Goal: Task Accomplishment & Management: Use online tool/utility

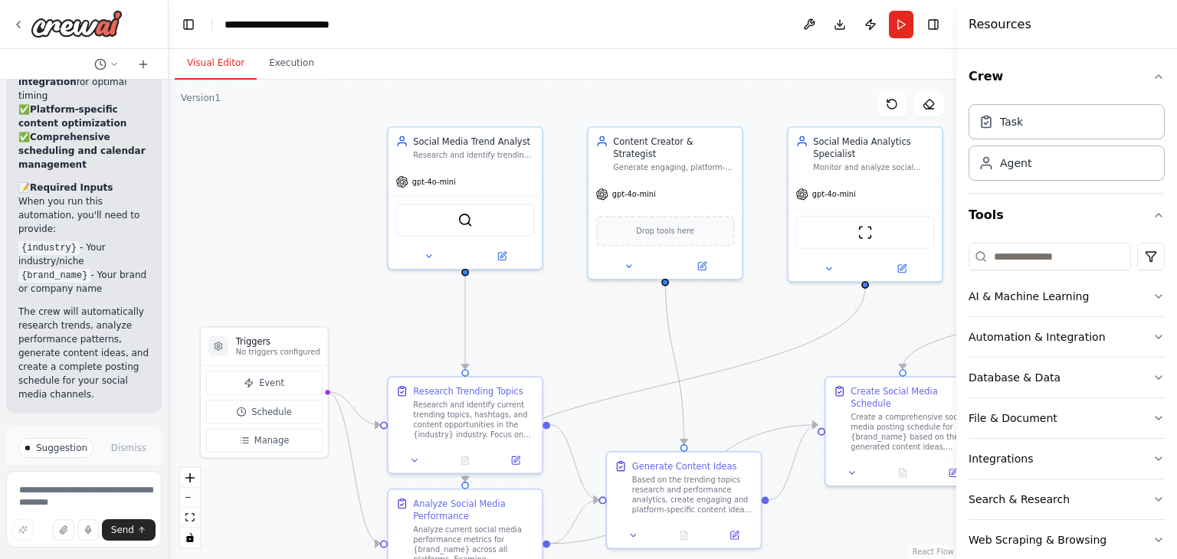
click at [100, 519] on span "Run Automation" at bounding box center [91, 525] width 74 height 12
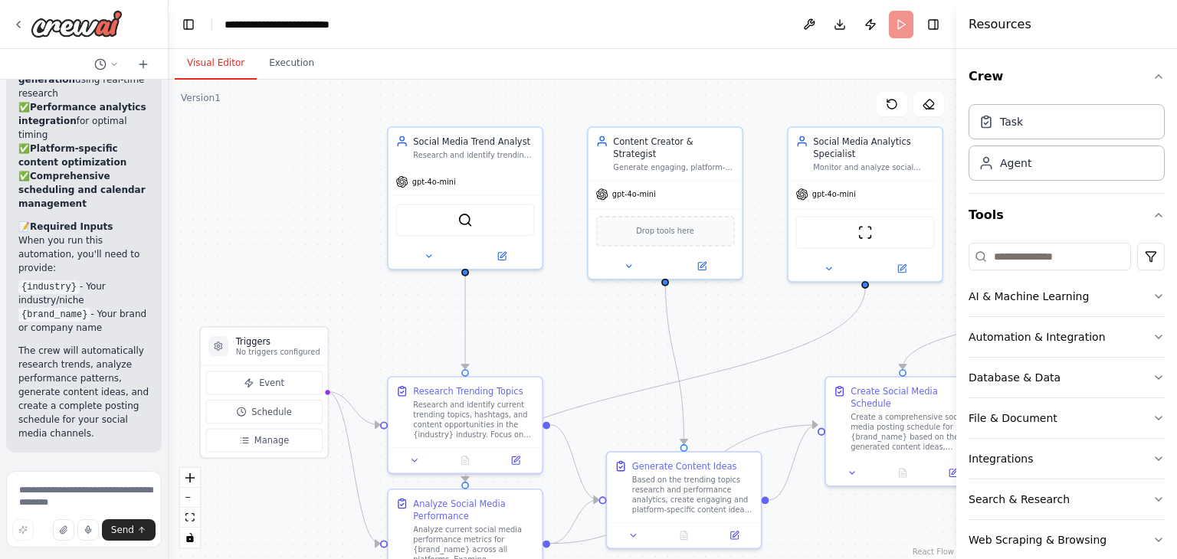
scroll to position [2646, 0]
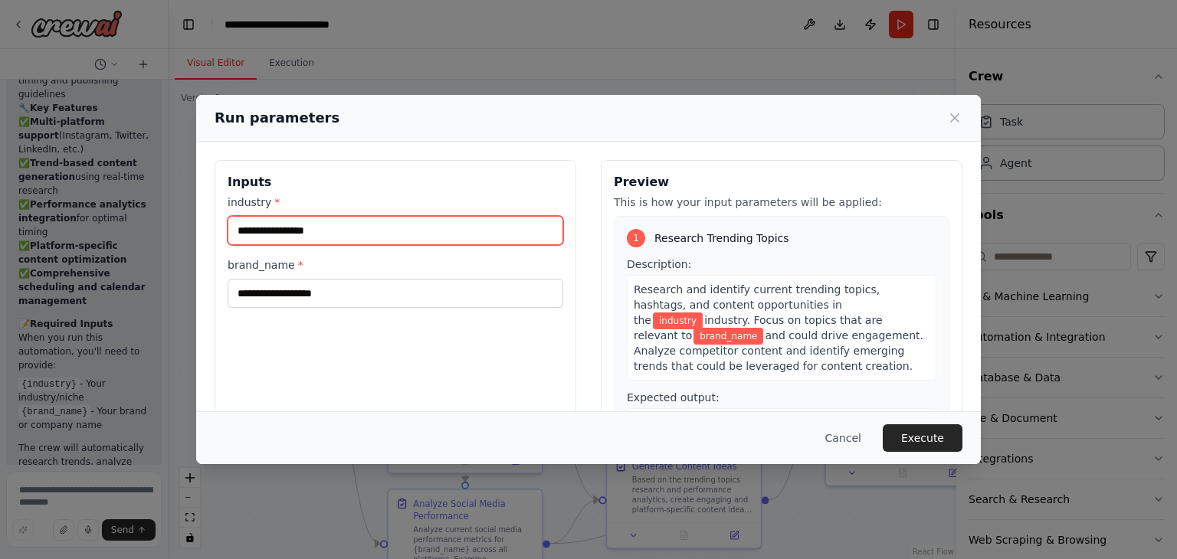
click at [444, 237] on input "industry *" at bounding box center [394, 230] width 335 height 29
type input "*"
type input "***"
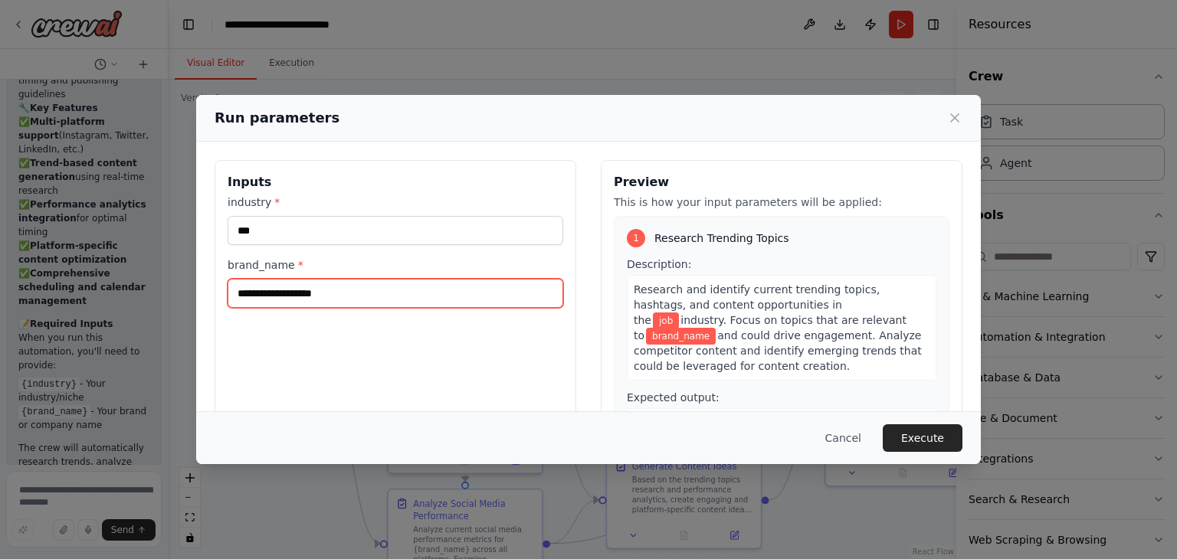
click at [388, 298] on input "brand_name *" at bounding box center [394, 293] width 335 height 29
type input "**********"
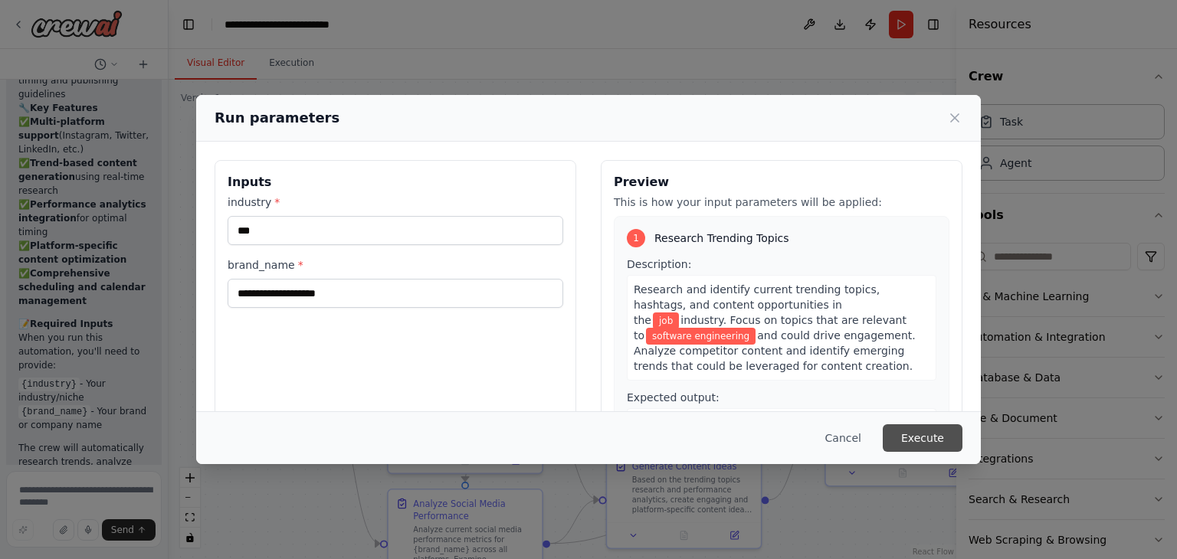
click at [919, 437] on button "Execute" at bounding box center [922, 438] width 80 height 28
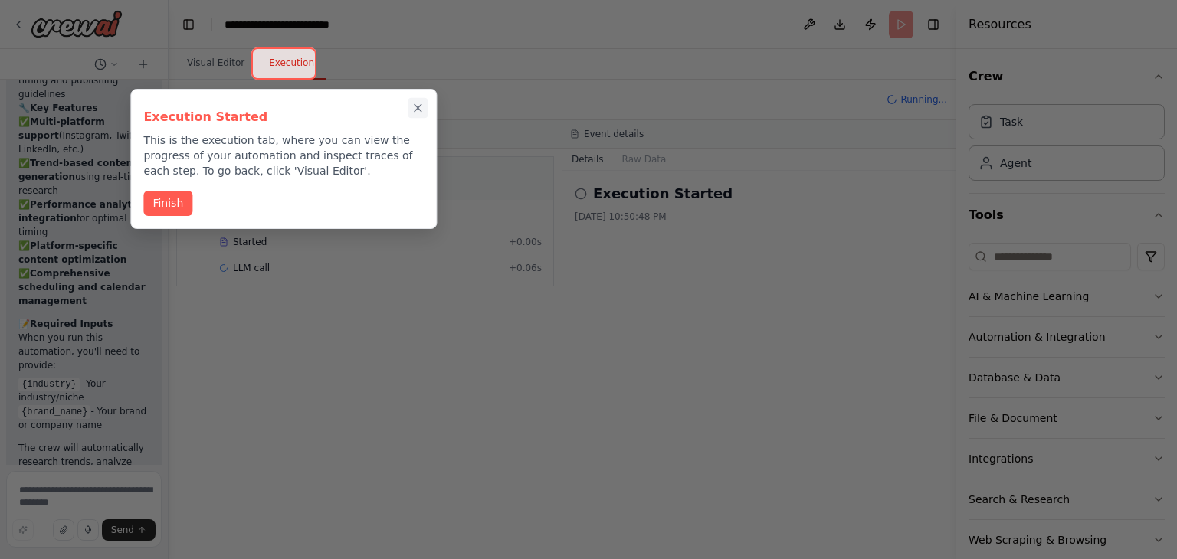
click at [422, 106] on icon "Close walkthrough" at bounding box center [418, 108] width 14 height 14
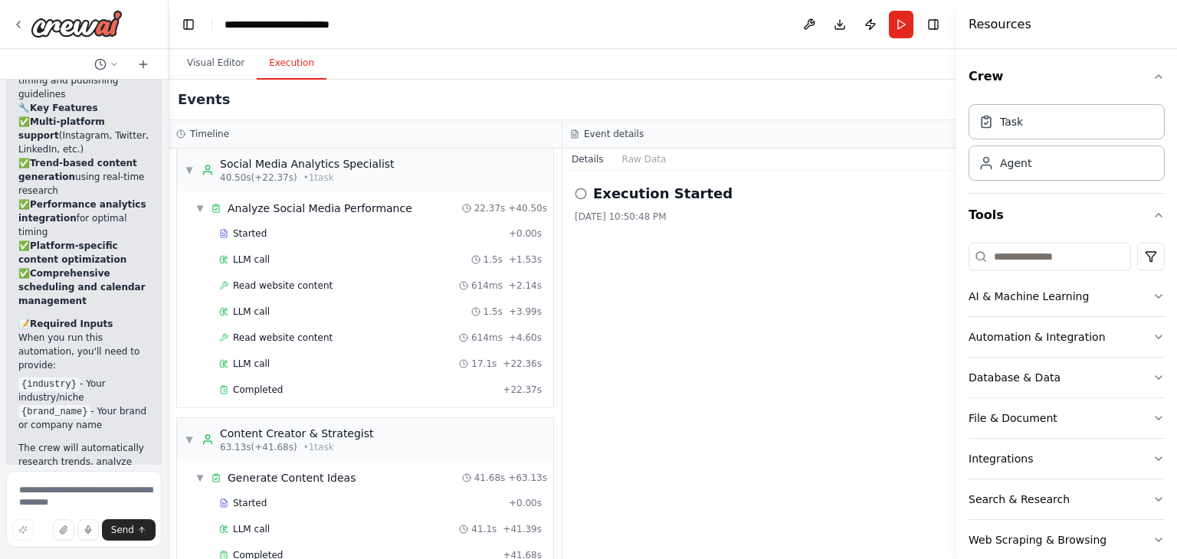
scroll to position [2782, 0]
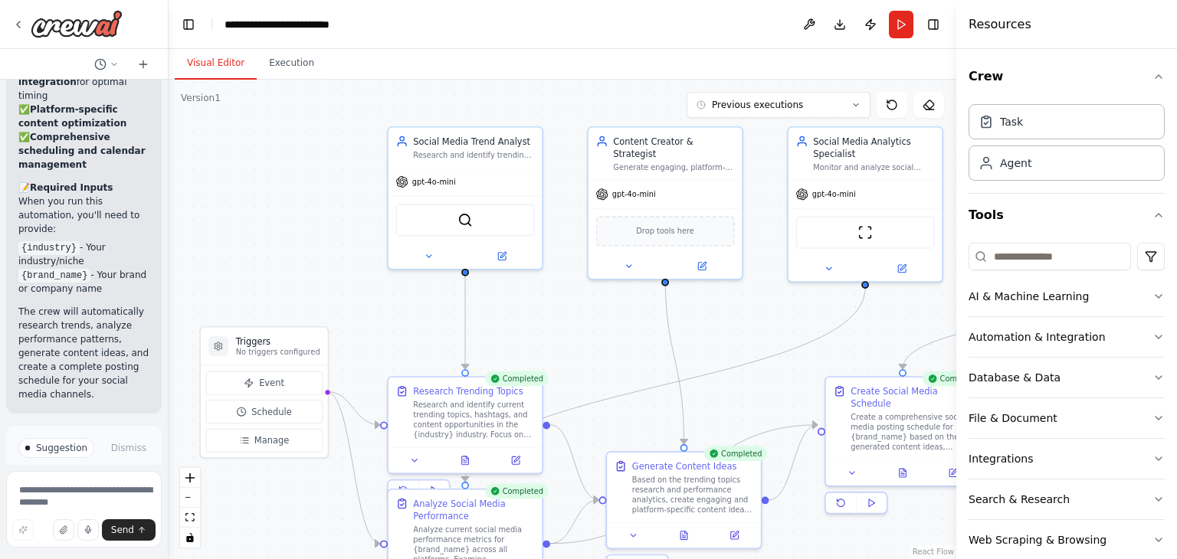
click at [218, 68] on button "Visual Editor" at bounding box center [216, 63] width 82 height 32
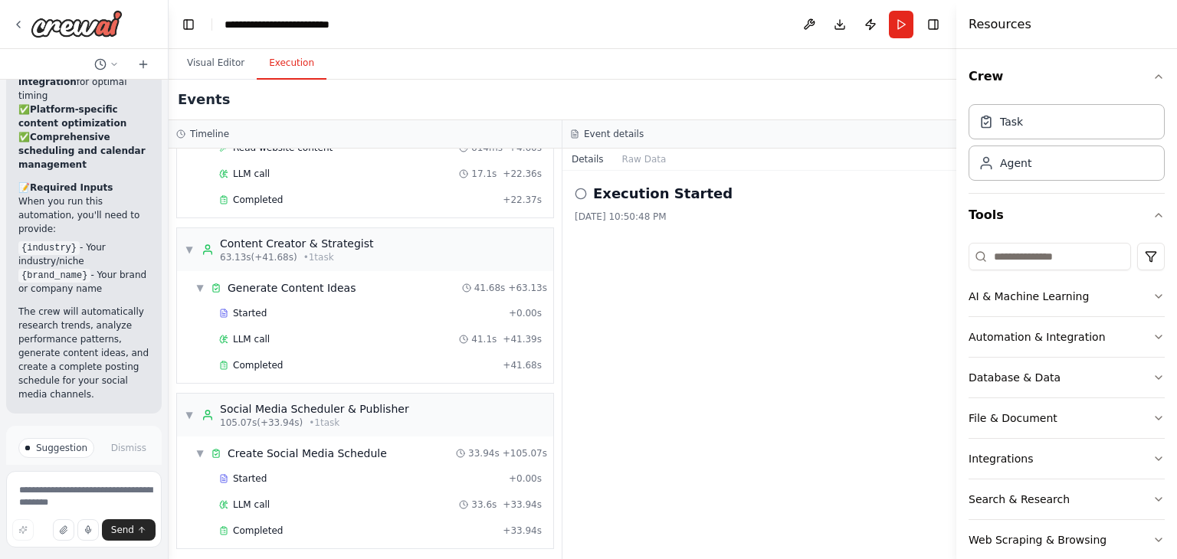
click at [285, 67] on button "Execution" at bounding box center [292, 63] width 70 height 32
click at [647, 160] on button "Raw Data" at bounding box center [644, 159] width 63 height 21
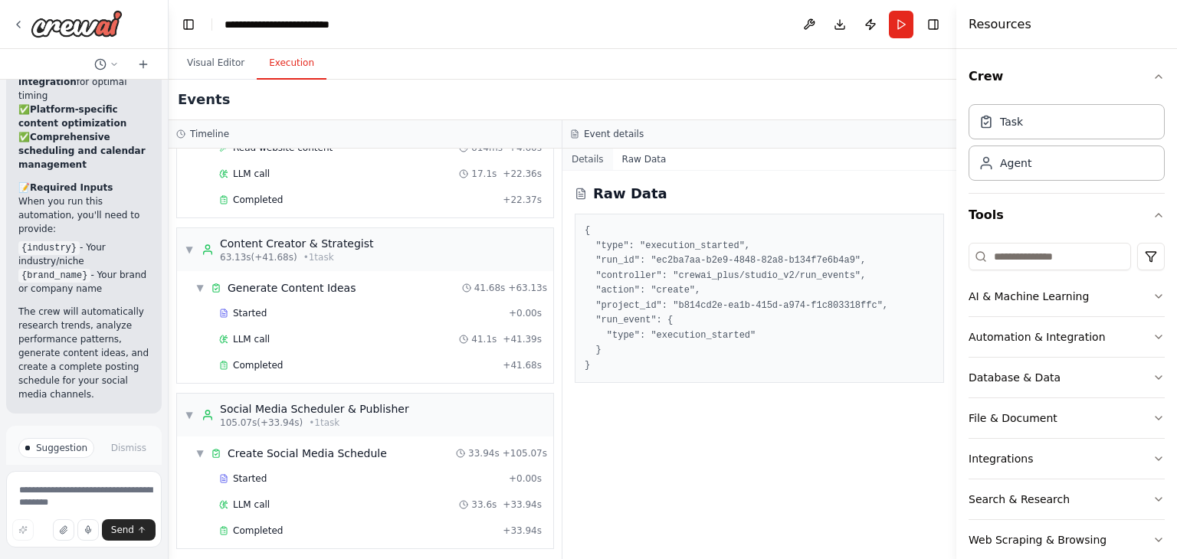
click at [584, 163] on button "Details" at bounding box center [587, 159] width 51 height 21
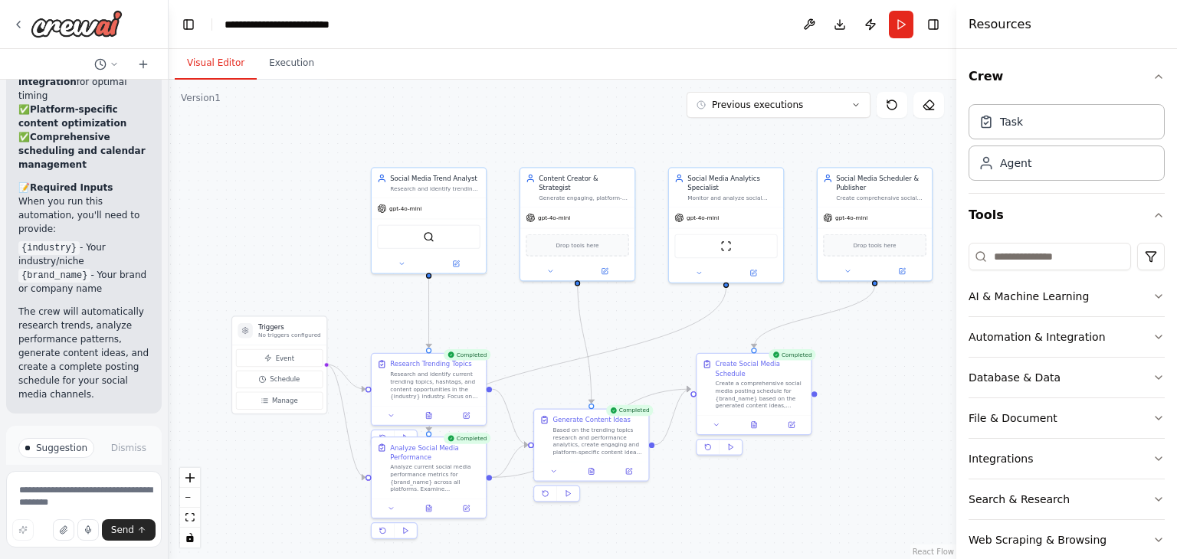
click at [214, 57] on button "Visual Editor" at bounding box center [216, 63] width 82 height 32
drag, startPoint x: 427, startPoint y: 453, endPoint x: 423, endPoint y: 486, distance: 34.0
click at [423, 486] on div "Analyze Social Media Performance" at bounding box center [435, 478] width 90 height 18
click at [337, 309] on div ".deletable-edge-delete-btn { width: 20px; height: 20px; border: 0px solid #ffff…" at bounding box center [562, 319] width 787 height 479
click at [277, 334] on p "No triggers configured" at bounding box center [289, 336] width 63 height 8
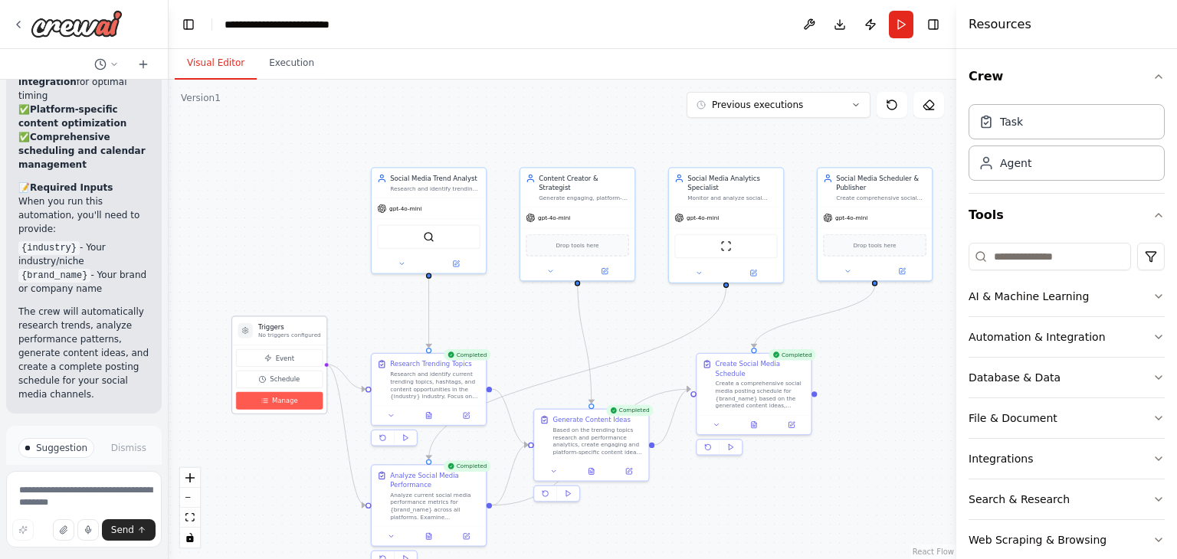
click at [287, 404] on span "Manage" at bounding box center [285, 400] width 26 height 9
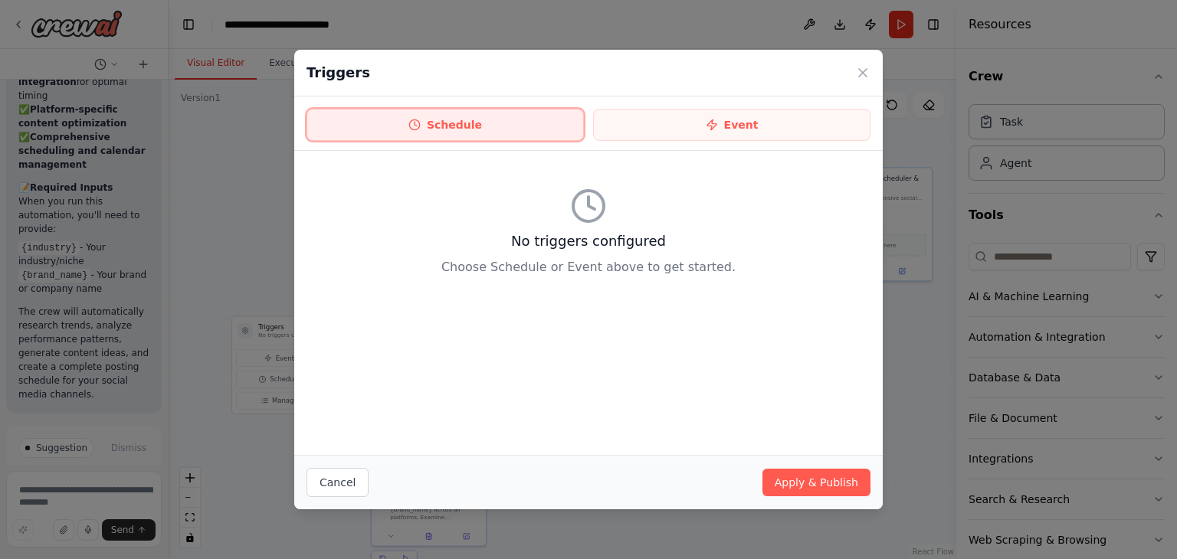
click at [538, 119] on button "Schedule" at bounding box center [444, 125] width 277 height 32
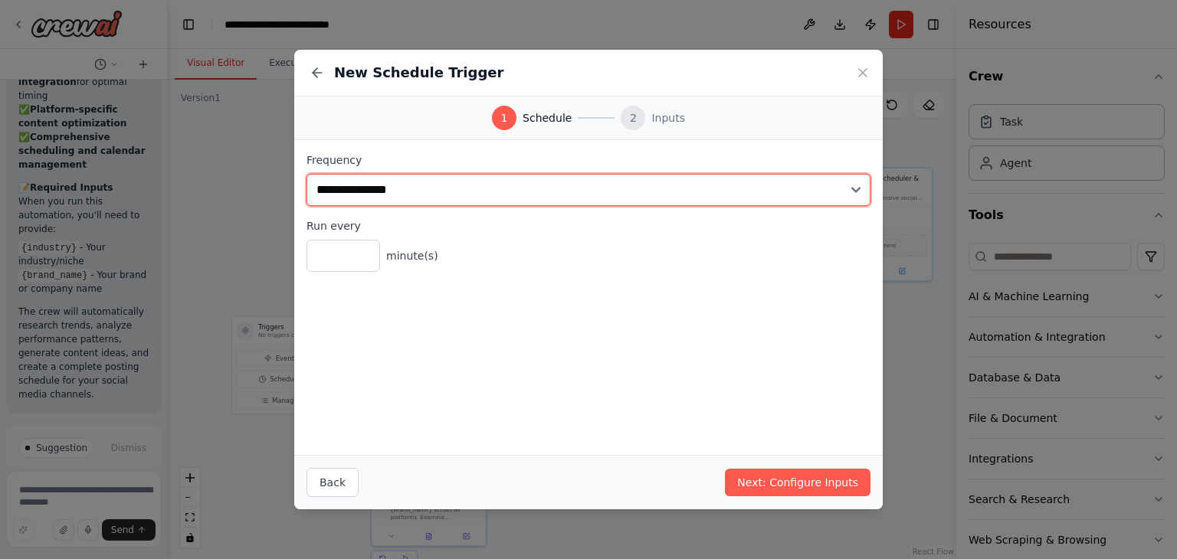
click at [714, 185] on select "**********" at bounding box center [588, 190] width 564 height 32
select select "*****"
click at [306, 174] on select "**********" at bounding box center [588, 190] width 564 height 32
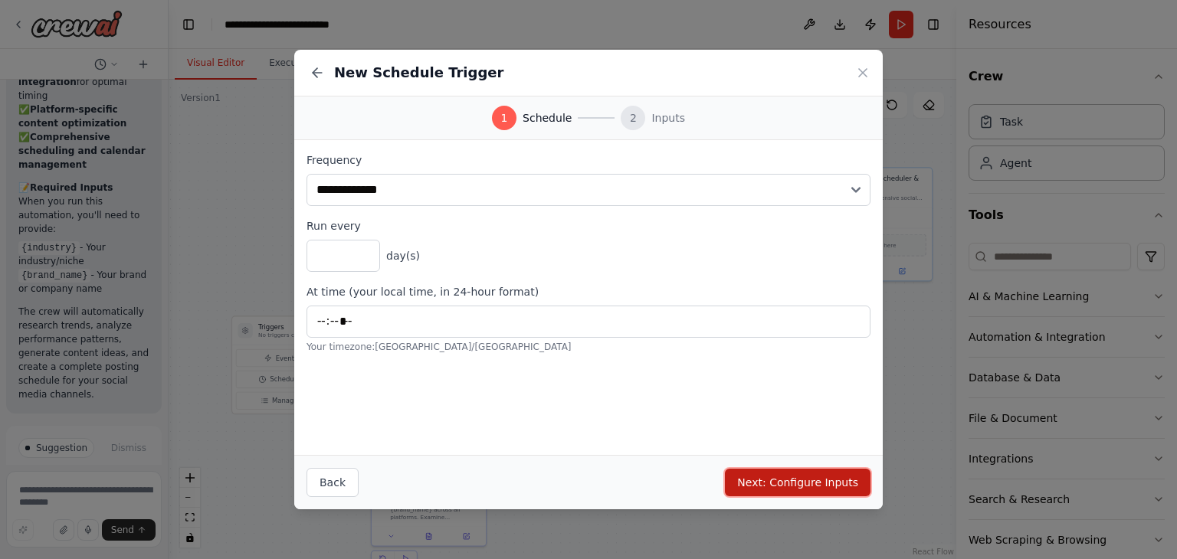
click at [803, 477] on button "Next: Configure Inputs" at bounding box center [798, 483] width 146 height 28
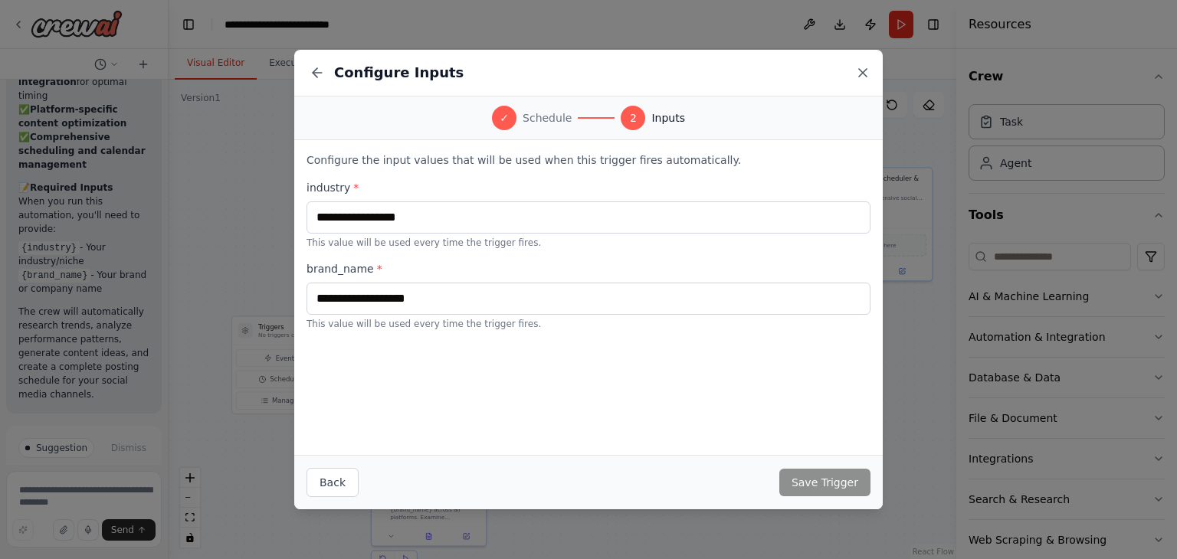
click at [863, 77] on icon at bounding box center [862, 72] width 15 height 15
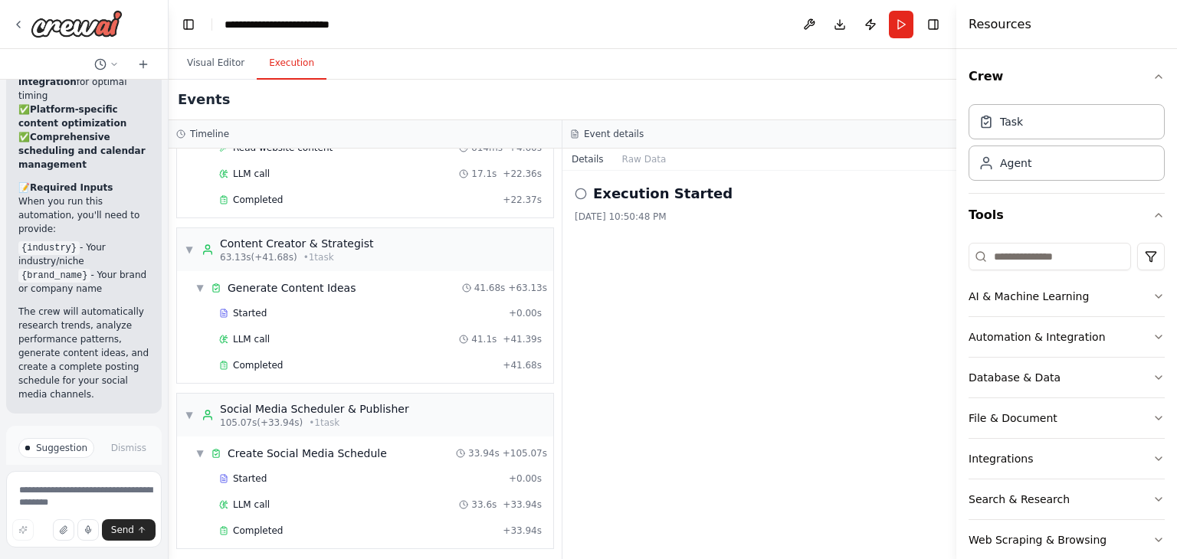
click at [296, 74] on button "Execution" at bounding box center [292, 63] width 70 height 32
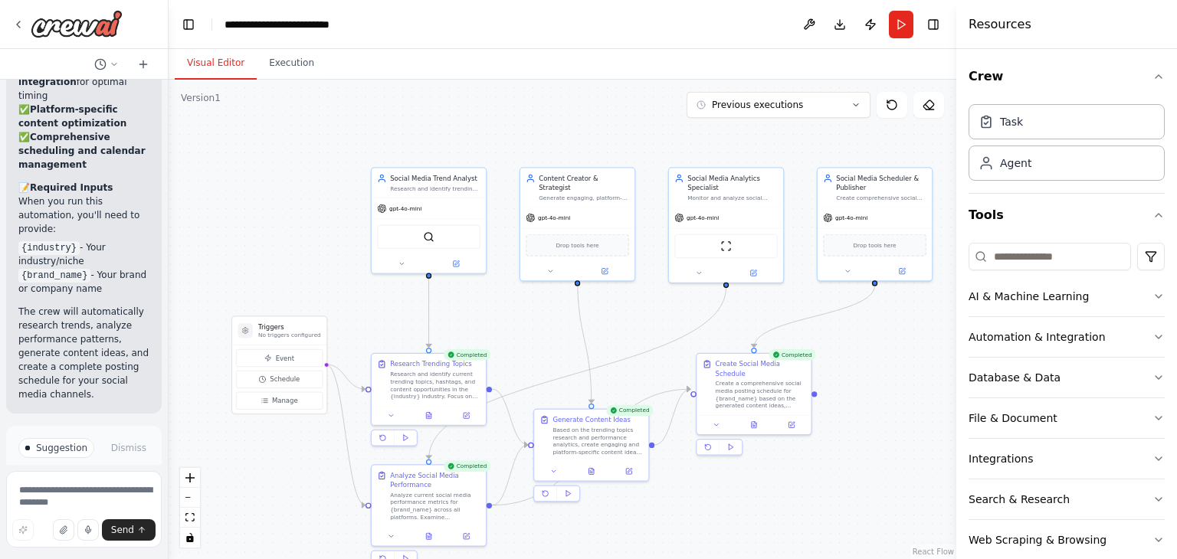
click at [218, 71] on button "Visual Editor" at bounding box center [216, 63] width 82 height 32
click at [455, 263] on icon at bounding box center [455, 261] width 5 height 5
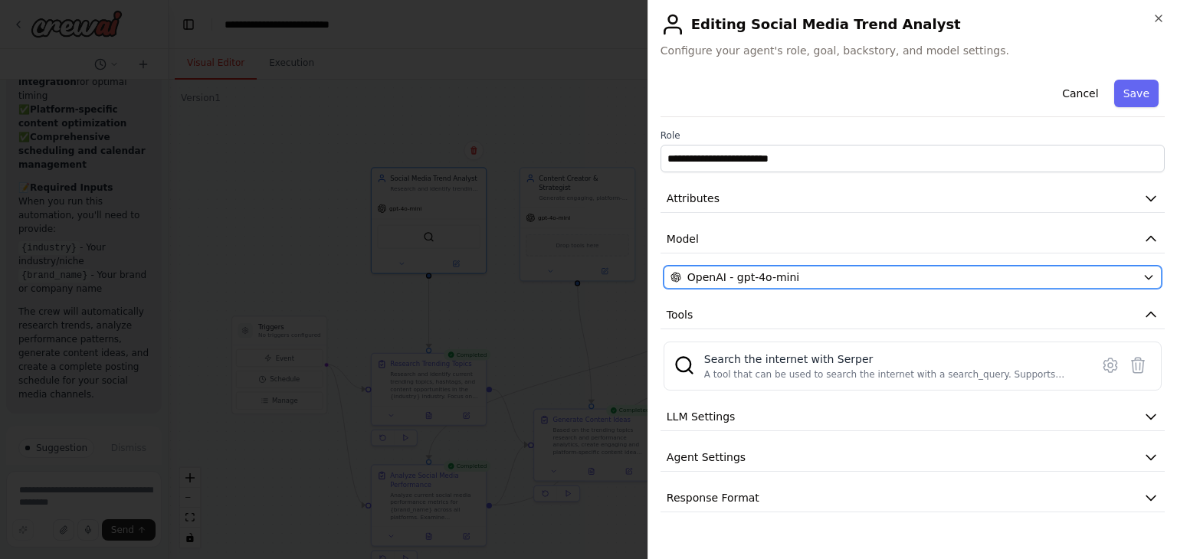
click at [758, 271] on span "OpenAI - gpt-4o-mini" at bounding box center [743, 277] width 112 height 15
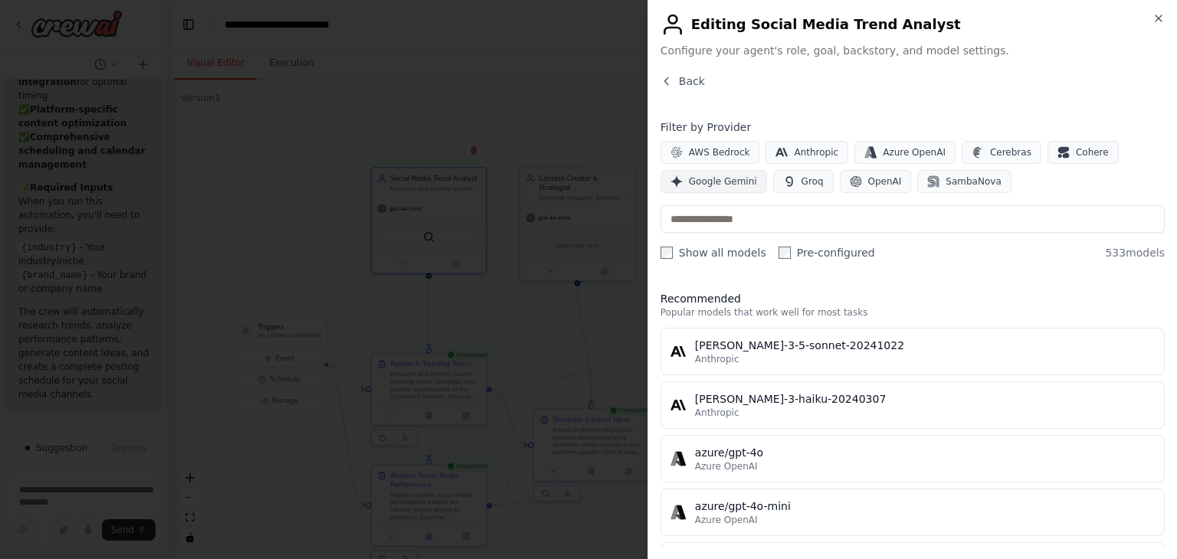
click at [725, 182] on span "Google Gemini" at bounding box center [723, 181] width 68 height 12
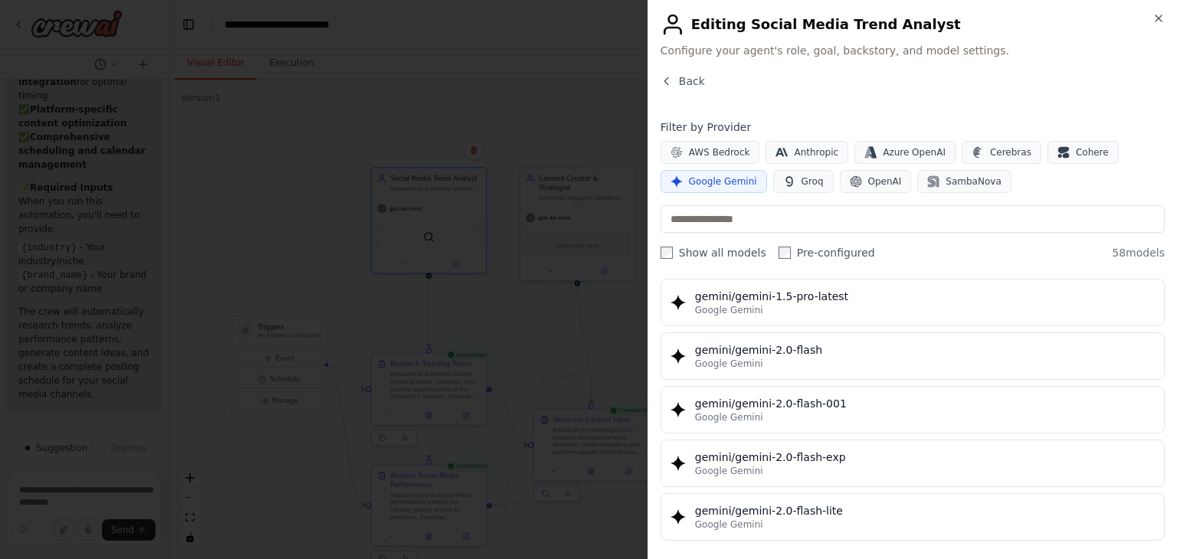
scroll to position [743, 0]
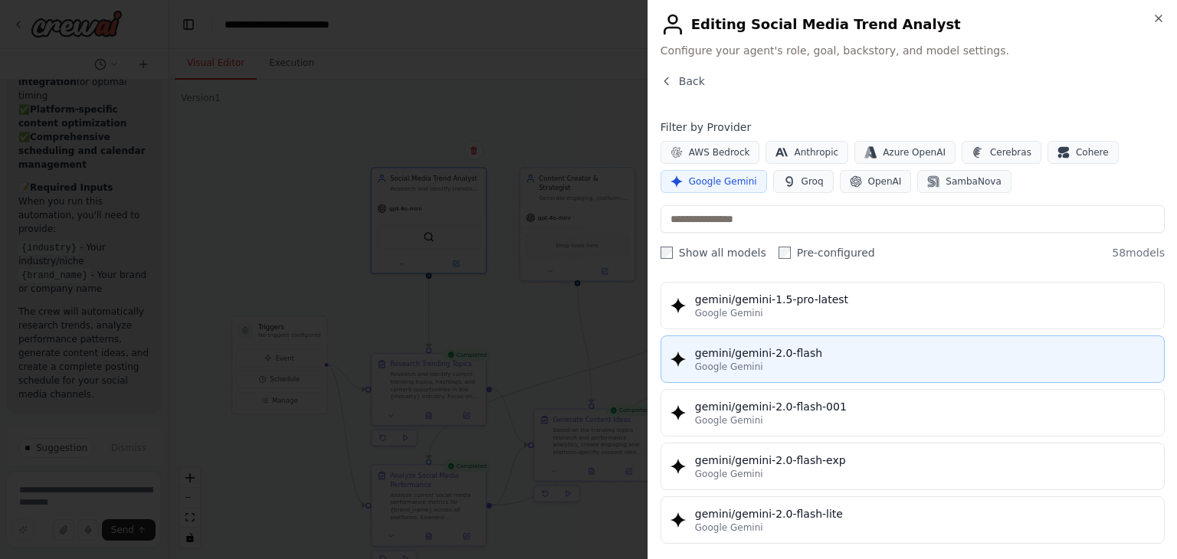
click at [785, 361] on div "Google Gemini" at bounding box center [925, 367] width 460 height 12
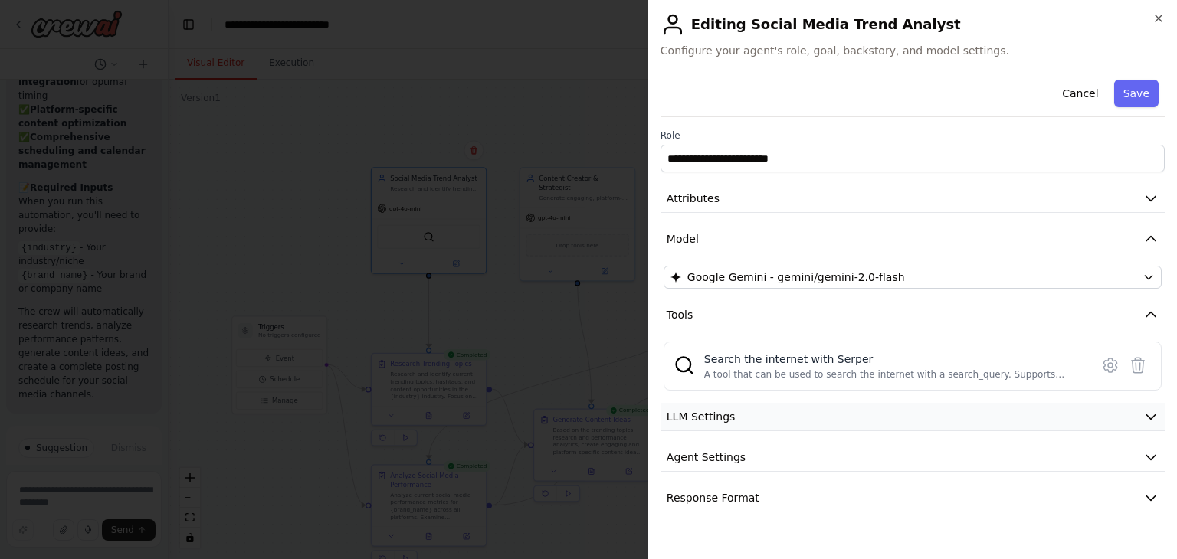
click at [774, 418] on button "LLM Settings" at bounding box center [912, 417] width 504 height 28
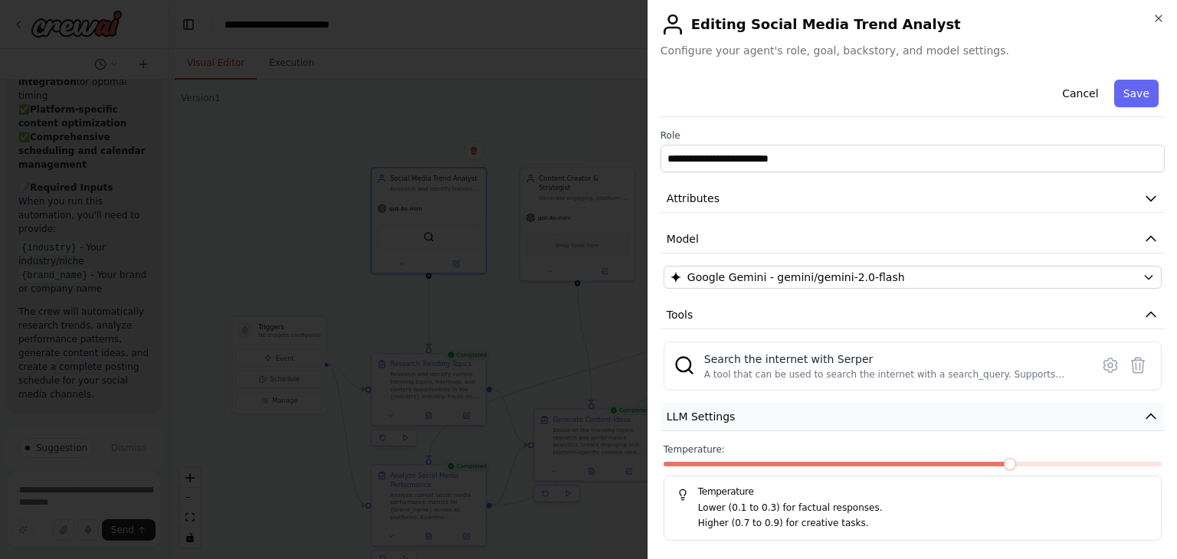
scroll to position [86, 0]
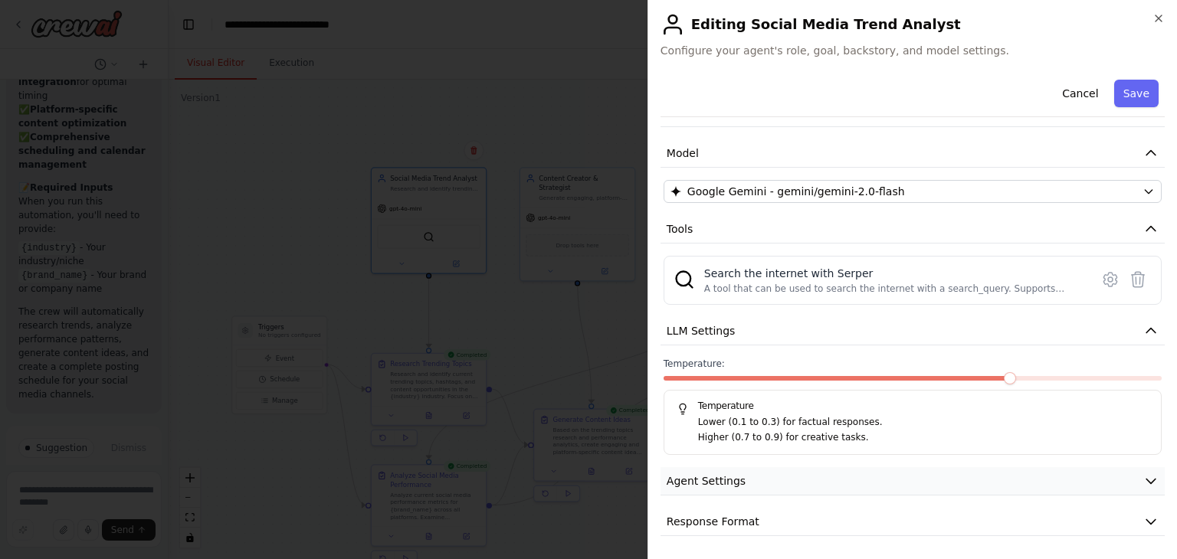
click at [758, 484] on button "Agent Settings" at bounding box center [912, 481] width 504 height 28
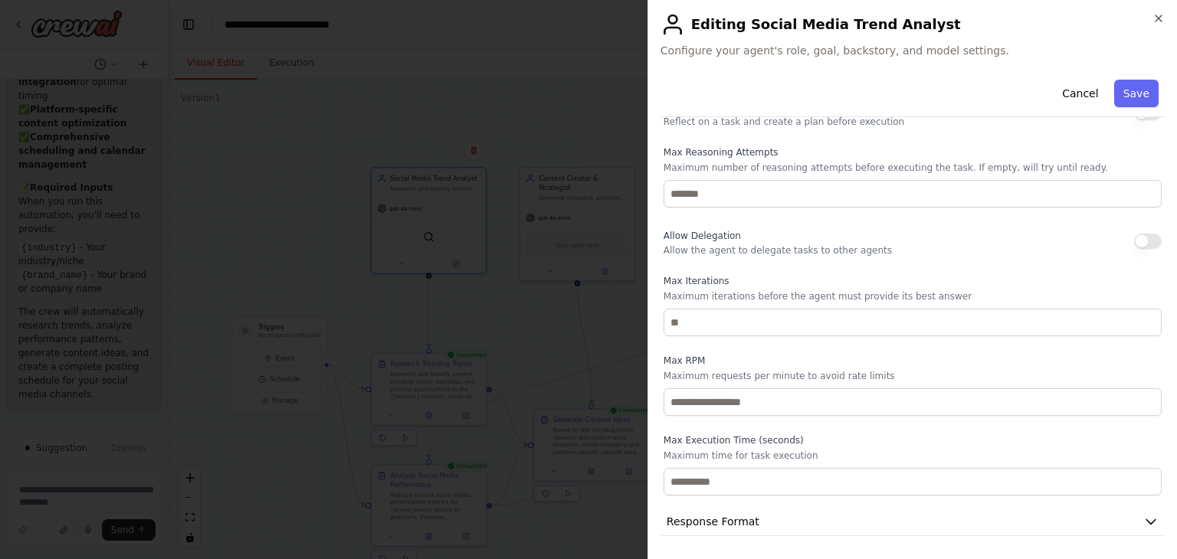
scroll to position [0, 0]
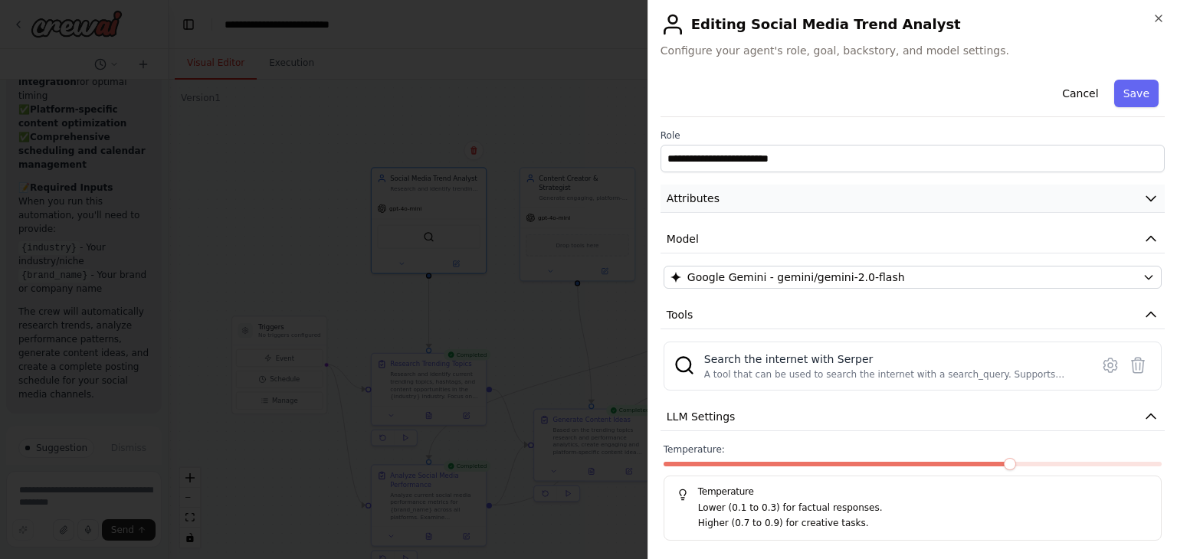
click at [1146, 198] on icon "button" at bounding box center [1150, 199] width 9 height 5
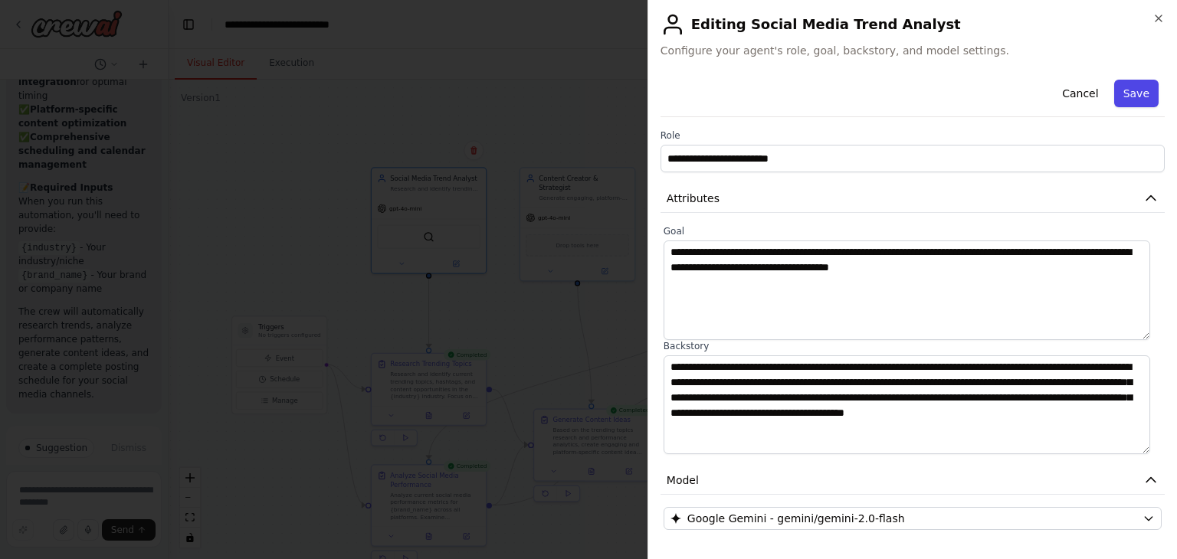
click at [1129, 90] on button "Save" at bounding box center [1136, 94] width 44 height 28
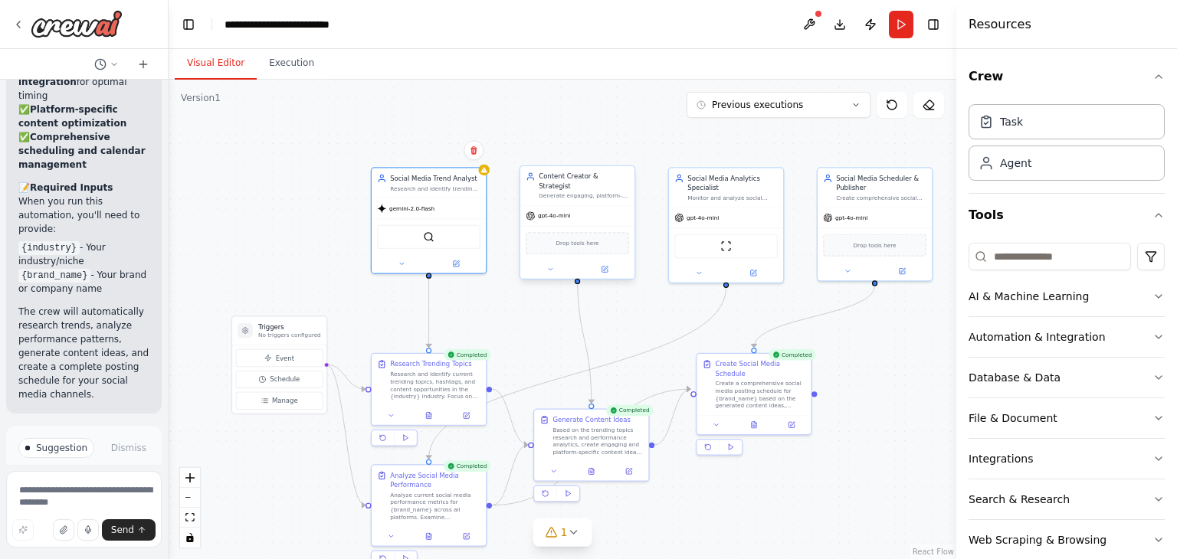
click at [590, 226] on div "Drop tools here" at bounding box center [577, 243] width 114 height 34
click at [607, 266] on icon at bounding box center [605, 270] width 8 height 8
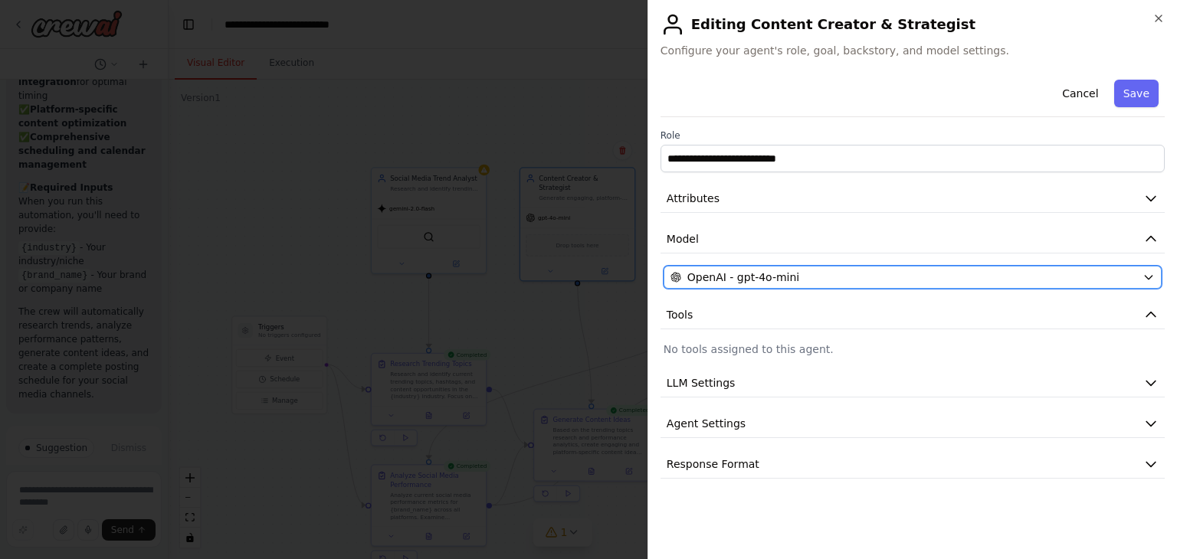
click at [809, 270] on div "OpenAI - gpt-4o-mini" at bounding box center [903, 277] width 466 height 15
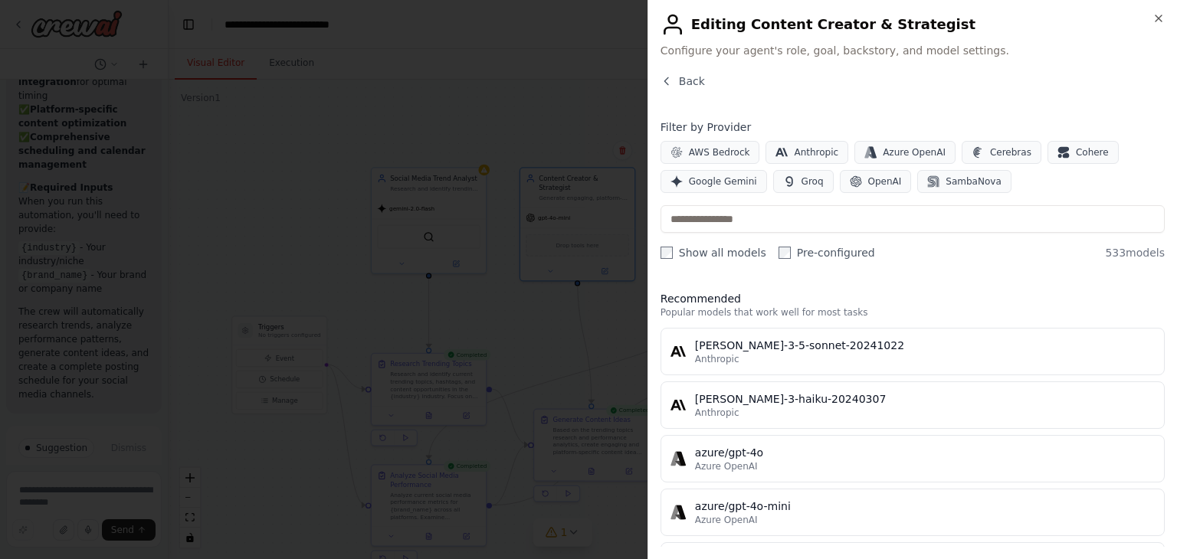
click at [736, 194] on div "Filter by Provider AWS Bedrock Anthropic Azure OpenAI Cerebras Cohere Google Ge…" at bounding box center [912, 189] width 504 height 141
click at [728, 182] on span "Google Gemini" at bounding box center [723, 181] width 68 height 12
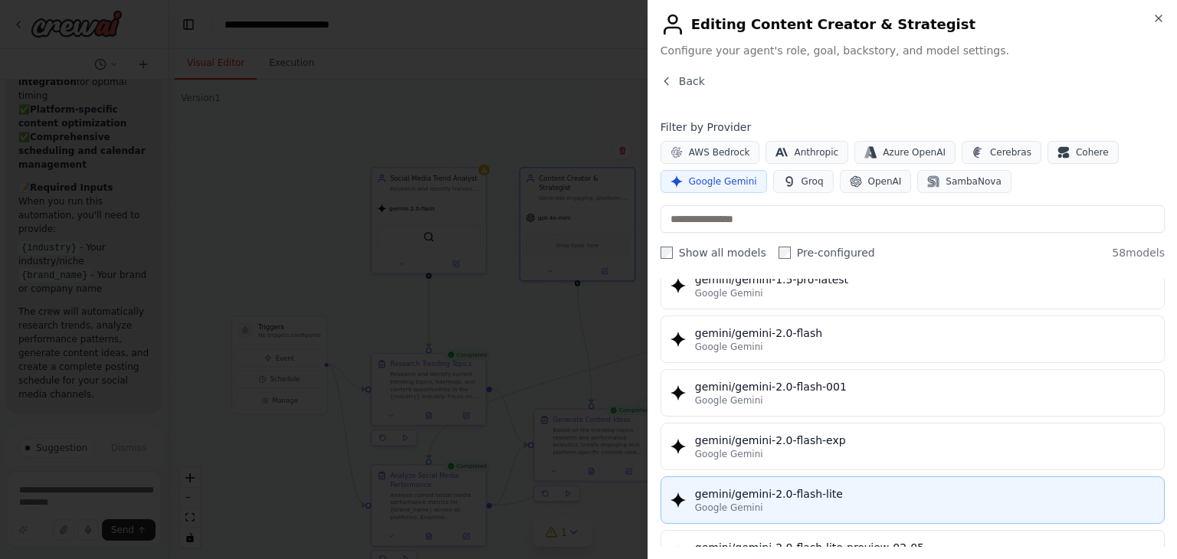
scroll to position [762, 0]
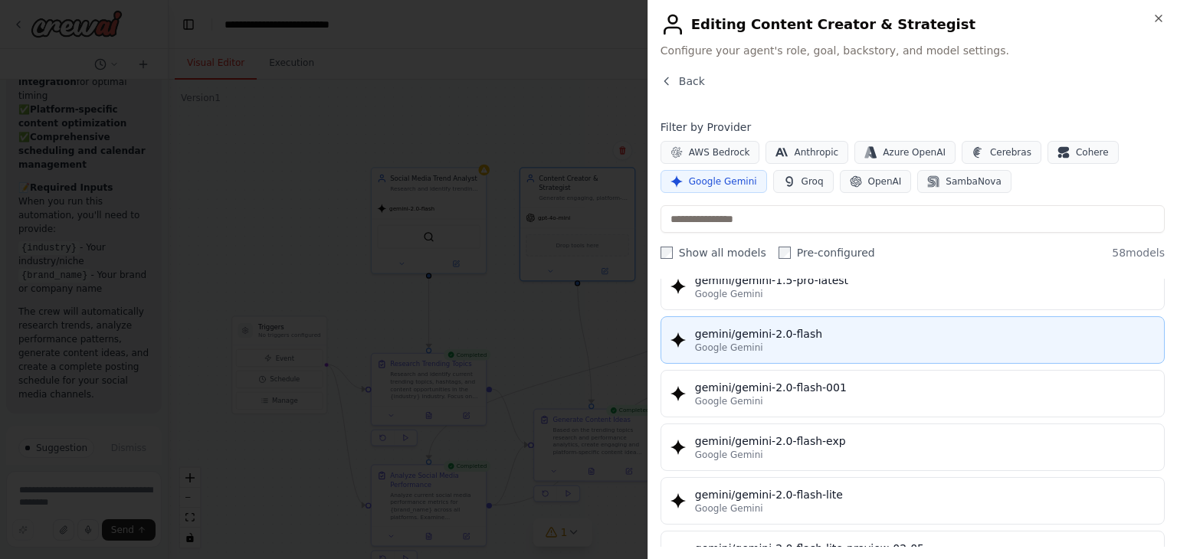
click at [786, 342] on div "Google Gemini" at bounding box center [925, 348] width 460 height 12
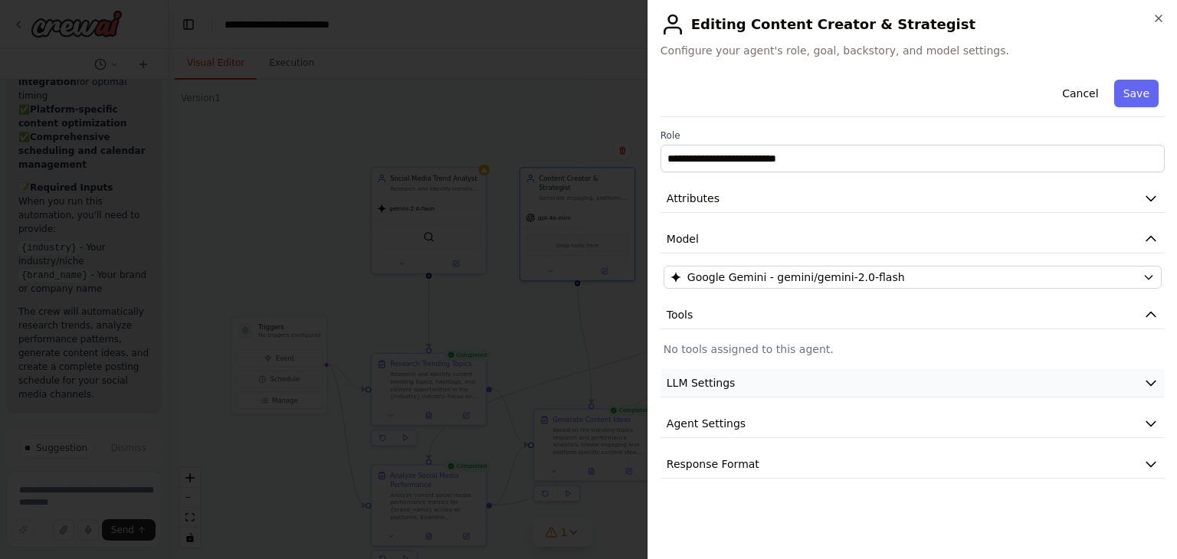
click at [852, 391] on button "LLM Settings" at bounding box center [912, 383] width 504 height 28
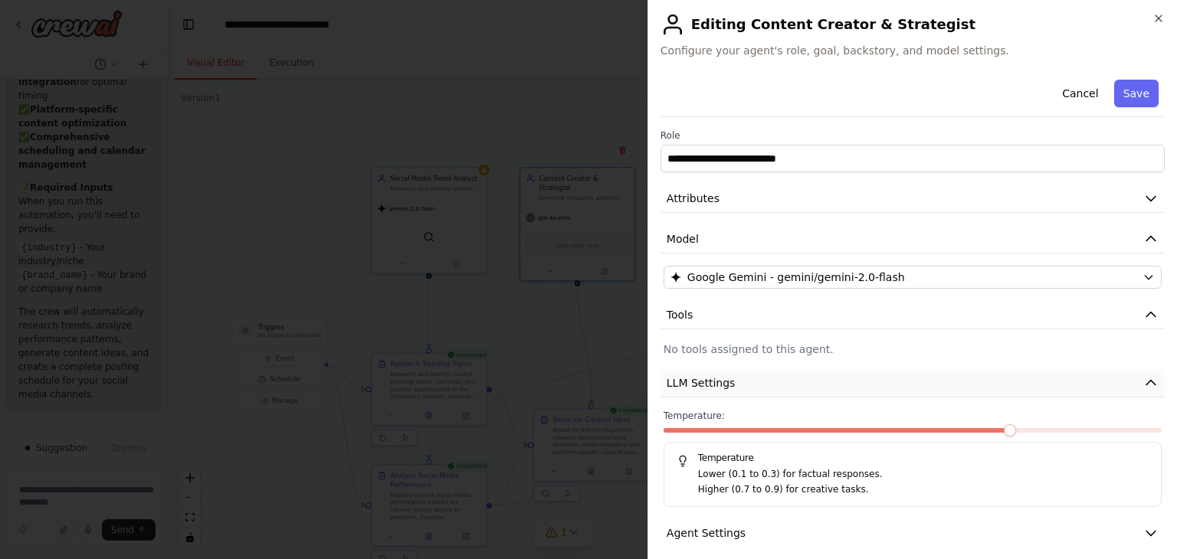
scroll to position [52, 0]
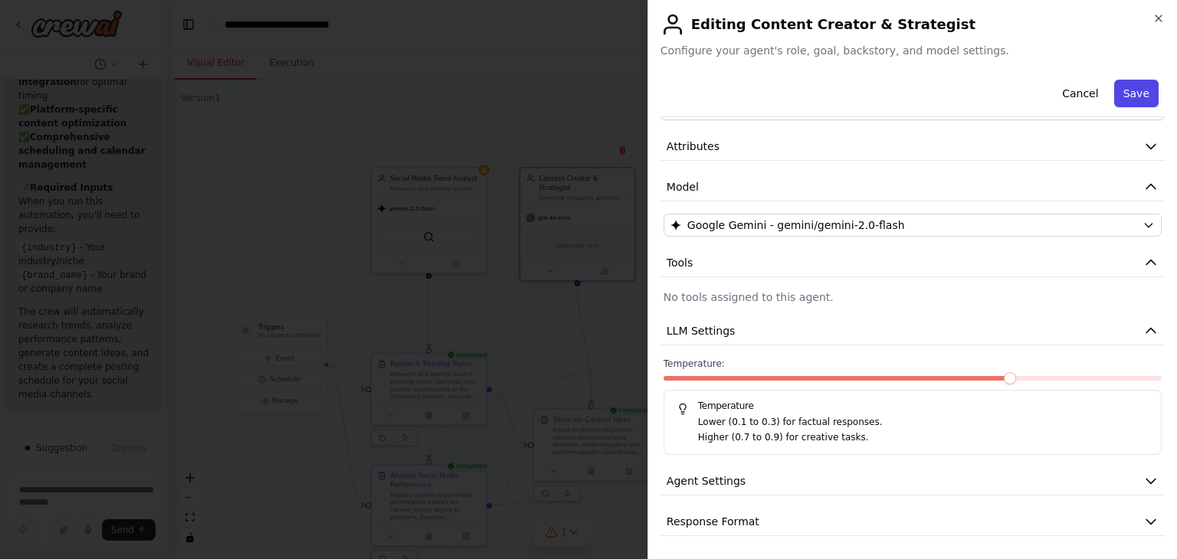
click at [1128, 103] on button "Save" at bounding box center [1136, 94] width 44 height 28
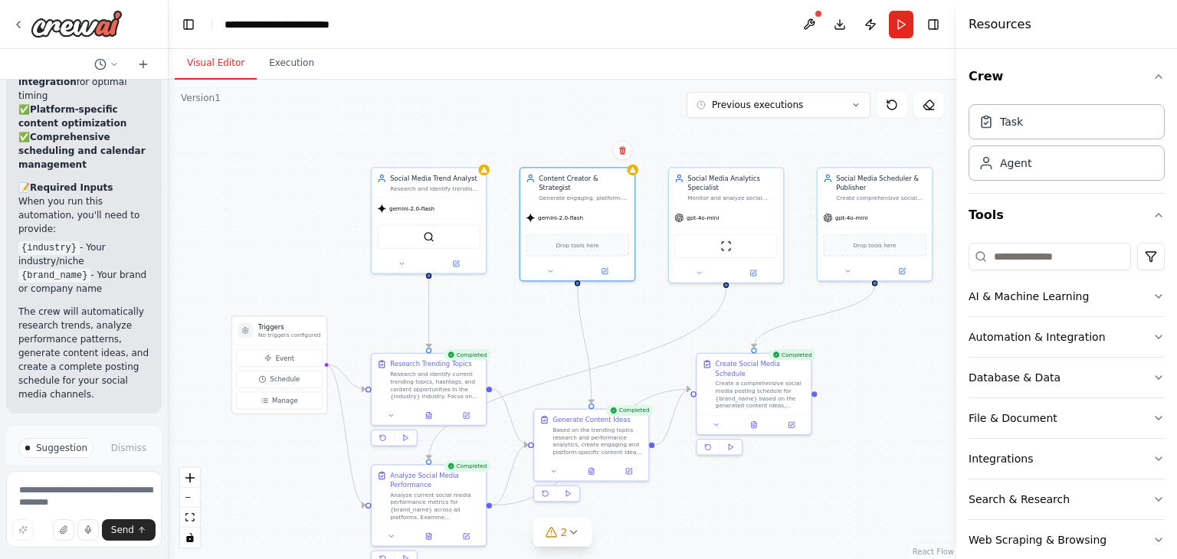
click at [569, 146] on div ".deletable-edge-delete-btn { width: 20px; height: 20px; border: 0px solid #ffff…" at bounding box center [562, 319] width 787 height 479
click at [485, 175] on div "Social Media Trend Analyst Research and identify trending topics, hashtags, and…" at bounding box center [428, 181] width 114 height 30
click at [457, 262] on icon at bounding box center [455, 261] width 5 height 5
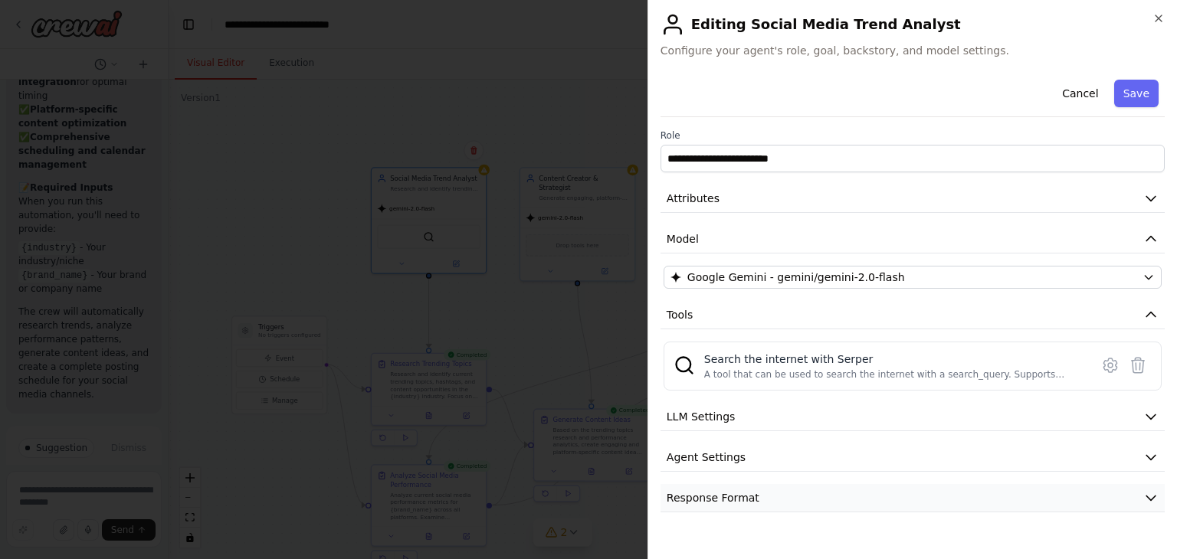
click at [798, 497] on button "Response Format" at bounding box center [912, 498] width 504 height 28
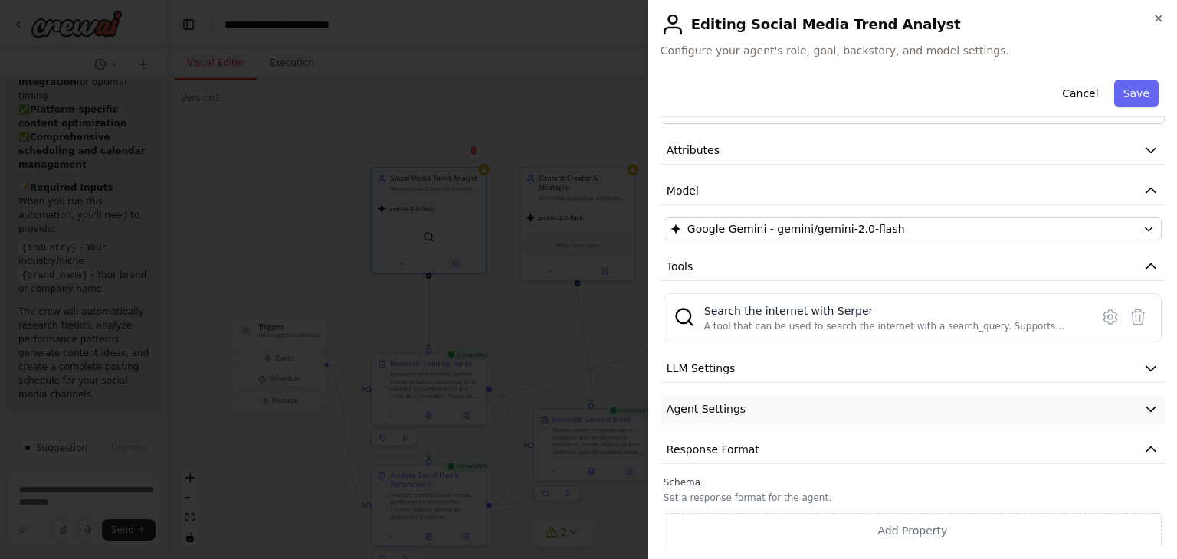
click at [766, 407] on button "Agent Settings" at bounding box center [912, 409] width 504 height 28
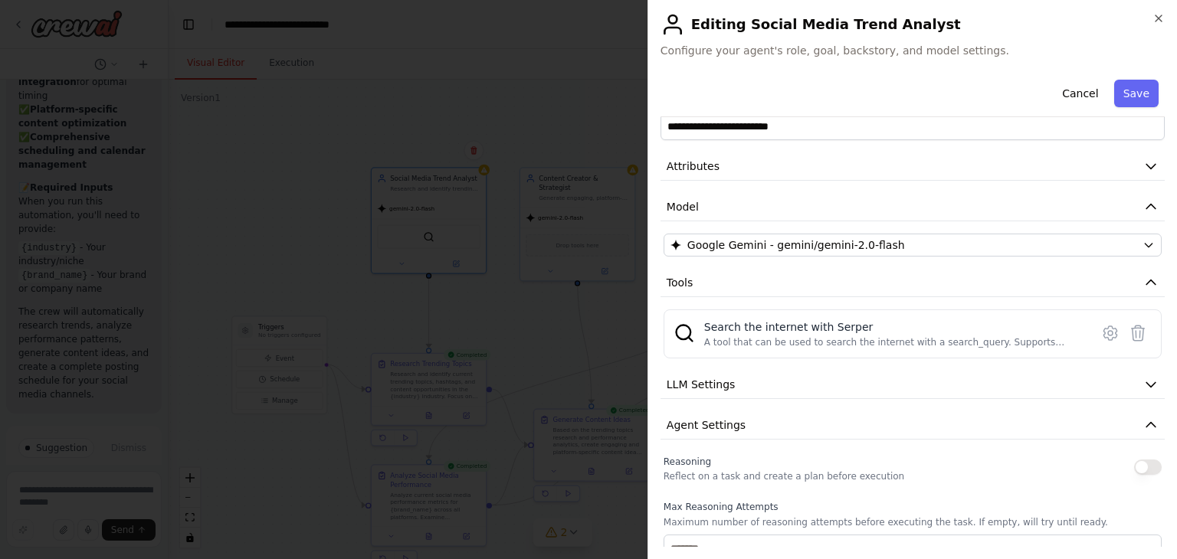
scroll to position [0, 0]
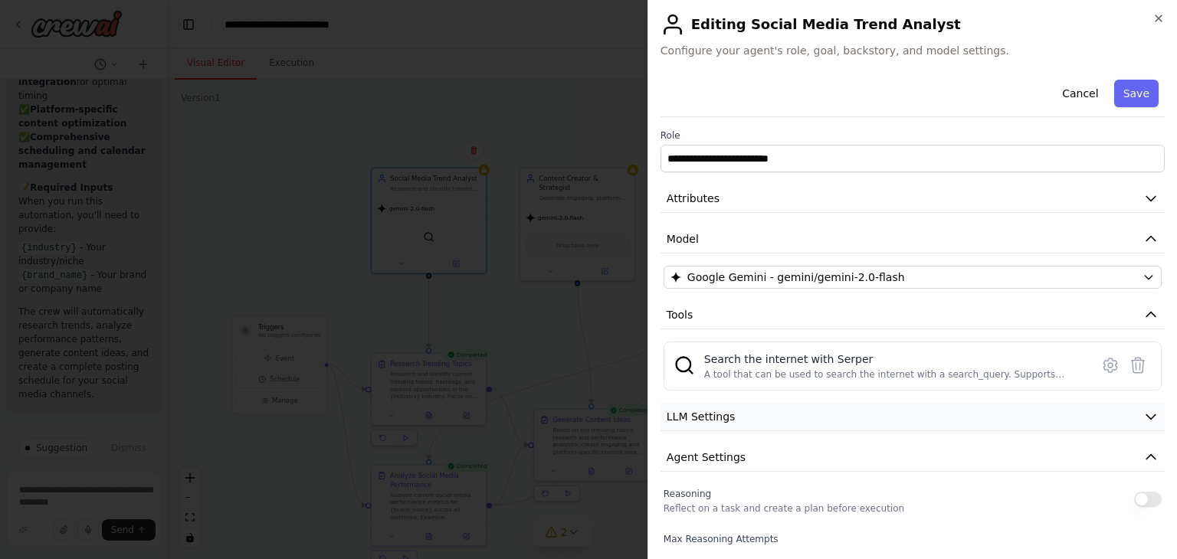
click at [764, 417] on button "LLM Settings" at bounding box center [912, 417] width 504 height 28
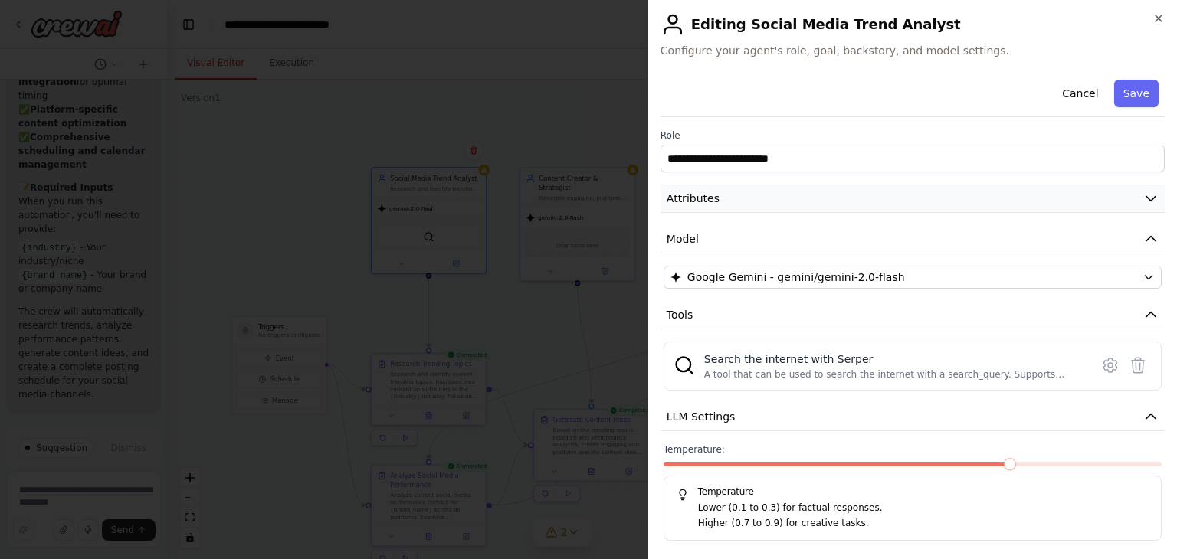
click at [885, 197] on button "Attributes" at bounding box center [912, 199] width 504 height 28
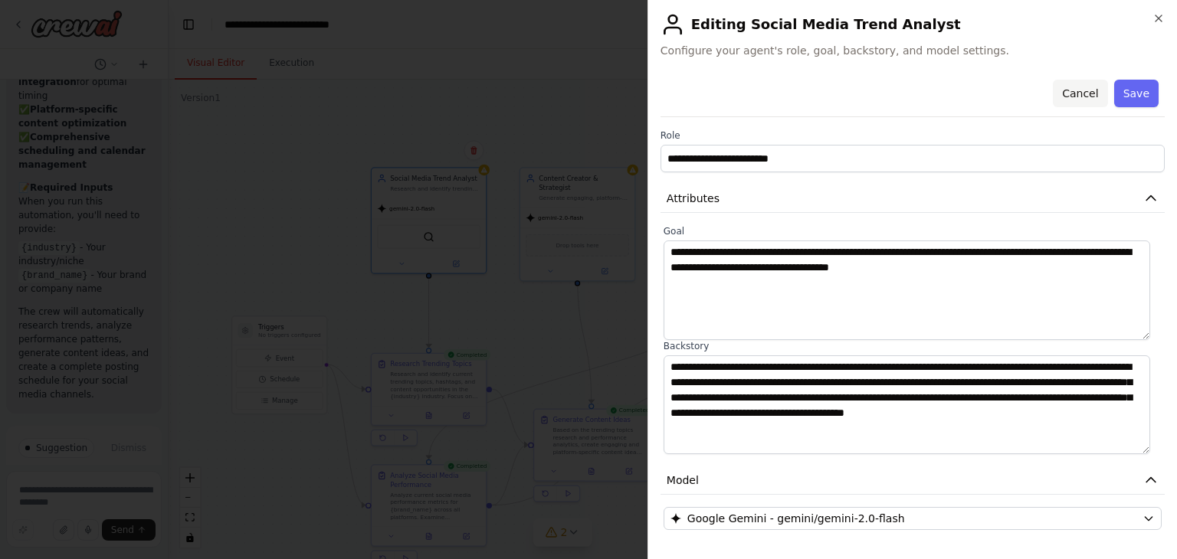
click at [1078, 102] on button "Cancel" at bounding box center [1079, 94] width 54 height 28
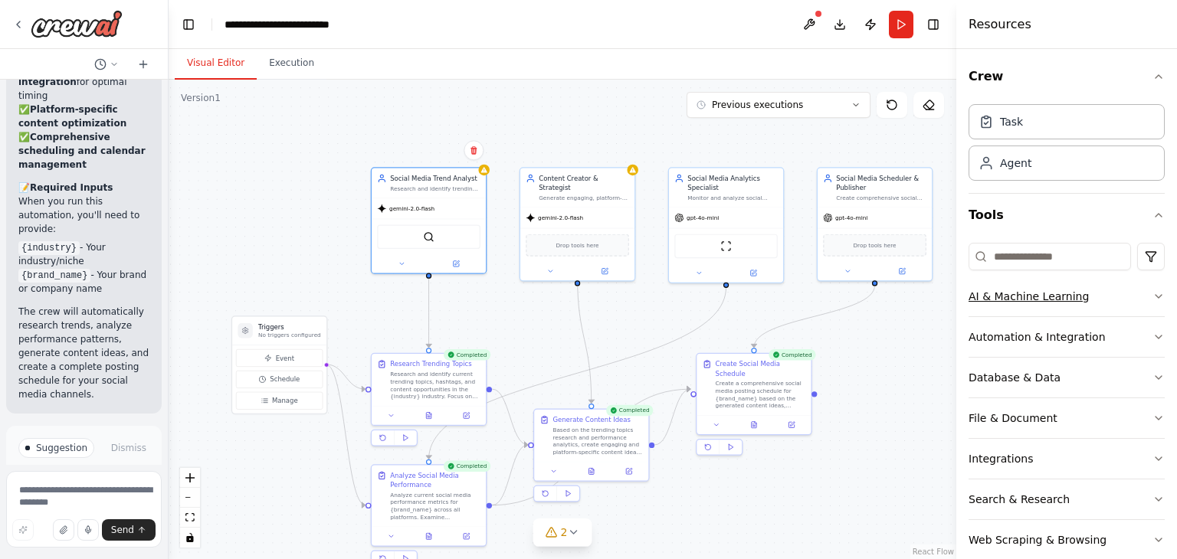
click at [1140, 302] on button "AI & Machine Learning" at bounding box center [1066, 297] width 196 height 40
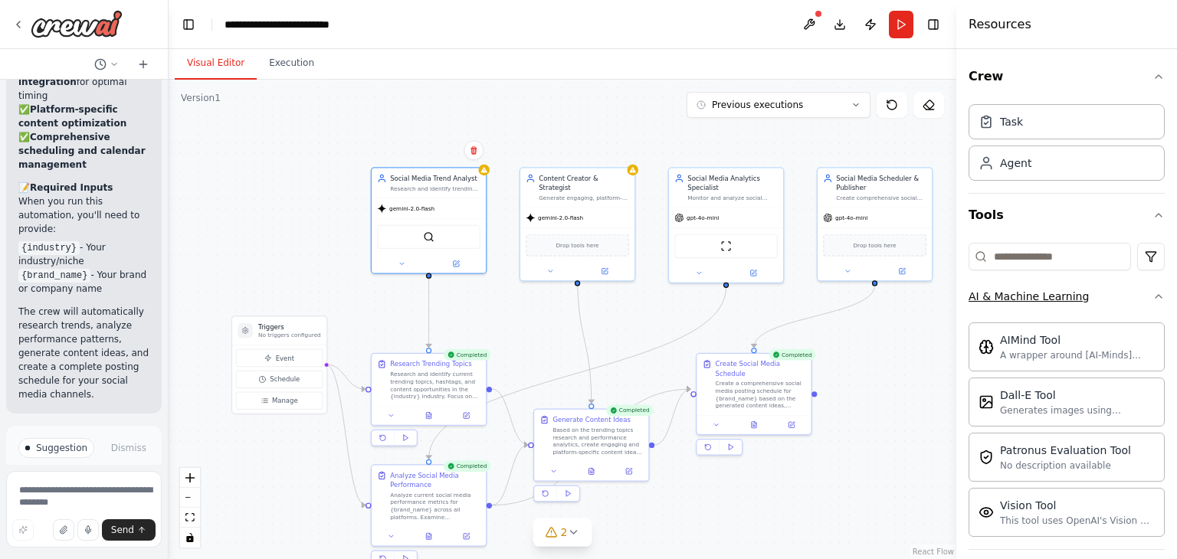
click at [1140, 302] on button "AI & Machine Learning" at bounding box center [1066, 297] width 196 height 40
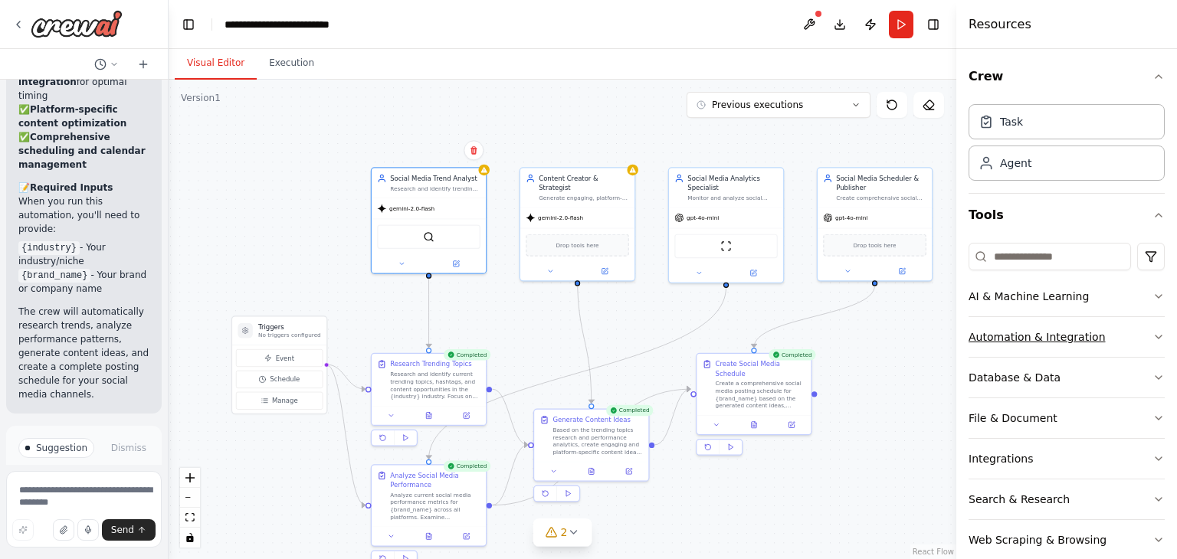
click at [1152, 335] on icon "button" at bounding box center [1158, 337] width 12 height 12
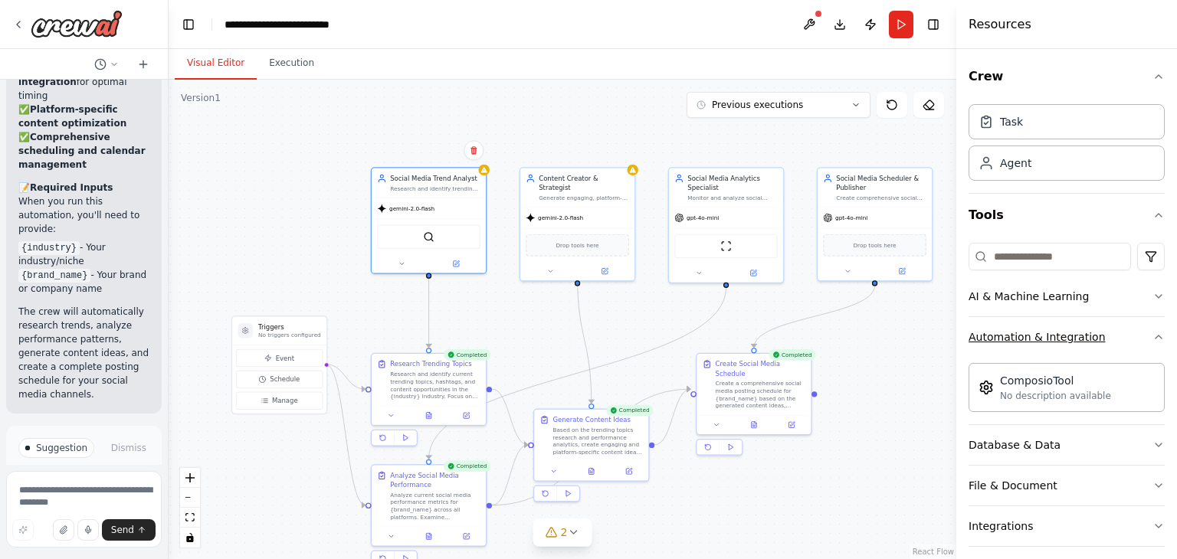
click at [1155, 335] on icon "button" at bounding box center [1158, 336] width 6 height 3
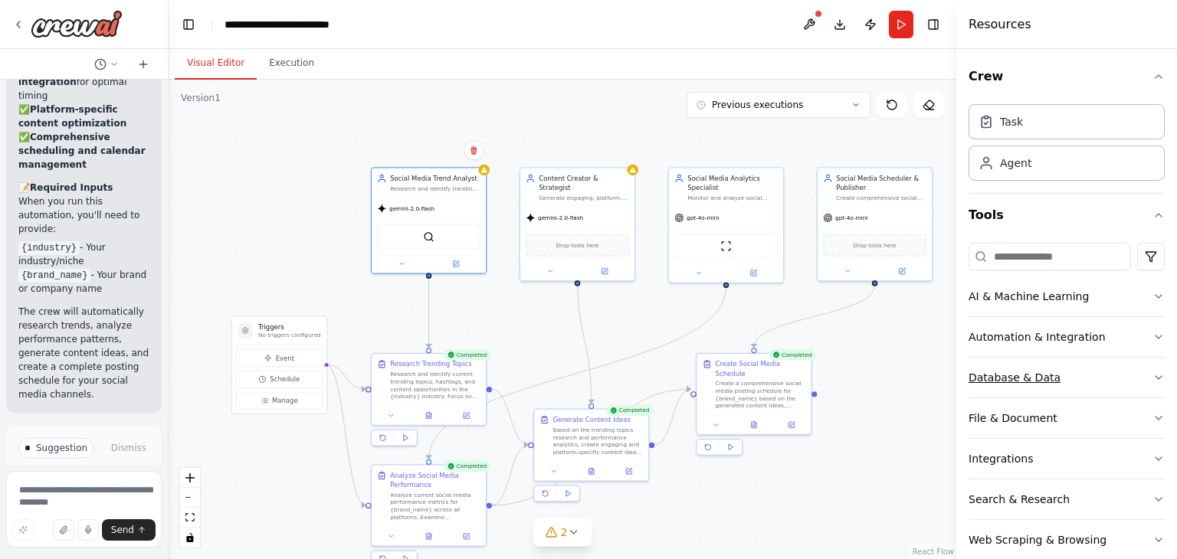
click at [1152, 378] on icon "button" at bounding box center [1158, 377] width 12 height 12
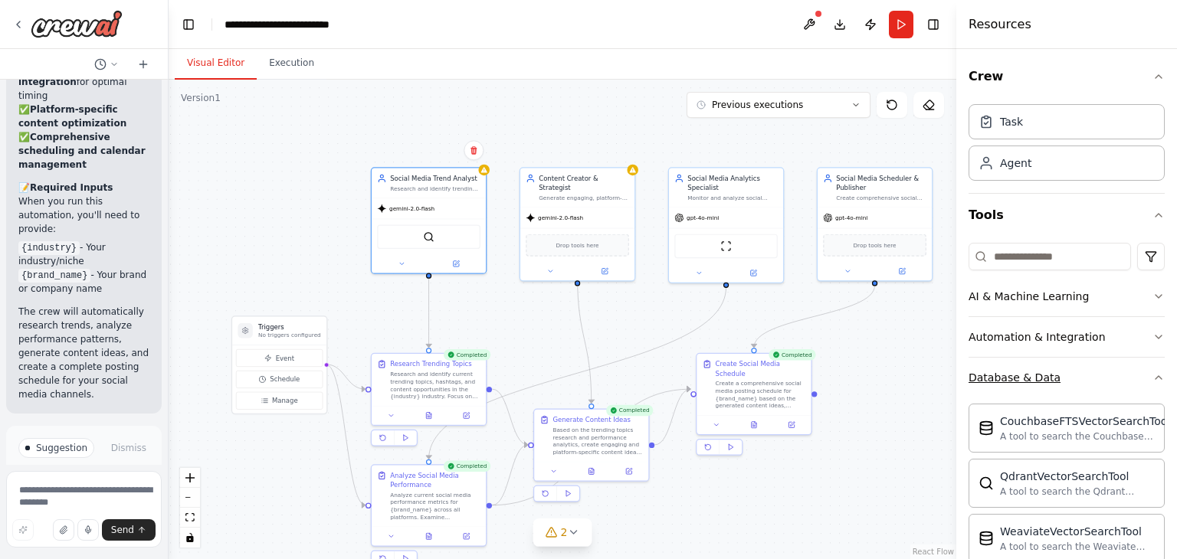
click at [1155, 378] on icon "button" at bounding box center [1158, 377] width 6 height 3
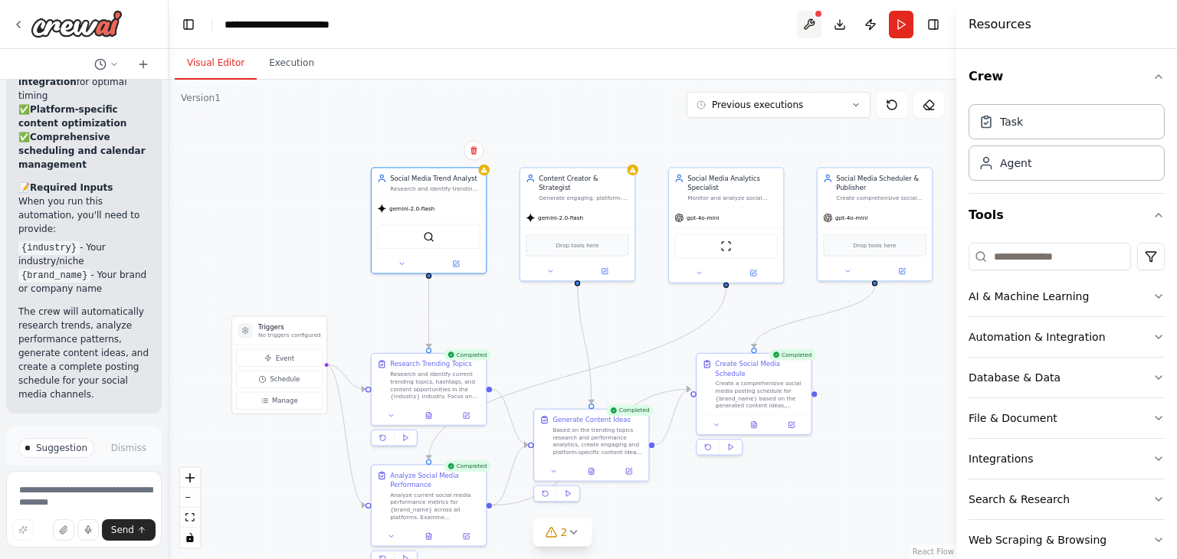
click at [812, 20] on button at bounding box center [809, 25] width 25 height 28
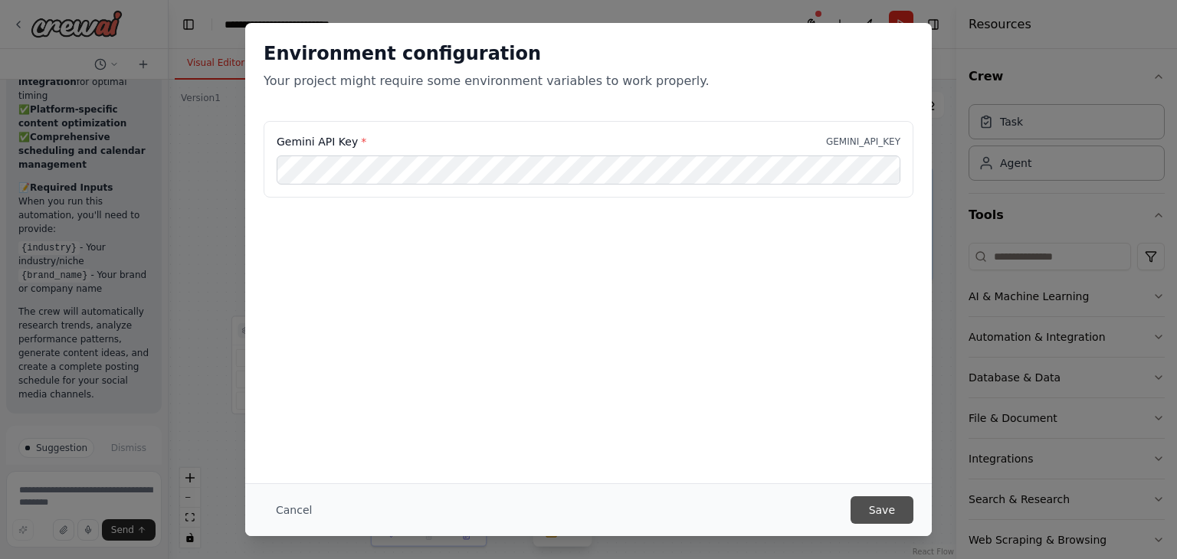
click at [885, 515] on button "Save" at bounding box center [881, 510] width 63 height 28
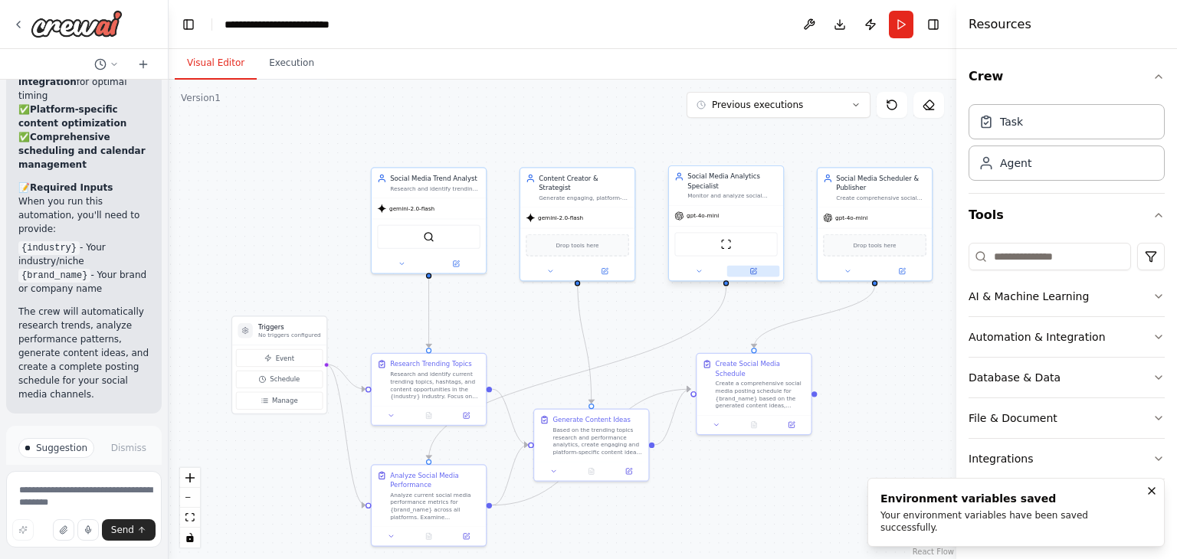
click at [756, 273] on icon at bounding box center [753, 271] width 8 height 8
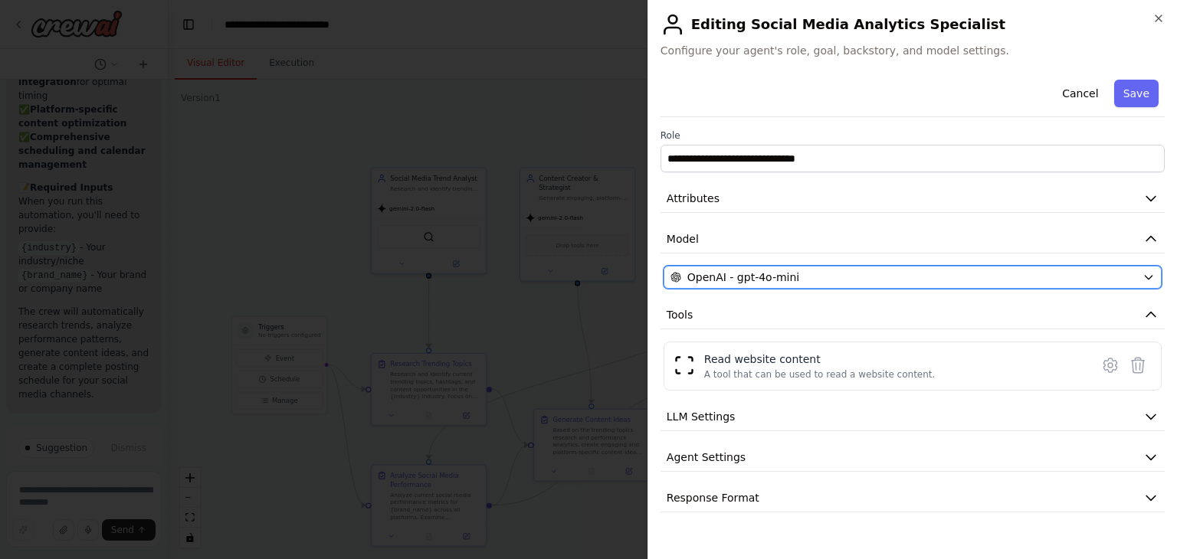
click at [804, 273] on div "OpenAI - gpt-4o-mini" at bounding box center [903, 277] width 466 height 15
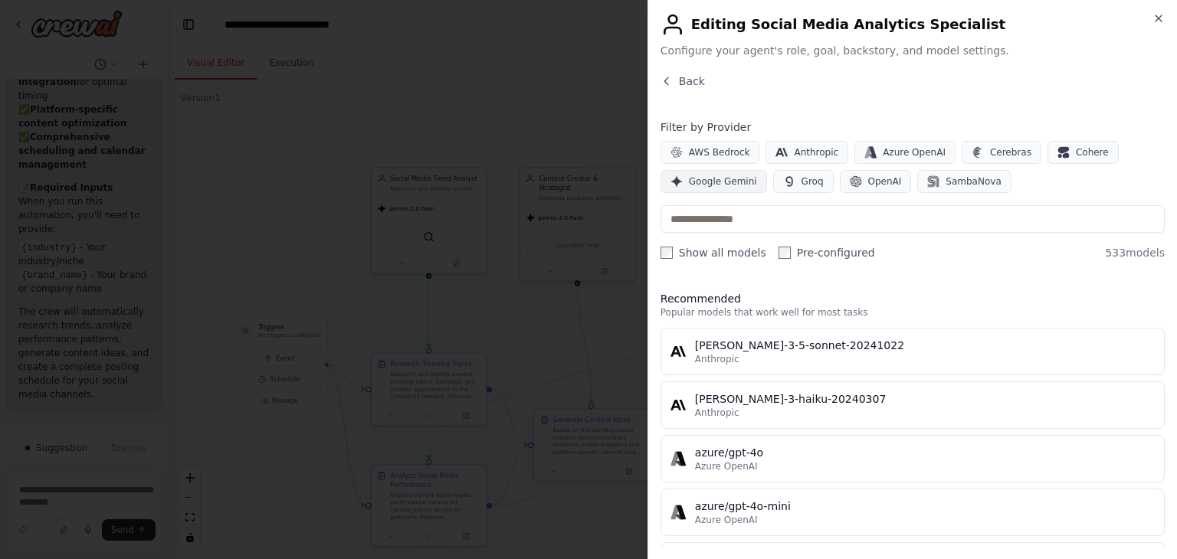
click at [725, 180] on span "Google Gemini" at bounding box center [723, 181] width 68 height 12
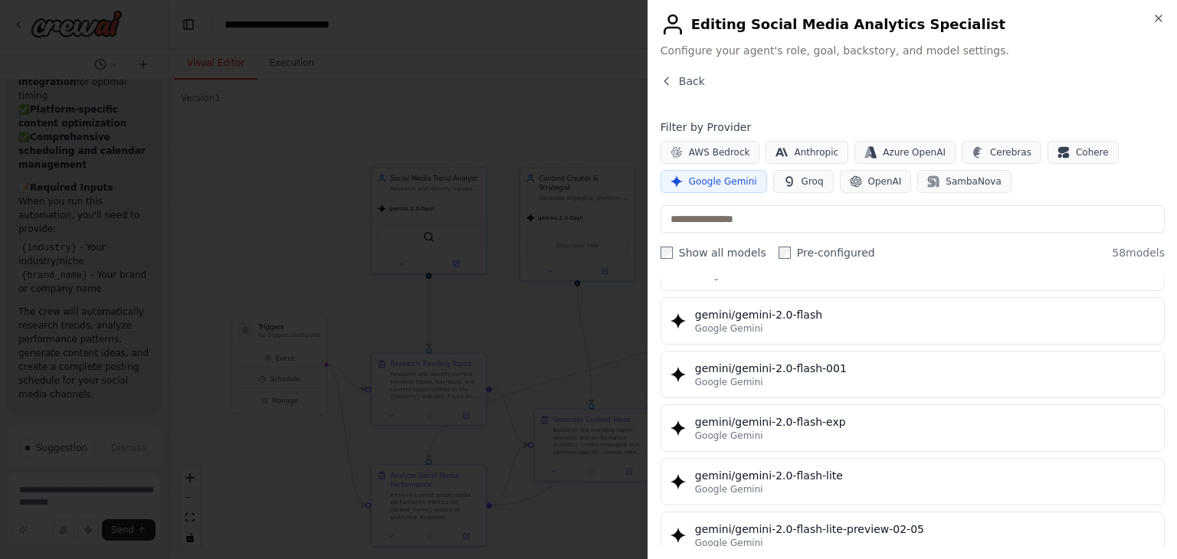
scroll to position [780, 0]
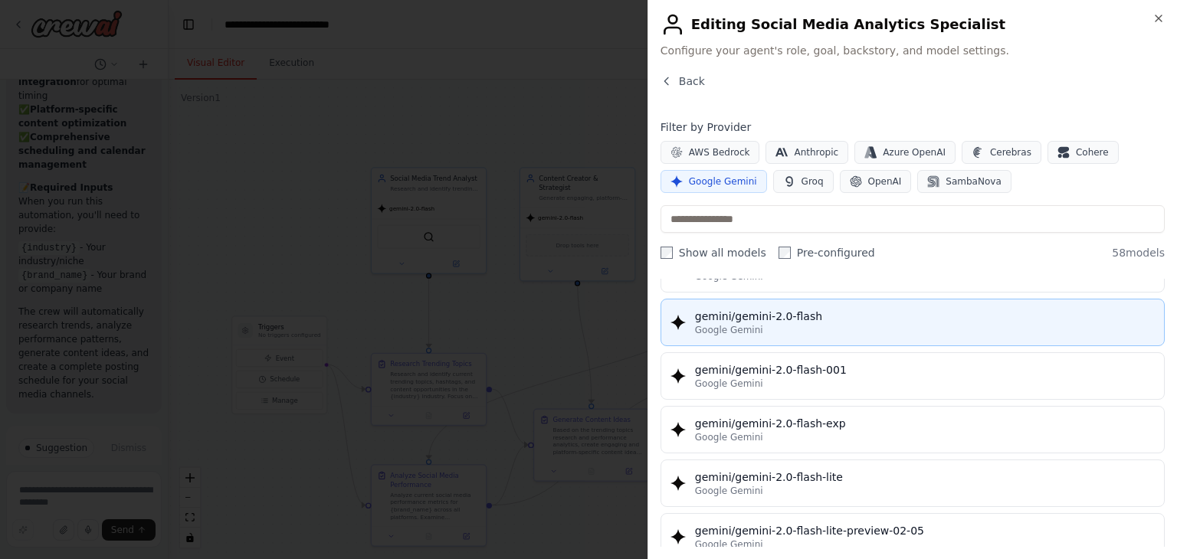
click at [781, 309] on div "gemini/gemini-2.0-flash" at bounding box center [925, 316] width 460 height 15
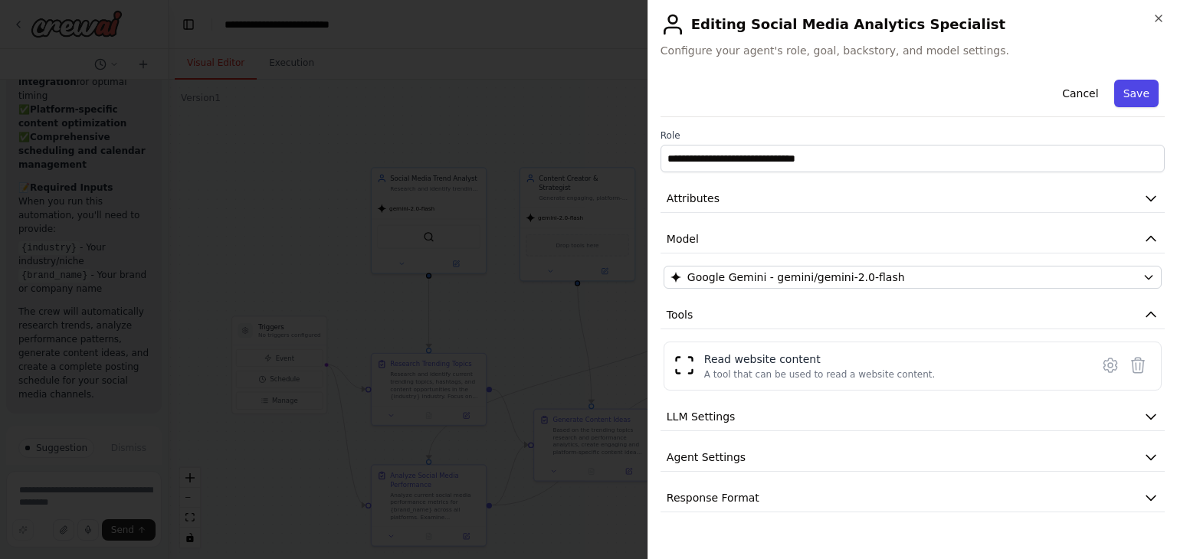
click at [1141, 91] on button "Save" at bounding box center [1136, 94] width 44 height 28
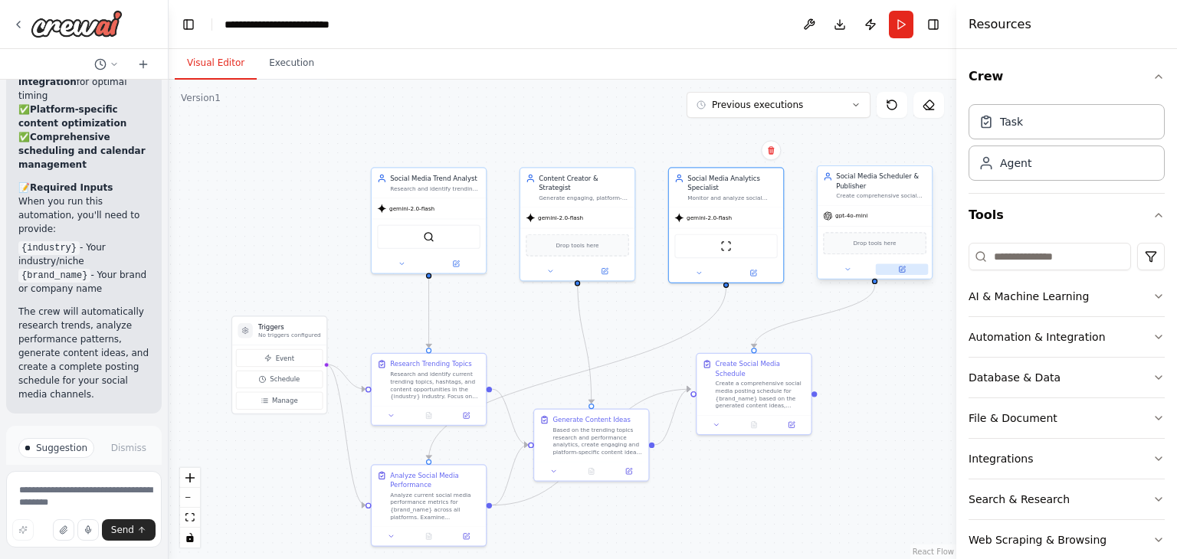
click at [905, 270] on button at bounding box center [901, 268] width 53 height 11
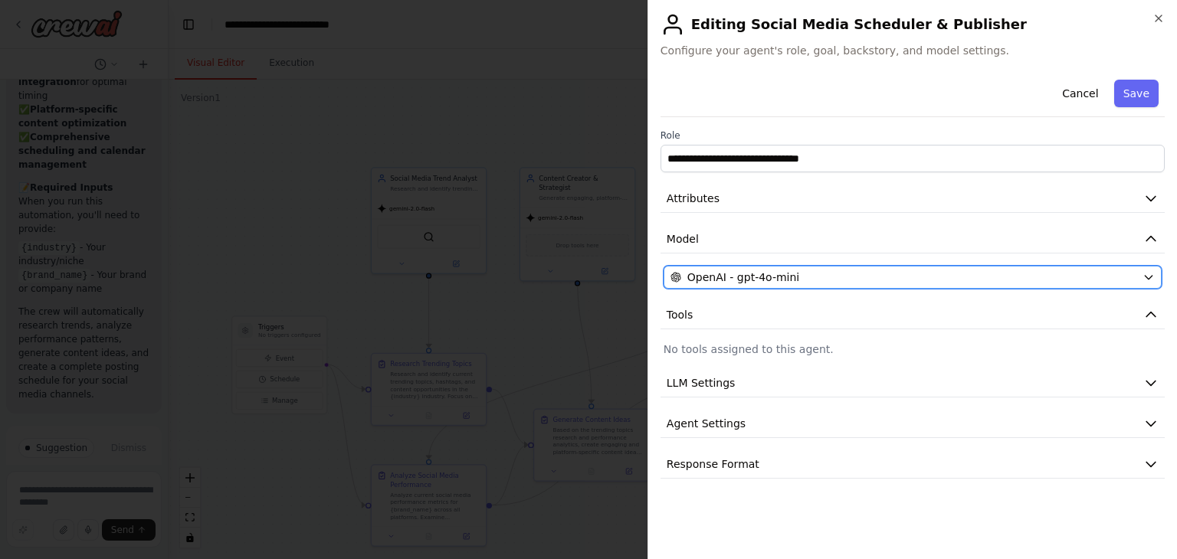
click at [842, 272] on div "OpenAI - gpt-4o-mini" at bounding box center [903, 277] width 466 height 15
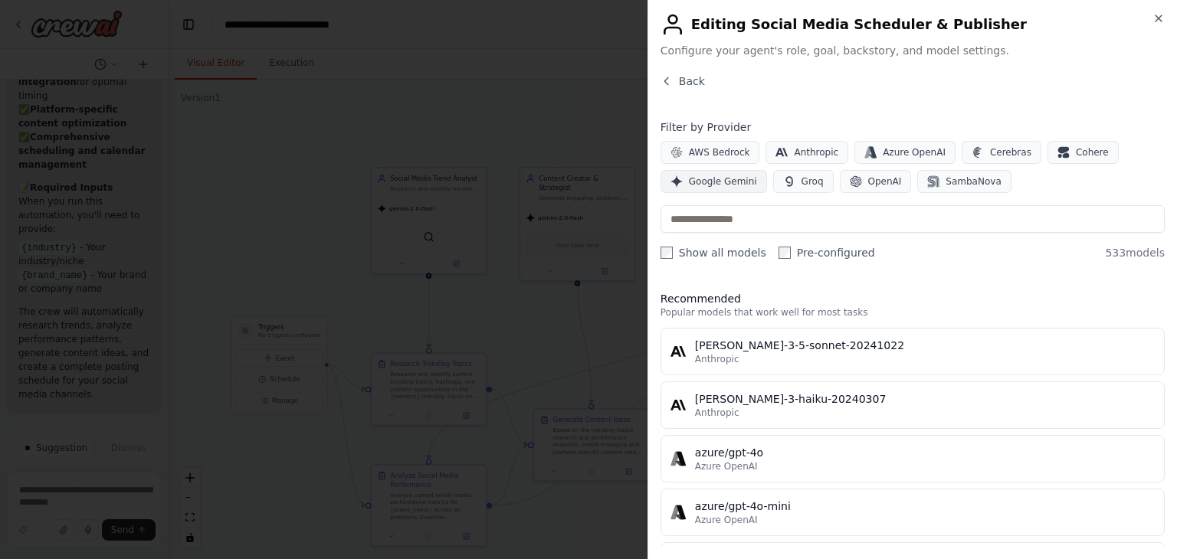
click at [727, 180] on span "Google Gemini" at bounding box center [723, 181] width 68 height 12
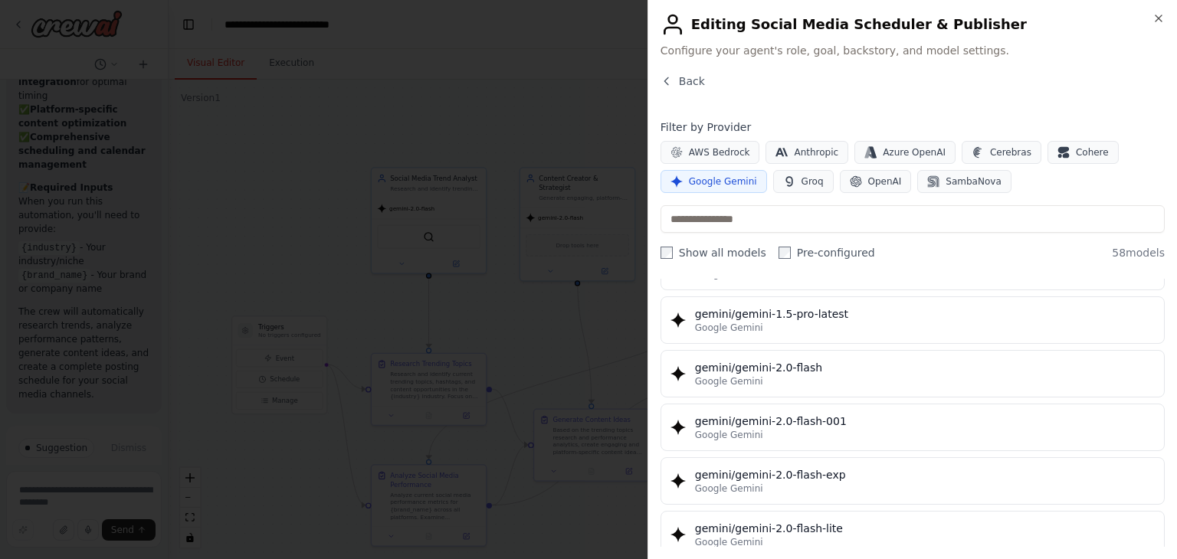
scroll to position [703, 0]
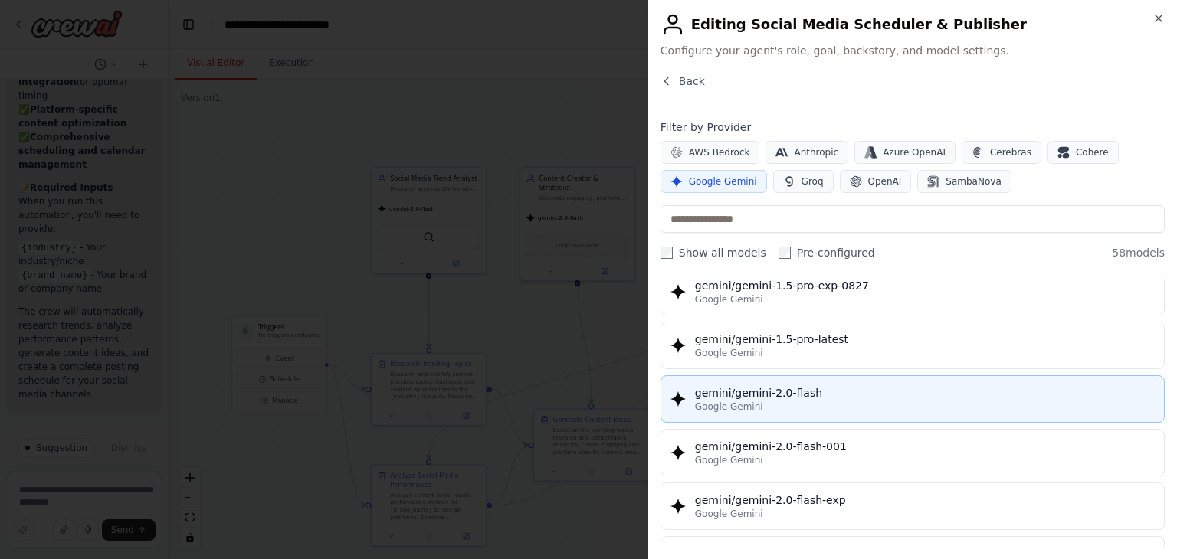
click at [748, 392] on div "gemini/gemini-2.0-flash" at bounding box center [925, 392] width 460 height 15
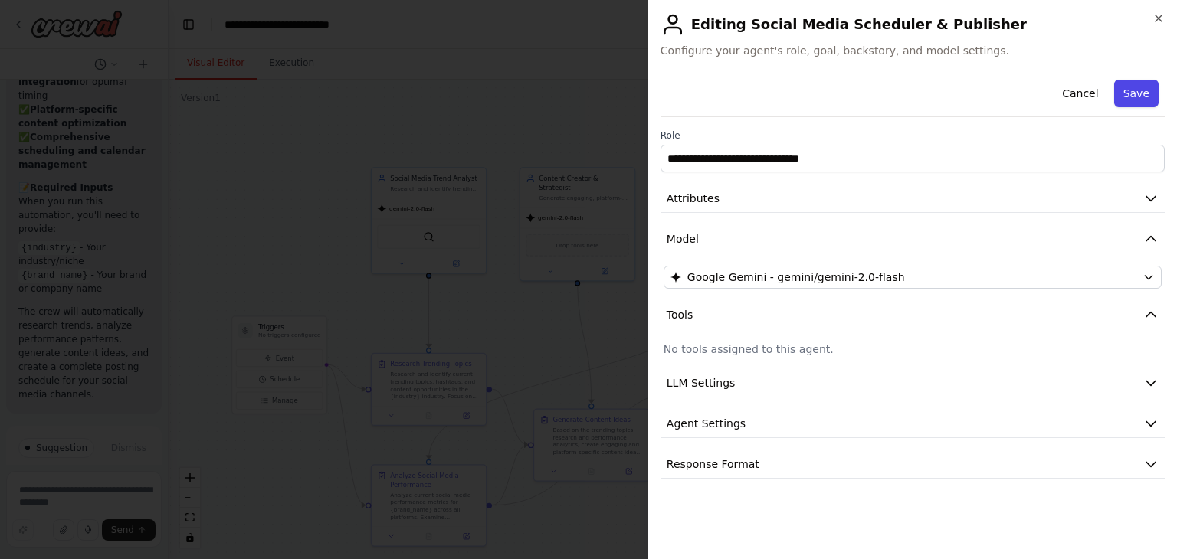
click at [1151, 83] on button "Save" at bounding box center [1136, 94] width 44 height 28
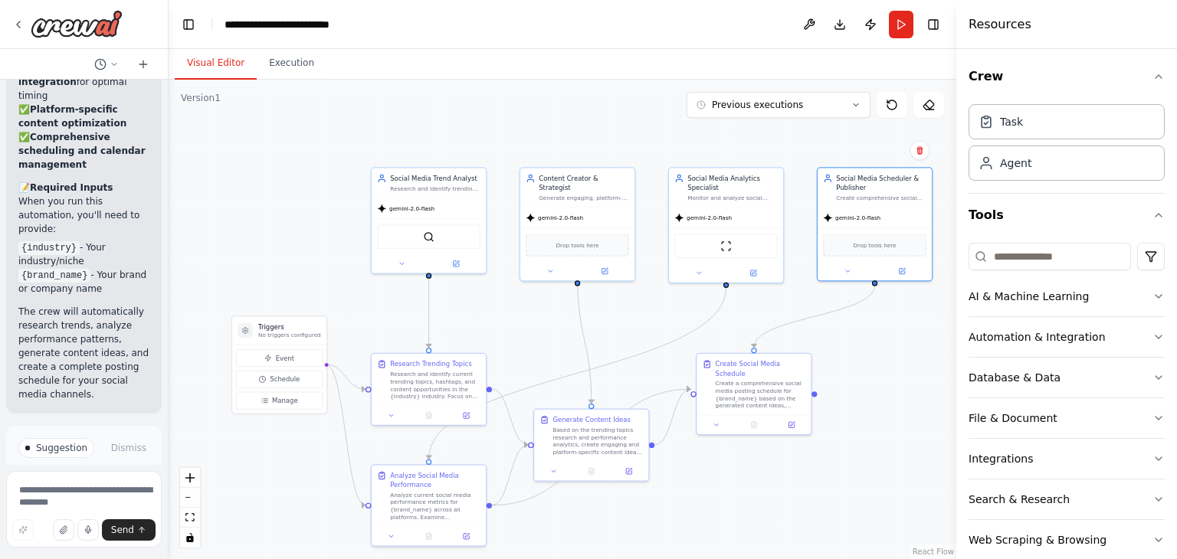
click at [909, 345] on div ".deletable-edge-delete-btn { width: 20px; height: 20px; border: 0px solid #ffff…" at bounding box center [562, 319] width 787 height 479
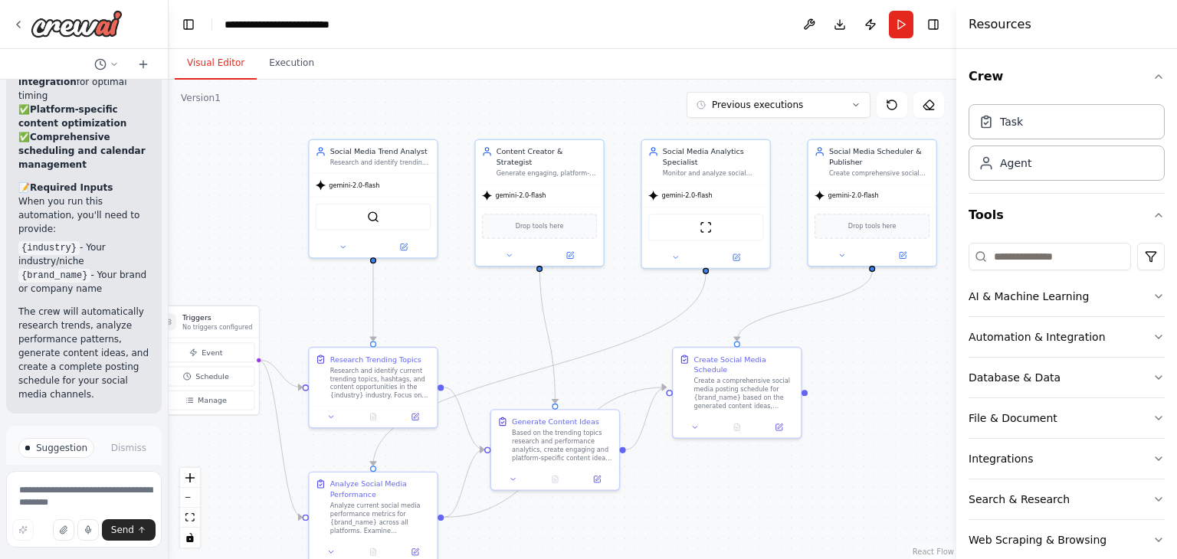
click at [899, 366] on div ".deletable-edge-delete-btn { width: 20px; height: 20px; border: 0px solid #ffff…" at bounding box center [562, 319] width 787 height 479
click at [287, 64] on button "Execution" at bounding box center [292, 63] width 70 height 32
click at [205, 64] on button "Visual Editor" at bounding box center [216, 63] width 82 height 32
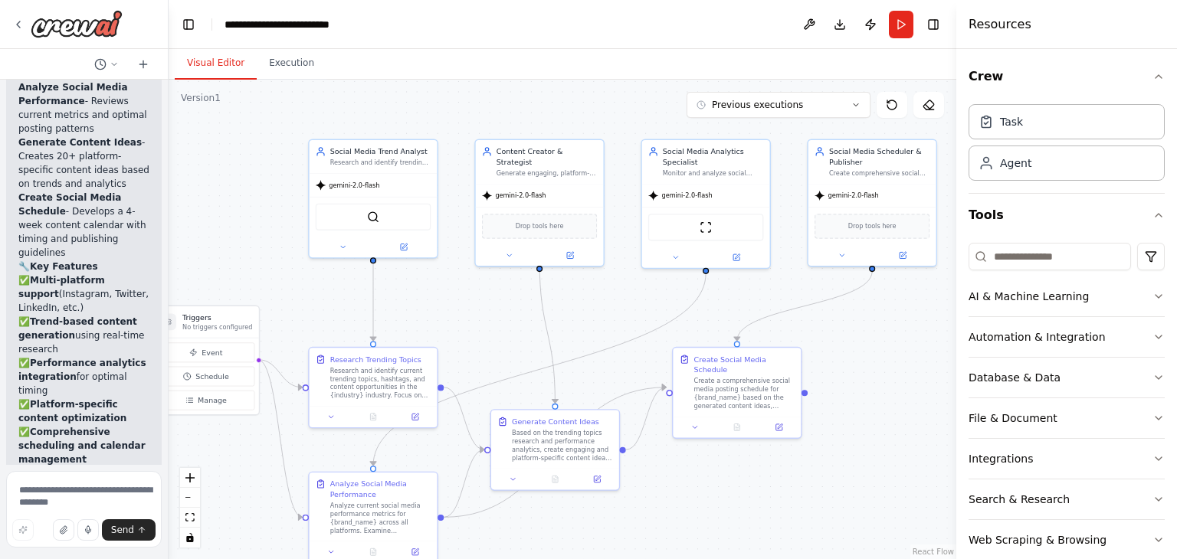
scroll to position [2782, 0]
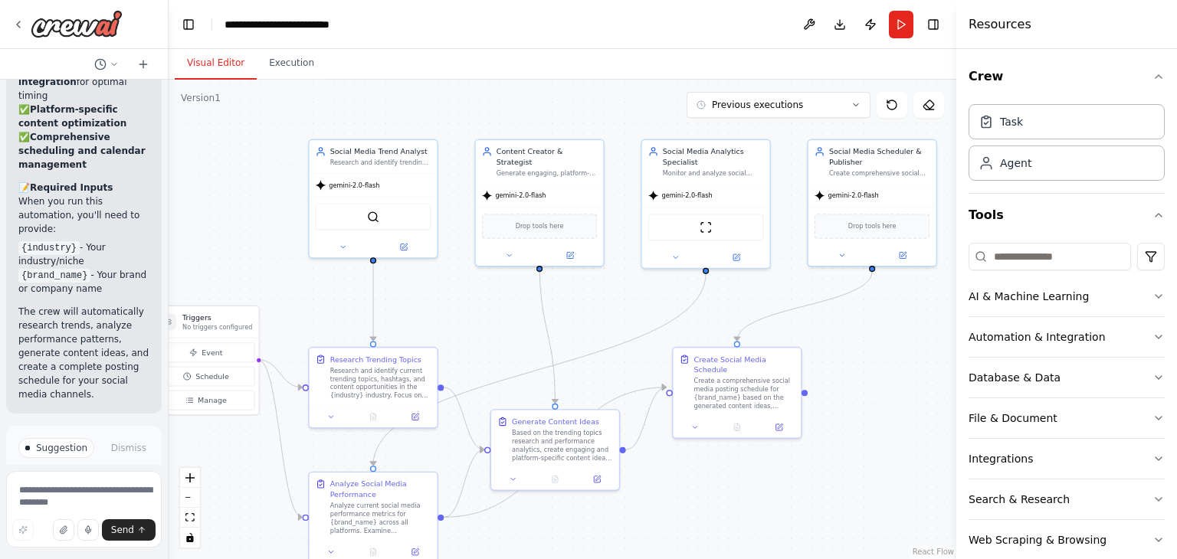
click at [92, 519] on span "Improve automation" at bounding box center [90, 525] width 93 height 12
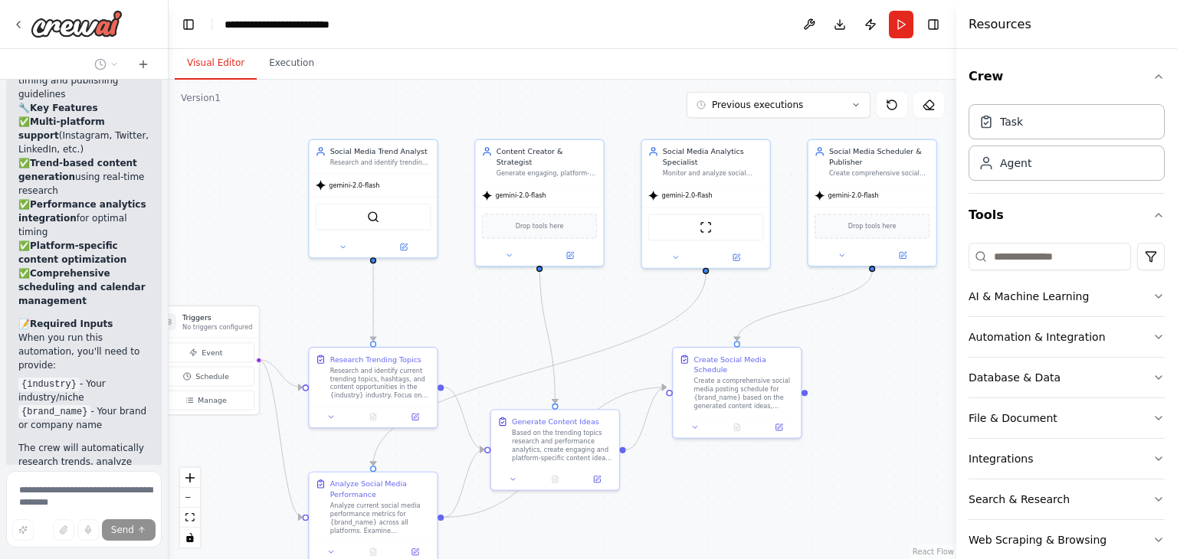
scroll to position [2705, 0]
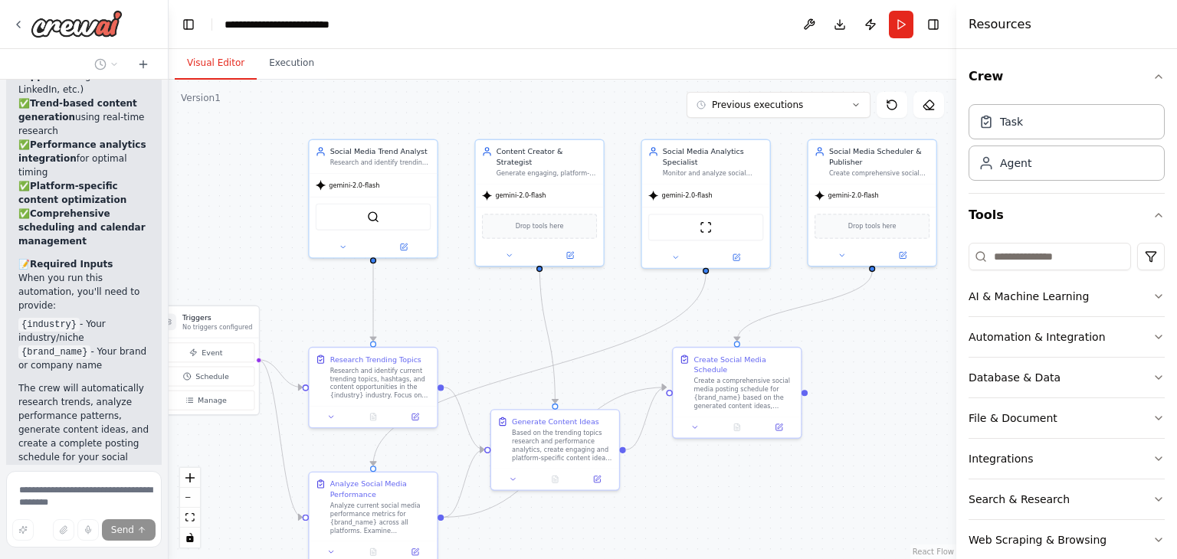
click at [205, 236] on div ".deletable-edge-delete-btn { width: 20px; height: 20px; border: 0px solid #ffff…" at bounding box center [562, 319] width 787 height 479
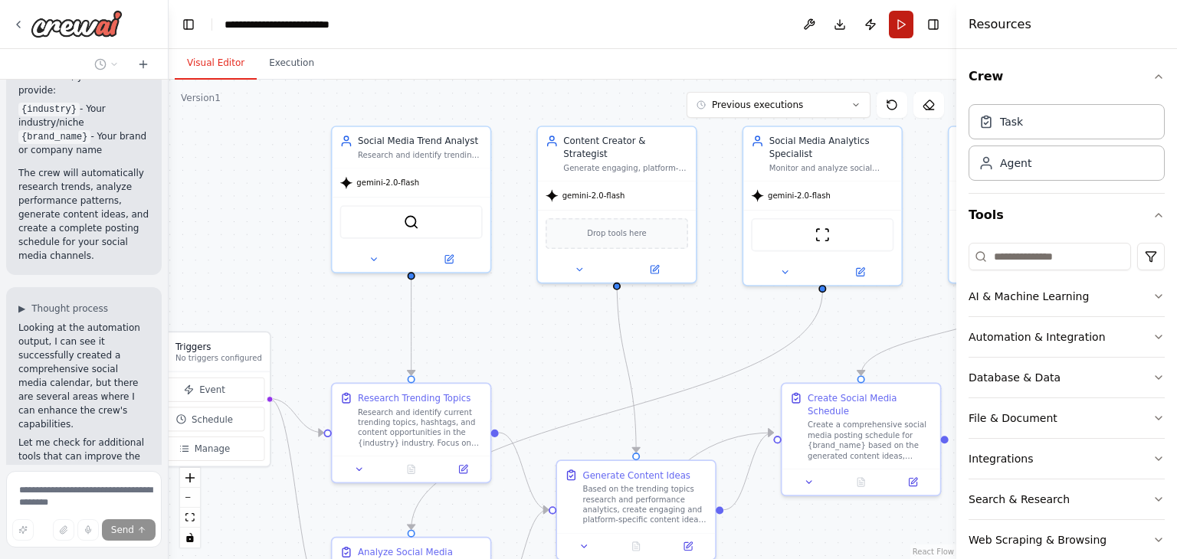
scroll to position [2981, 0]
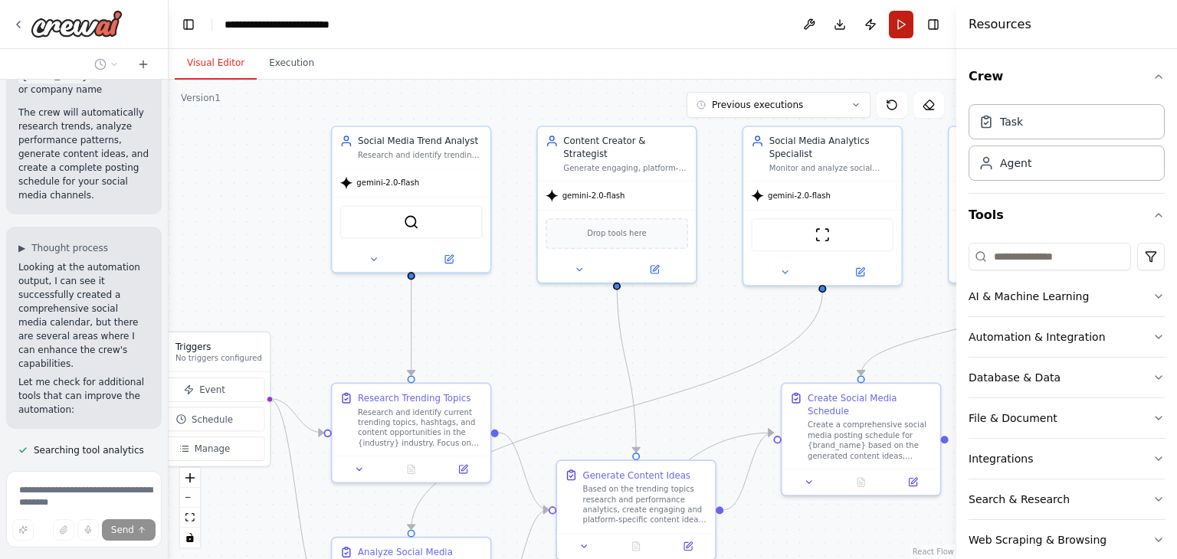
click at [902, 26] on button "Run" at bounding box center [901, 25] width 25 height 28
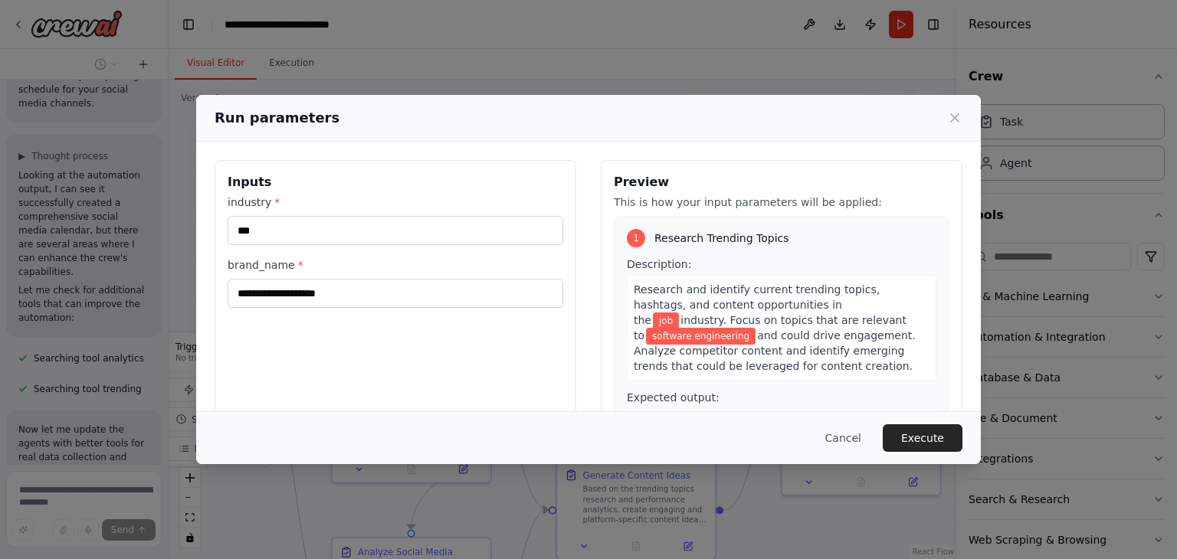
scroll to position [3166, 0]
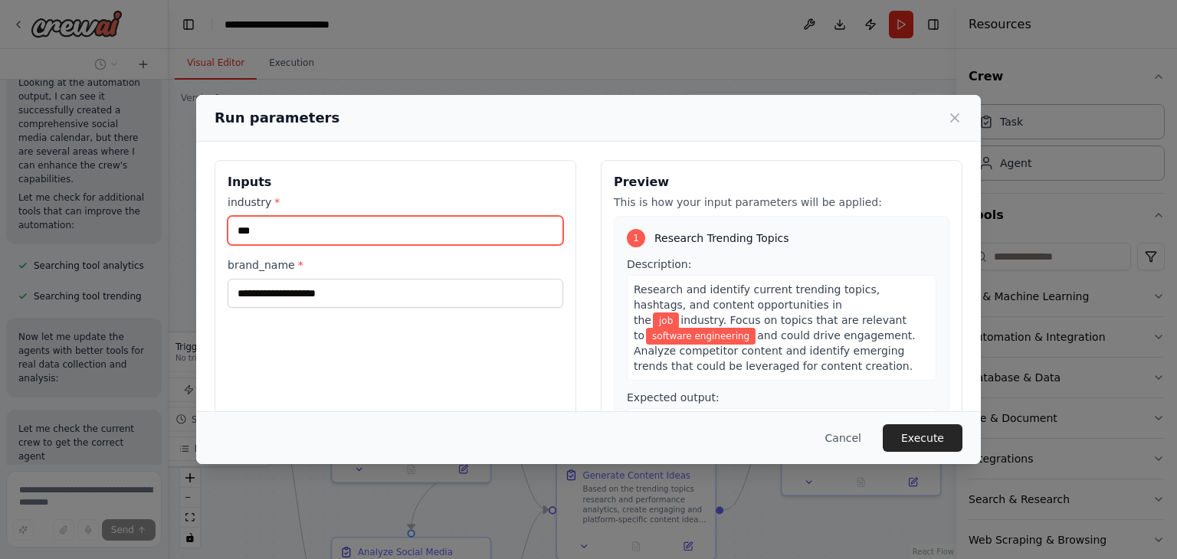
click at [426, 232] on input "***" at bounding box center [394, 230] width 335 height 29
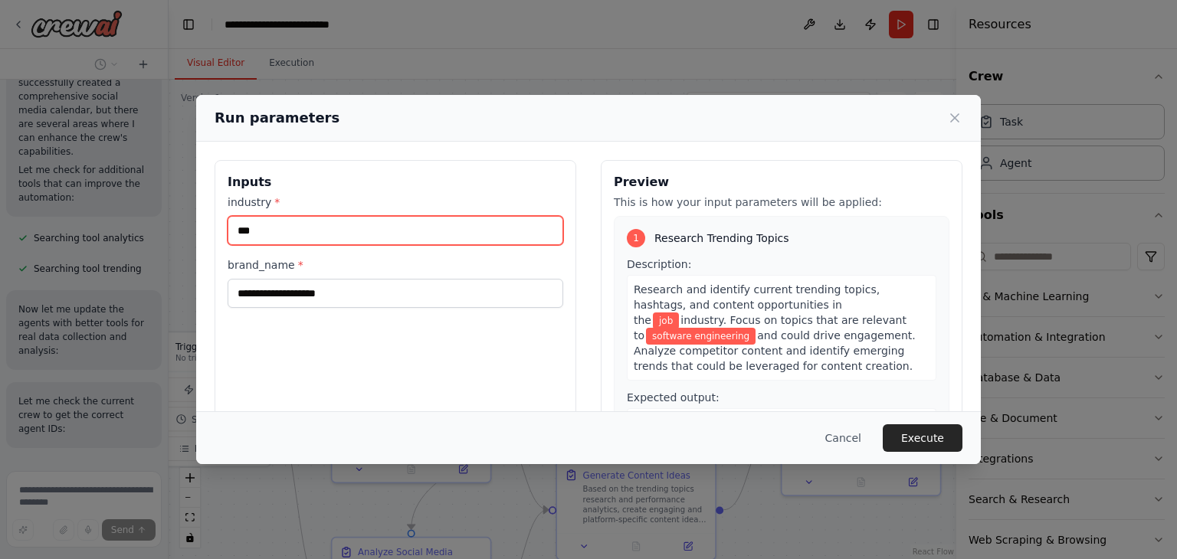
click at [426, 232] on input "***" at bounding box center [394, 230] width 335 height 29
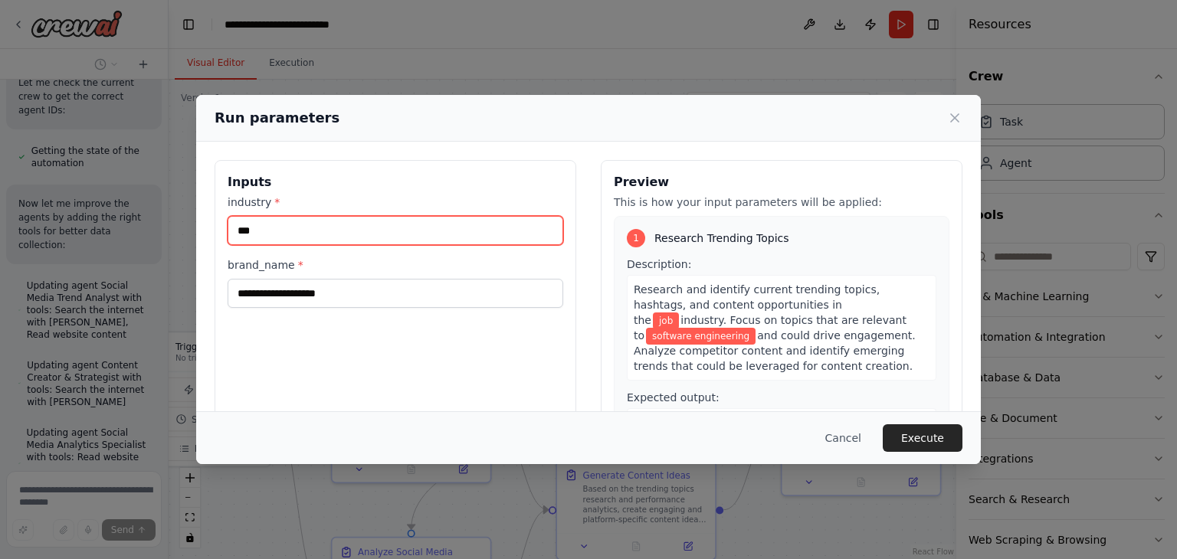
scroll to position [3555, 0]
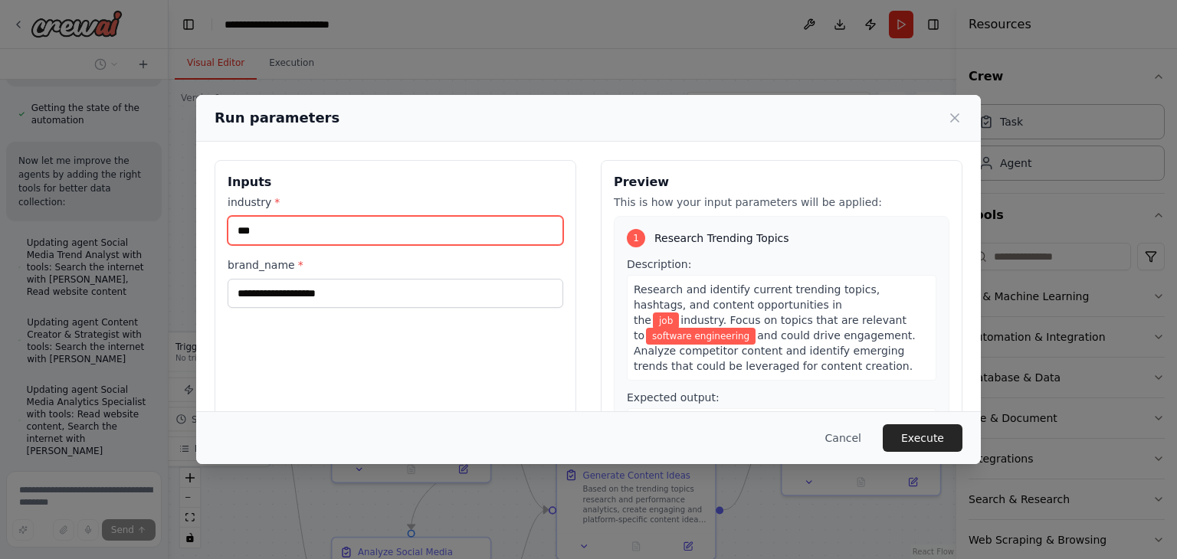
click at [404, 234] on input "***" at bounding box center [394, 230] width 335 height 29
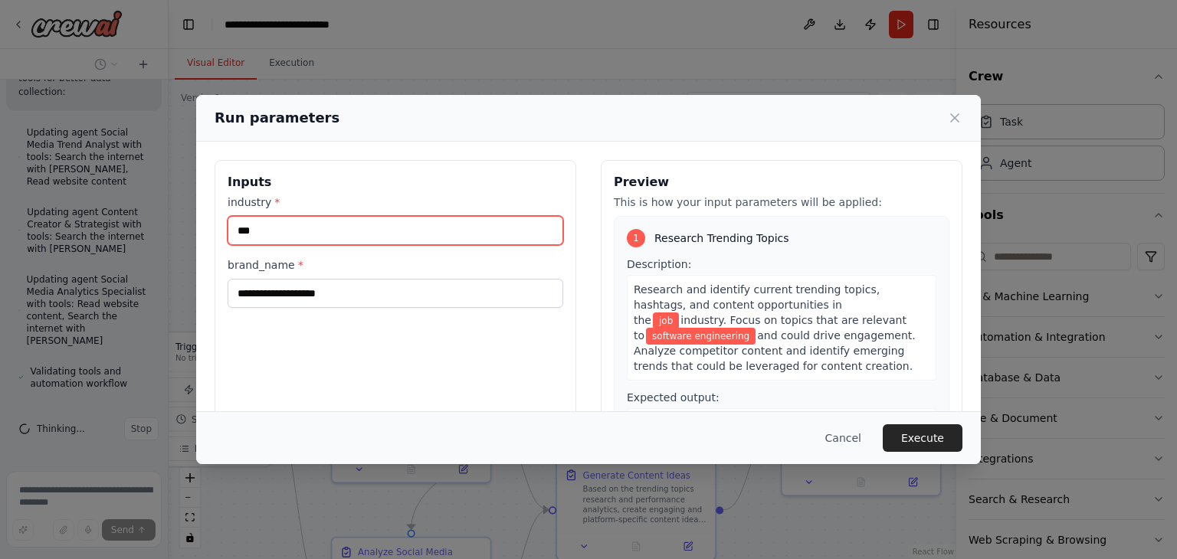
click at [404, 234] on input "***" at bounding box center [394, 230] width 335 height 29
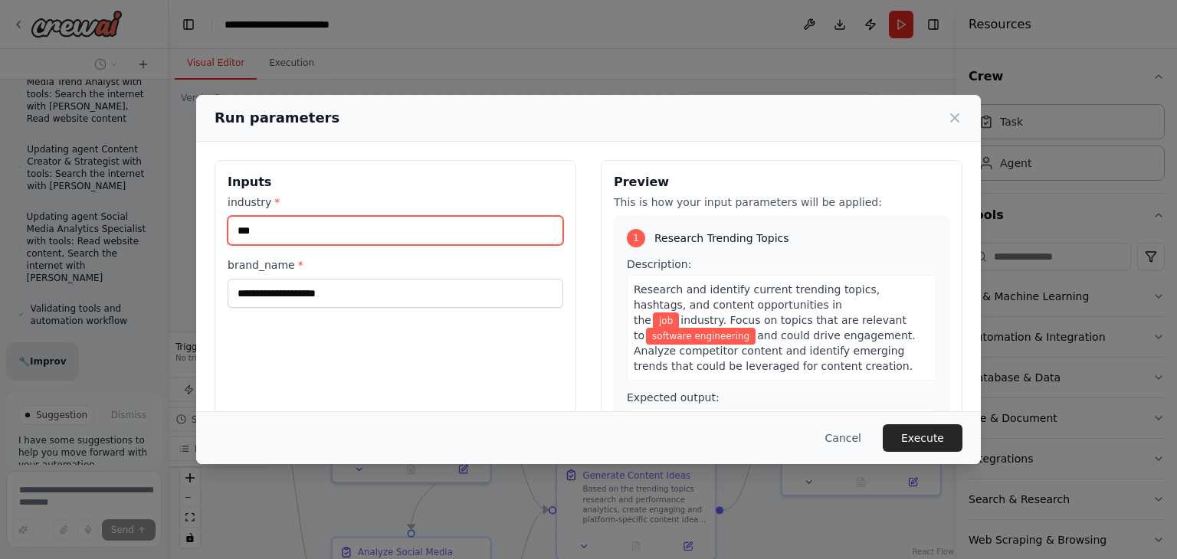
click at [404, 234] on input "***" at bounding box center [394, 230] width 335 height 29
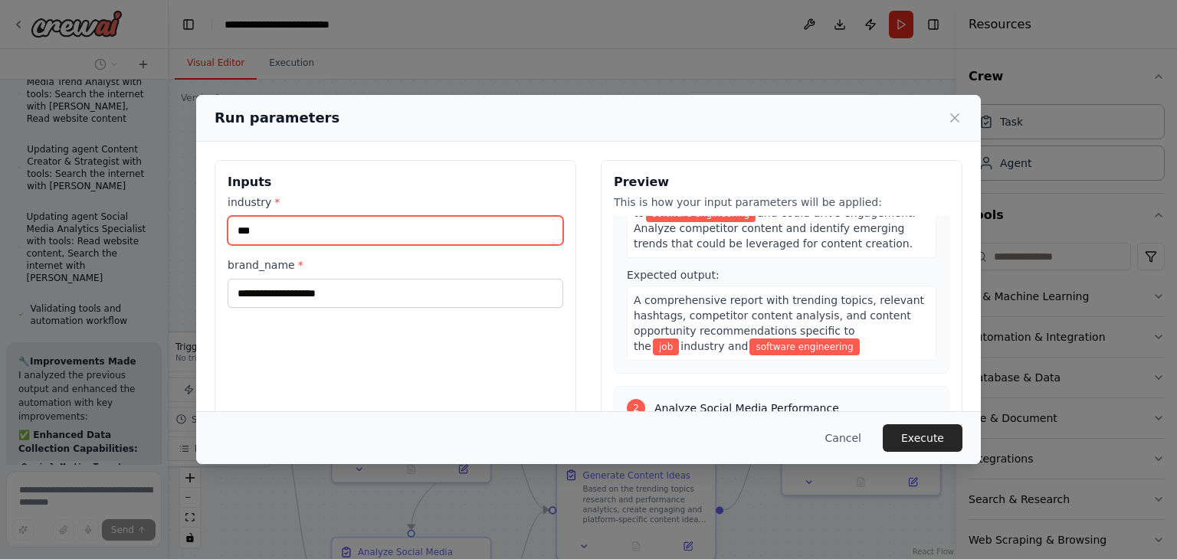
scroll to position [0, 0]
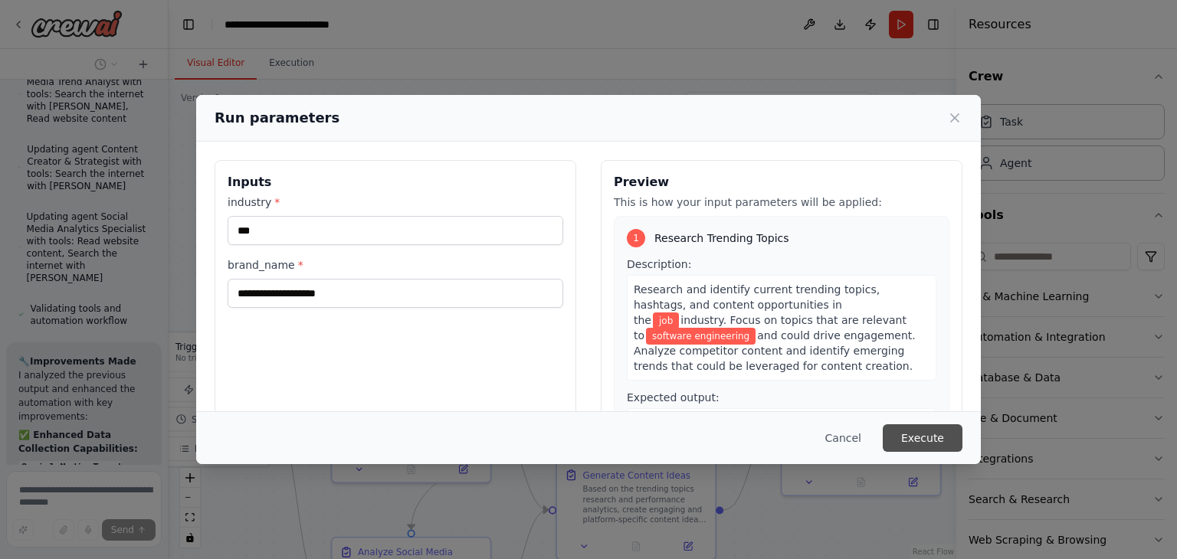
click at [925, 440] on button "Execute" at bounding box center [922, 438] width 80 height 28
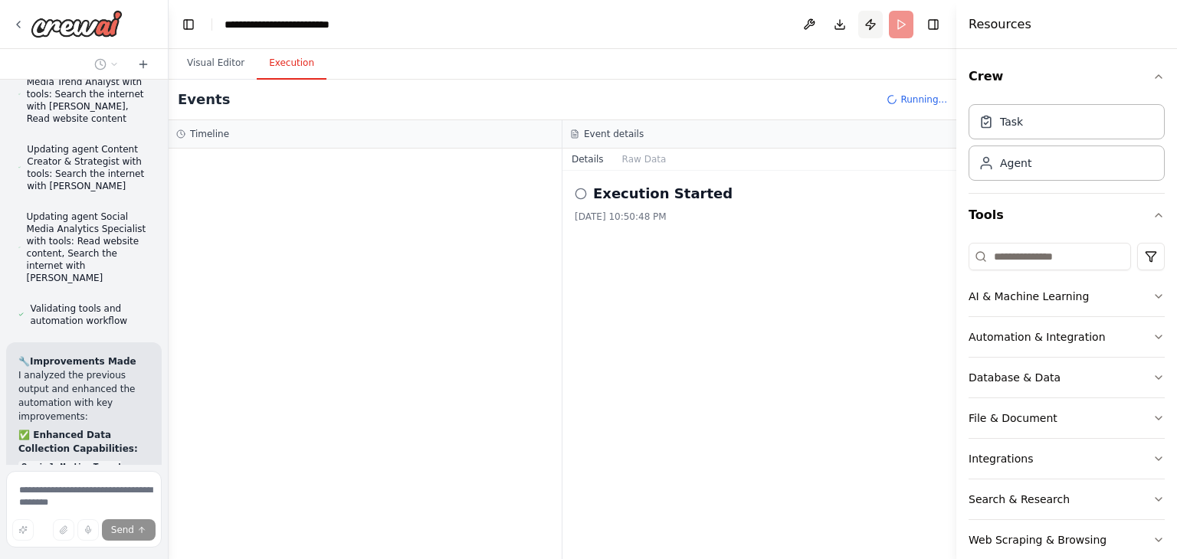
scroll to position [4505, 0]
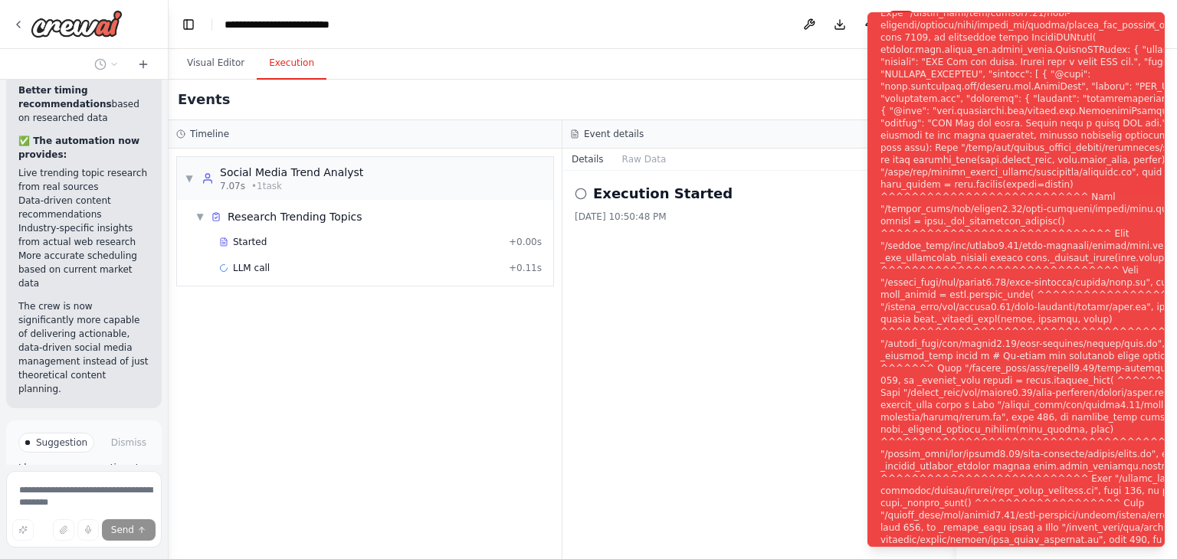
click at [956, 307] on div "Notifications (F8)" at bounding box center [1081, 288] width 403 height 1299
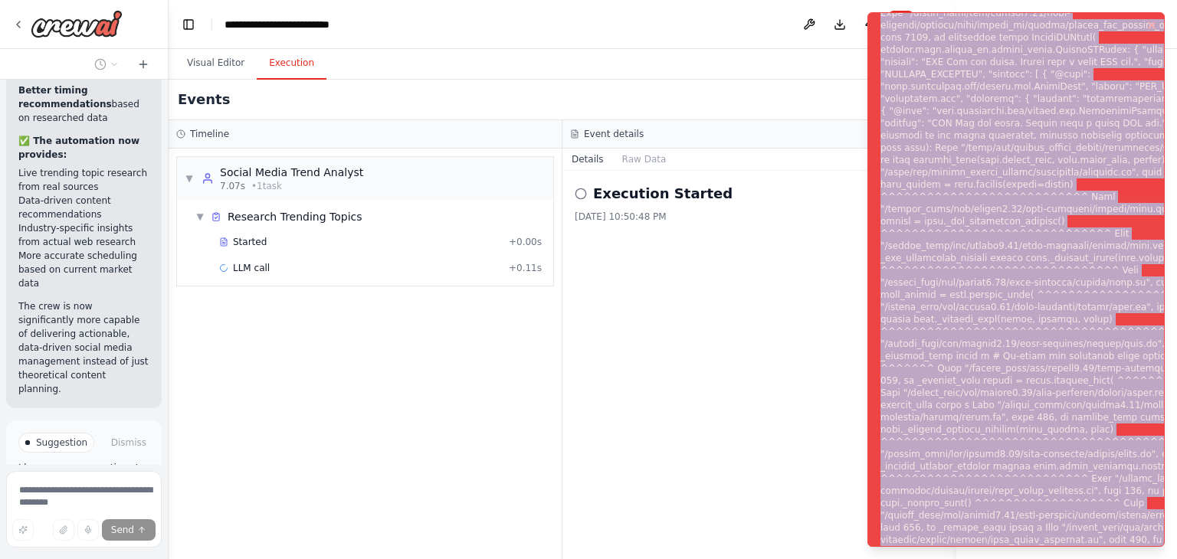
click at [956, 307] on div "Notifications (F8)" at bounding box center [1081, 288] width 403 height 1299
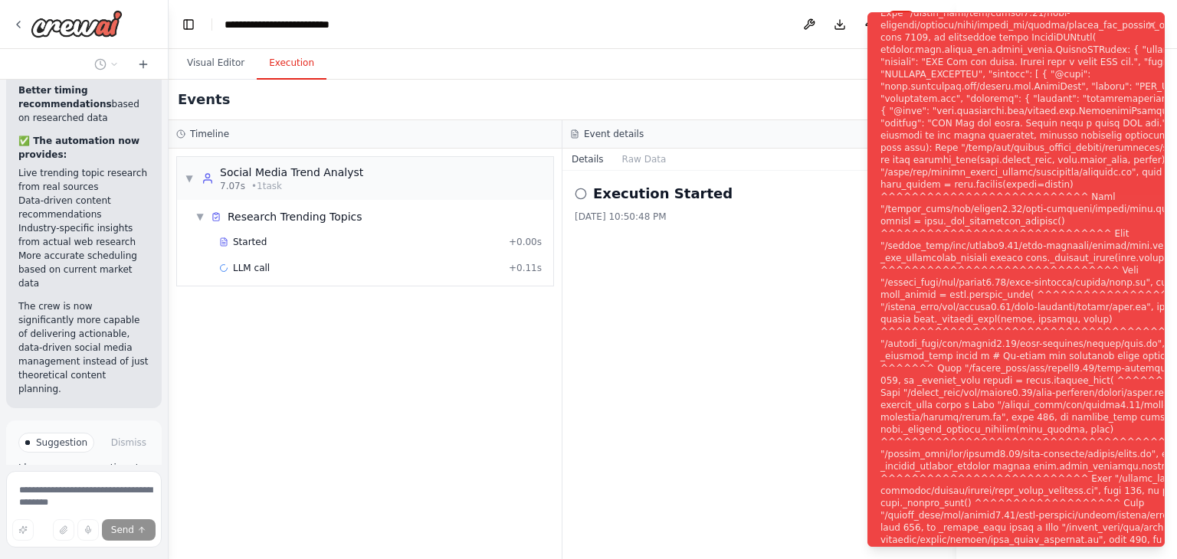
click at [768, 334] on div "Execution Started 10/2/2025, 10:50:48 PM" at bounding box center [759, 365] width 394 height 388
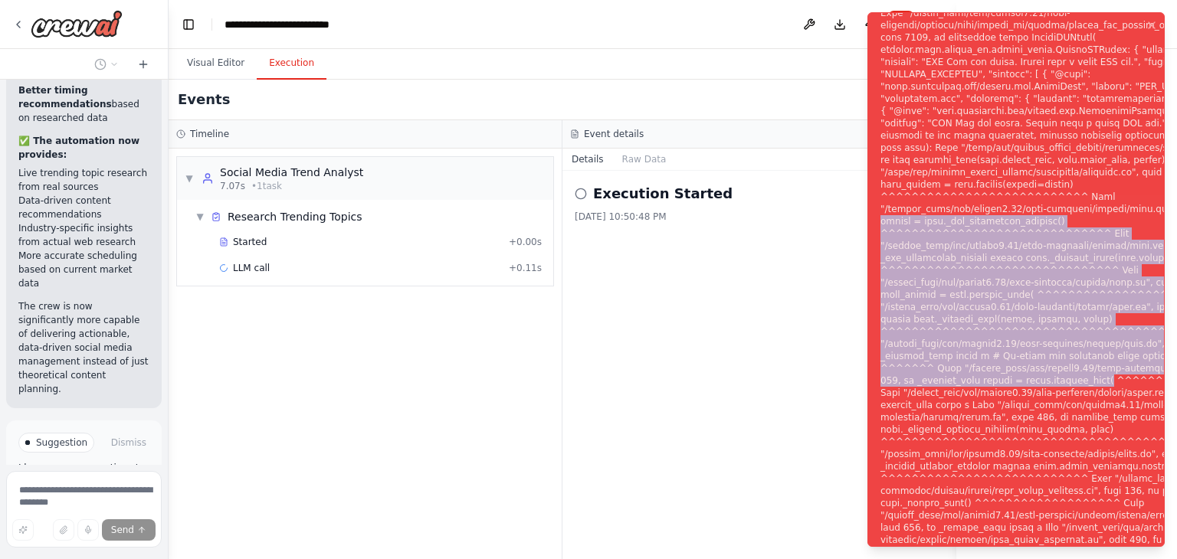
drag, startPoint x: 1173, startPoint y: 210, endPoint x: 1172, endPoint y: 381, distance: 170.8
click at [1172, 381] on ol "Execution Error" at bounding box center [1016, 279] width 322 height 559
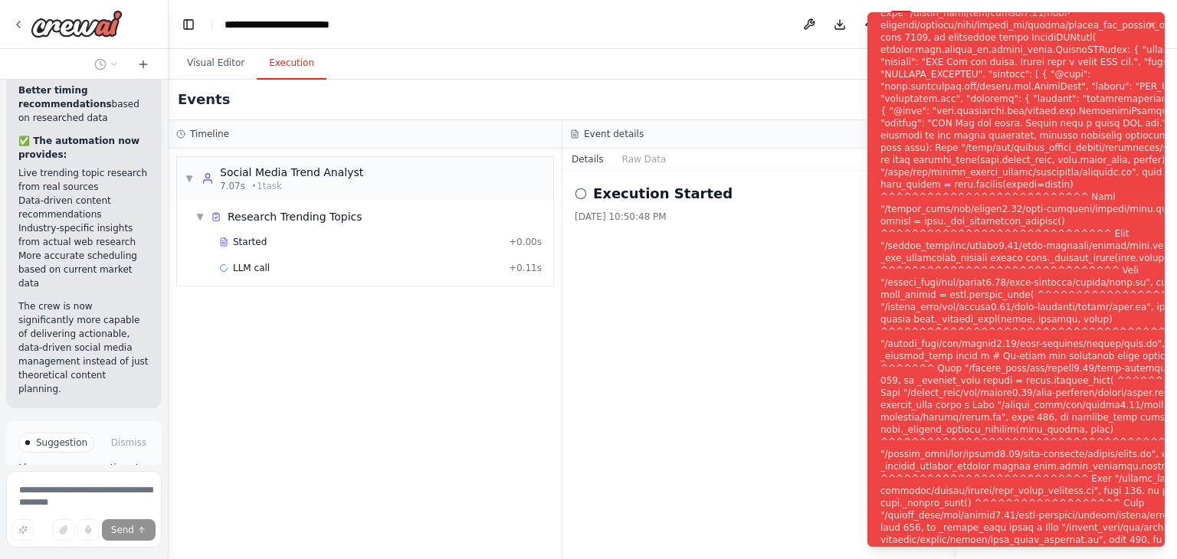
click at [1170, 554] on ol "Execution Error" at bounding box center [1016, 279] width 322 height 559
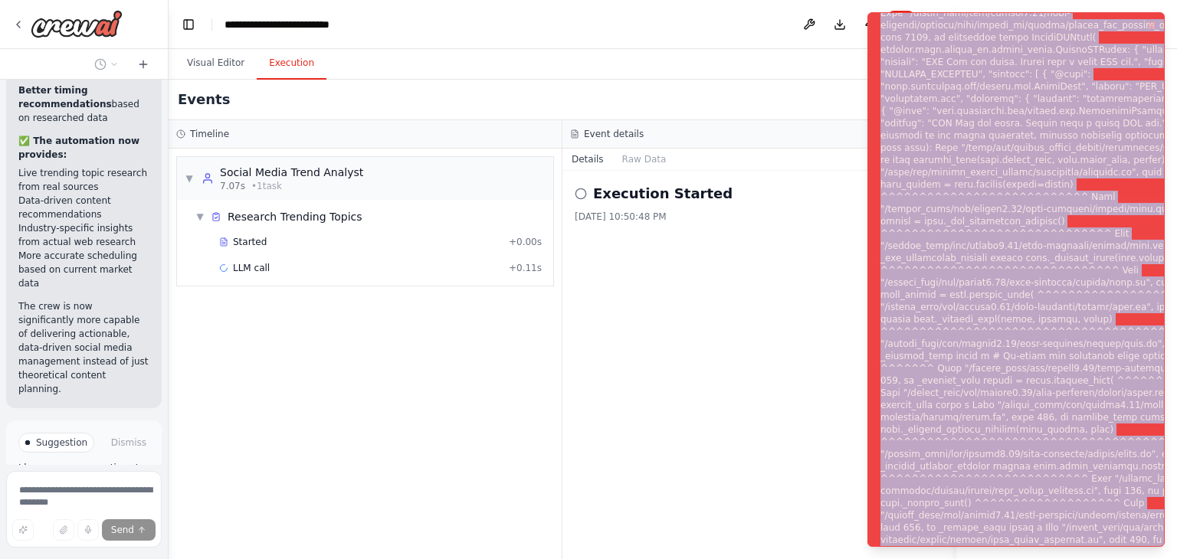
click at [1170, 554] on ol "Execution Error" at bounding box center [1016, 279] width 322 height 559
click at [1091, 447] on div "Notifications (F8)" at bounding box center [1081, 288] width 403 height 1299
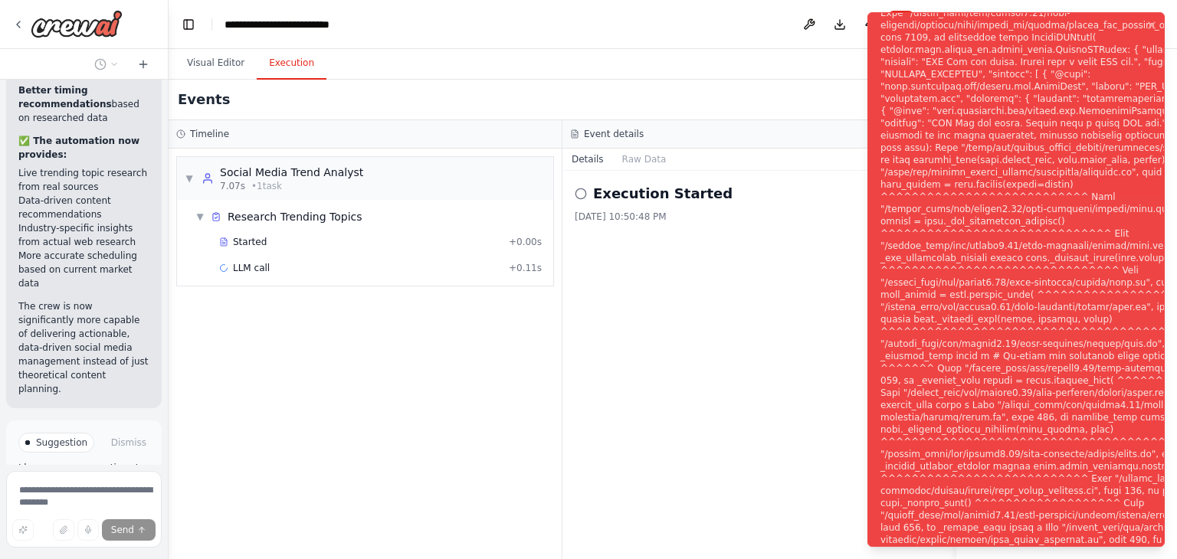
click at [1075, 79] on div "Notifications (F8)" at bounding box center [1081, 288] width 403 height 1299
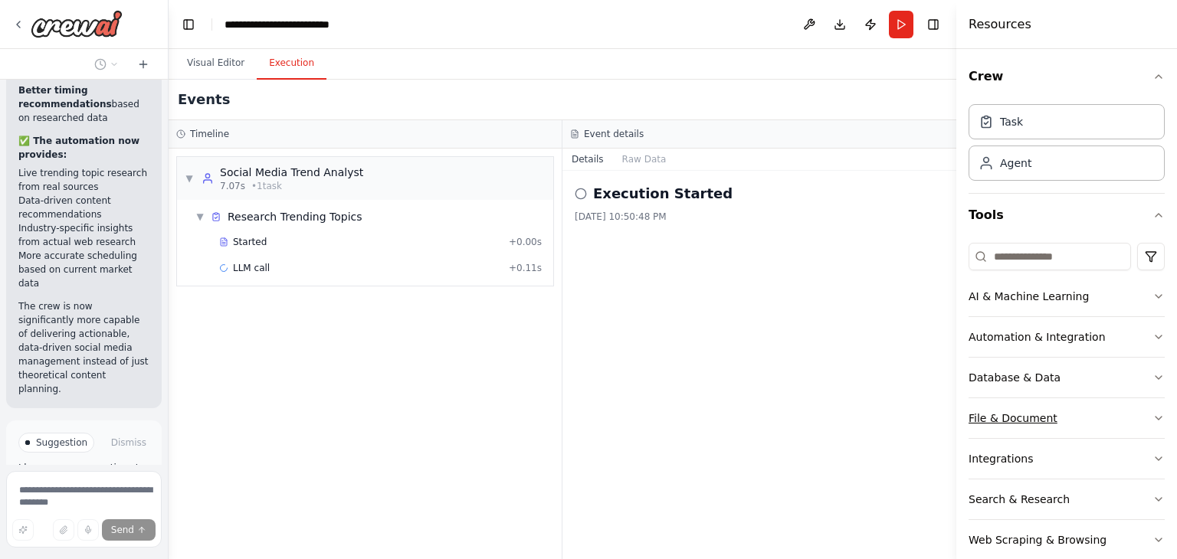
scroll to position [64, 0]
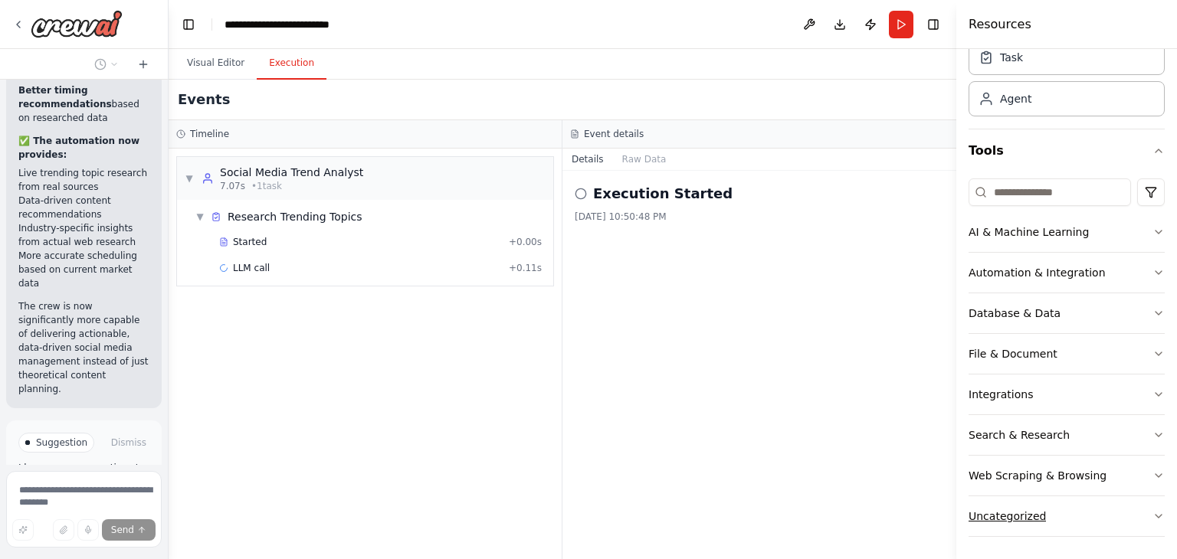
click at [1152, 513] on div "Crew Task Agent Tools AI & Machine Learning Automation & Integration Database &…" at bounding box center [1066, 304] width 221 height 510
click at [1152, 473] on icon "button" at bounding box center [1158, 476] width 12 height 12
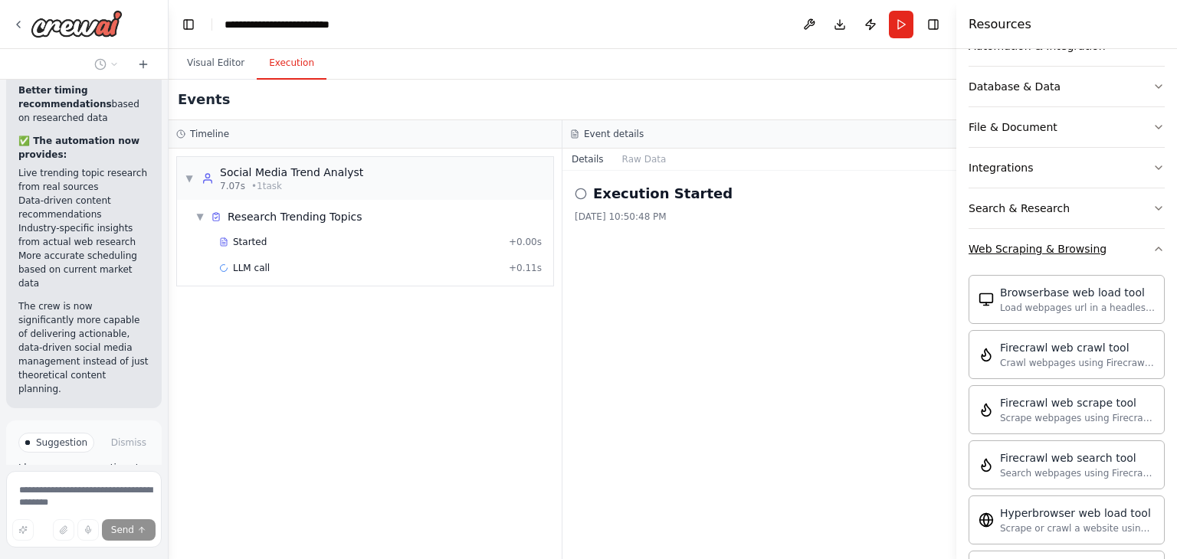
scroll to position [0, 0]
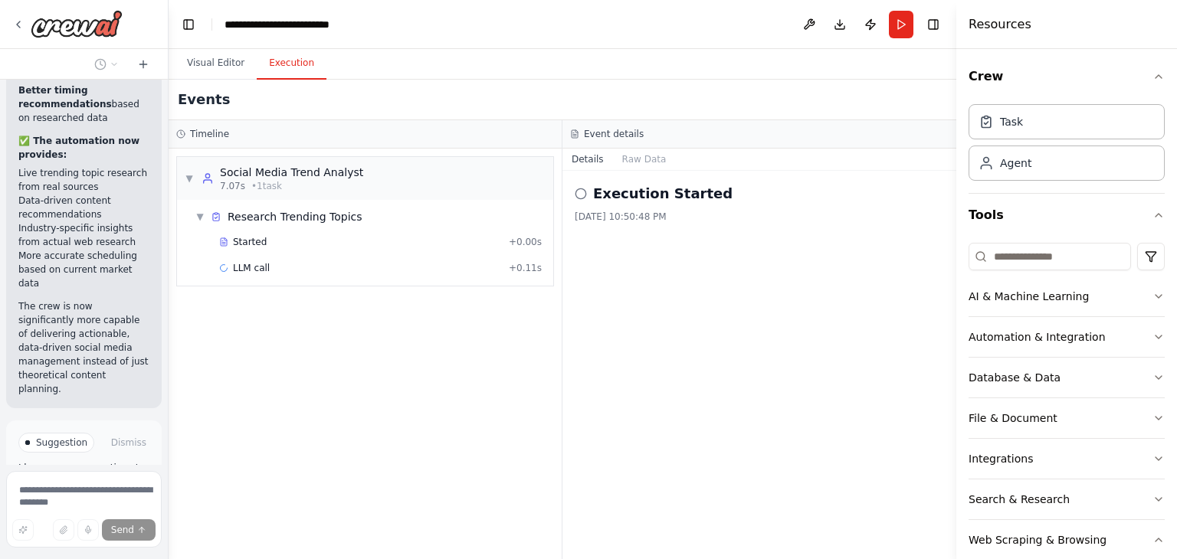
click at [815, 319] on div "Execution Started 10/2/2025, 10:50:48 PM" at bounding box center [759, 365] width 394 height 388
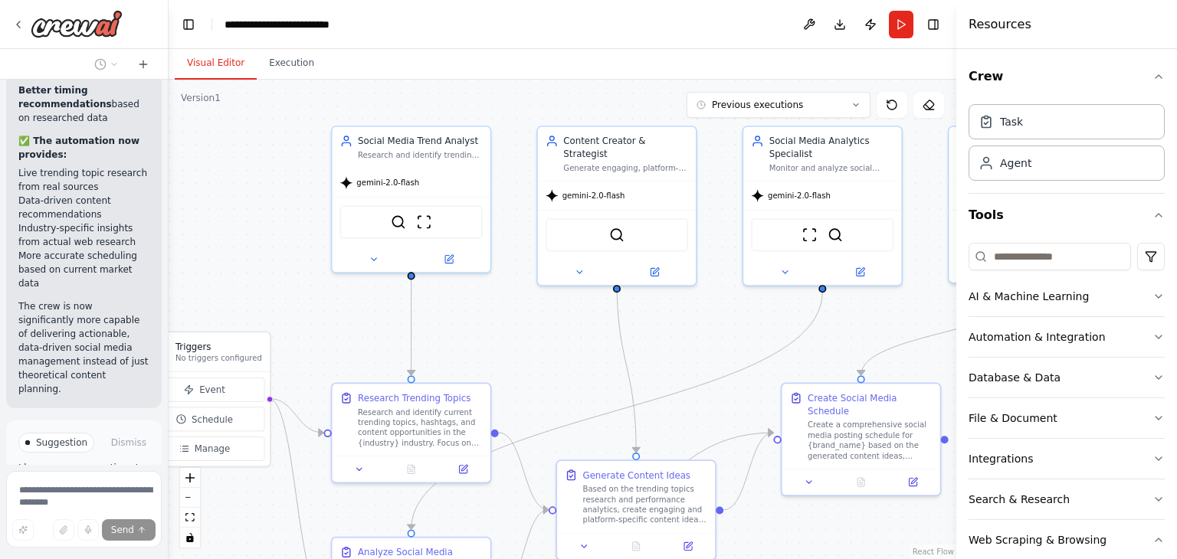
click at [214, 59] on button "Visual Editor" at bounding box center [216, 63] width 82 height 32
click at [284, 202] on div ".deletable-edge-delete-btn { width: 20px; height: 20px; border: 0px solid #ffff…" at bounding box center [562, 319] width 787 height 479
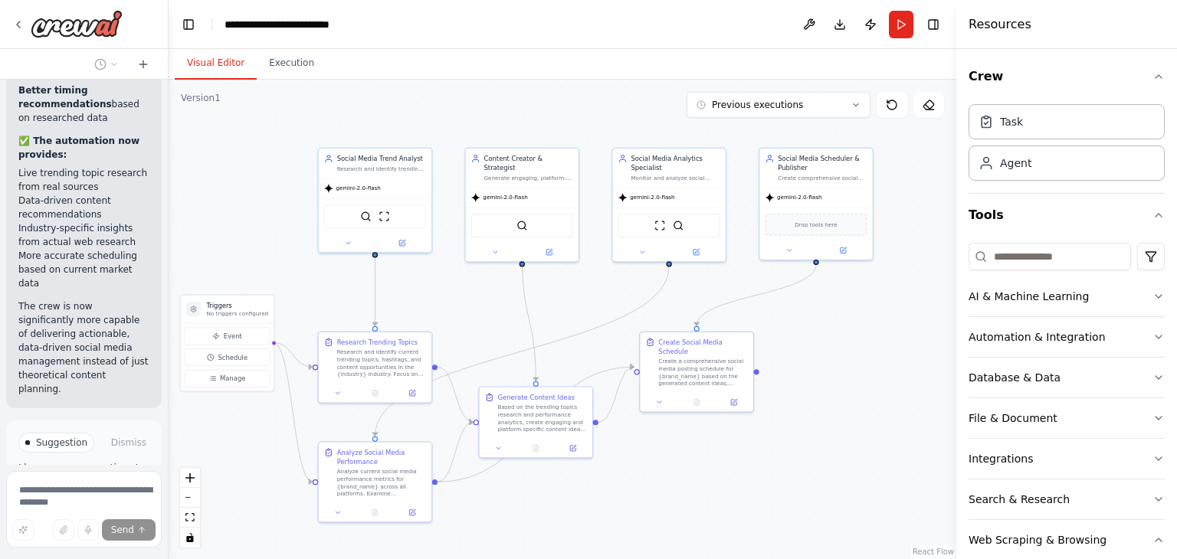
click at [838, 338] on div ".deletable-edge-delete-btn { width: 20px; height: 20px; border: 0px solid #ffff…" at bounding box center [562, 319] width 787 height 479
click at [859, 106] on icon at bounding box center [855, 104] width 9 height 9
click at [869, 358] on div ".deletable-edge-delete-btn { width: 20px; height: 20px; border: 0px solid #ffff…" at bounding box center [562, 319] width 787 height 479
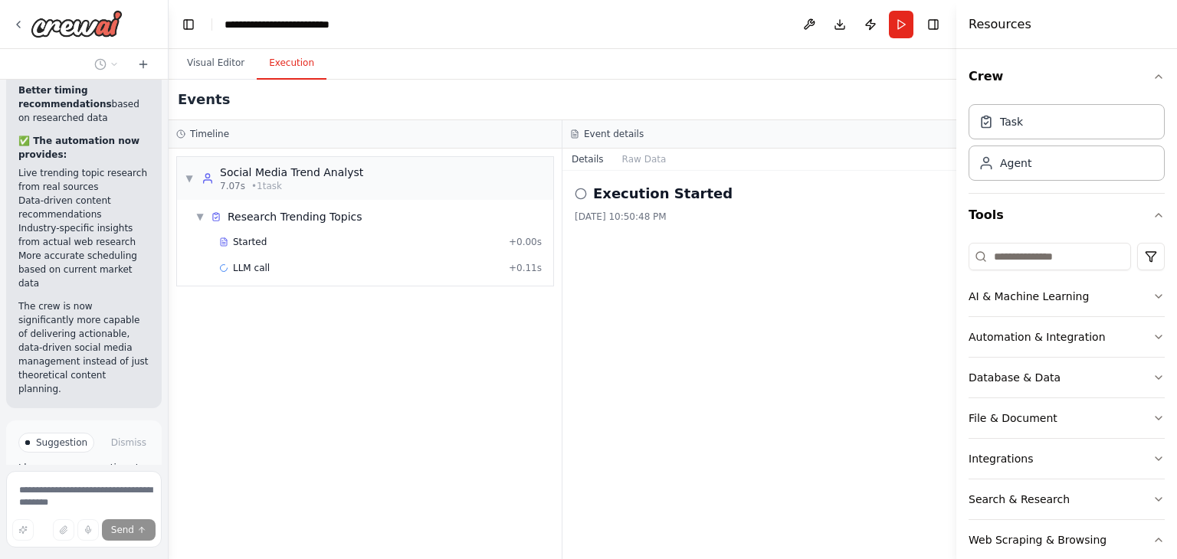
click at [300, 67] on button "Execution" at bounding box center [292, 63] width 70 height 32
click at [904, 23] on button "Run" at bounding box center [901, 25] width 25 height 28
click at [901, 28] on body "Create a crew that schedules and publishes social media content across multiple…" at bounding box center [588, 279] width 1177 height 559
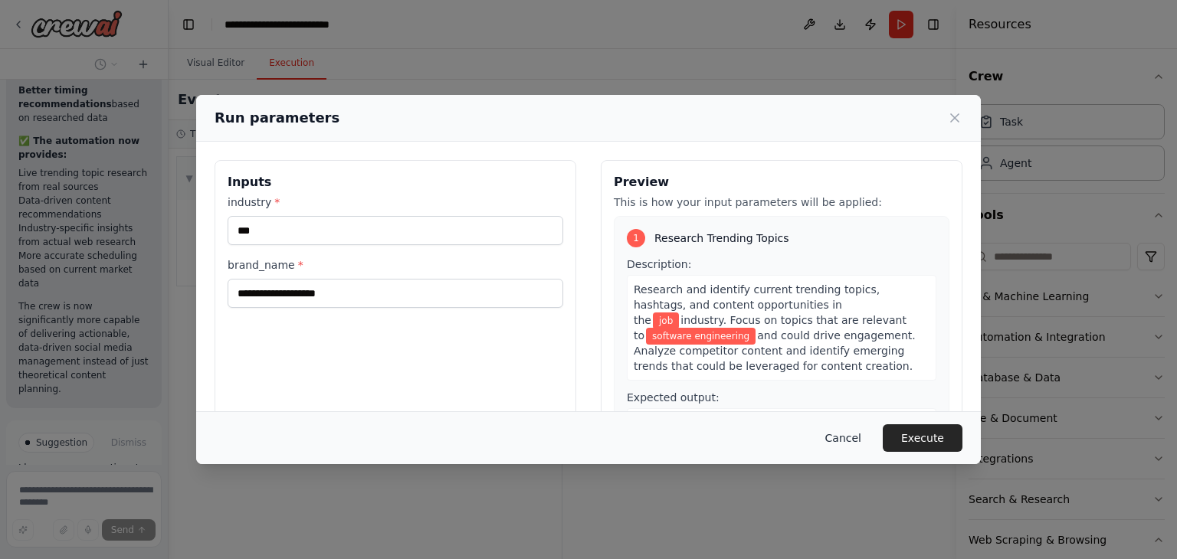
click at [845, 440] on button "Cancel" at bounding box center [843, 438] width 61 height 28
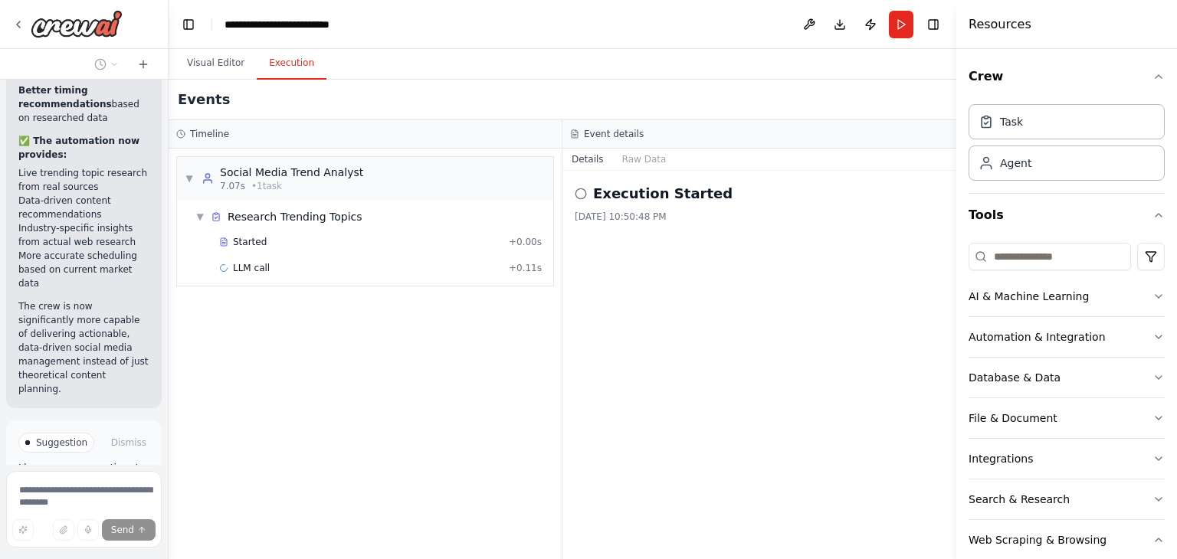
click at [581, 191] on icon at bounding box center [580, 194] width 12 height 12
click at [634, 163] on button "Raw Data" at bounding box center [644, 159] width 63 height 21
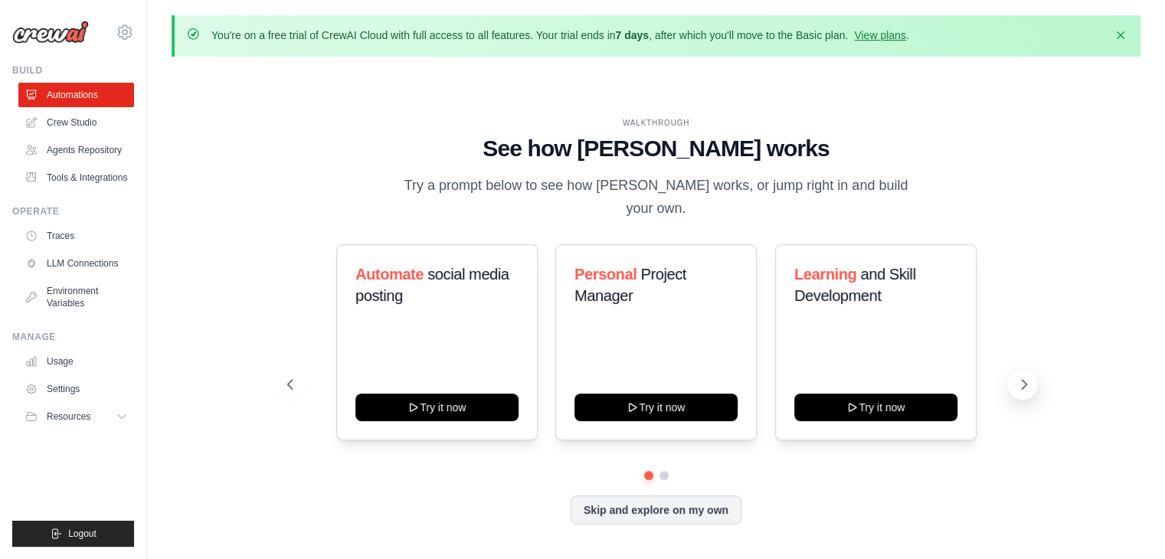
click at [1024, 377] on icon at bounding box center [1023, 384] width 15 height 15
click at [648, 499] on button "Skip and explore on my own" at bounding box center [656, 508] width 171 height 29
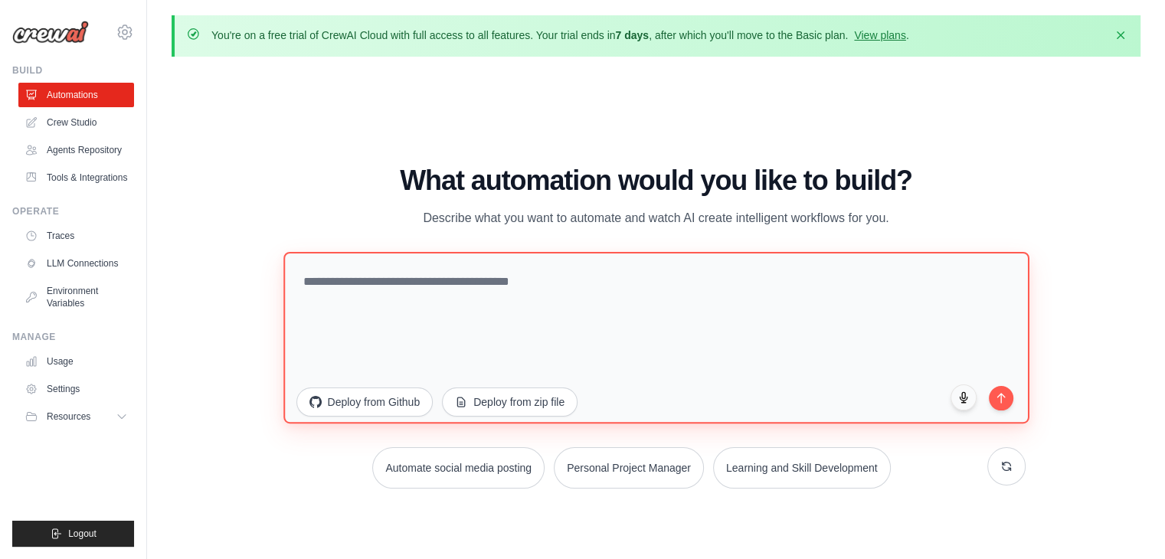
click at [574, 285] on textarea at bounding box center [656, 338] width 746 height 172
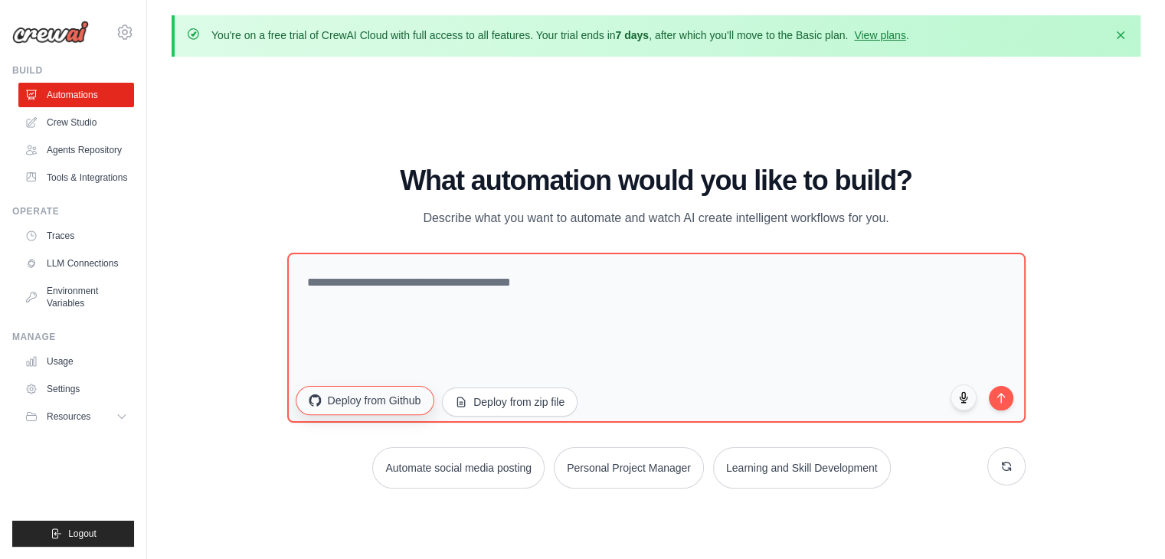
click at [407, 402] on button "Deploy from Github" at bounding box center [365, 400] width 138 height 29
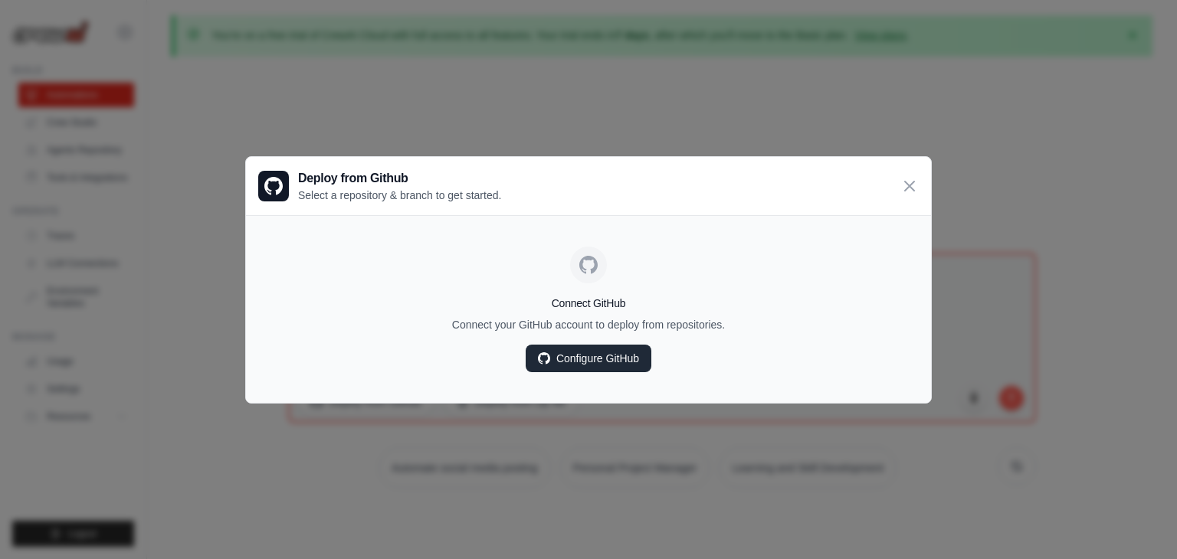
click at [607, 365] on link "Configure GitHub" at bounding box center [588, 359] width 126 height 28
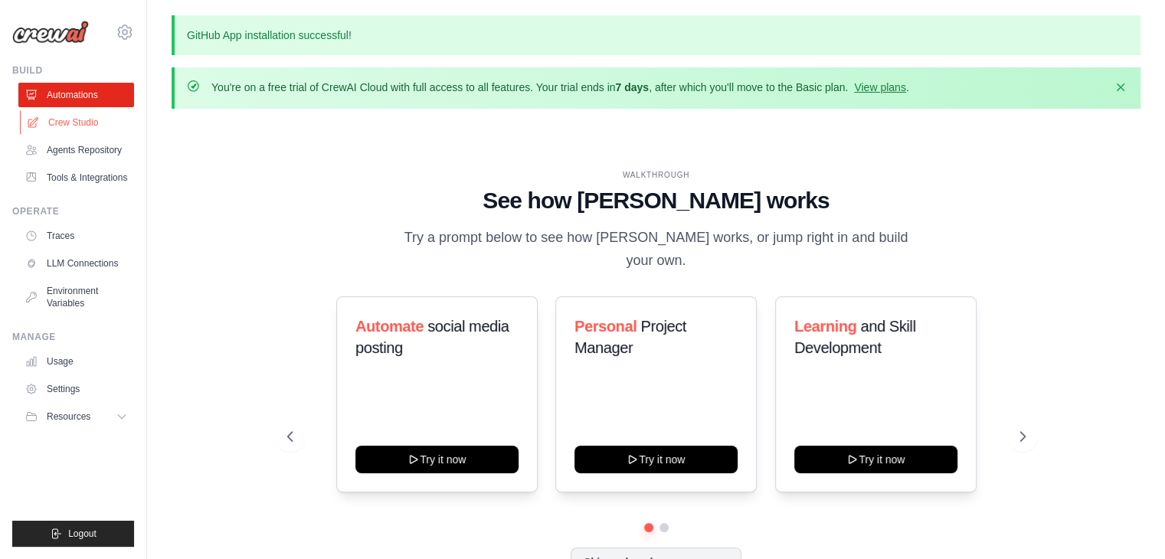
click at [83, 116] on link "Crew Studio" at bounding box center [78, 122] width 116 height 25
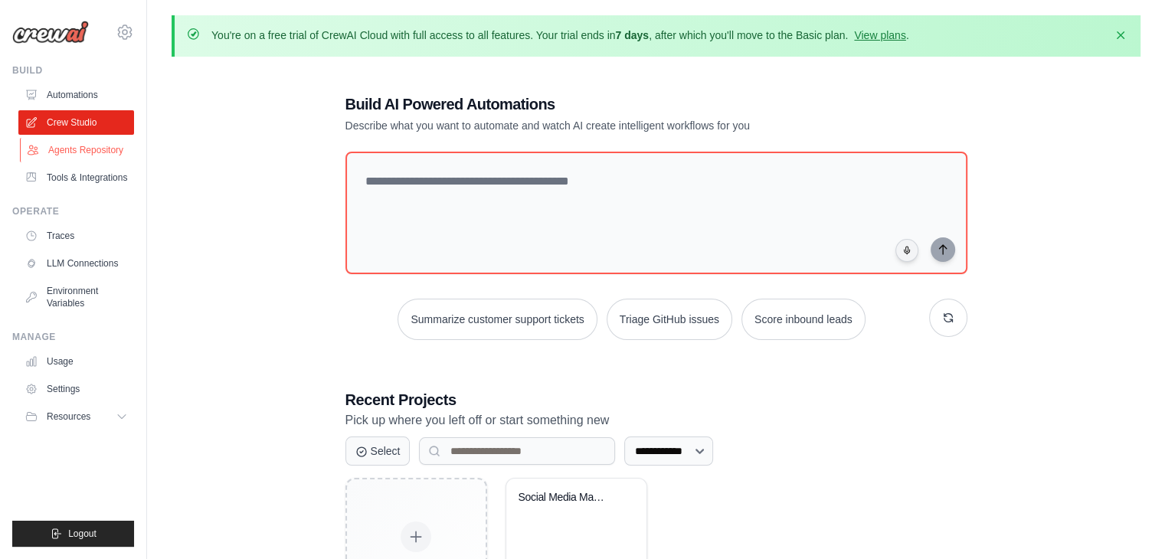
click at [83, 150] on link "Agents Repository" at bounding box center [78, 150] width 116 height 25
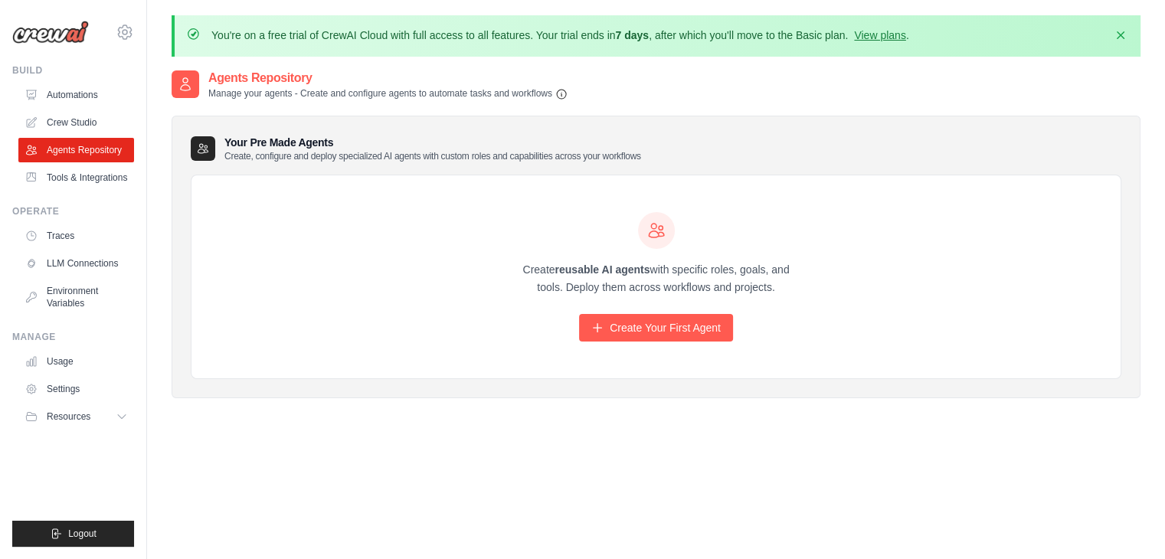
click at [303, 143] on h3 "Your Pre Made Agents Create, configure and deploy specialized AI agents with cu…" at bounding box center [432, 149] width 417 height 28
click at [89, 182] on link "Tools & Integrations" at bounding box center [78, 177] width 116 height 25
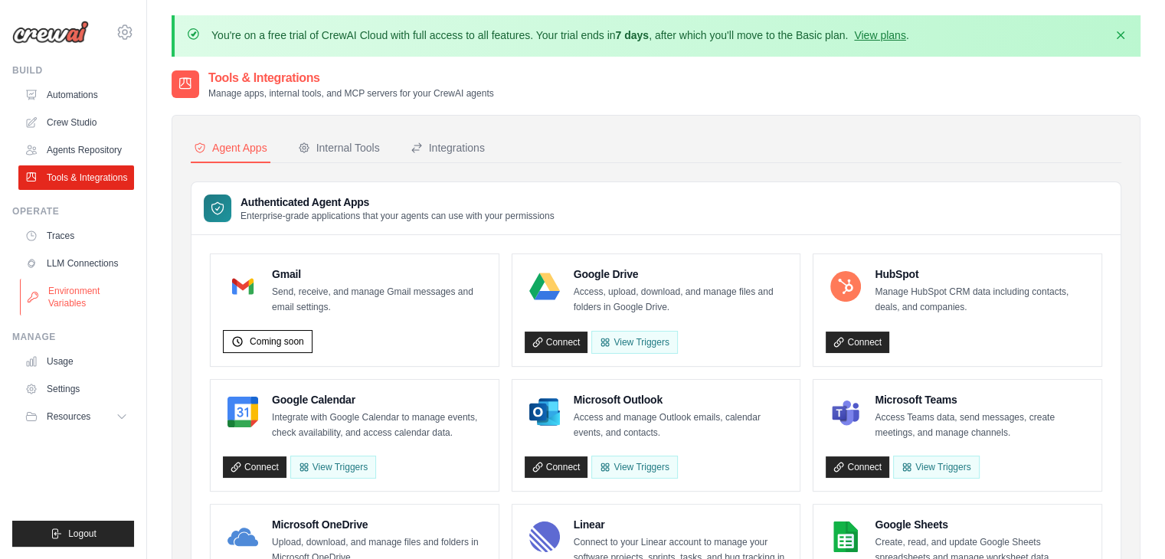
click at [80, 290] on link "Environment Variables" at bounding box center [78, 297] width 116 height 37
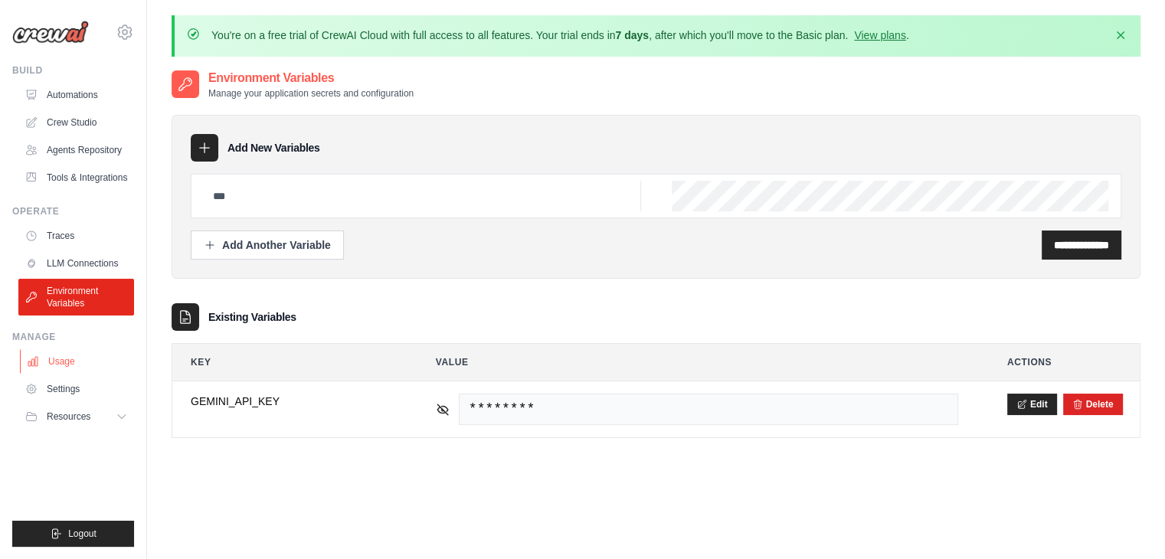
click at [71, 355] on link "Usage" at bounding box center [78, 361] width 116 height 25
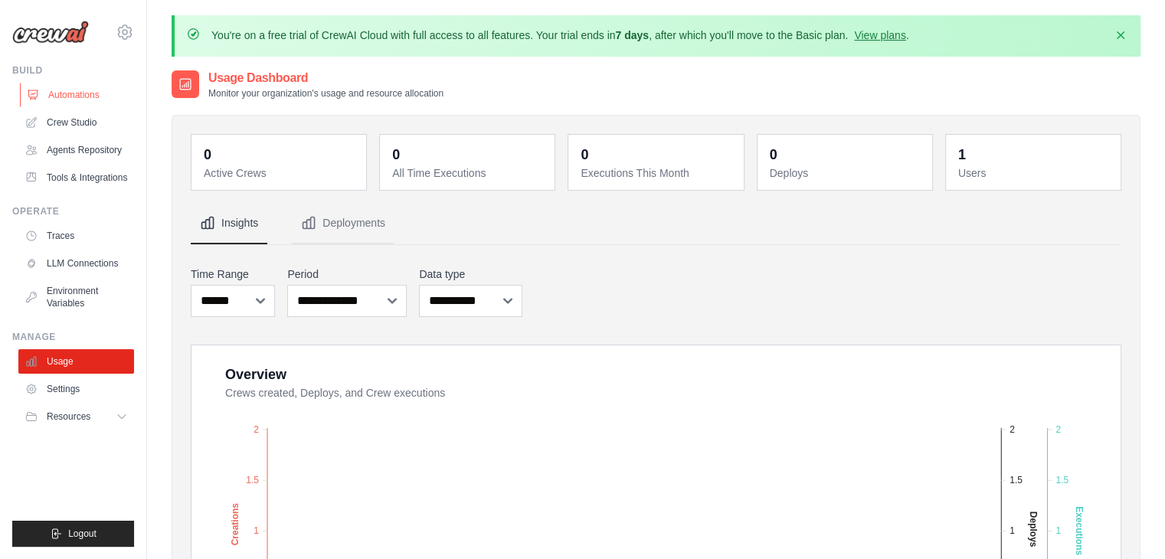
click at [78, 91] on link "Automations" at bounding box center [78, 95] width 116 height 25
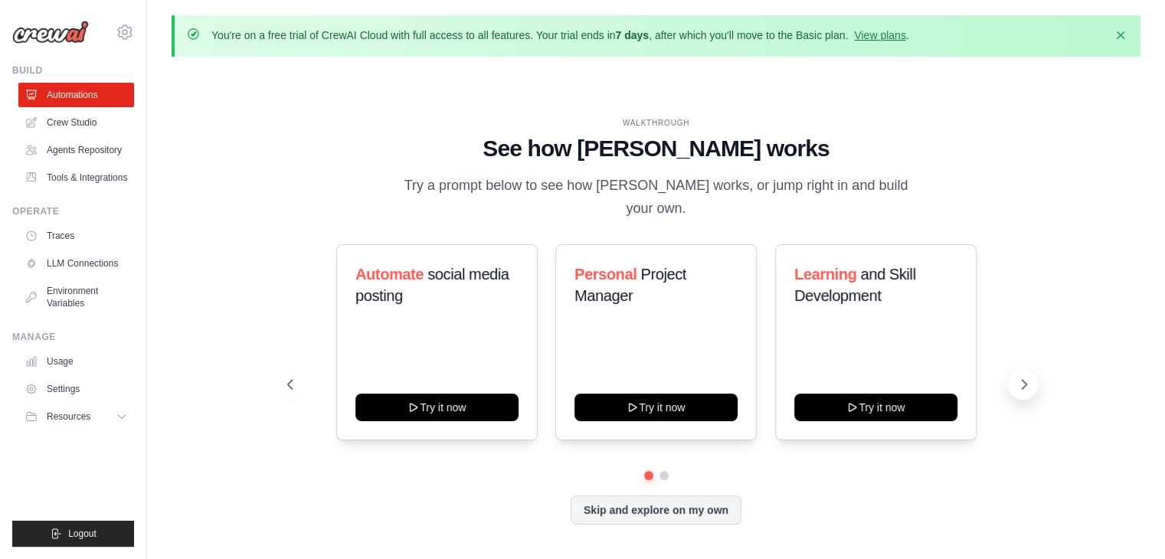
click at [1018, 377] on icon at bounding box center [1023, 384] width 15 height 15
click at [646, 494] on button "Skip and explore on my own" at bounding box center [656, 508] width 171 height 29
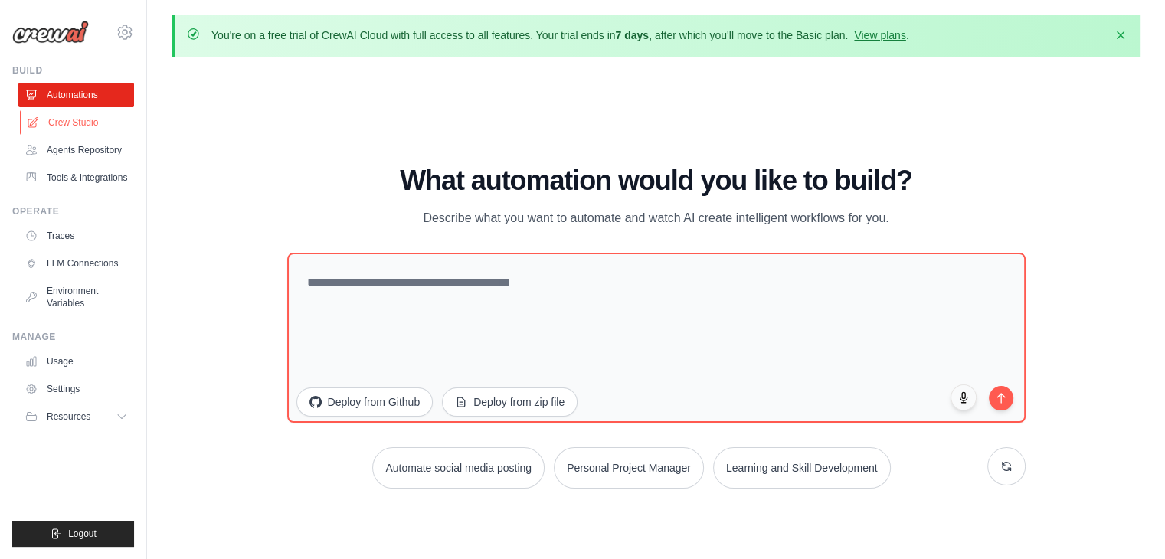
click at [90, 123] on link "Crew Studio" at bounding box center [78, 122] width 116 height 25
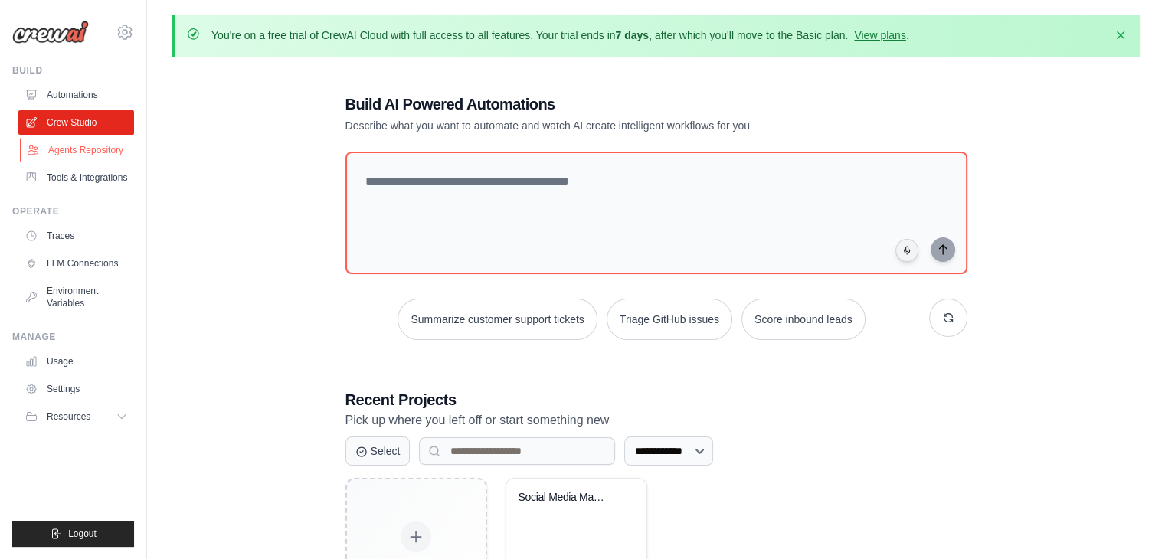
click at [94, 149] on link "Agents Repository" at bounding box center [78, 150] width 116 height 25
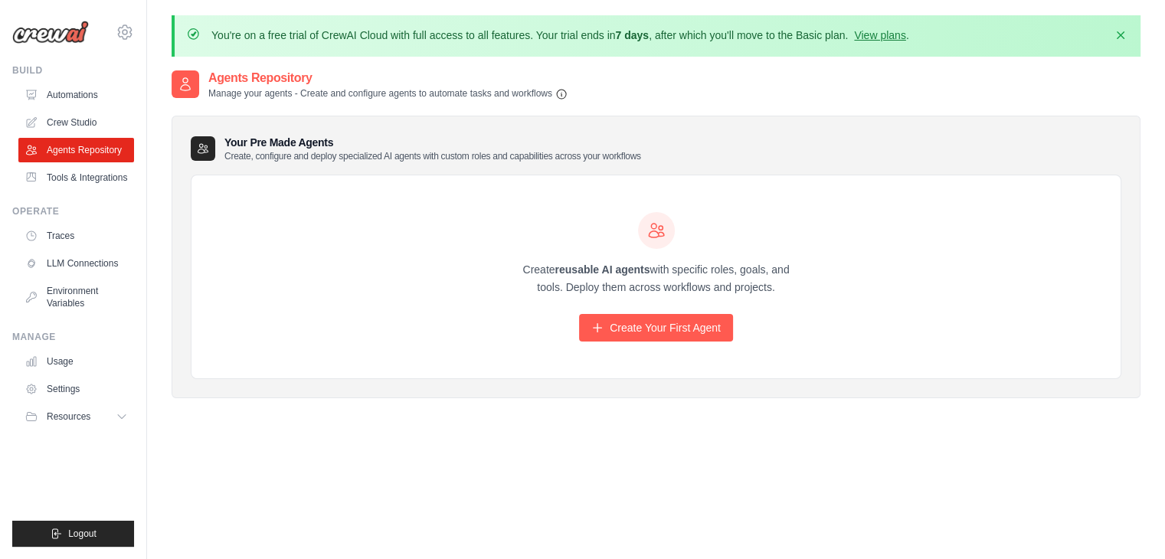
click at [313, 142] on h3 "Your Pre Made Agents Create, configure and deploy specialized AI agents with cu…" at bounding box center [432, 149] width 417 height 28
click at [205, 149] on icon at bounding box center [203, 148] width 12 height 12
click at [80, 185] on link "Tools & Integrations" at bounding box center [78, 177] width 116 height 25
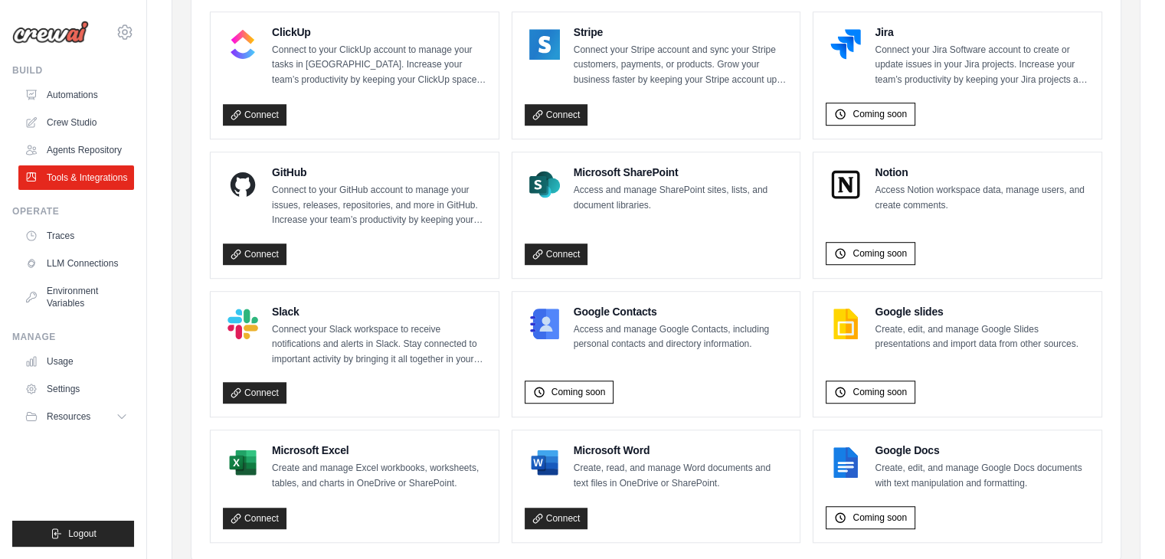
scroll to position [968, 0]
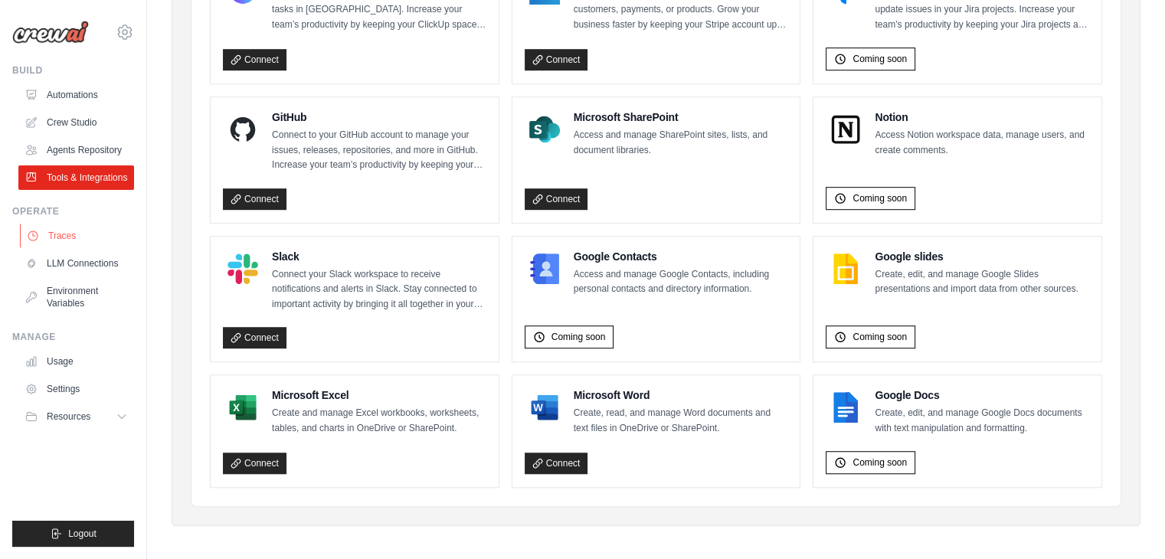
click at [67, 231] on link "Traces" at bounding box center [78, 236] width 116 height 25
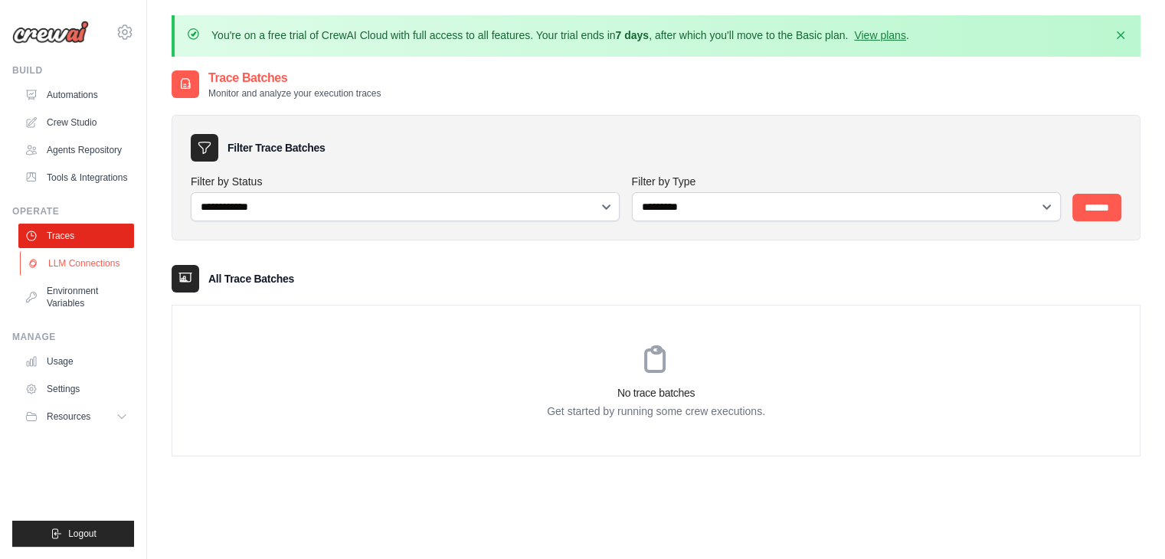
click at [93, 261] on link "LLM Connections" at bounding box center [78, 263] width 116 height 25
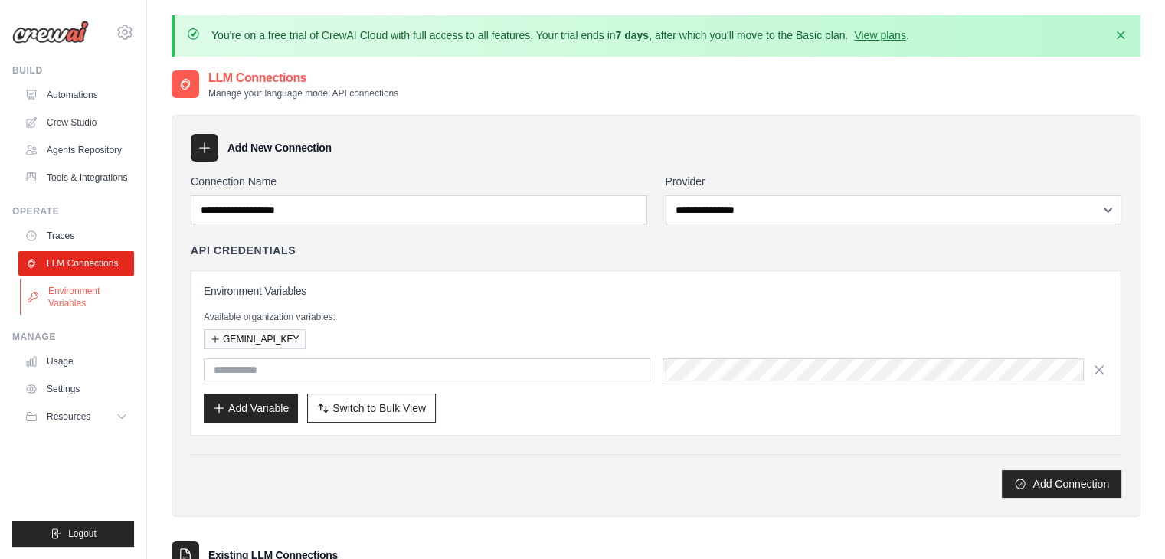
click at [78, 291] on link "Environment Variables" at bounding box center [78, 297] width 116 height 37
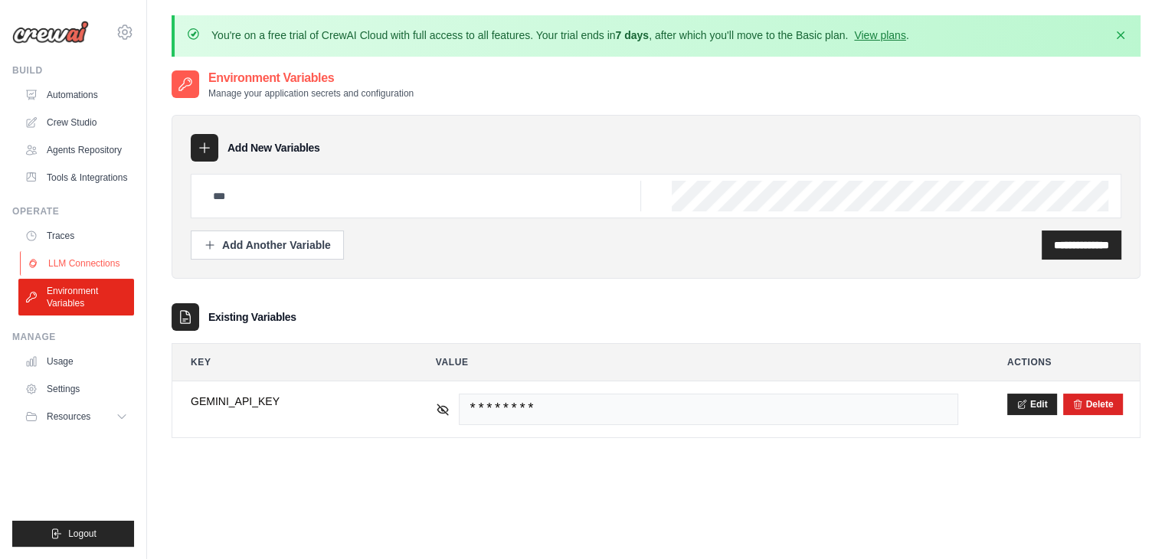
click at [86, 264] on link "LLM Connections" at bounding box center [78, 263] width 116 height 25
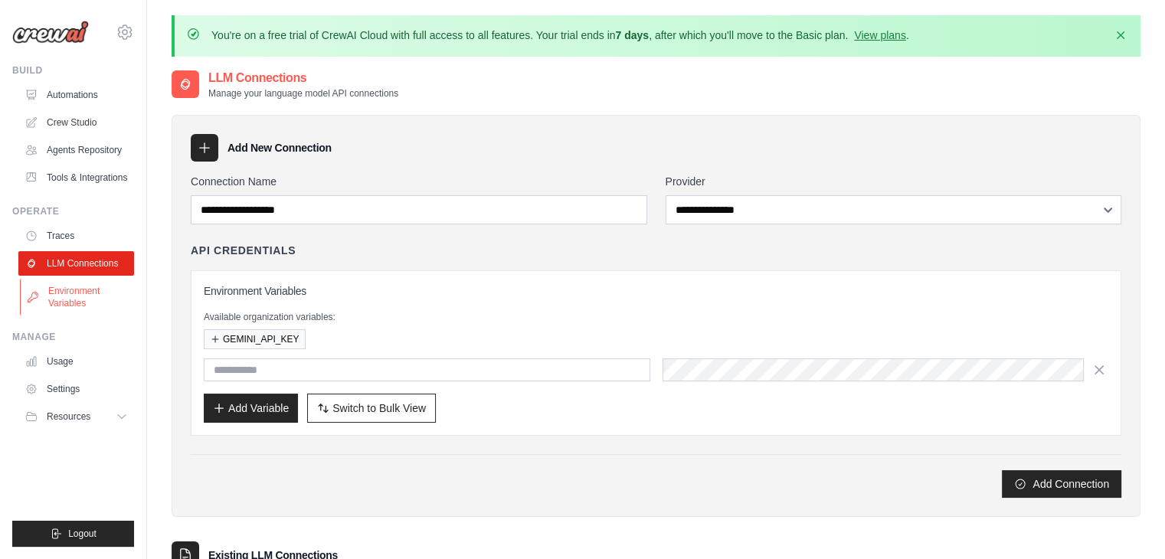
click at [74, 295] on link "Environment Variables" at bounding box center [78, 297] width 116 height 37
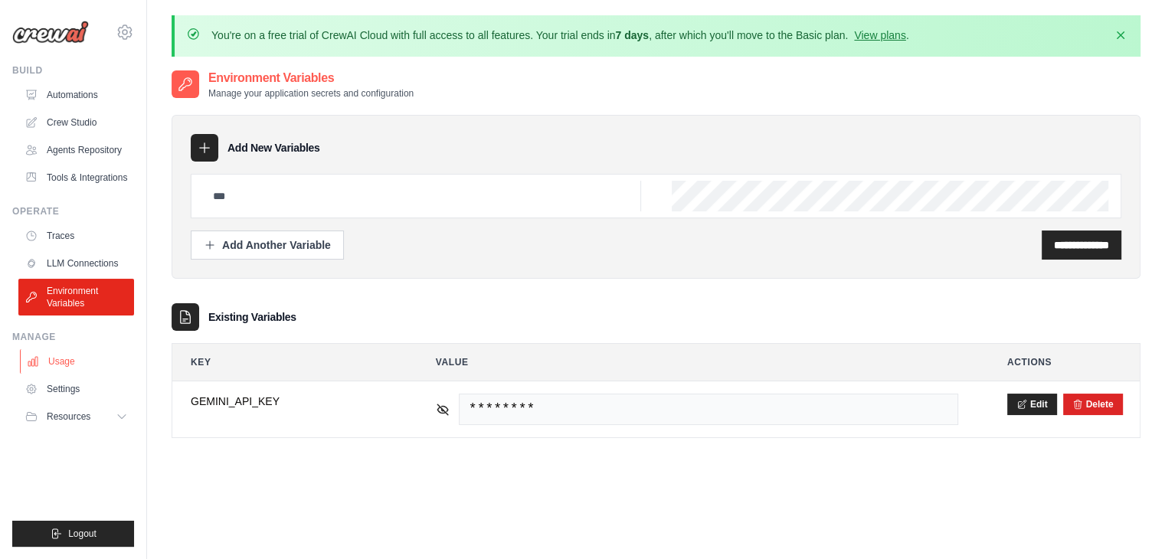
click at [59, 362] on link "Usage" at bounding box center [78, 361] width 116 height 25
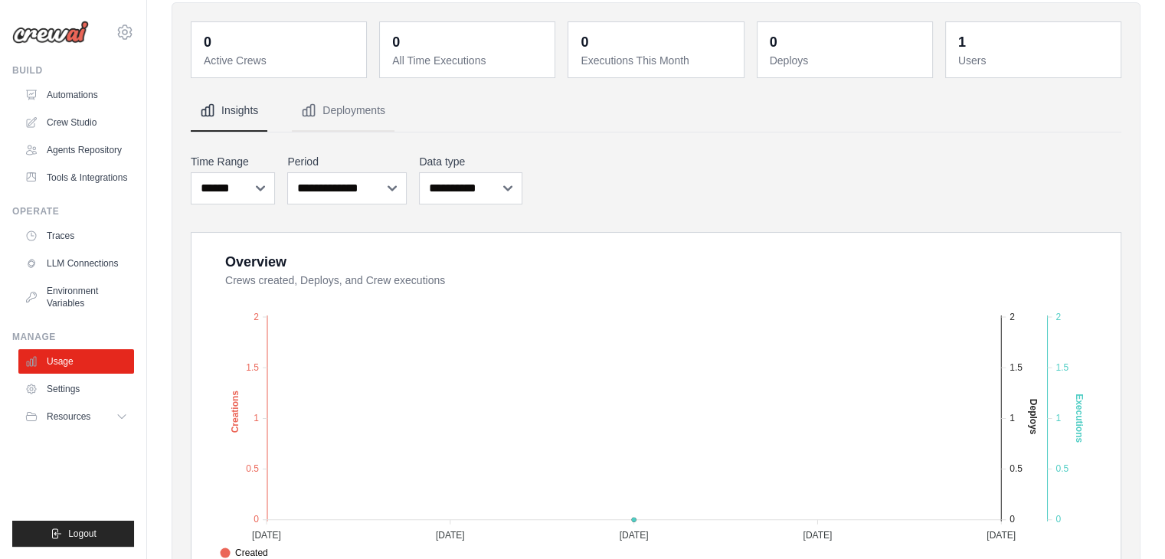
scroll to position [113, 0]
click at [64, 384] on link "Settings" at bounding box center [78, 389] width 116 height 25
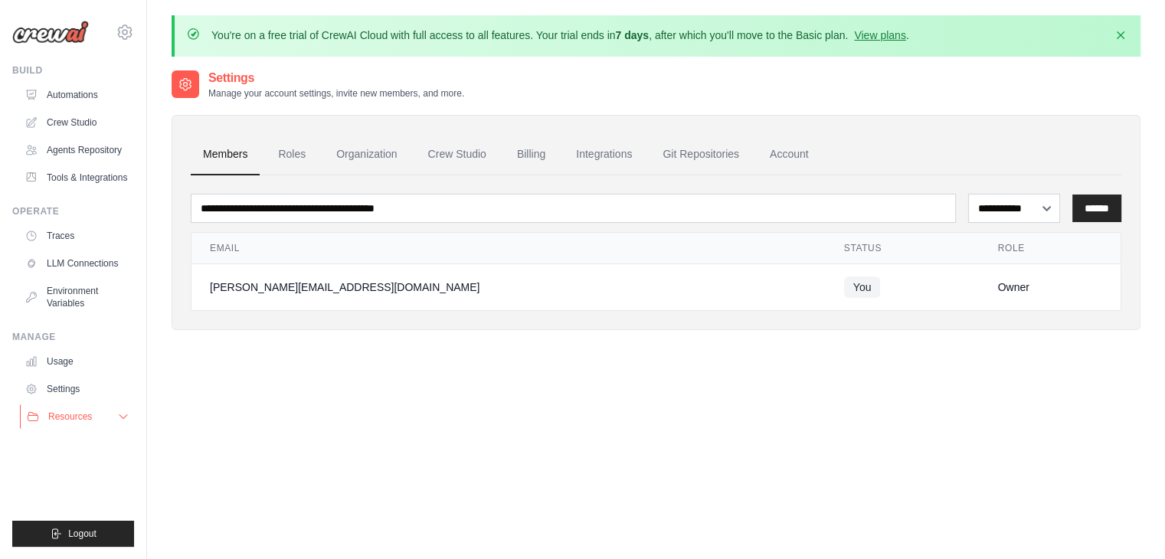
click at [84, 412] on span "Resources" at bounding box center [70, 417] width 44 height 12
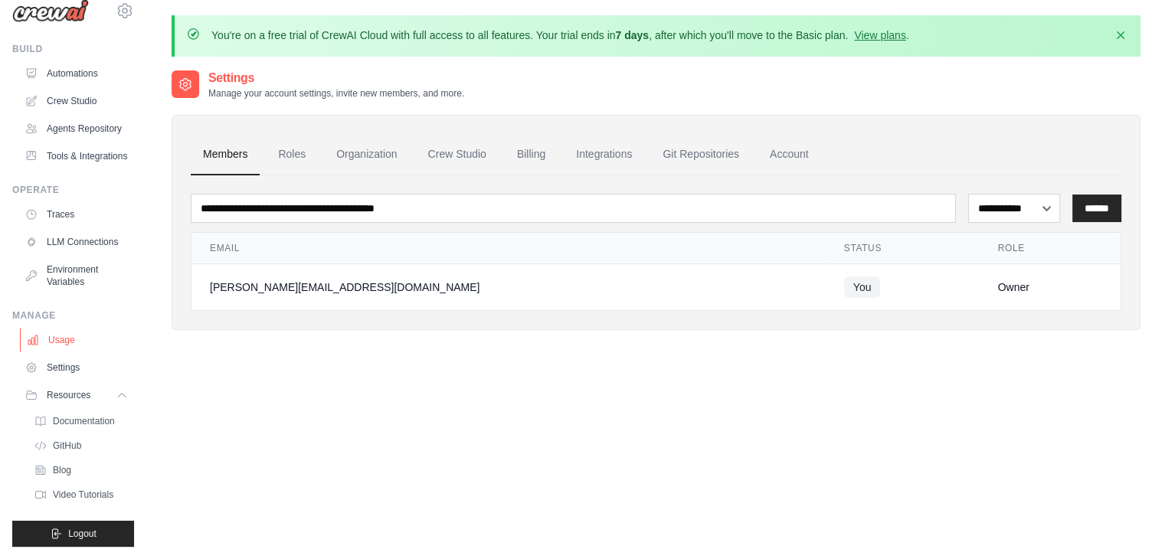
scroll to position [83, 0]
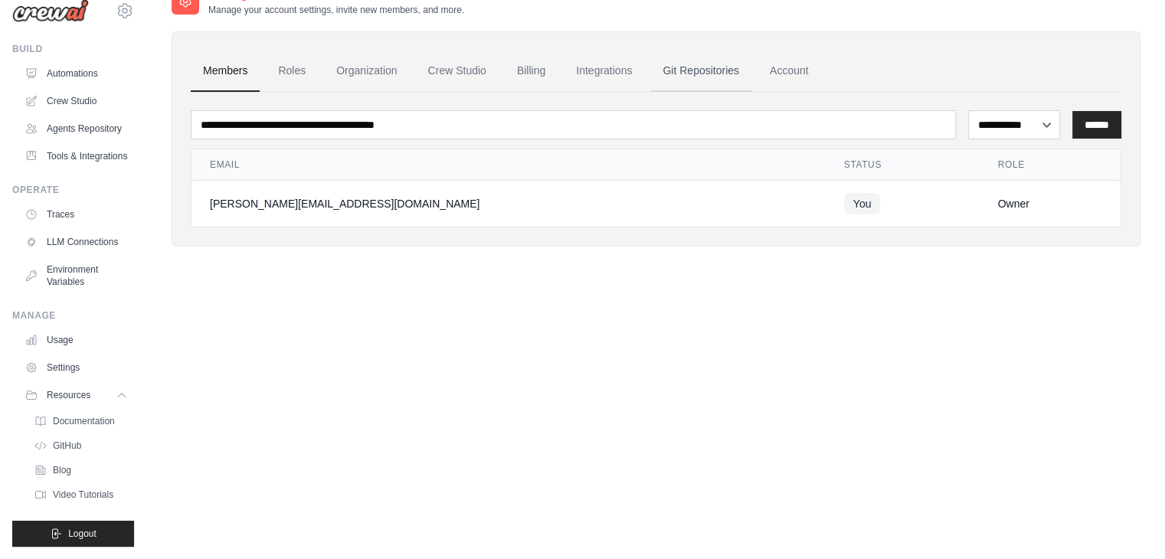
click at [692, 75] on link "Git Repositories" at bounding box center [700, 71] width 101 height 41
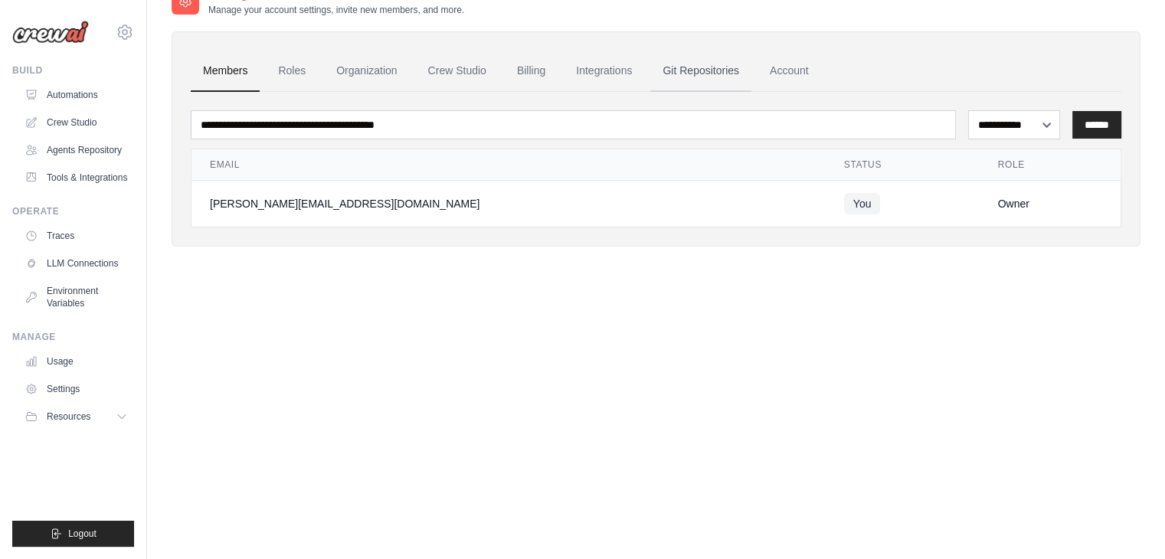
scroll to position [0, 0]
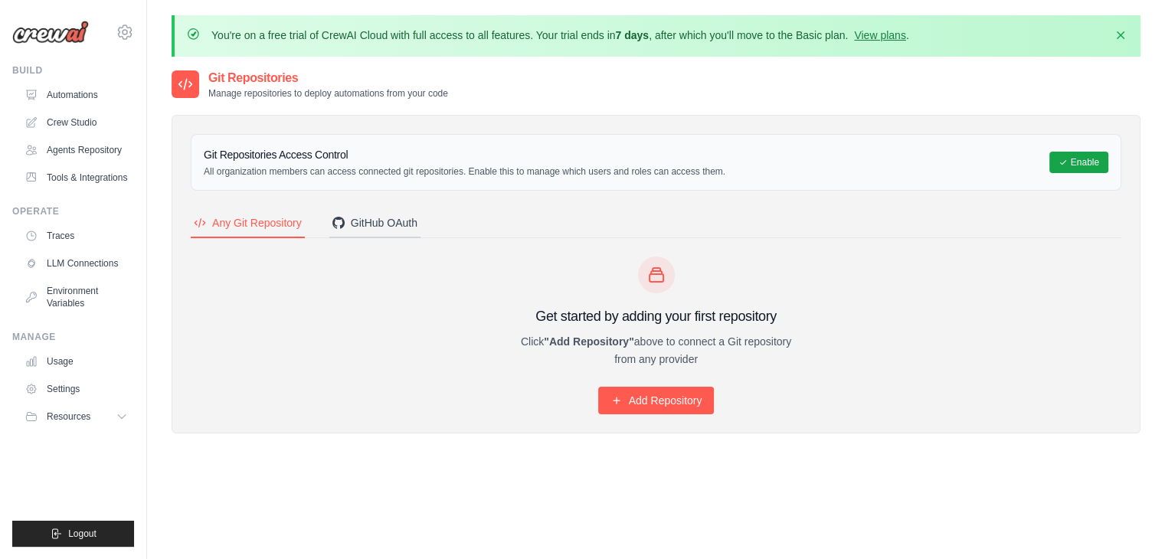
click at [381, 221] on div "GitHub OAuth" at bounding box center [374, 222] width 85 height 15
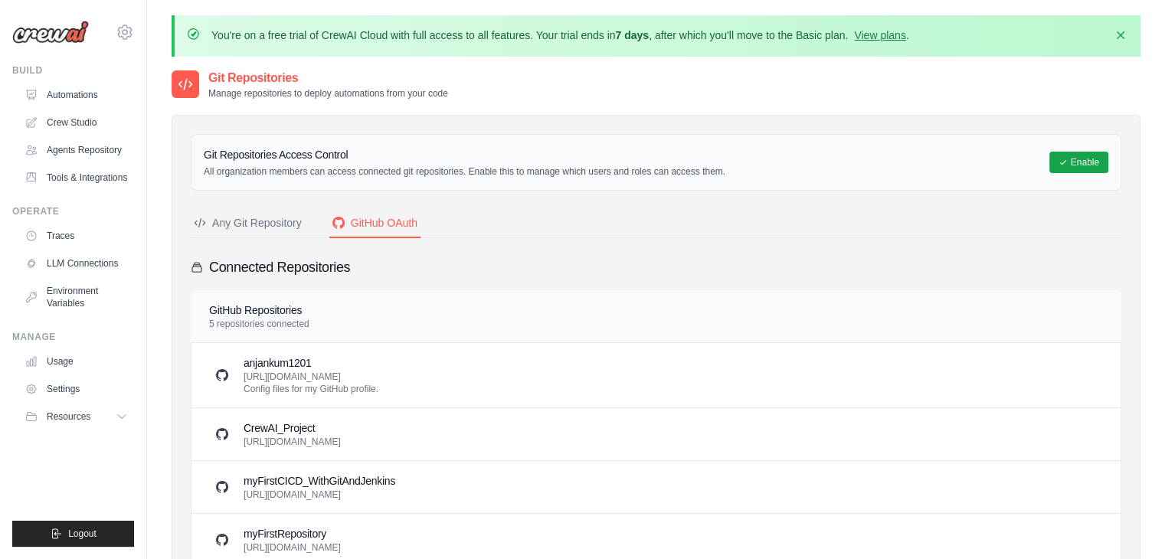
click at [236, 228] on div "Any Git Repository" at bounding box center [248, 222] width 108 height 15
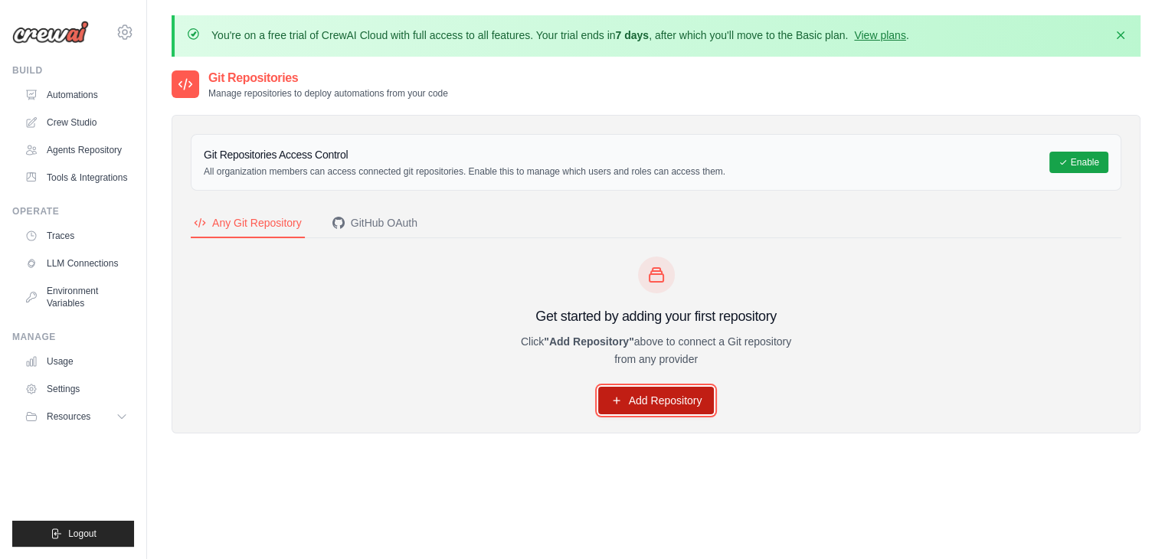
click at [672, 396] on link "Add Repository" at bounding box center [656, 401] width 116 height 28
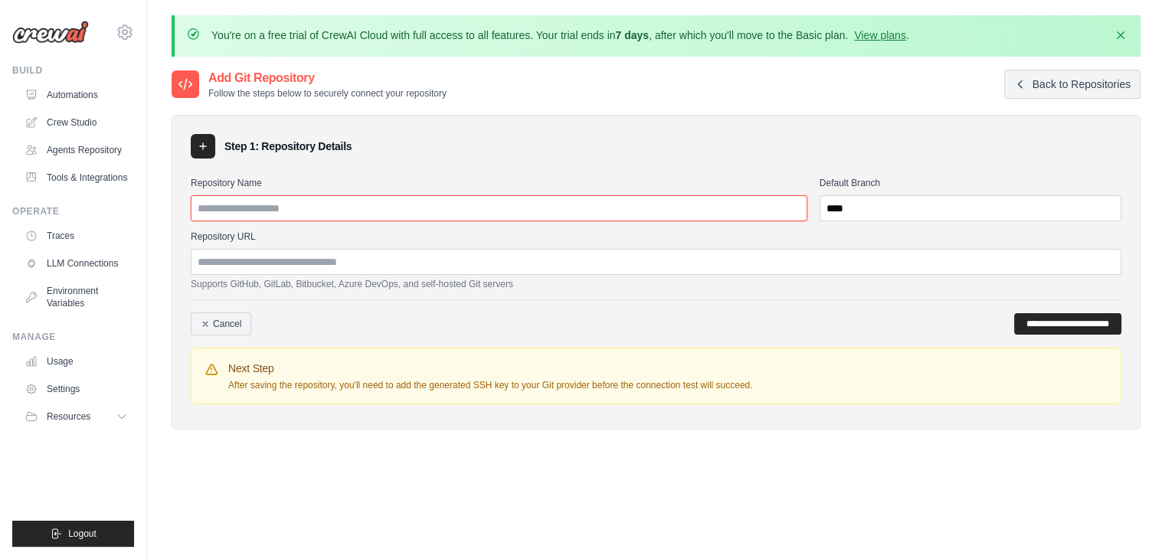
click at [471, 205] on input "Repository Name" at bounding box center [499, 208] width 617 height 26
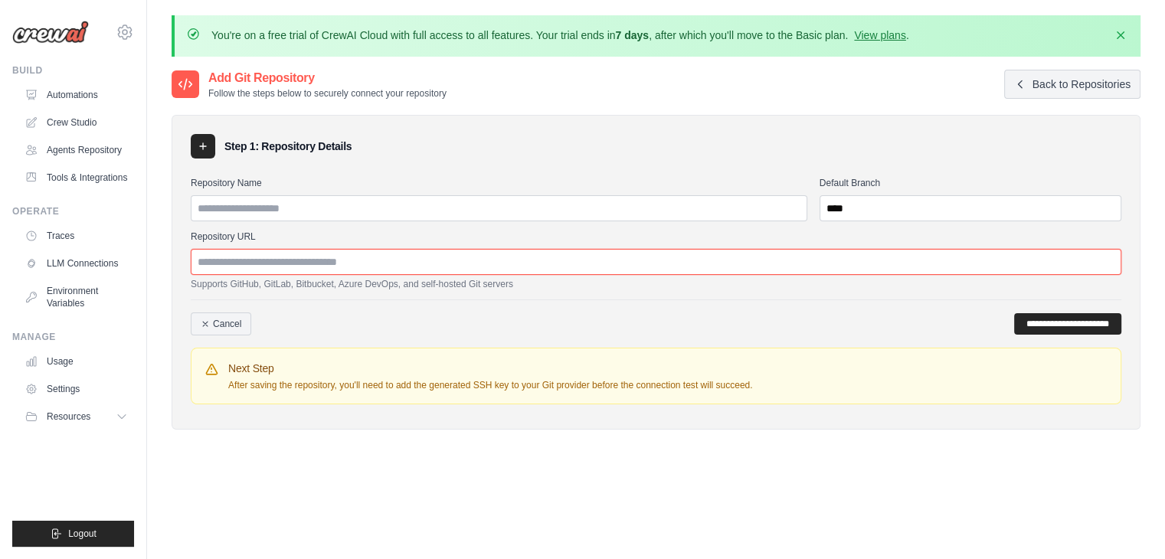
click at [450, 258] on input "Repository URL" at bounding box center [656, 262] width 931 height 26
paste input "**********"
type input "**********"
paste input "**********"
drag, startPoint x: 360, startPoint y: 261, endPoint x: 446, endPoint y: 259, distance: 85.8
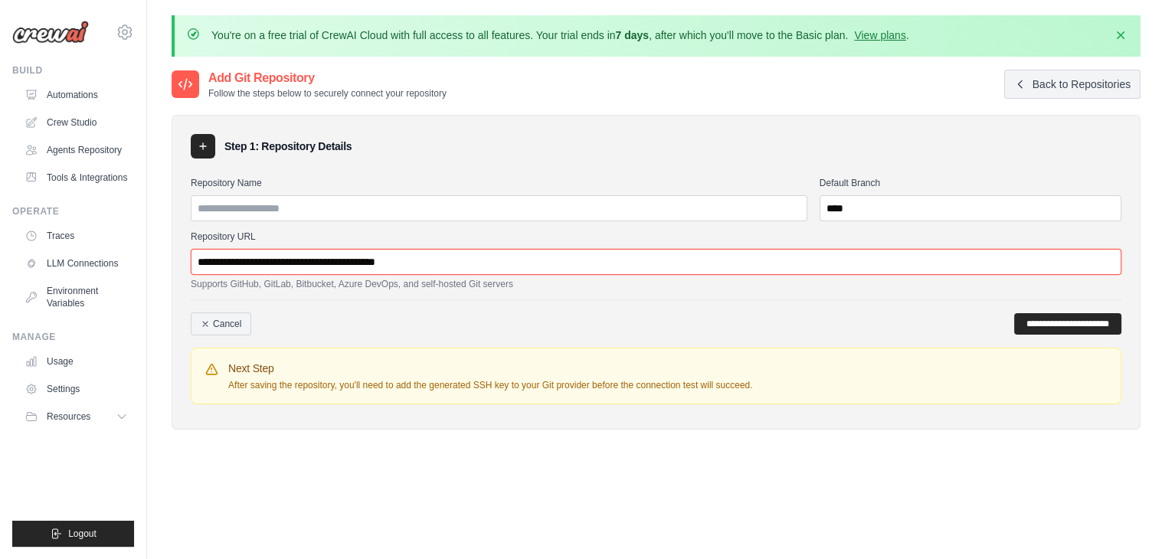
click at [446, 259] on input "**********" at bounding box center [656, 262] width 931 height 26
type input "**********"
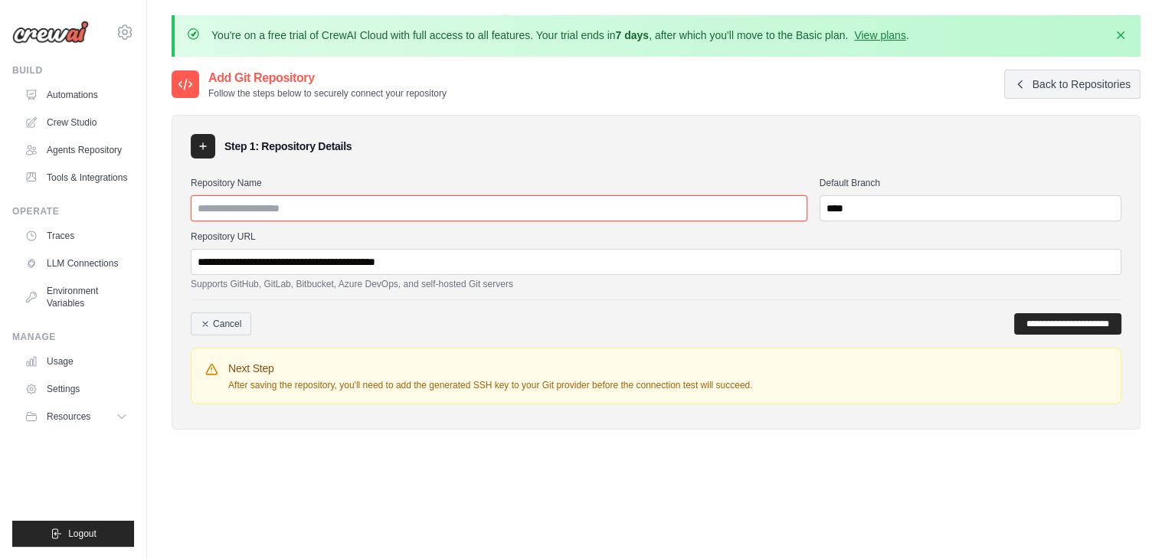
click at [304, 204] on input "Repository Name" at bounding box center [499, 208] width 617 height 26
paste input "**********"
type input "**********"
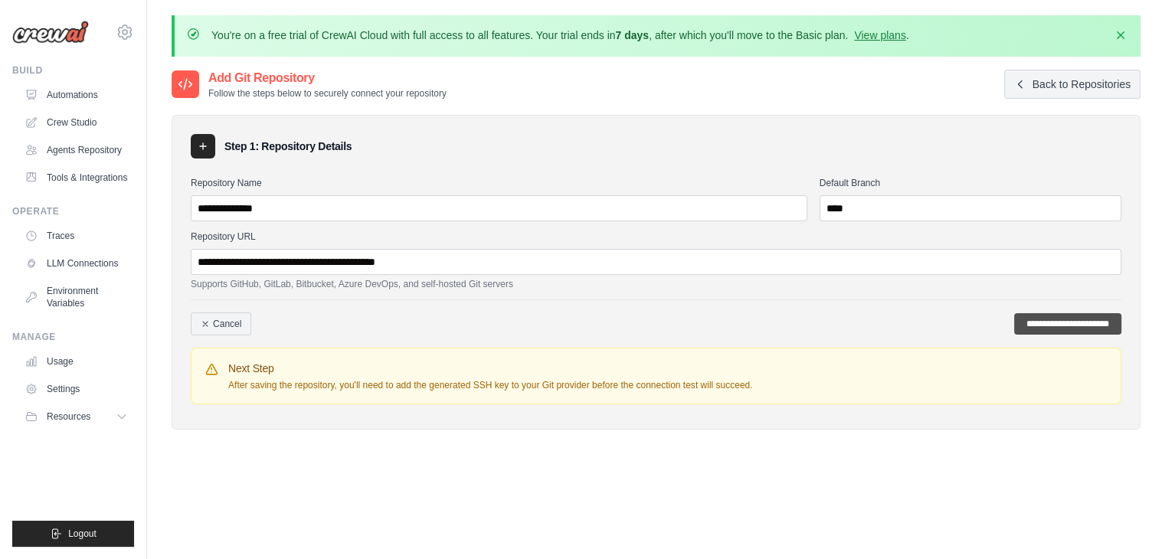
click at [1067, 316] on input "**********" at bounding box center [1067, 323] width 107 height 21
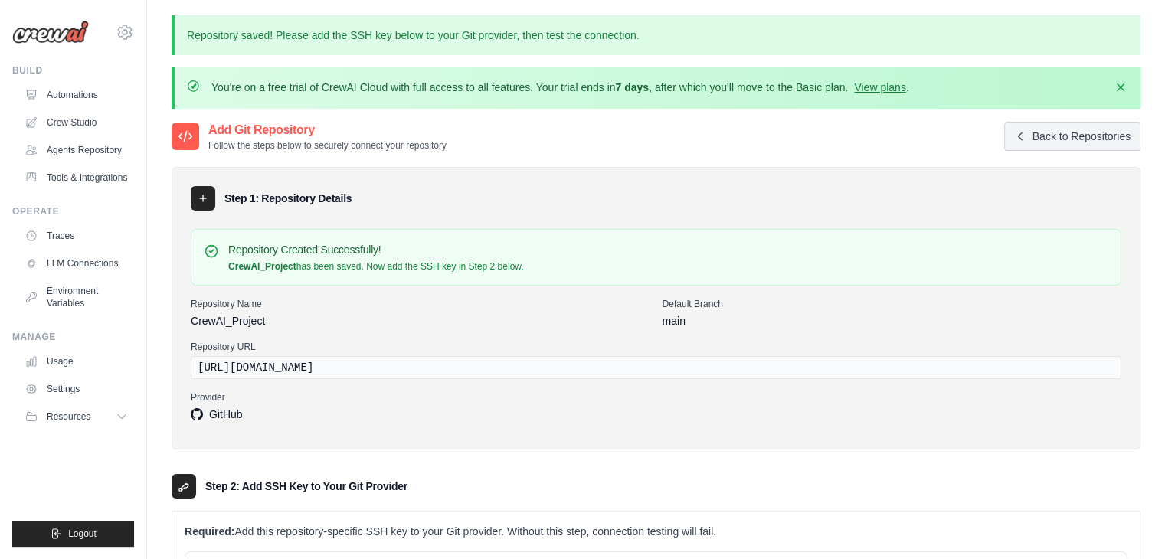
scroll to position [234, 0]
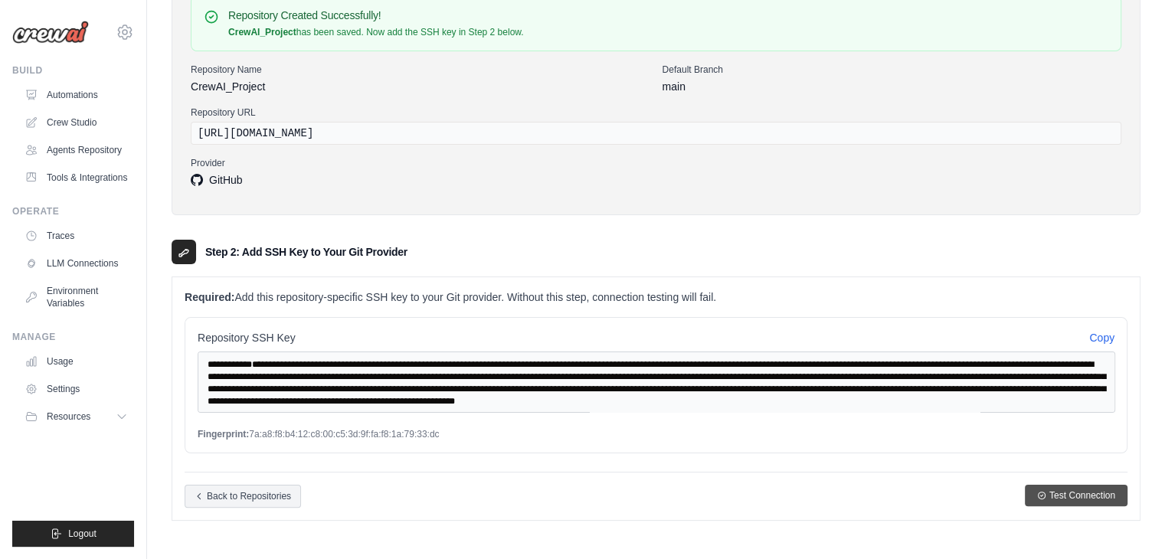
click at [1092, 497] on span "Test Connection" at bounding box center [1082, 495] width 66 height 12
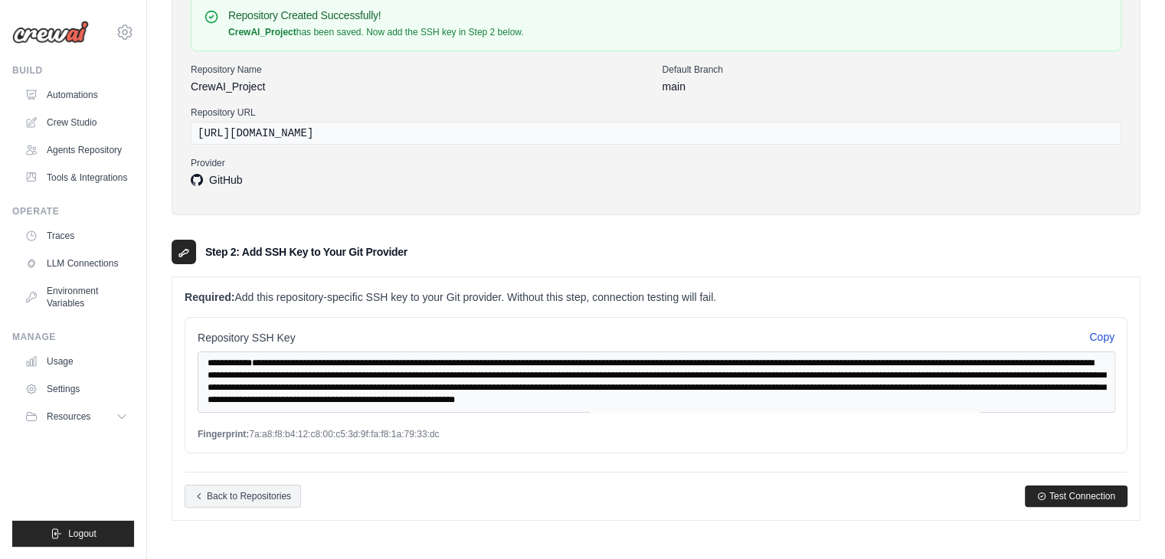
click at [1101, 338] on button "Copy" at bounding box center [1101, 336] width 25 height 15
click at [1059, 494] on span "Test Connection" at bounding box center [1082, 495] width 66 height 12
drag, startPoint x: 237, startPoint y: 295, endPoint x: 729, endPoint y: 295, distance: 491.7
click at [729, 295] on p "Required: Add this repository-specific SSH key to your Git provider. Without th…" at bounding box center [656, 297] width 943 height 15
copy p "Add this repository-specific SSH key to your Git provider. Without this step, c…"
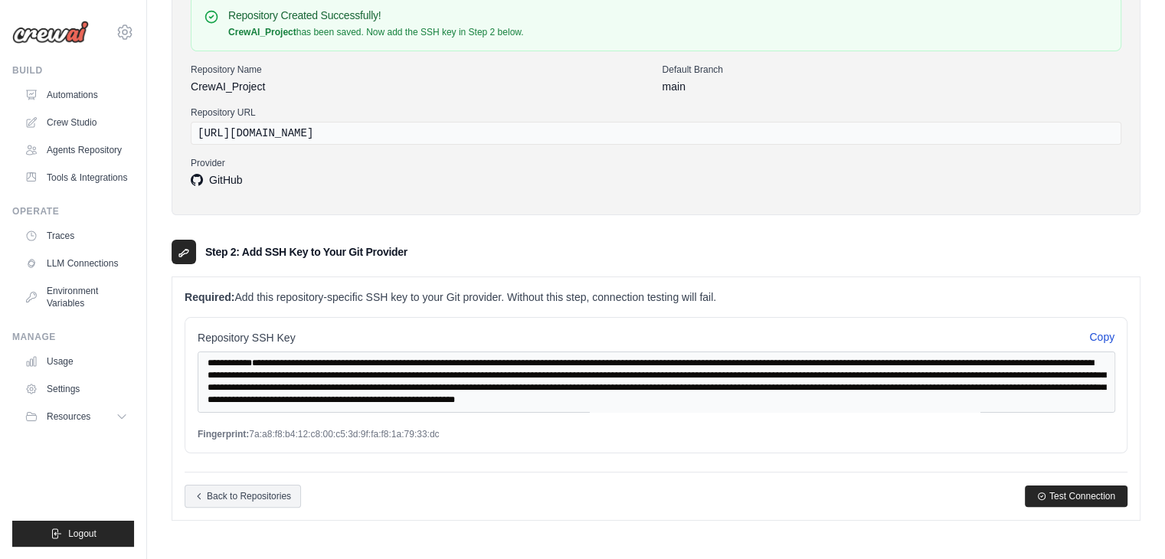
click at [1102, 335] on button "Copy" at bounding box center [1101, 336] width 25 height 15
click at [1094, 493] on span "Test Connection" at bounding box center [1082, 495] width 66 height 12
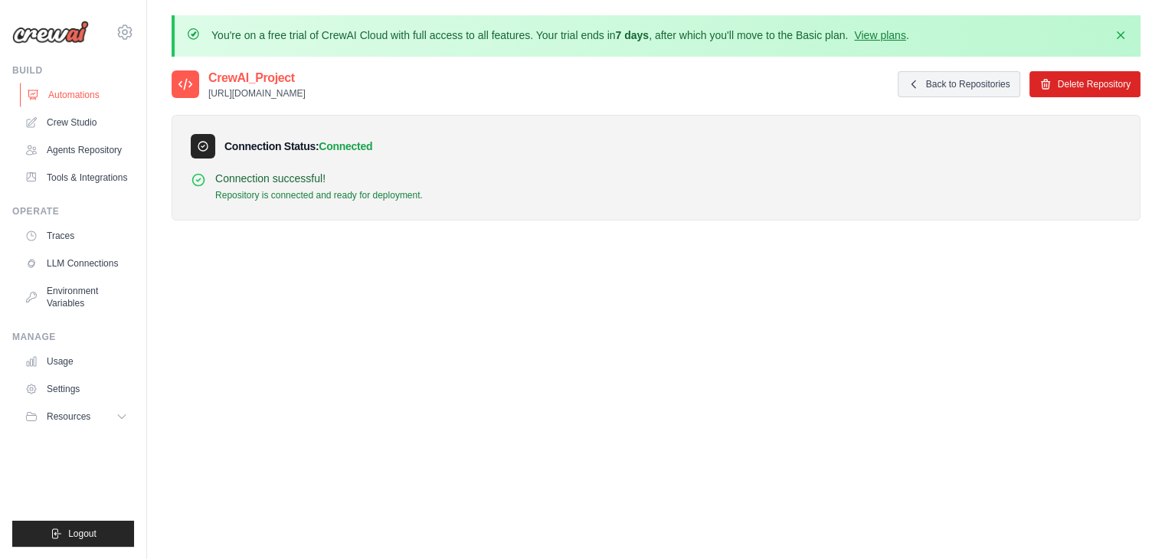
click at [64, 91] on link "Automations" at bounding box center [78, 95] width 116 height 25
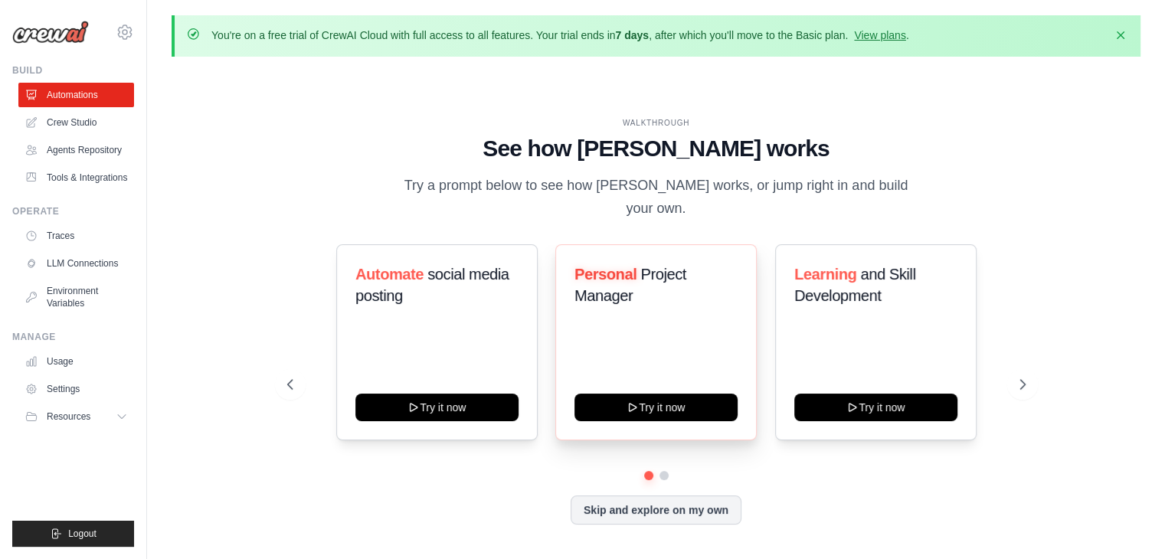
scroll to position [53, 0]
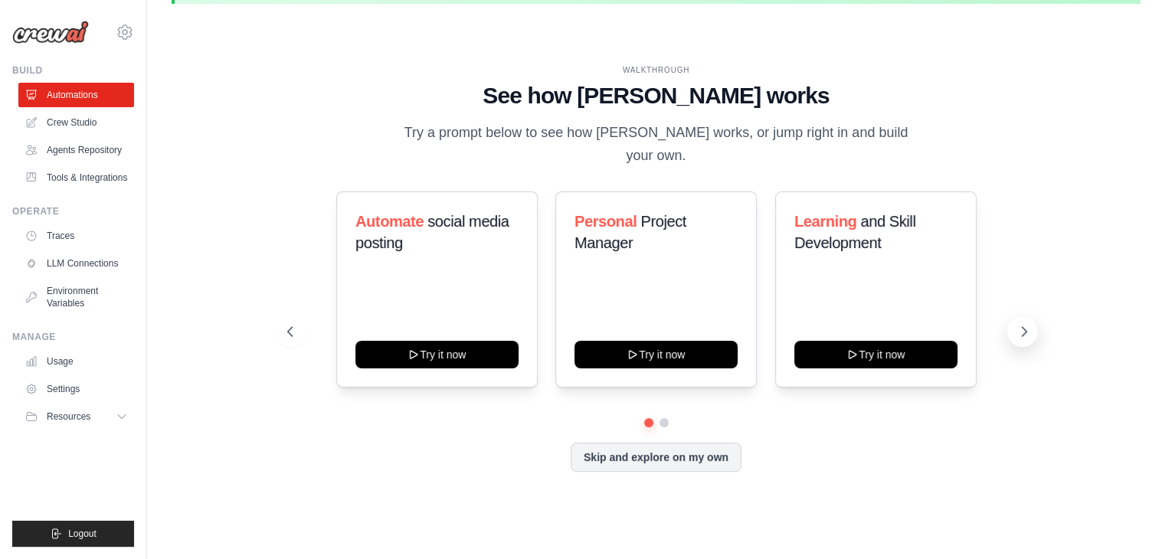
click at [1021, 324] on icon at bounding box center [1023, 331] width 15 height 15
click at [706, 441] on button "Skip and explore on my own" at bounding box center [656, 455] width 171 height 29
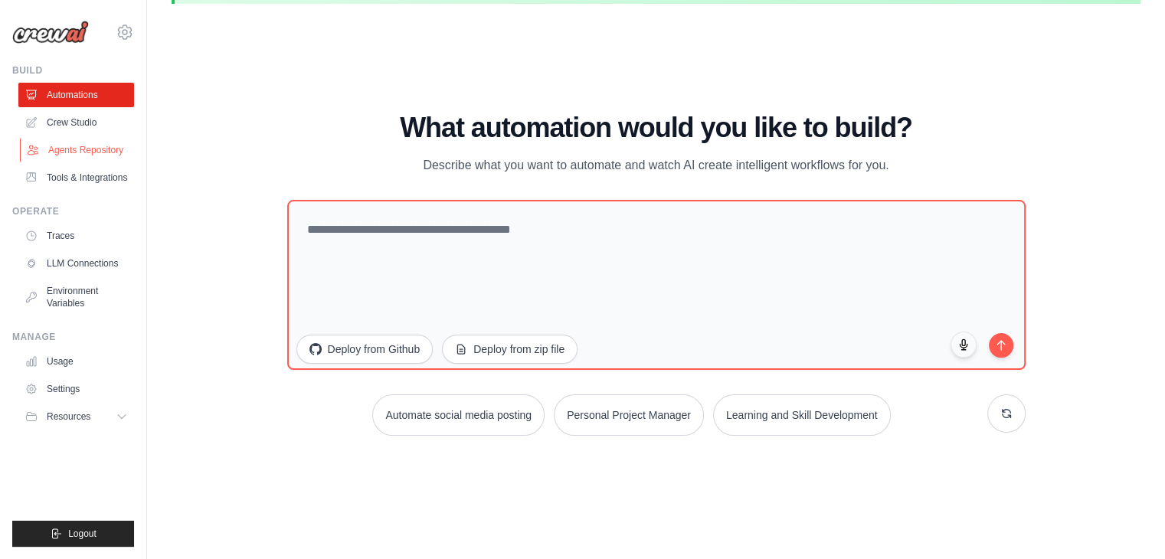
click at [89, 147] on link "Agents Repository" at bounding box center [78, 150] width 116 height 25
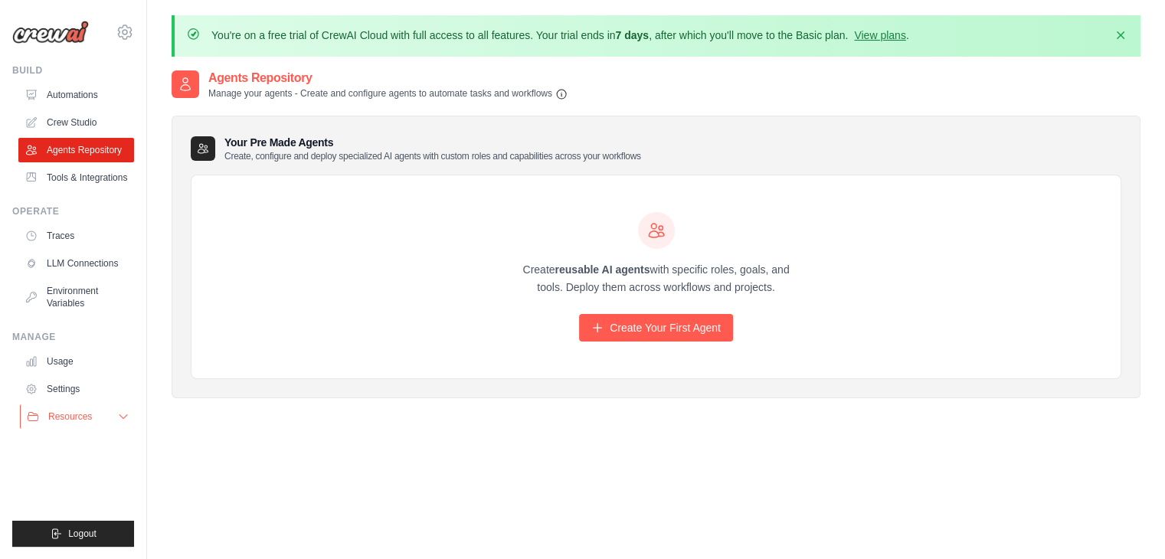
click at [126, 417] on icon at bounding box center [123, 417] width 12 height 12
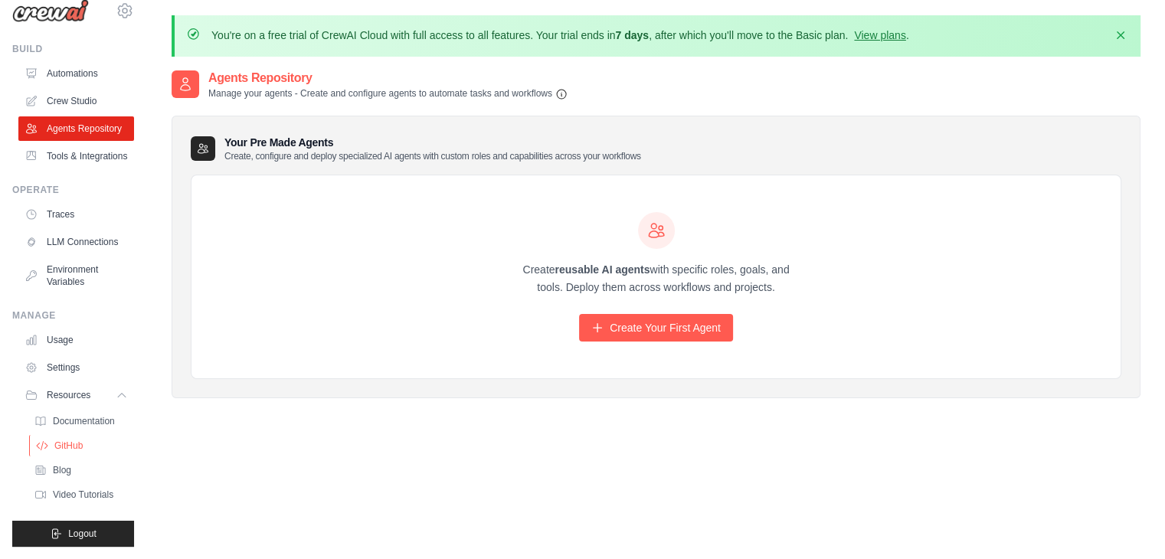
click at [66, 447] on span "GitHub" at bounding box center [68, 446] width 28 height 12
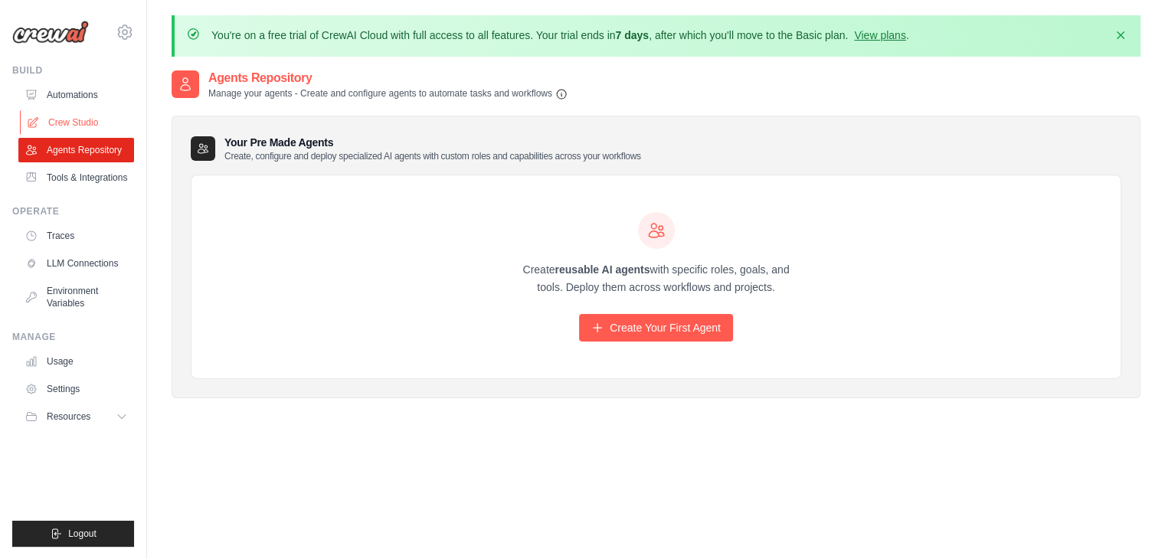
click at [80, 122] on link "Crew Studio" at bounding box center [78, 122] width 116 height 25
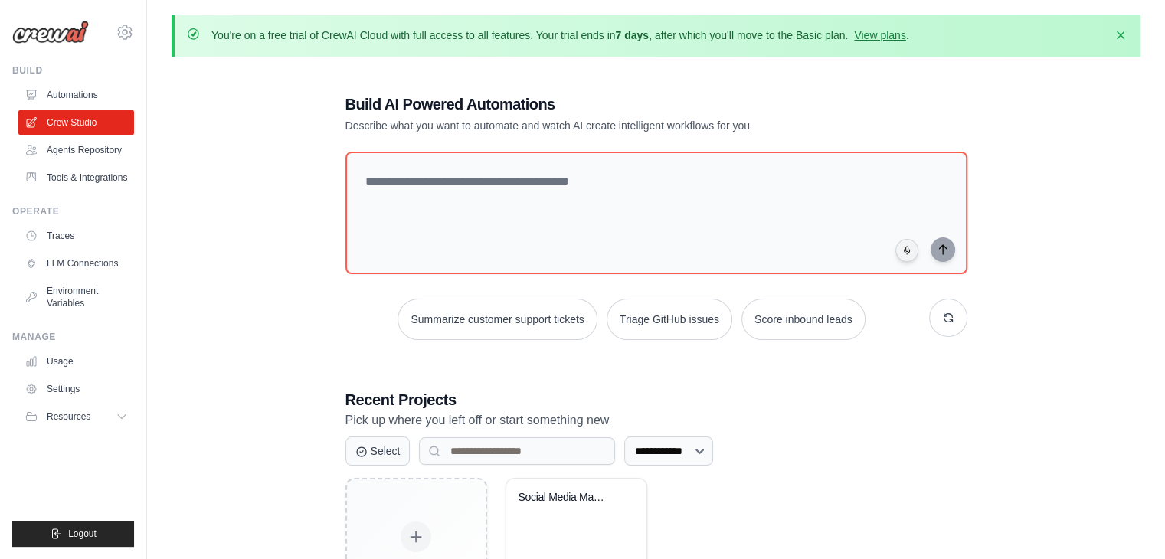
scroll to position [111, 0]
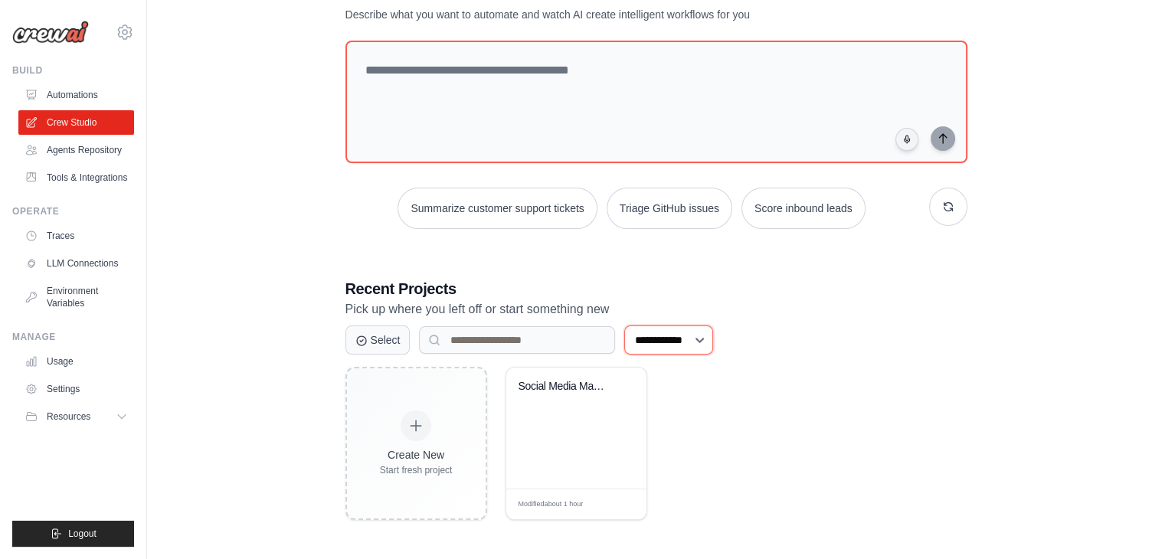
click at [691, 344] on select "**********" at bounding box center [668, 340] width 89 height 29
click at [624, 326] on select "**********" at bounding box center [668, 340] width 89 height 29
click at [686, 342] on select "**********" at bounding box center [668, 340] width 89 height 29
select select "***"
click at [624, 326] on select "**********" at bounding box center [668, 340] width 89 height 29
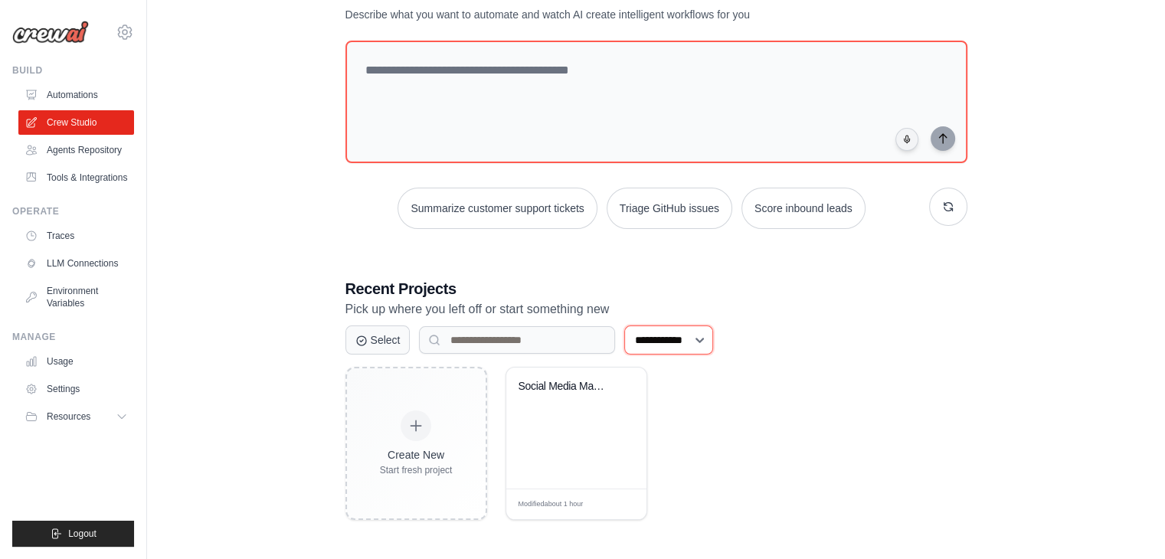
scroll to position [0, 0]
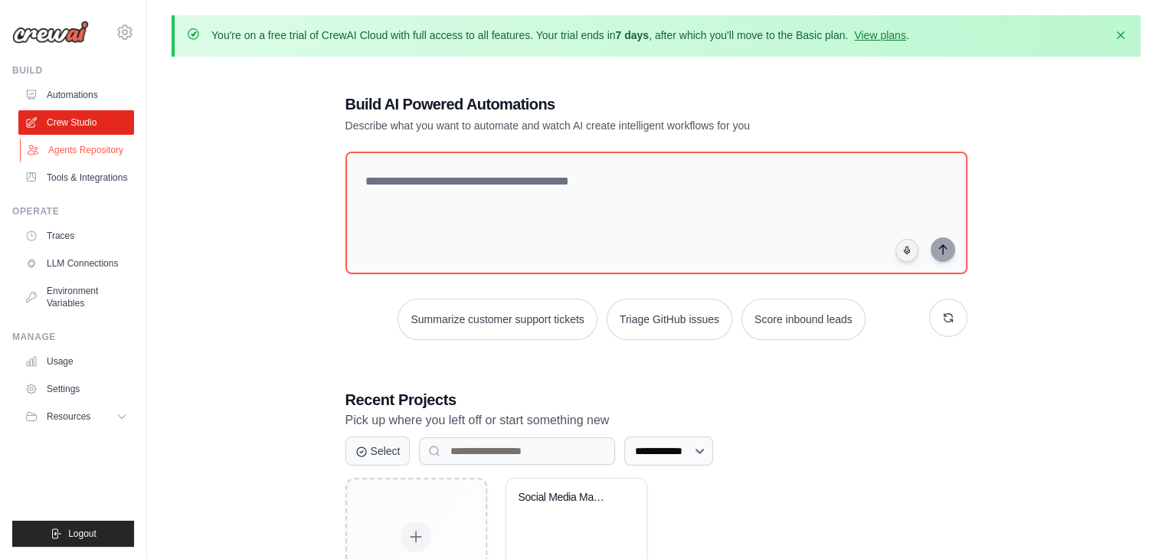
click at [83, 149] on link "Agents Repository" at bounding box center [78, 150] width 116 height 25
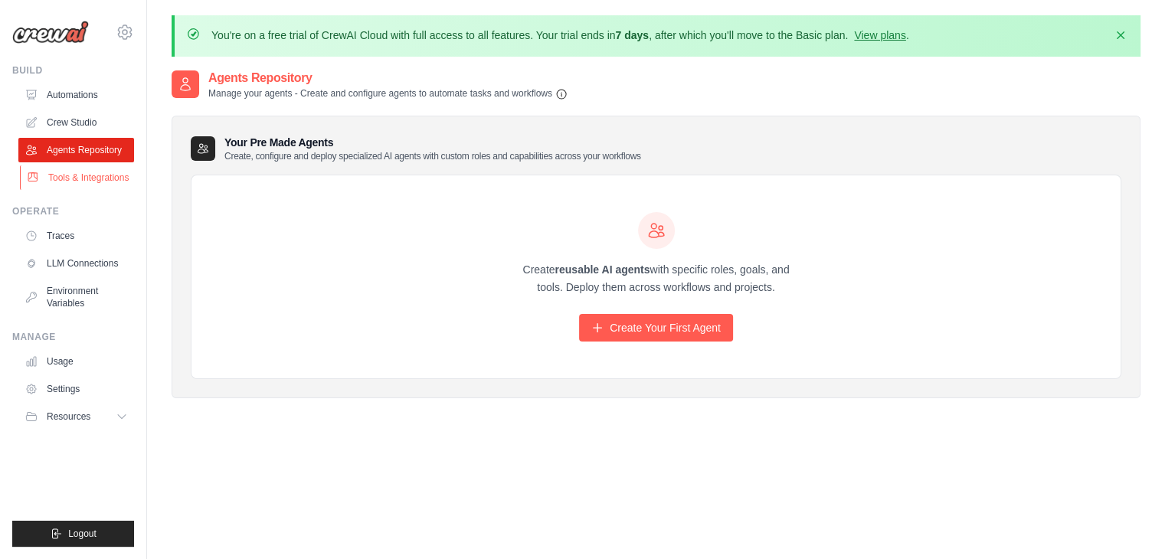
click at [82, 175] on link "Tools & Integrations" at bounding box center [78, 177] width 116 height 25
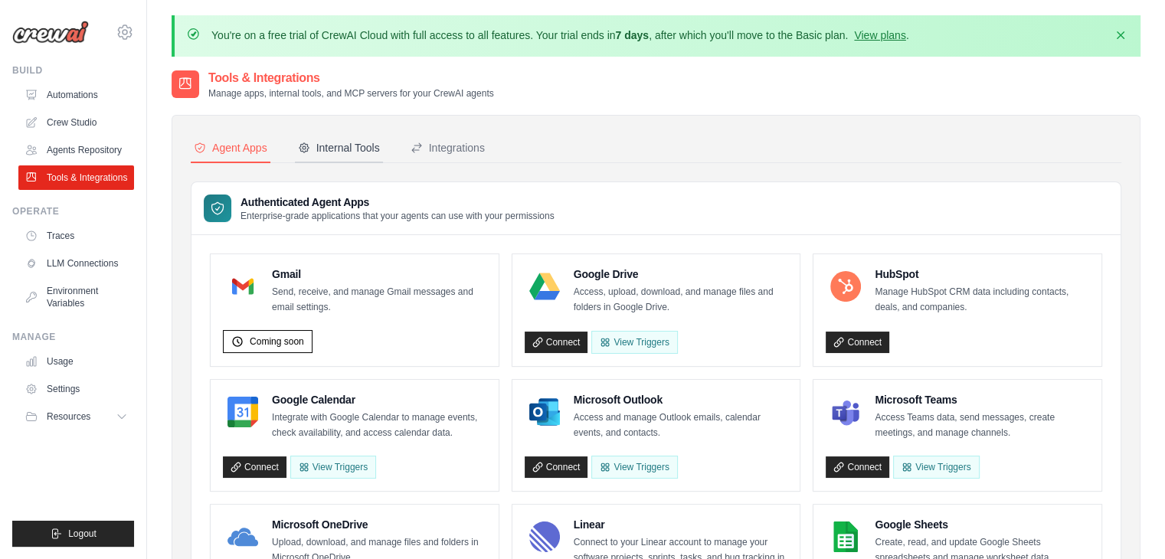
click at [342, 145] on div "Internal Tools" at bounding box center [339, 147] width 82 height 15
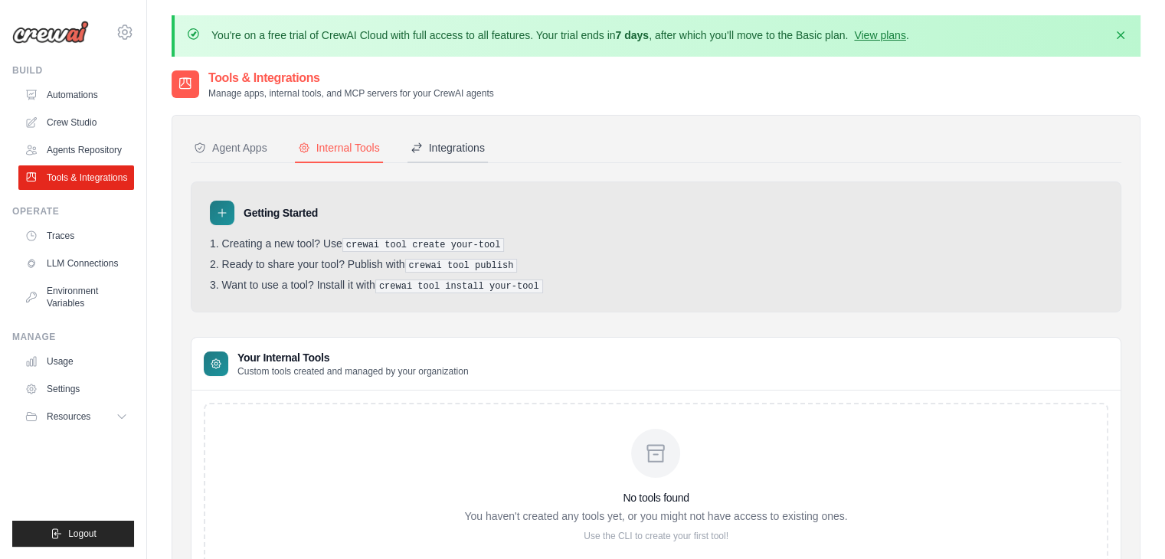
click at [455, 145] on div "Integrations" at bounding box center [448, 147] width 74 height 15
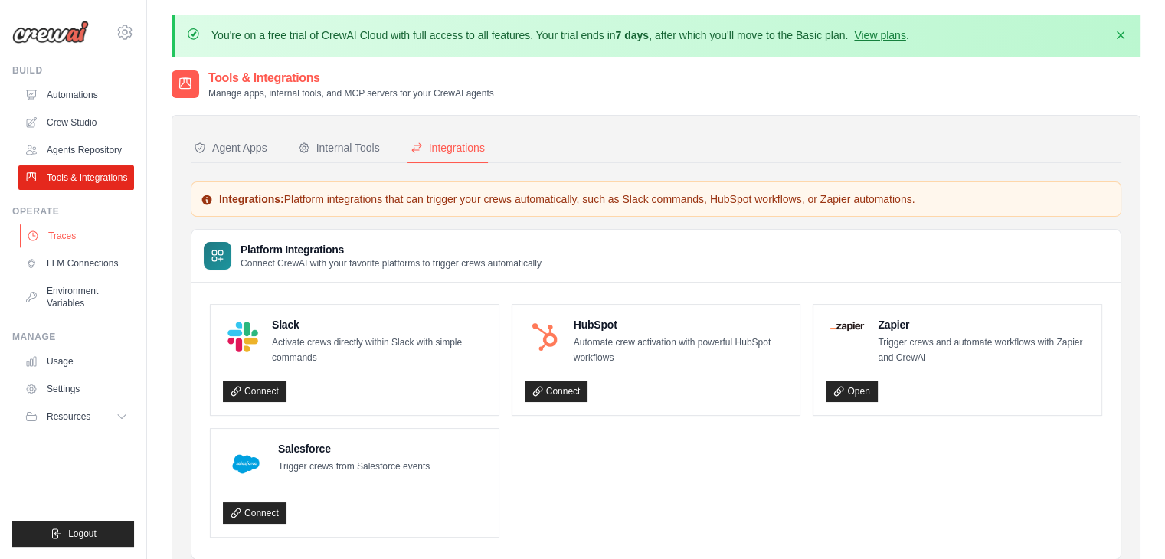
click at [59, 237] on link "Traces" at bounding box center [78, 236] width 116 height 25
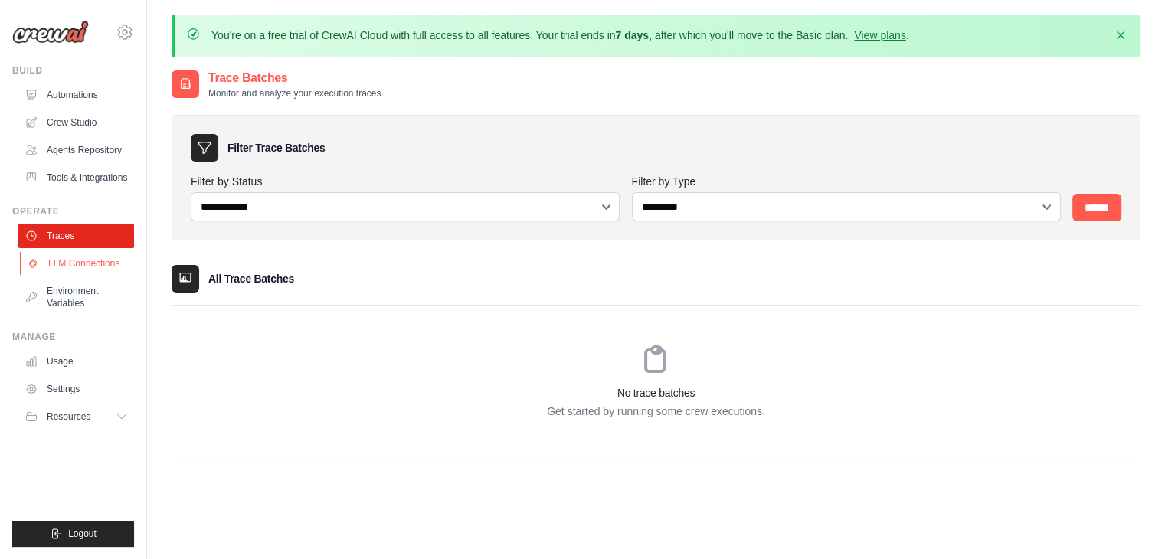
click at [81, 268] on link "LLM Connections" at bounding box center [78, 263] width 116 height 25
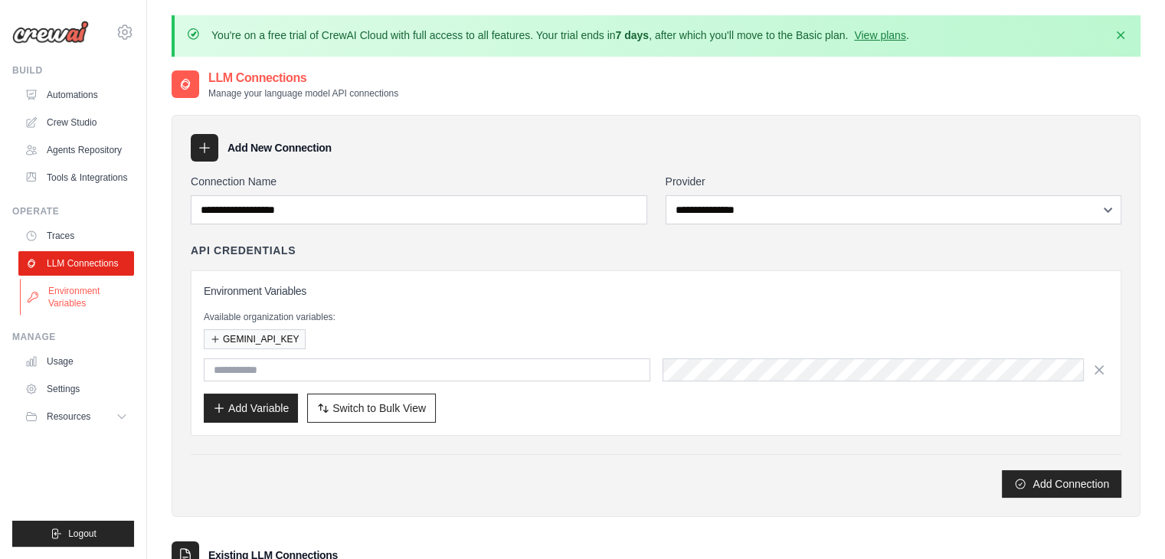
click at [93, 289] on link "Environment Variables" at bounding box center [78, 297] width 116 height 37
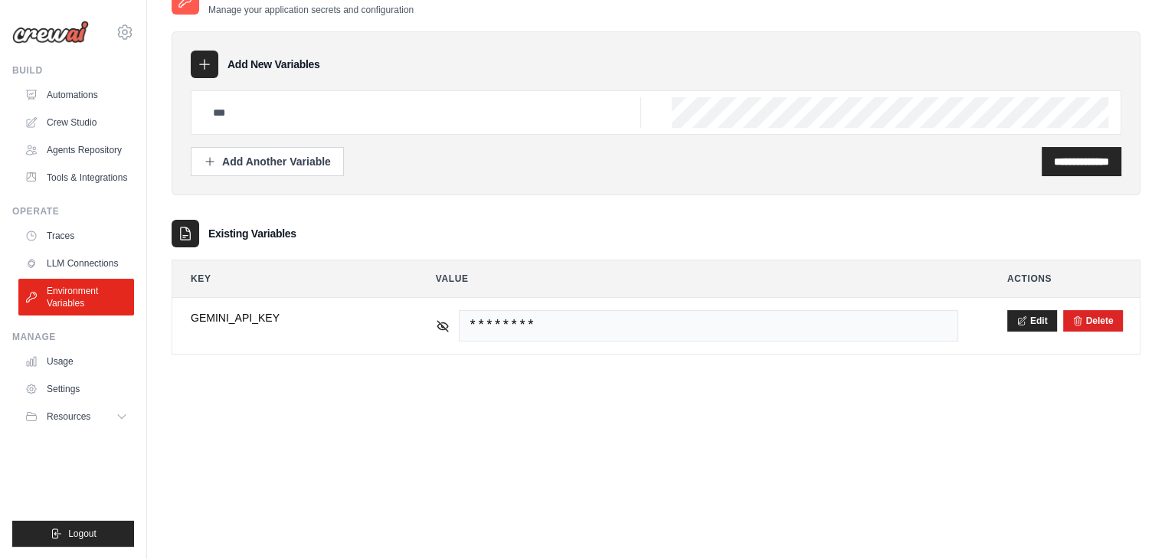
scroll to position [83, 0]
click at [60, 361] on link "Usage" at bounding box center [78, 361] width 116 height 25
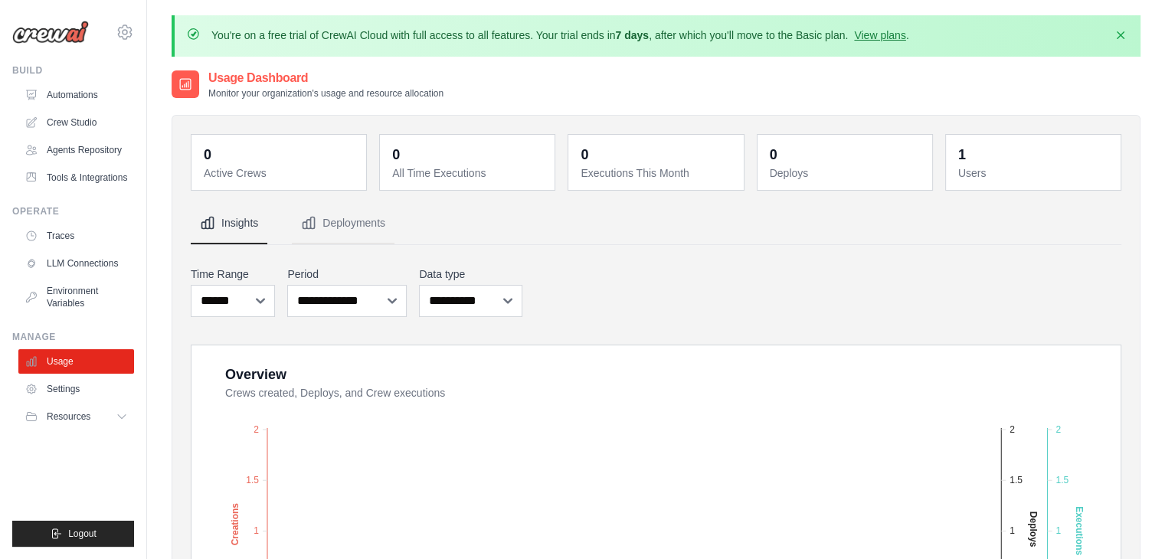
click at [974, 165] on dt "Users" at bounding box center [1034, 172] width 153 height 15
click at [69, 388] on link "Settings" at bounding box center [78, 389] width 116 height 25
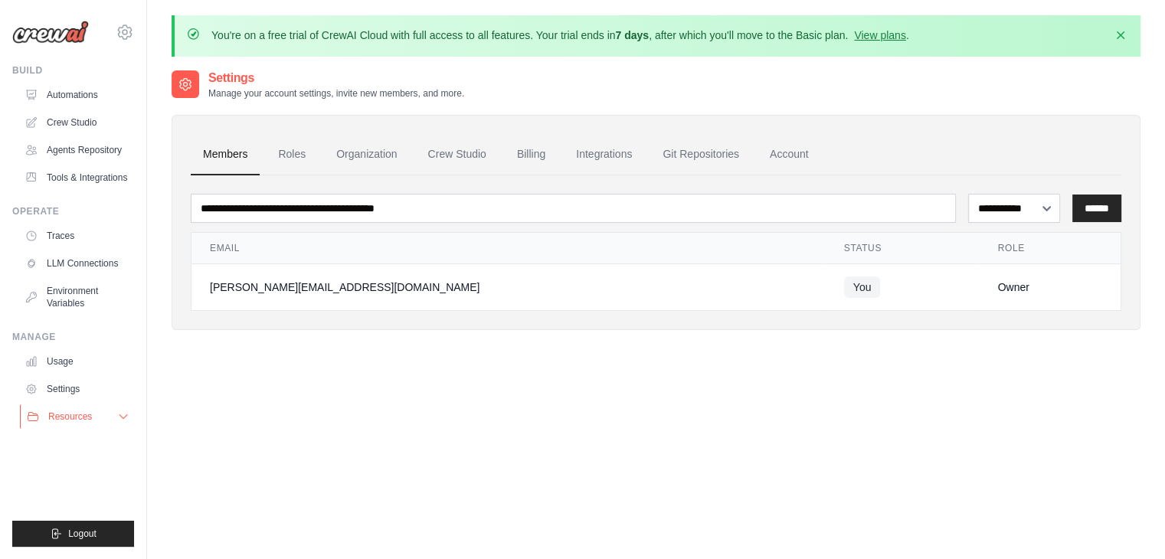
click at [83, 412] on span "Resources" at bounding box center [70, 417] width 44 height 12
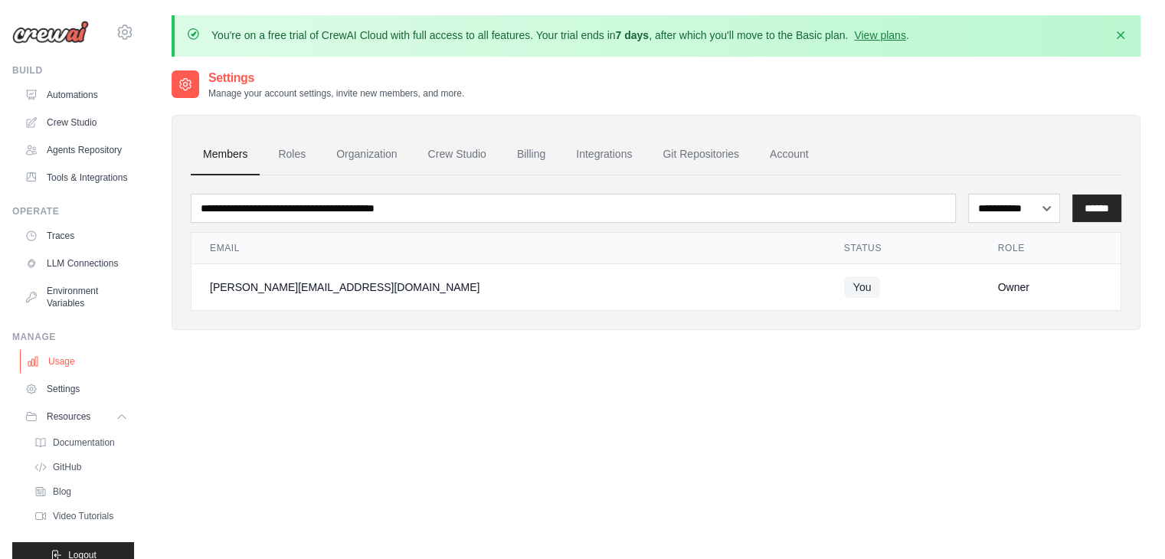
scroll to position [58, 0]
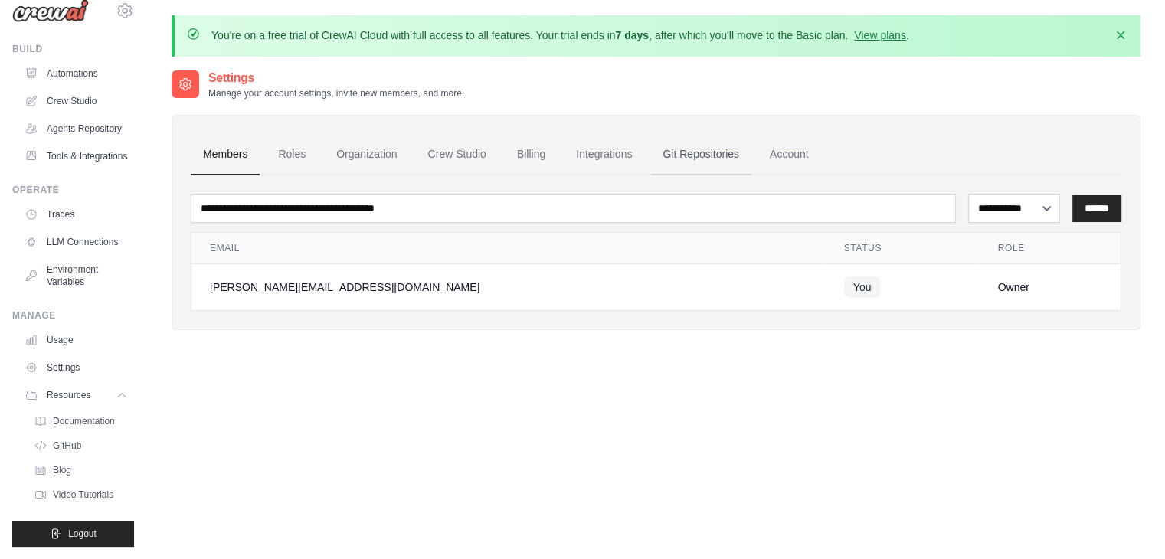
click at [699, 152] on link "Git Repositories" at bounding box center [700, 154] width 101 height 41
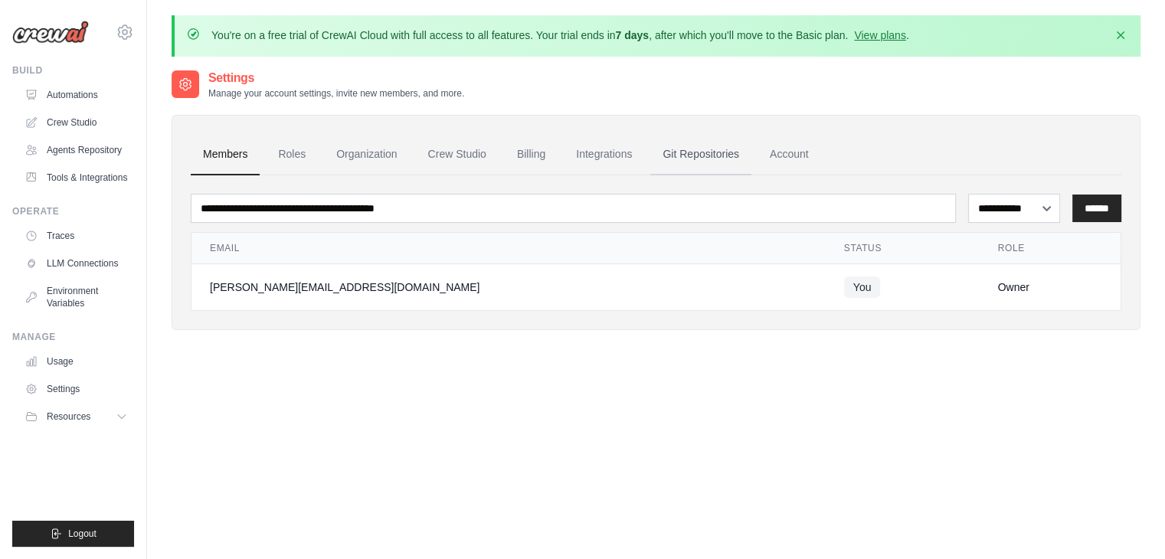
scroll to position [0, 0]
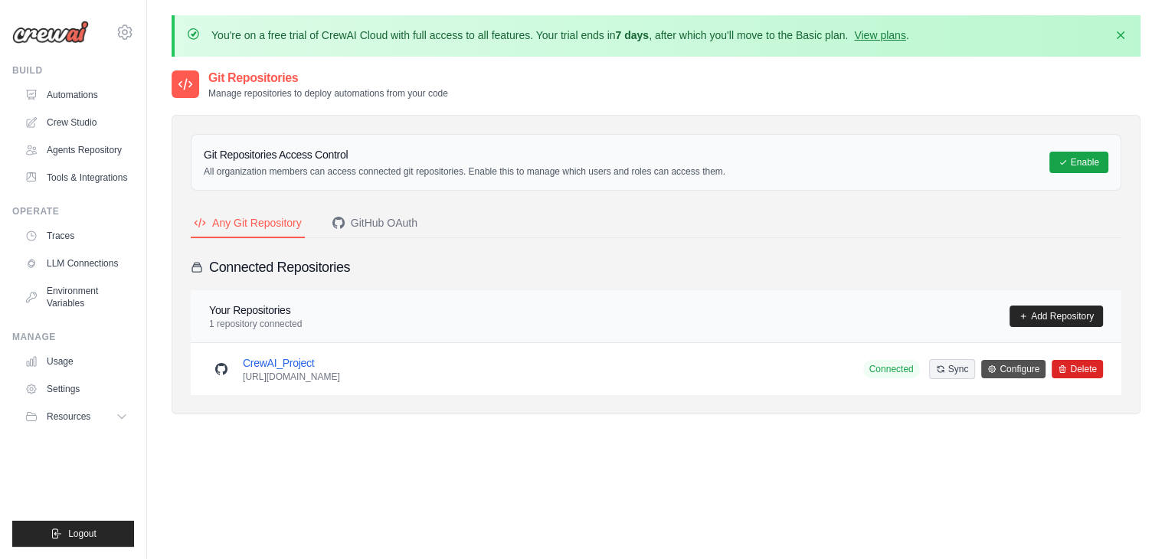
click at [1020, 367] on link "Configure" at bounding box center [1013, 369] width 64 height 18
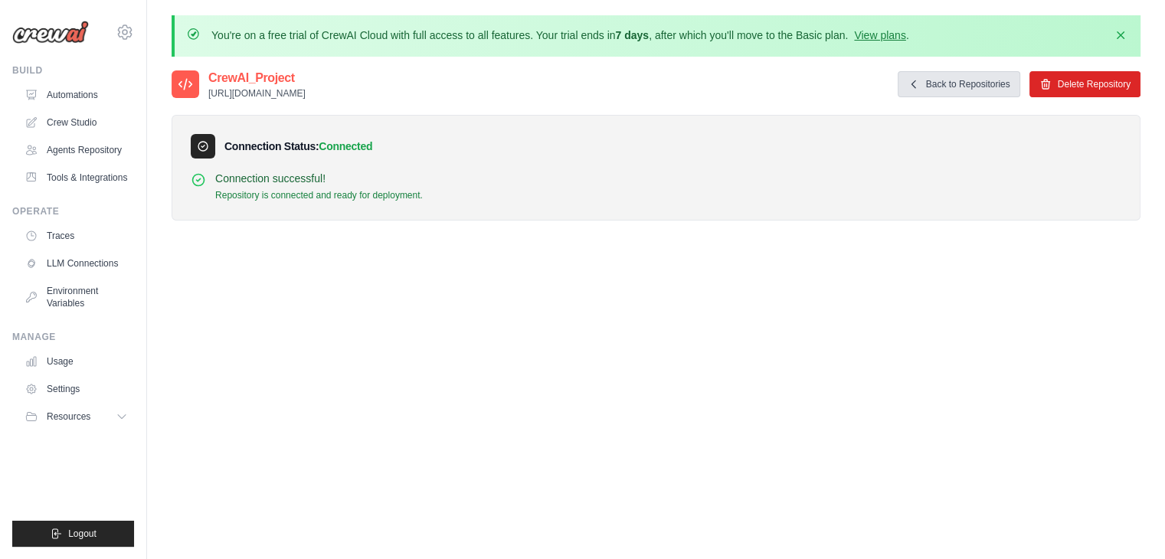
click at [967, 81] on link "Back to Repositories" at bounding box center [959, 84] width 123 height 26
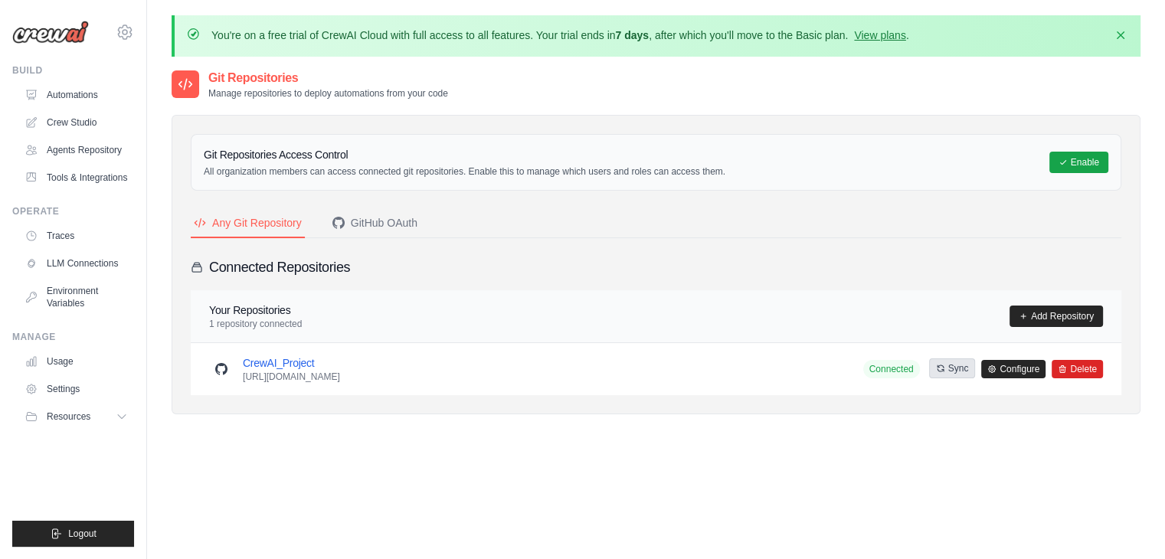
click at [951, 368] on button "Sync" at bounding box center [952, 368] width 47 height 20
click at [1082, 161] on button "Enable" at bounding box center [1078, 161] width 59 height 21
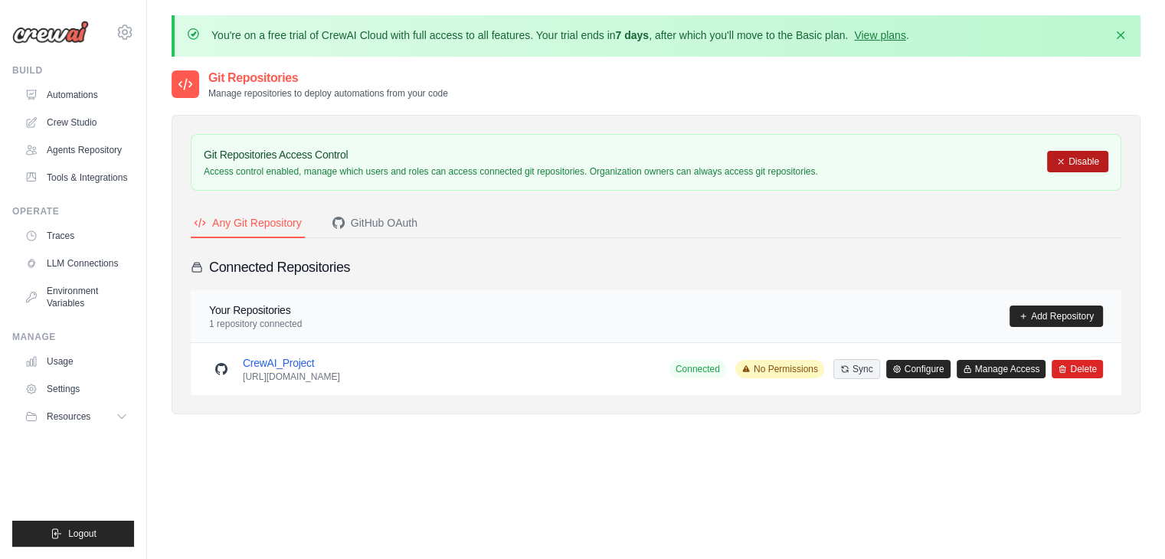
click at [1082, 161] on button "Disable" at bounding box center [1077, 161] width 61 height 21
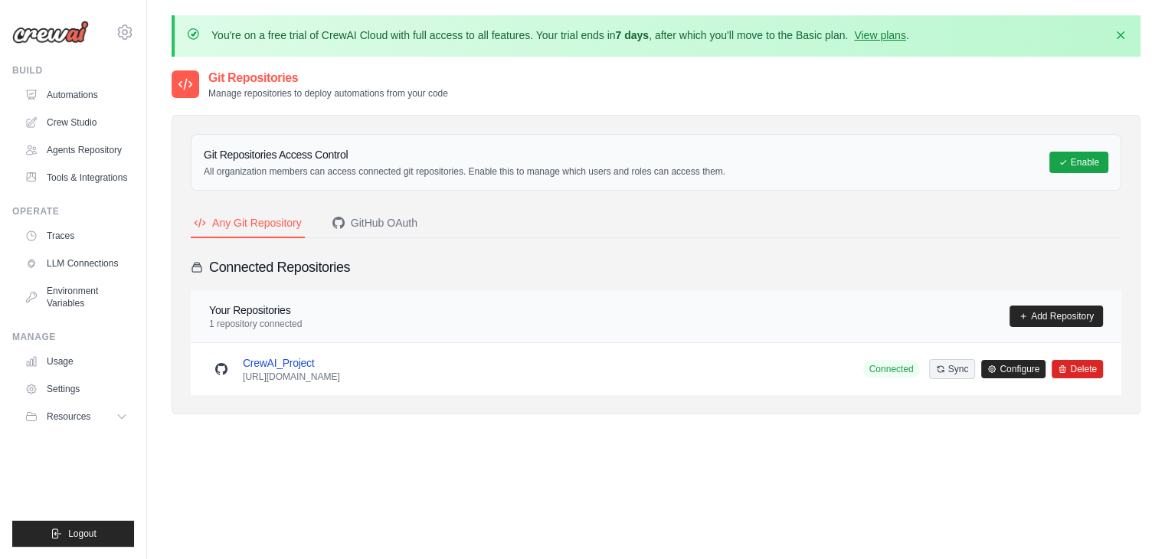
click at [265, 361] on link "CrewAI_Project" at bounding box center [278, 363] width 71 height 12
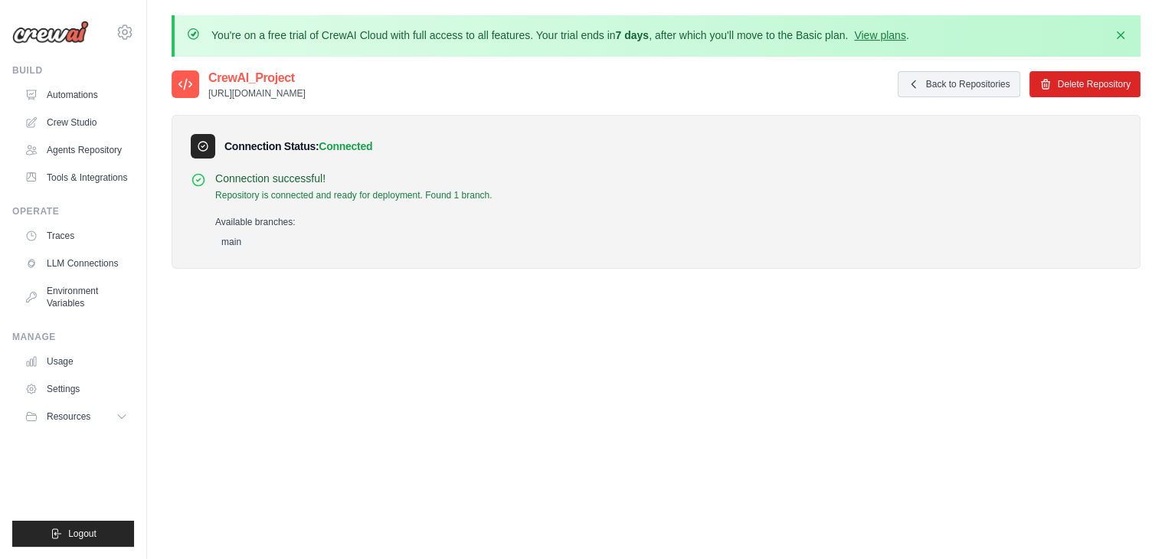
click at [306, 89] on p "[URL][DOMAIN_NAME]" at bounding box center [256, 93] width 97 height 12
click at [186, 81] on icon at bounding box center [185, 84] width 13 height 10
click at [1118, 34] on icon "button" at bounding box center [1120, 34] width 15 height 15
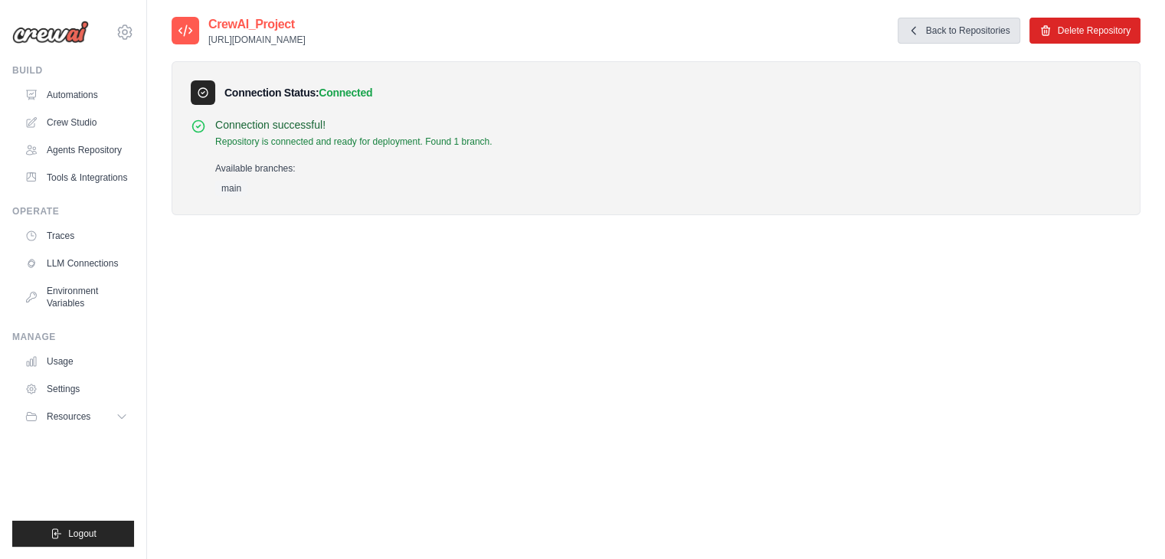
click at [969, 30] on link "Back to Repositories" at bounding box center [959, 31] width 123 height 26
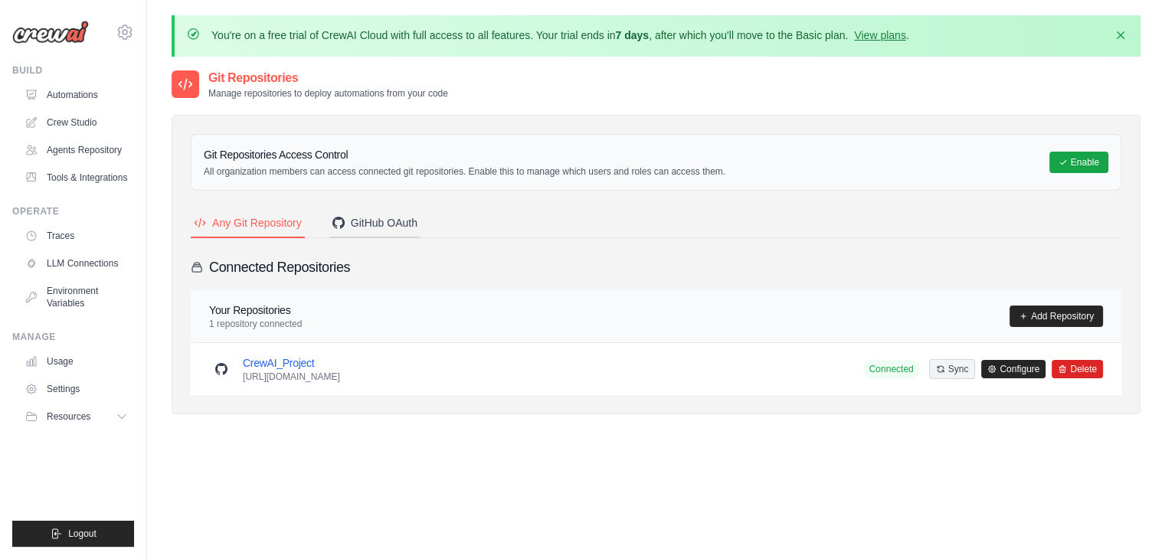
click at [398, 224] on div "GitHub OAuth" at bounding box center [374, 222] width 85 height 15
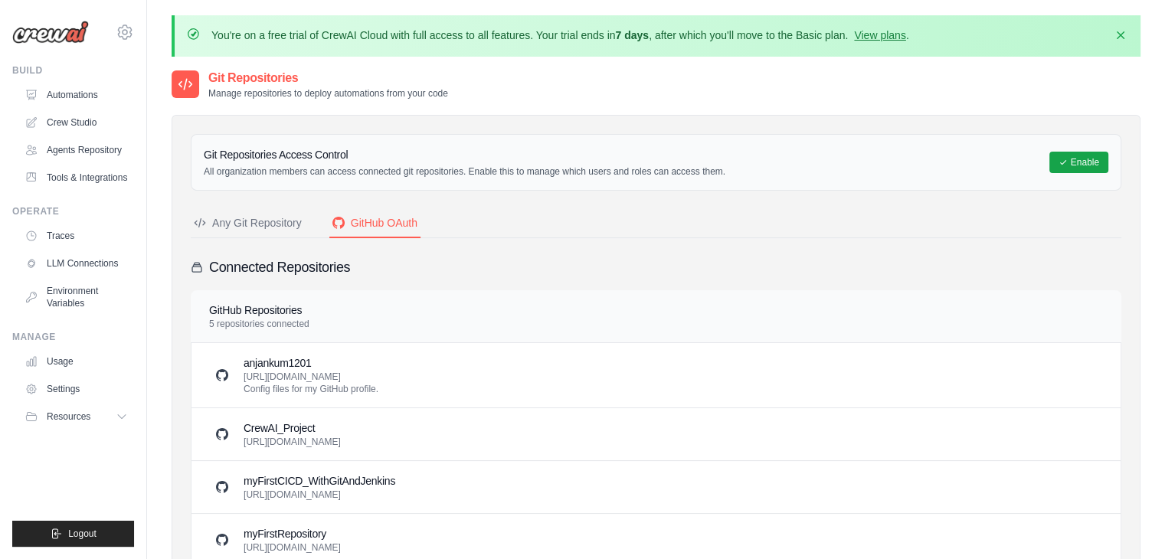
click at [64, 34] on img at bounding box center [50, 32] width 77 height 23
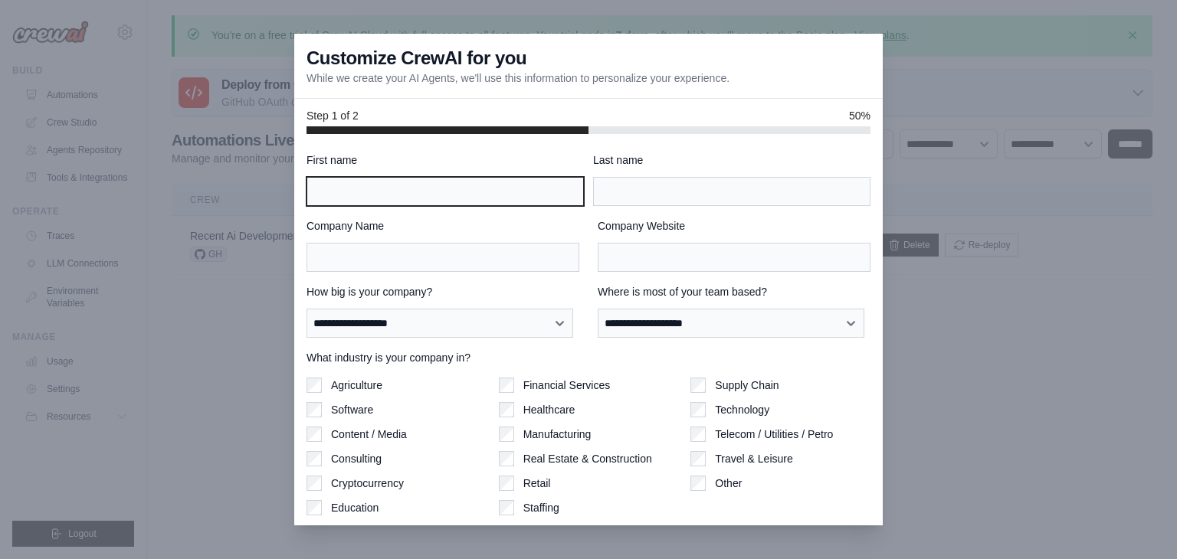
click at [398, 194] on input "First name" at bounding box center [444, 191] width 277 height 29
type input "******"
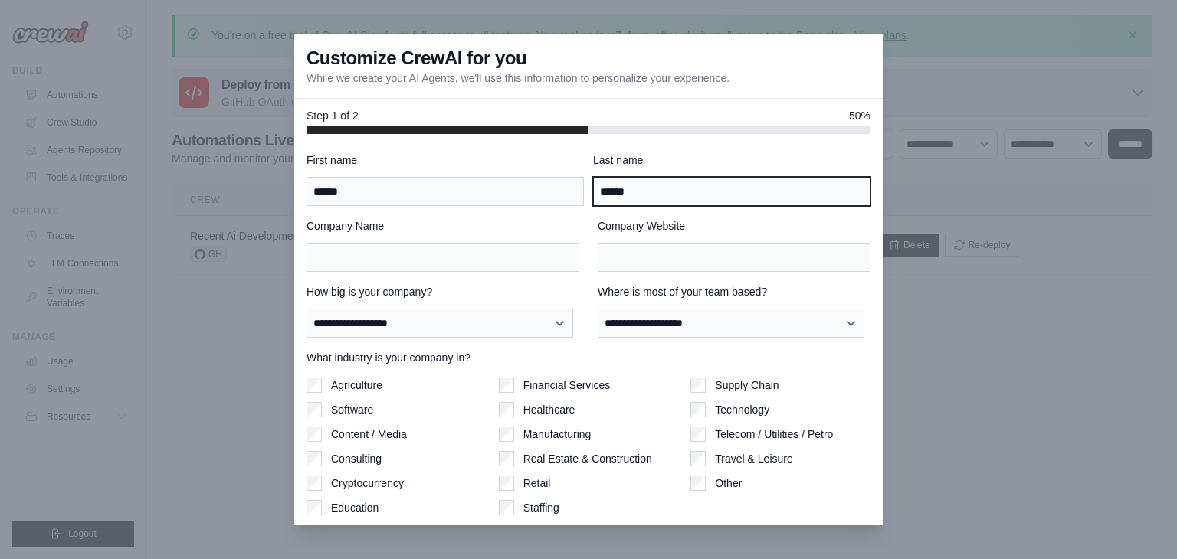
type input "******"
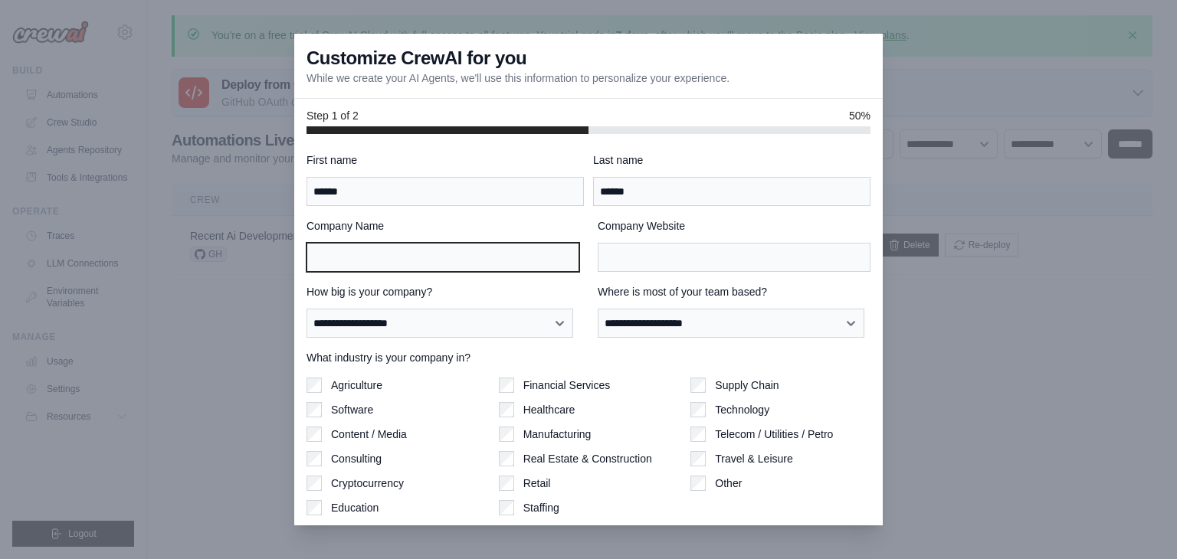
click at [430, 258] on input "Company Name" at bounding box center [442, 257] width 273 height 29
type input "****"
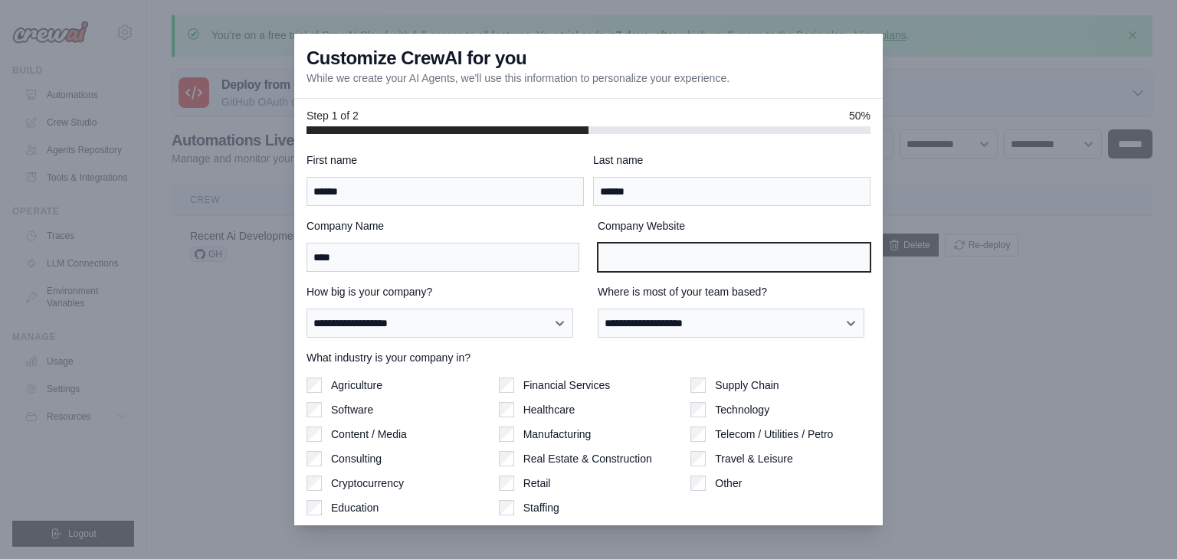
click at [640, 263] on input "Company Website" at bounding box center [733, 257] width 273 height 29
type input "****"
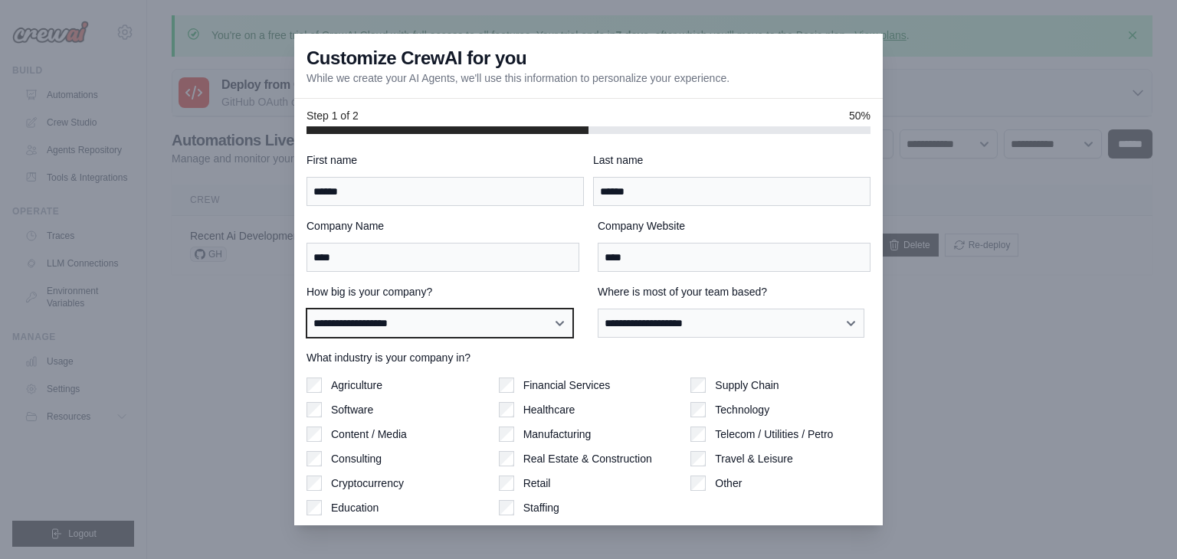
click at [475, 326] on select "**********" at bounding box center [439, 323] width 267 height 29
select select "**********"
click at [306, 309] on select "**********" at bounding box center [439, 323] width 267 height 29
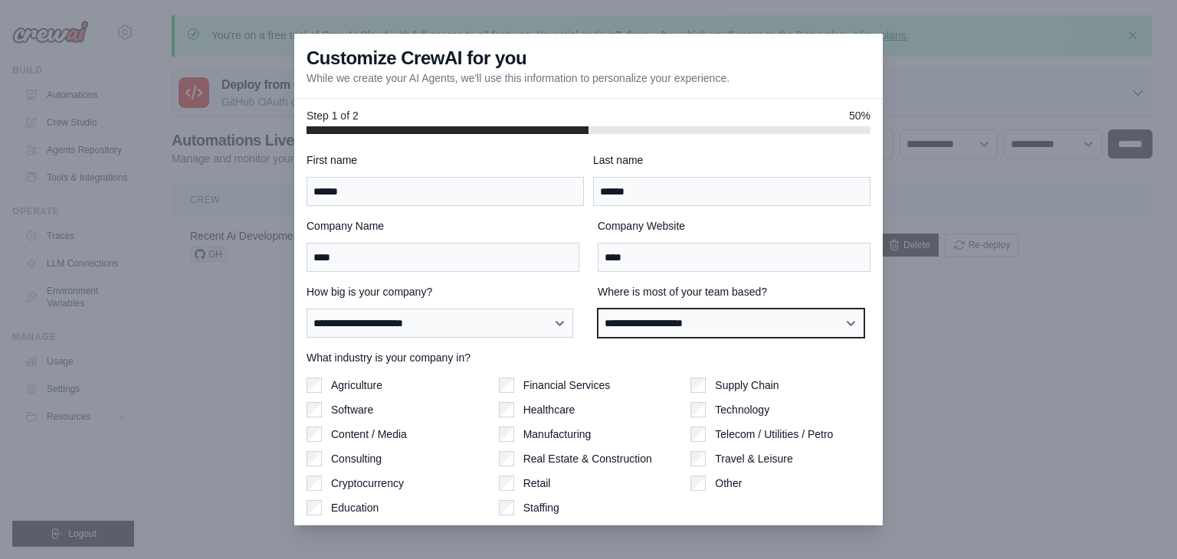
click at [653, 328] on select "**********" at bounding box center [730, 323] width 267 height 29
select select "**********"
click at [597, 309] on select "**********" at bounding box center [730, 323] width 267 height 29
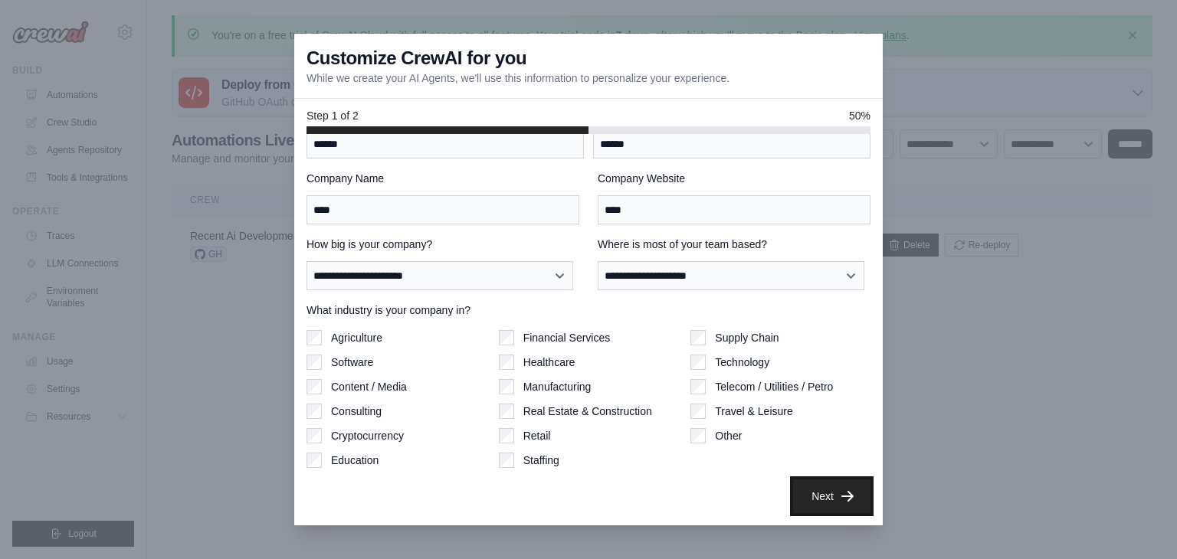
click at [805, 493] on button "Next" at bounding box center [831, 496] width 77 height 34
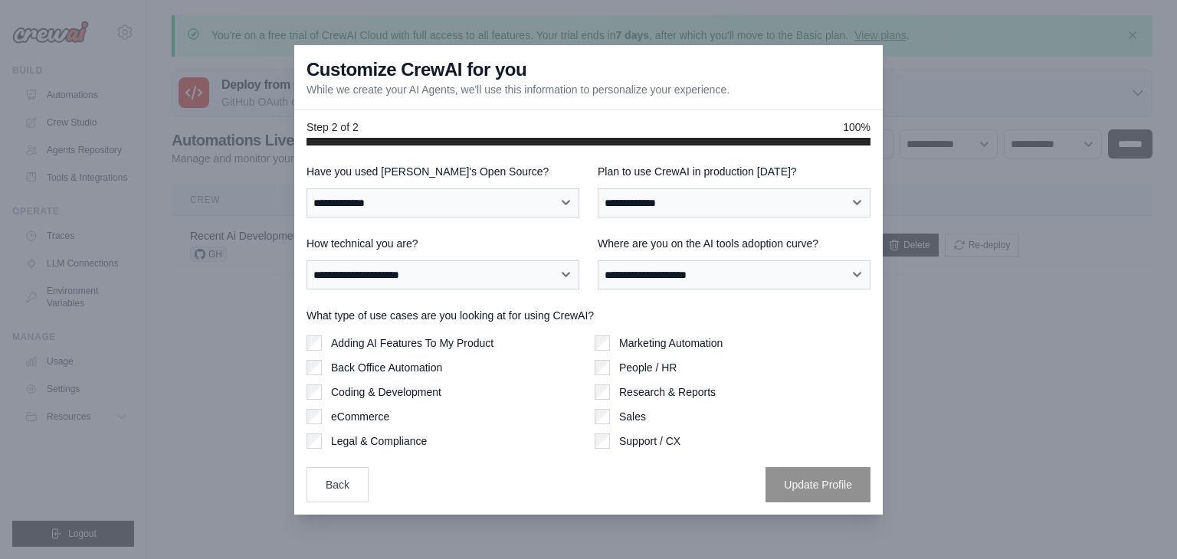
scroll to position [0, 0]
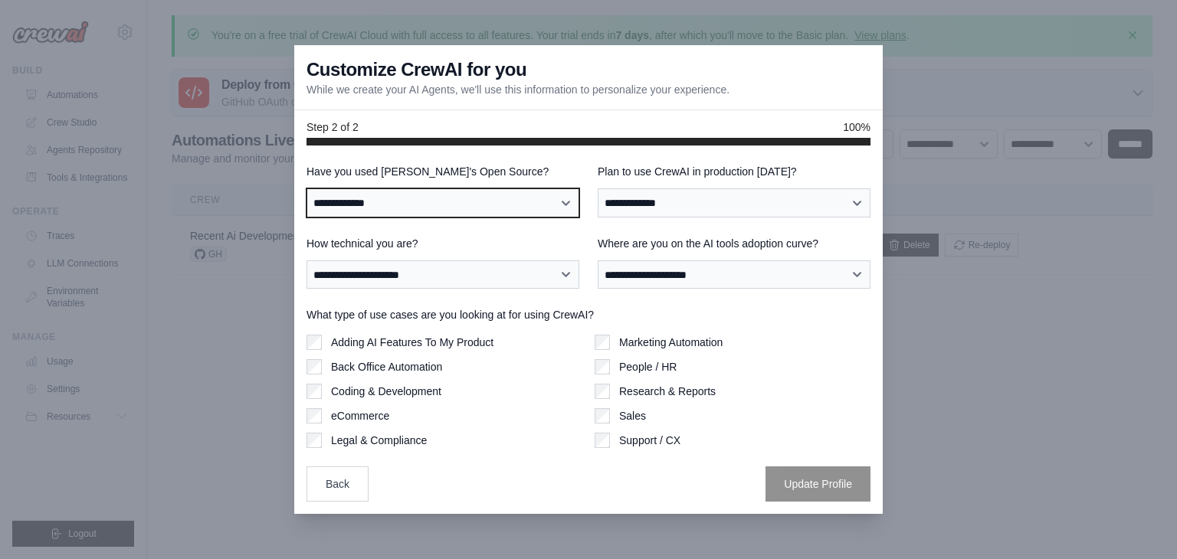
click at [438, 200] on select "**********" at bounding box center [442, 202] width 273 height 29
select select "**"
click at [306, 188] on select "**********" at bounding box center [442, 202] width 273 height 29
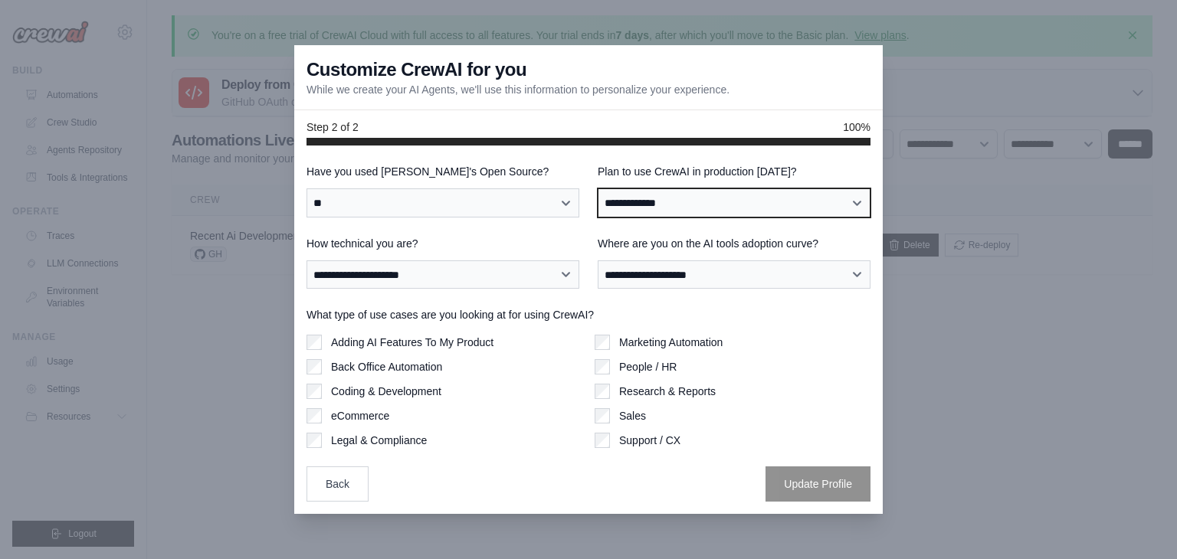
click at [682, 199] on select "**********" at bounding box center [733, 202] width 273 height 29
select select "*****"
click at [597, 188] on select "**********" at bounding box center [733, 202] width 273 height 29
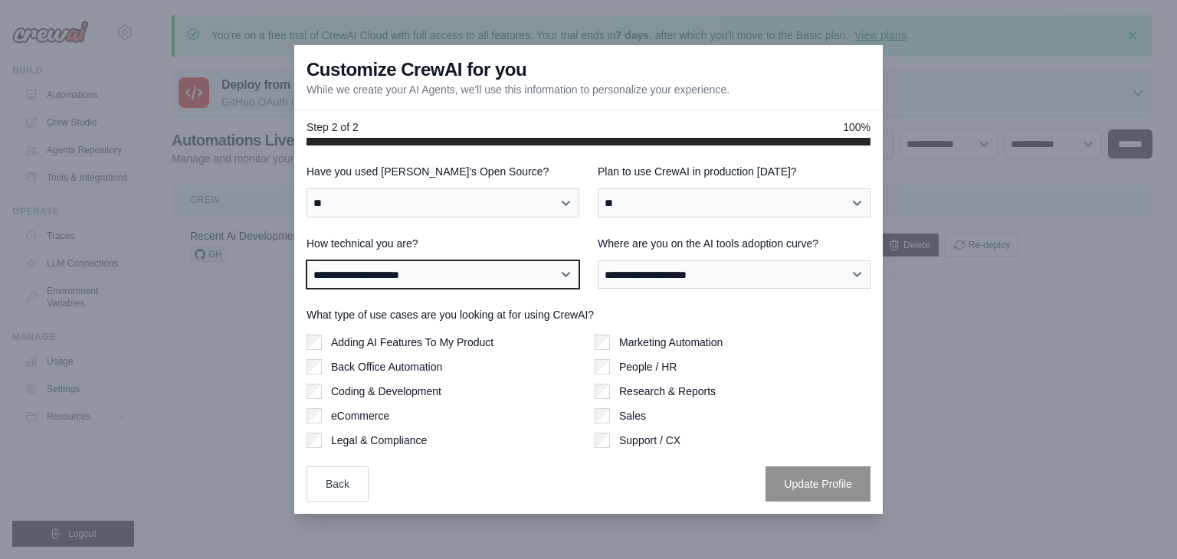
click at [519, 274] on select "**********" at bounding box center [442, 274] width 273 height 29
select select "**********"
click at [306, 260] on select "**********" at bounding box center [442, 274] width 273 height 29
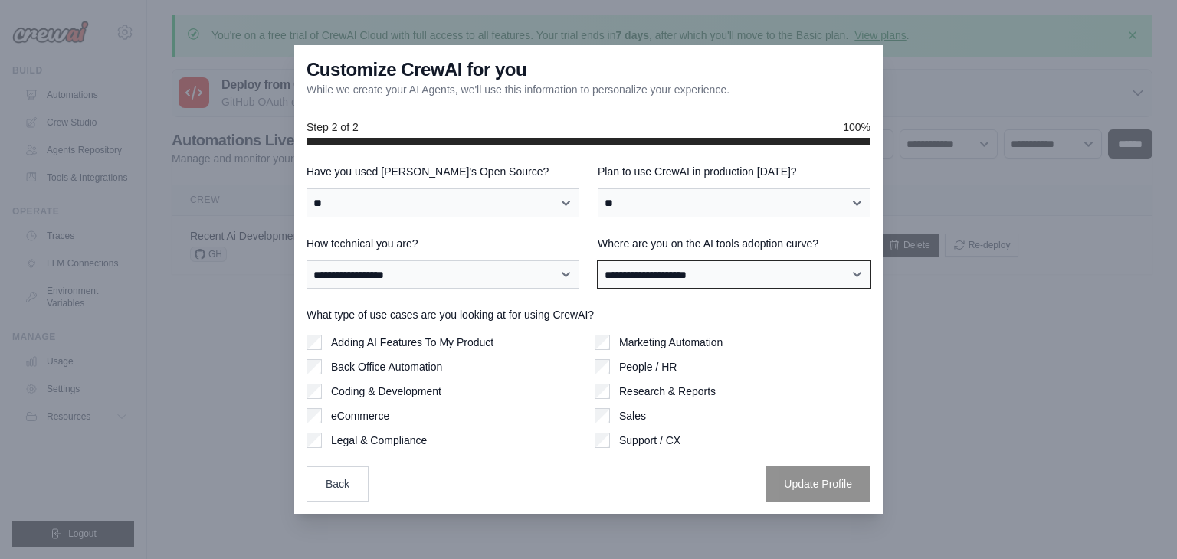
click at [651, 277] on select "**********" at bounding box center [733, 274] width 273 height 29
select select "**********"
click at [597, 260] on select "**********" at bounding box center [733, 274] width 273 height 29
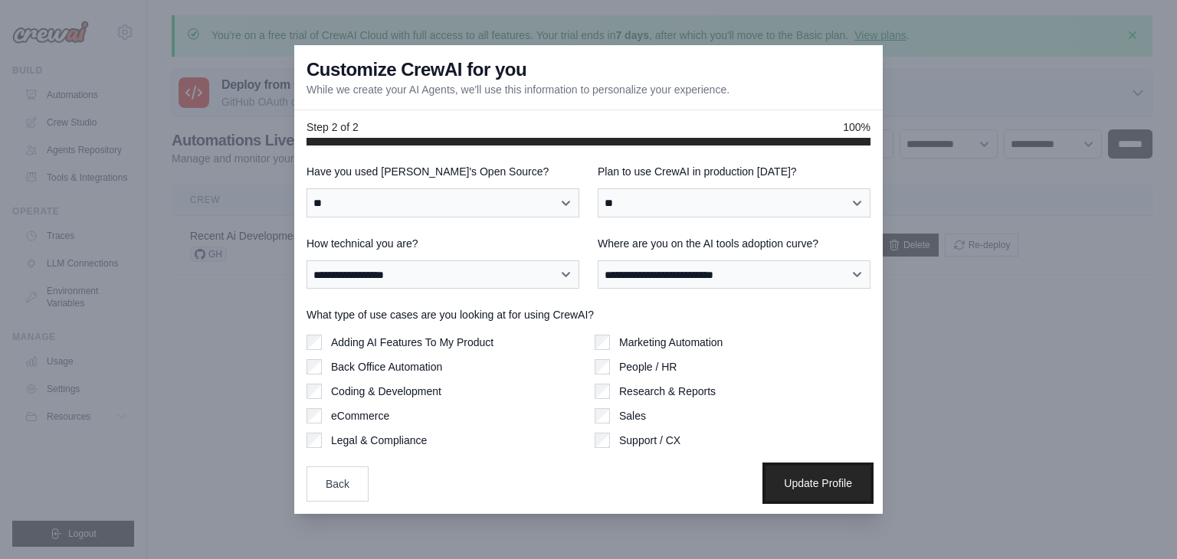
click at [822, 480] on button "Update Profile" at bounding box center [817, 483] width 105 height 35
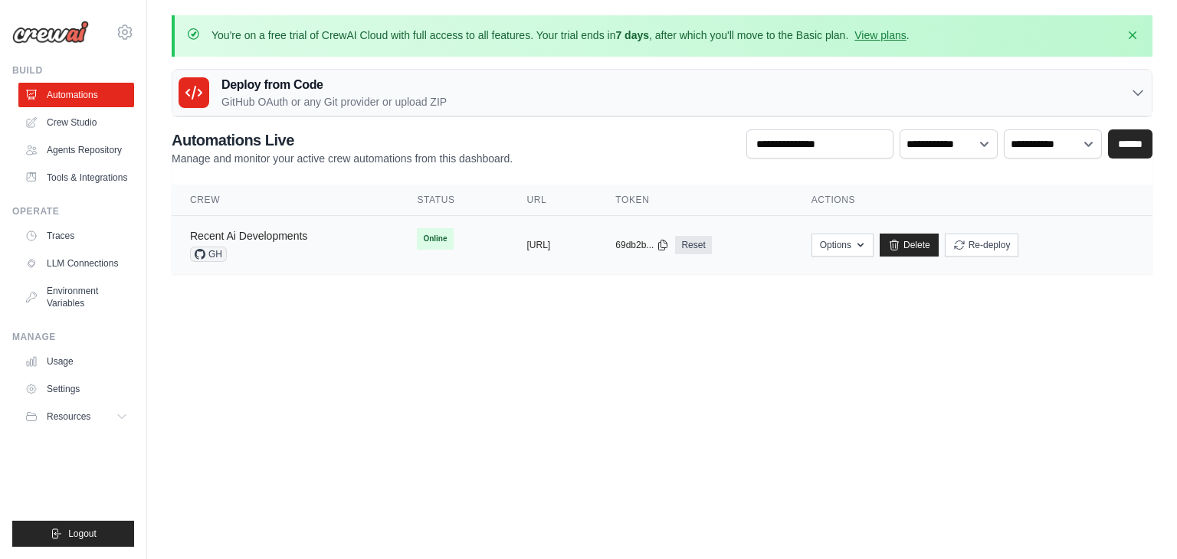
click at [257, 234] on link "Recent Ai Developments" at bounding box center [248, 236] width 117 height 12
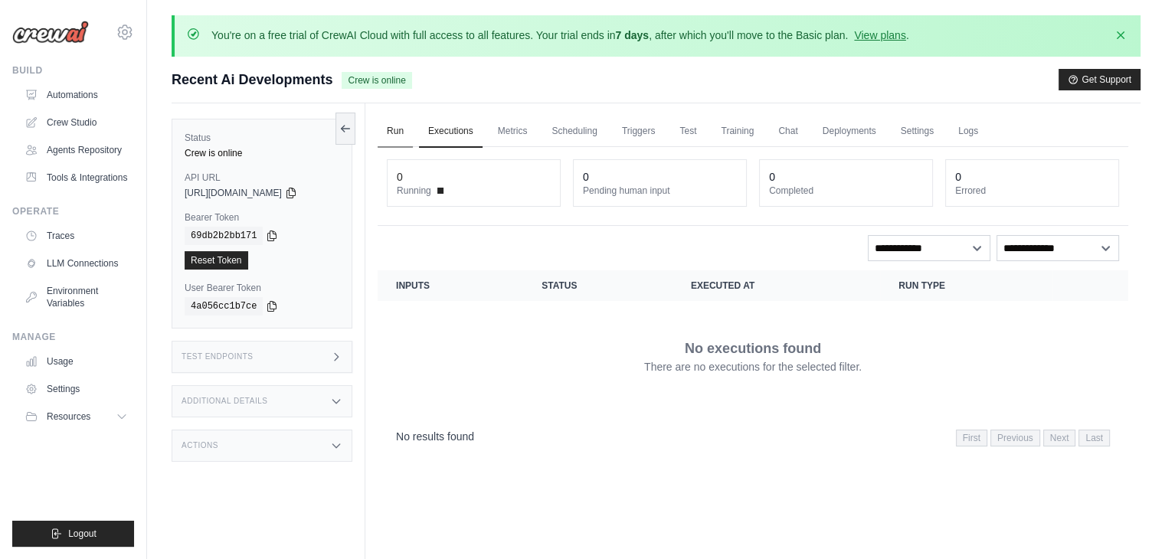
click at [392, 133] on link "Run" at bounding box center [395, 132] width 35 height 32
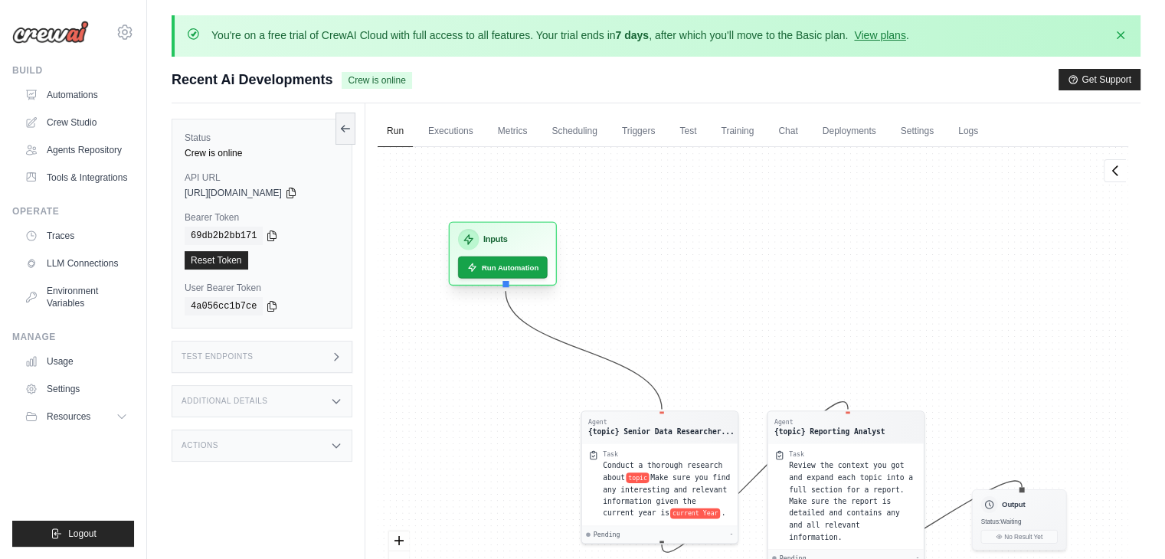
drag, startPoint x: 515, startPoint y: 316, endPoint x: 525, endPoint y: 228, distance: 88.7
click at [525, 229] on div "Inputs" at bounding box center [503, 239] width 90 height 21
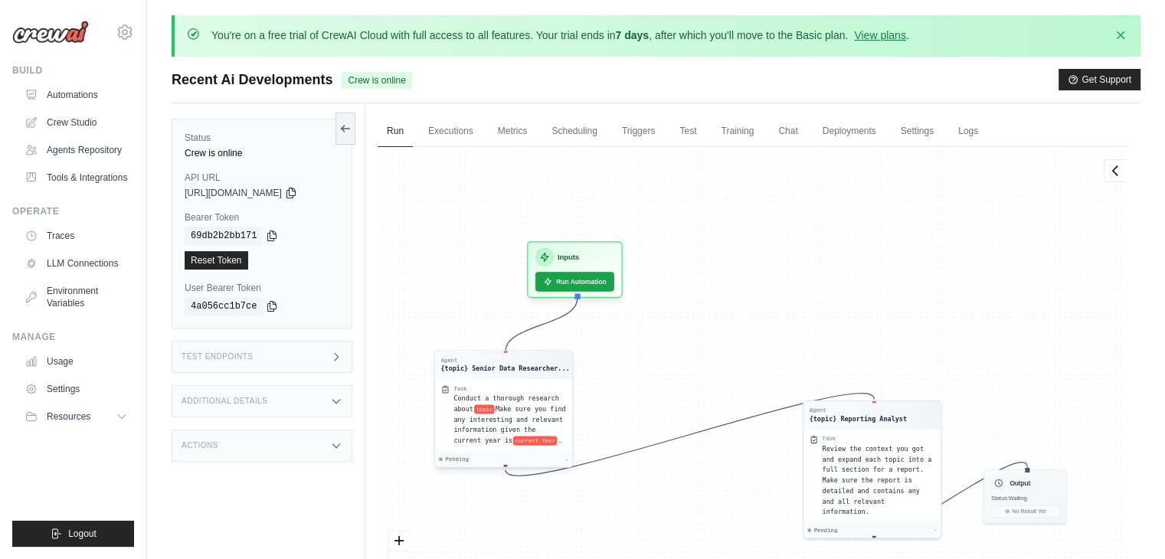
drag, startPoint x: 653, startPoint y: 395, endPoint x: 502, endPoint y: 366, distance: 153.7
click at [502, 366] on div "{topic} Senior Data Researcher..." at bounding box center [504, 368] width 129 height 9
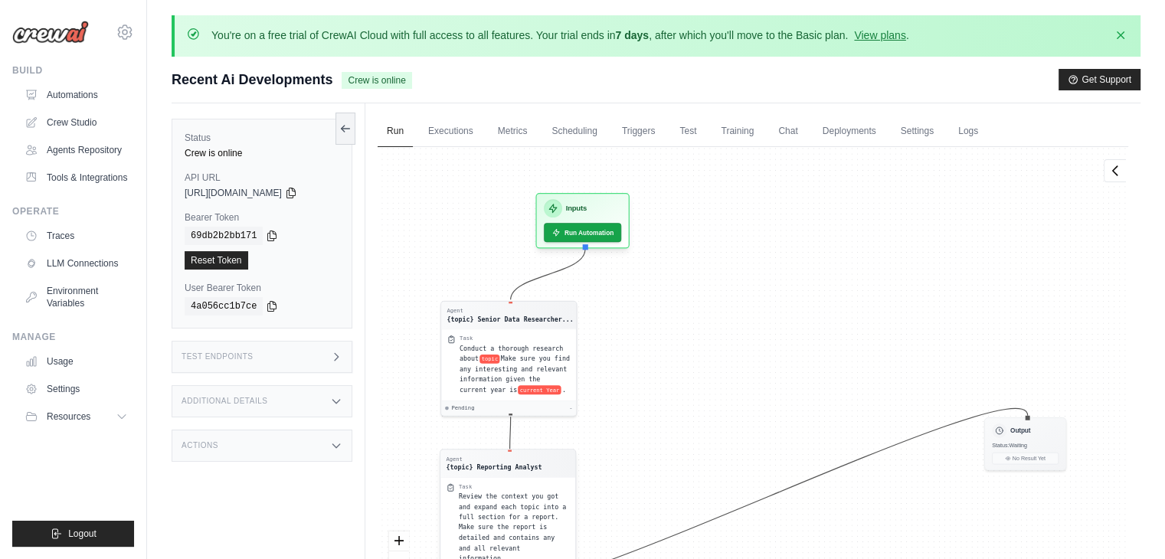
drag, startPoint x: 869, startPoint y: 408, endPoint x: 499, endPoint y: 459, distance: 373.4
click at [499, 459] on div "Agent" at bounding box center [494, 460] width 96 height 8
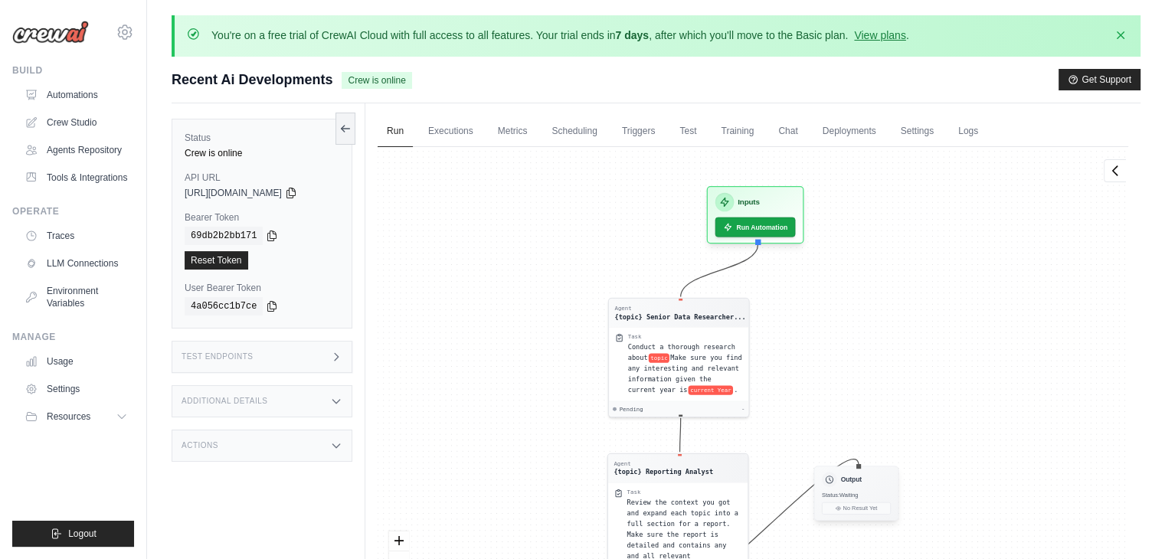
drag, startPoint x: 1023, startPoint y: 422, endPoint x: 849, endPoint y: 473, distance: 181.1
click at [849, 473] on div "Output" at bounding box center [856, 479] width 69 height 15
click at [911, 368] on div "Agent {topic} Senior Data Researcher... Task Conduct a thorough research about …" at bounding box center [753, 385] width 751 height 476
click at [756, 222] on button "Run Automation" at bounding box center [757, 223] width 84 height 21
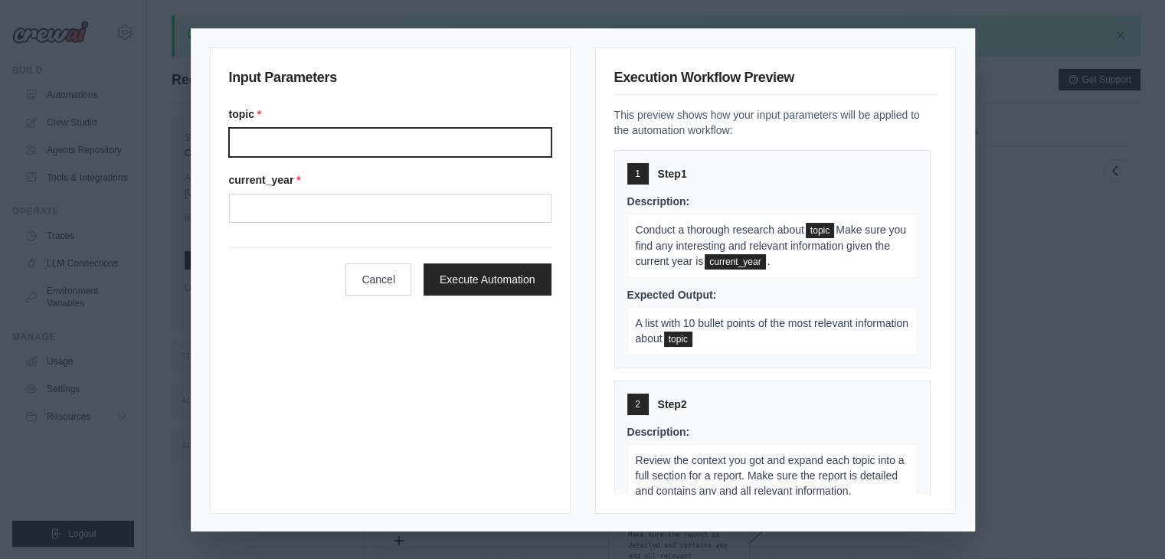
click at [380, 147] on input "Topic" at bounding box center [390, 142] width 322 height 29
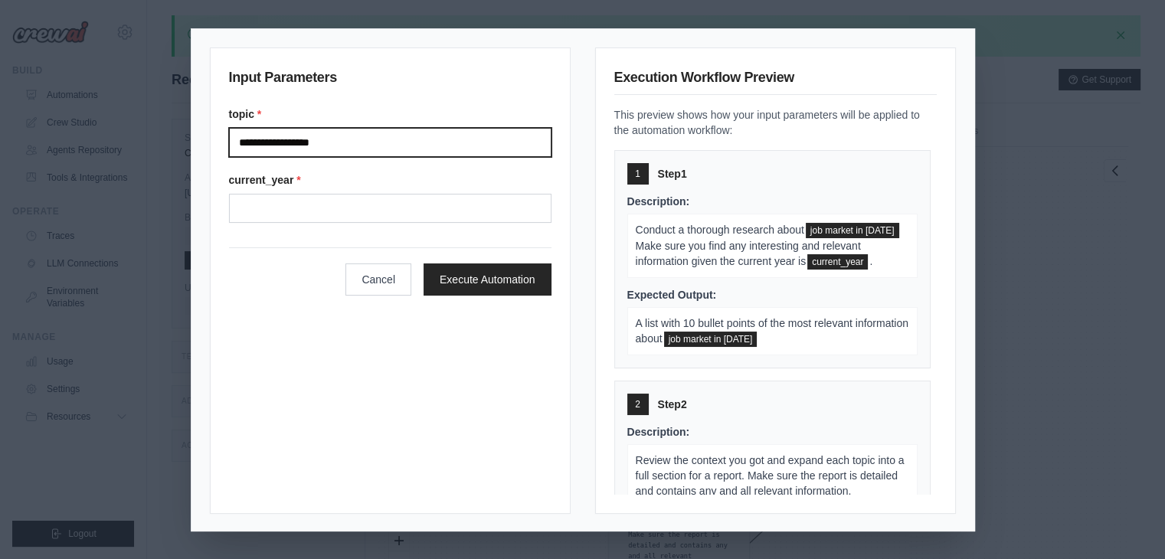
type input "**********"
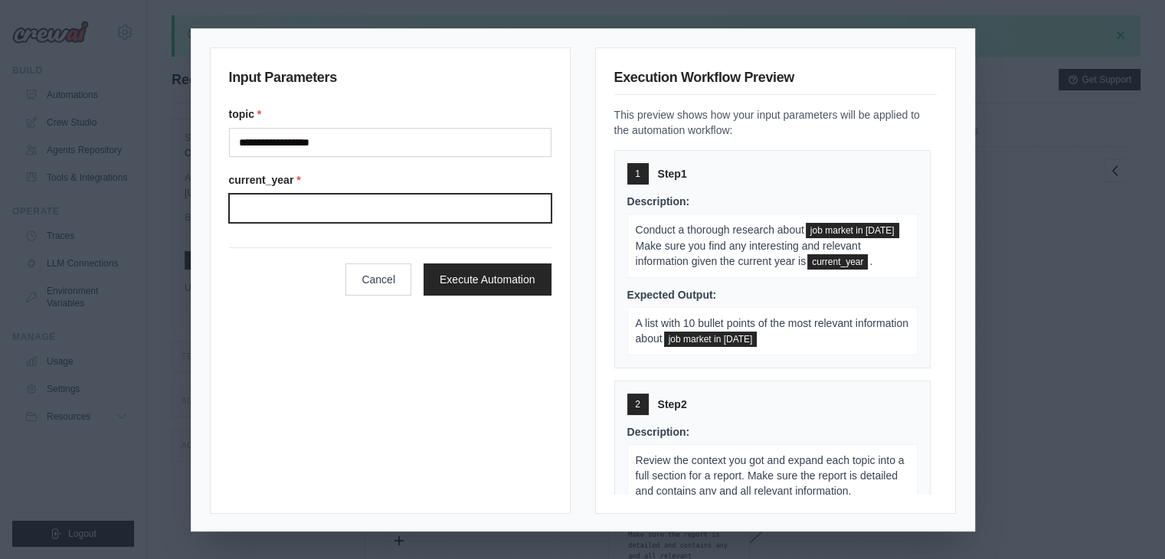
click at [344, 219] on input "Current year" at bounding box center [390, 208] width 322 height 29
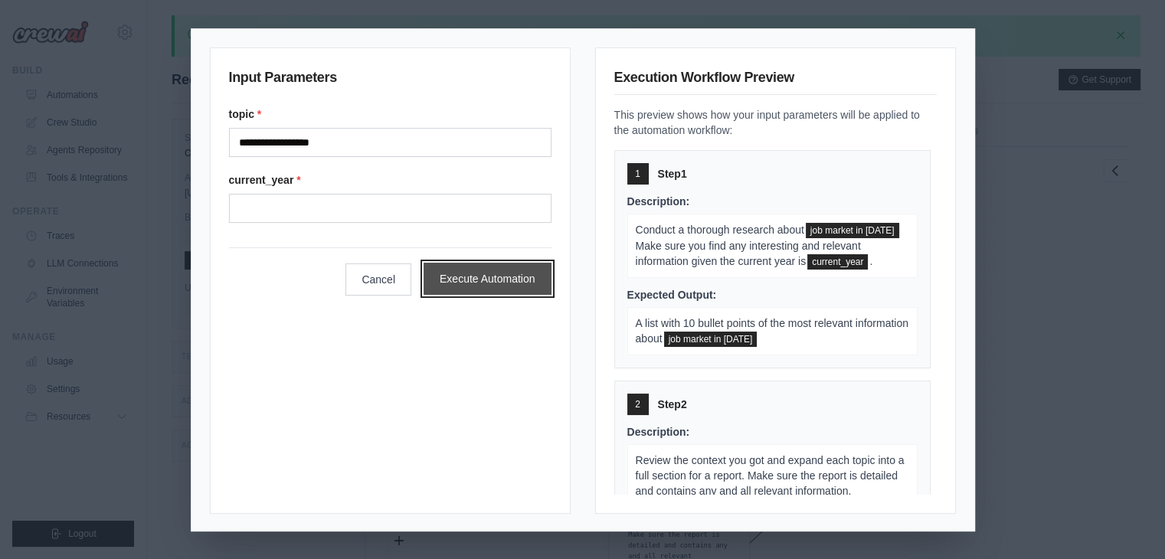
click at [478, 283] on button "Execute Automation" at bounding box center [488, 279] width 128 height 32
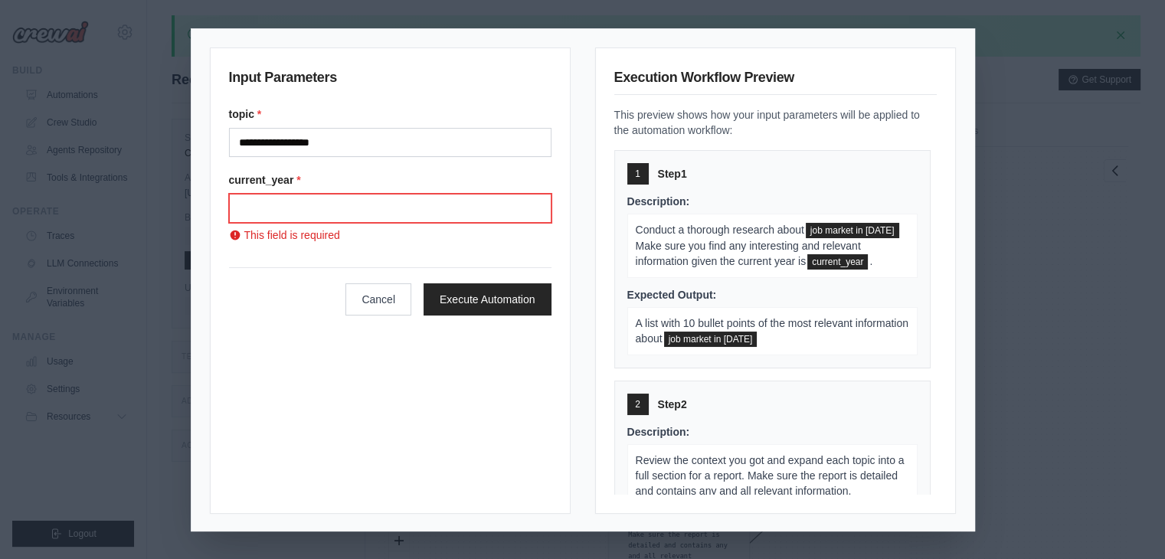
click at [361, 206] on input "Current year" at bounding box center [390, 208] width 322 height 29
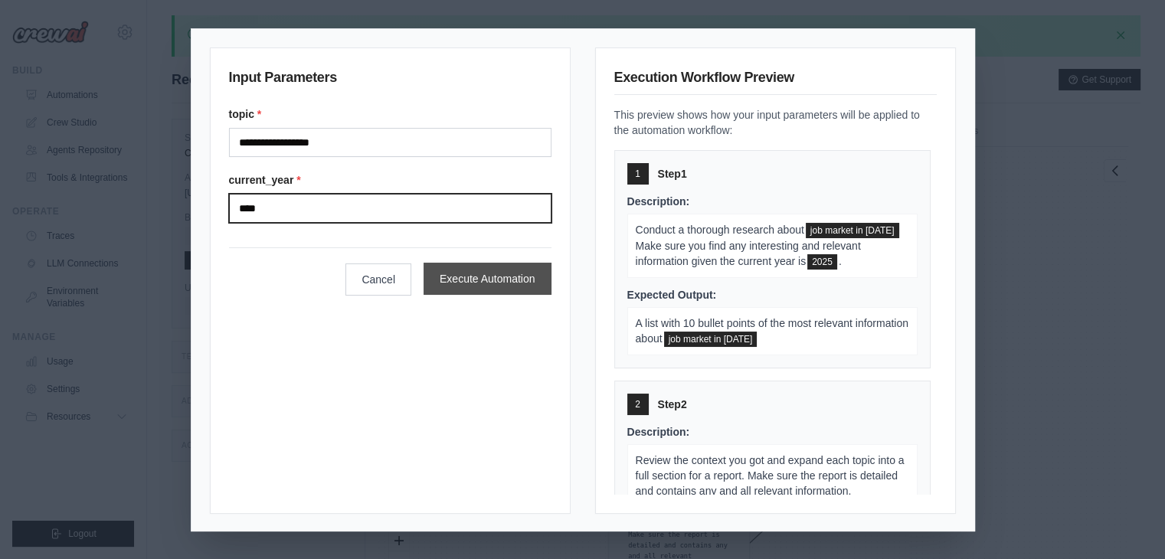
type input "****"
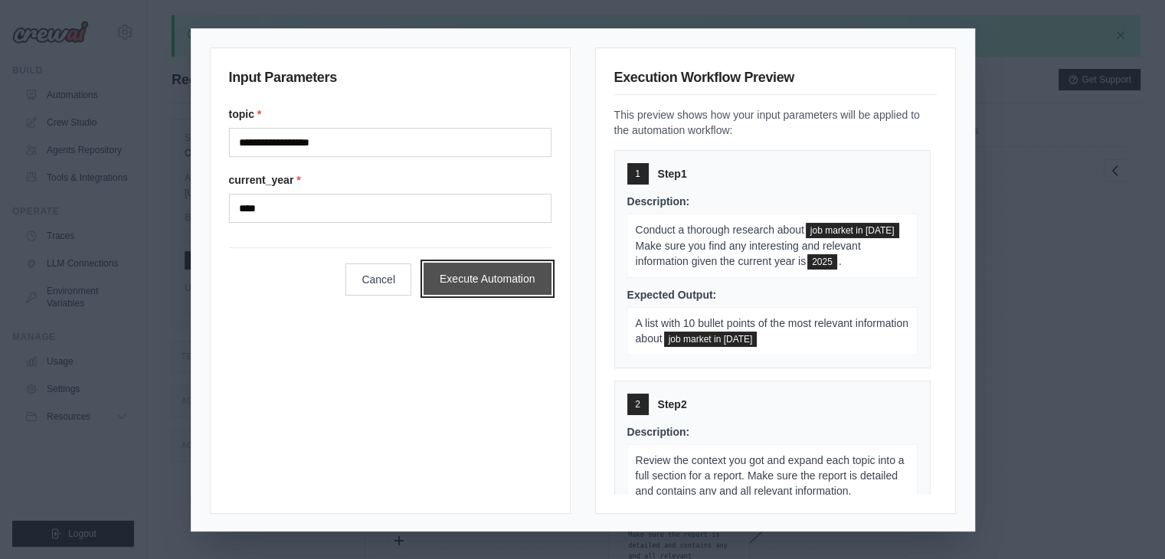
click at [486, 280] on button "Execute Automation" at bounding box center [488, 279] width 128 height 32
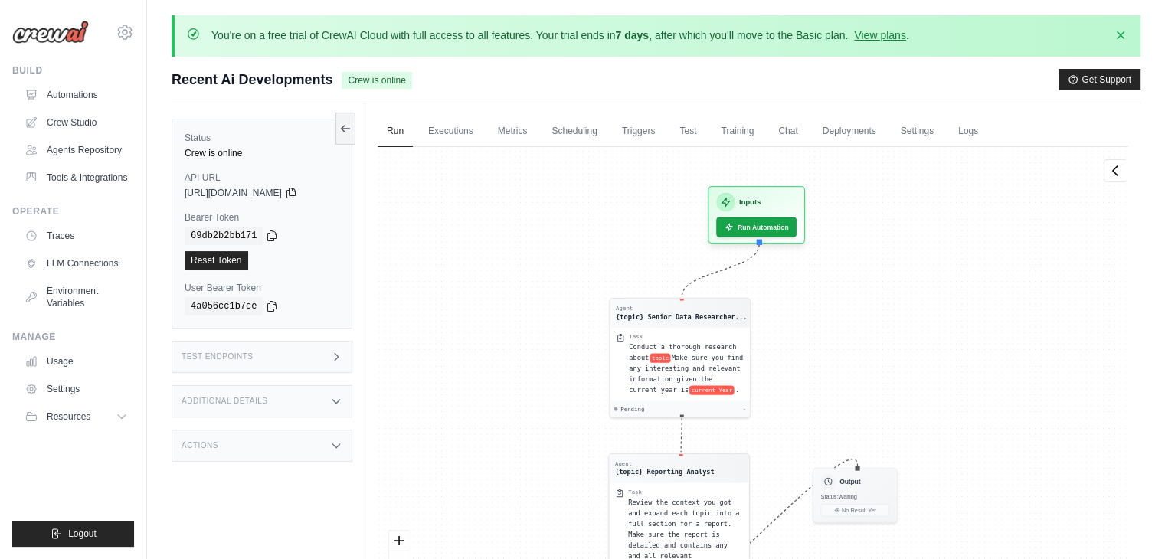
scroll to position [42, 0]
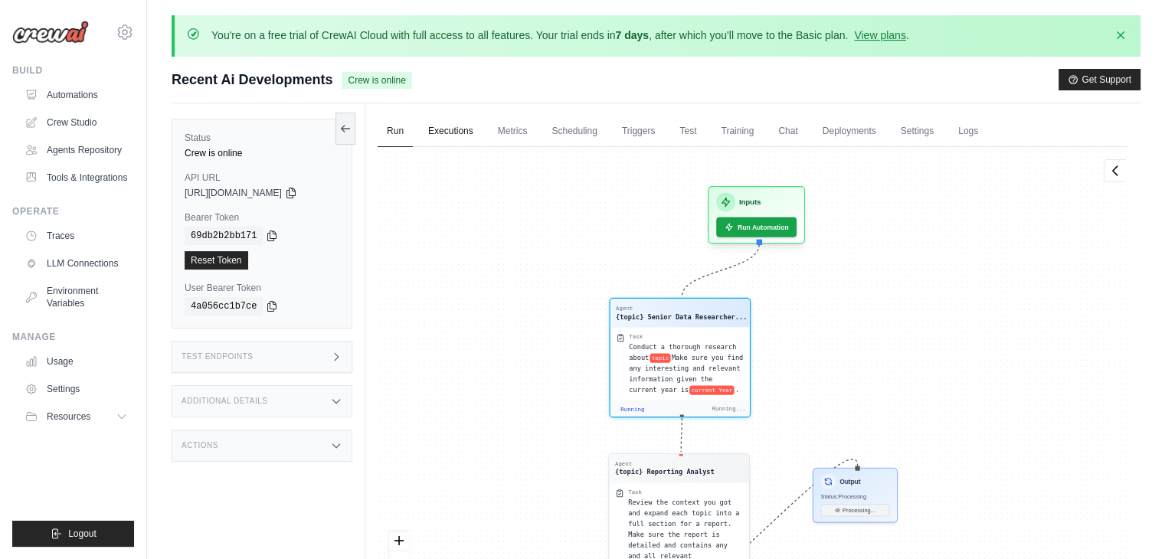
click at [449, 136] on link "Executions" at bounding box center [451, 132] width 64 height 32
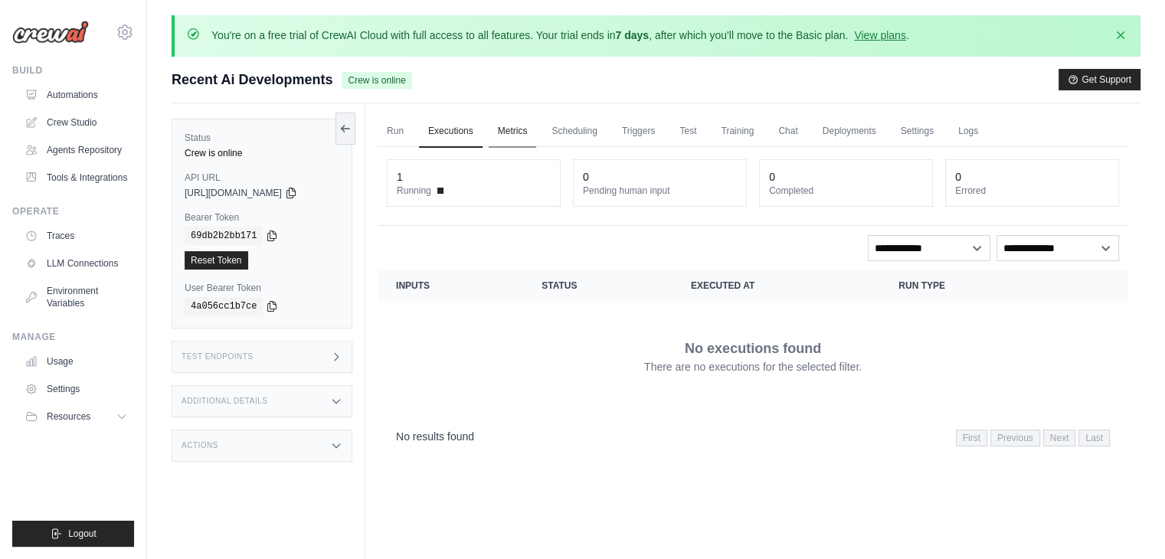
click at [513, 128] on link "Metrics" at bounding box center [513, 132] width 48 height 32
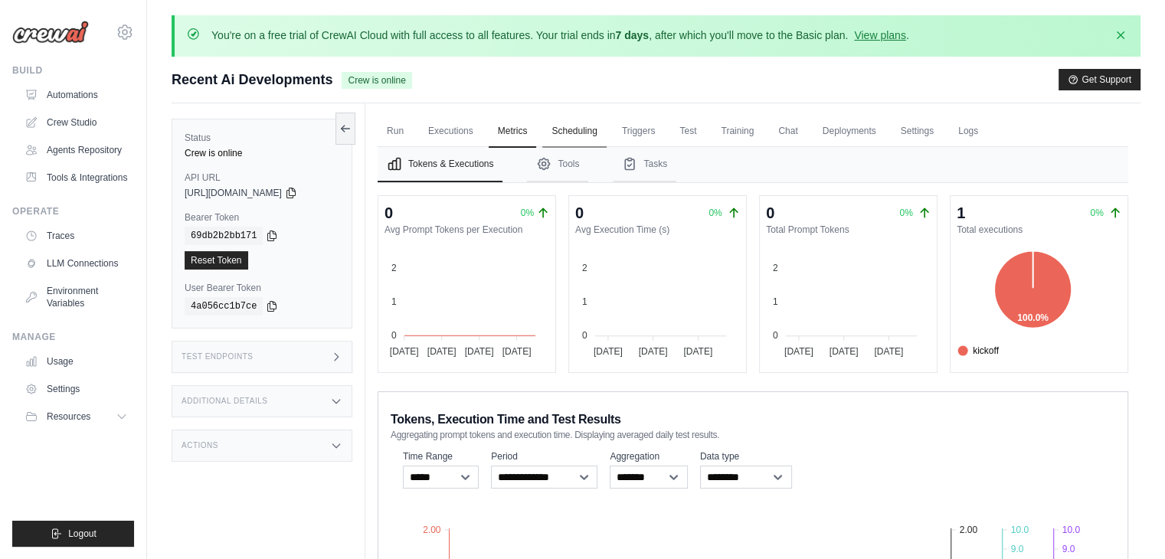
click at [582, 129] on link "Scheduling" at bounding box center [574, 132] width 64 height 32
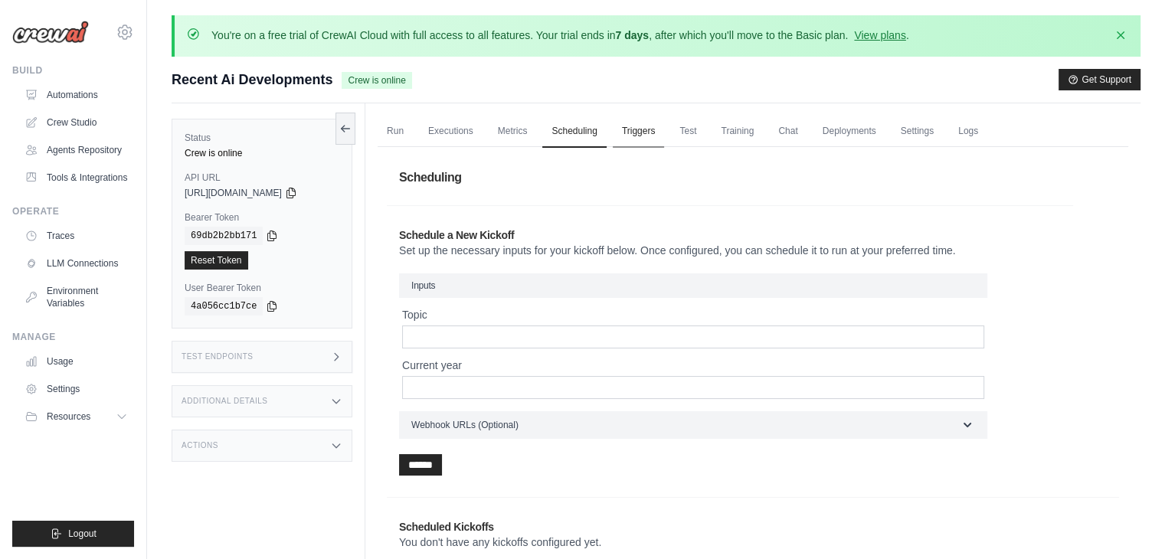
click at [643, 136] on link "Triggers" at bounding box center [639, 132] width 52 height 32
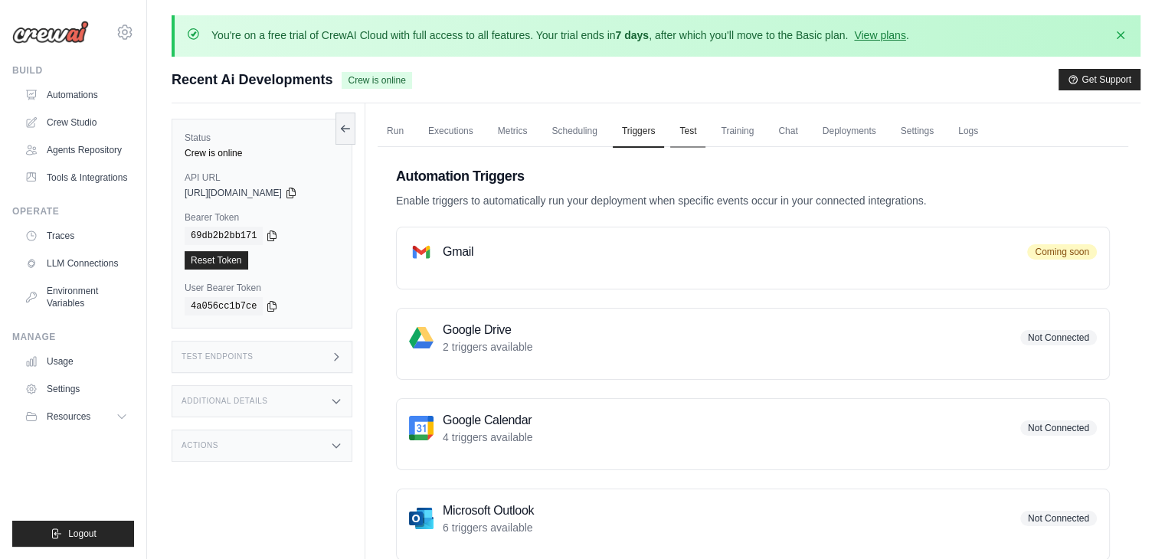
click at [693, 130] on link "Test" at bounding box center [687, 132] width 35 height 32
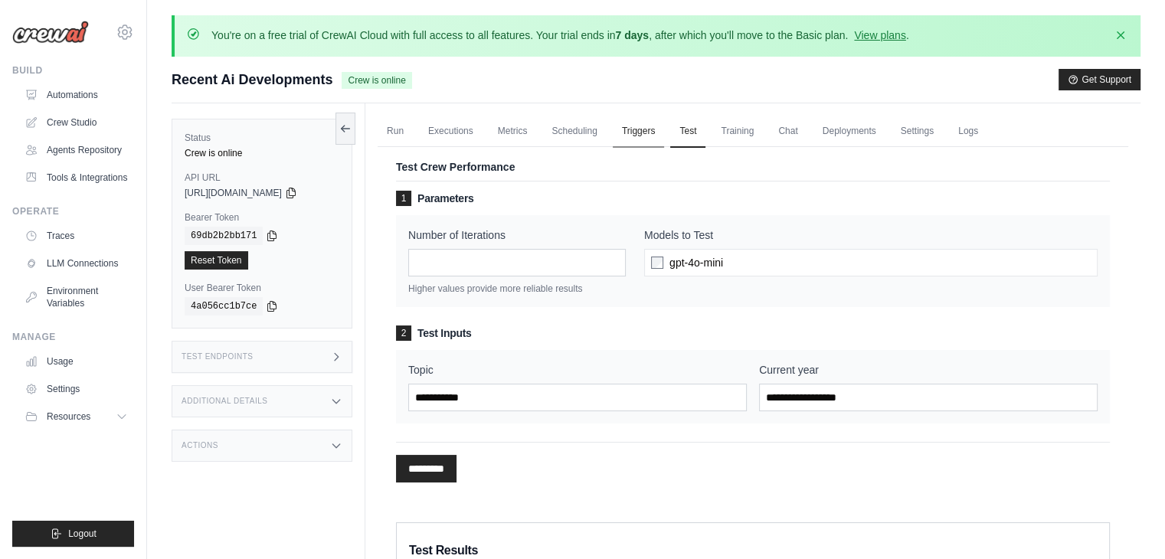
click at [640, 133] on link "Triggers" at bounding box center [639, 132] width 52 height 32
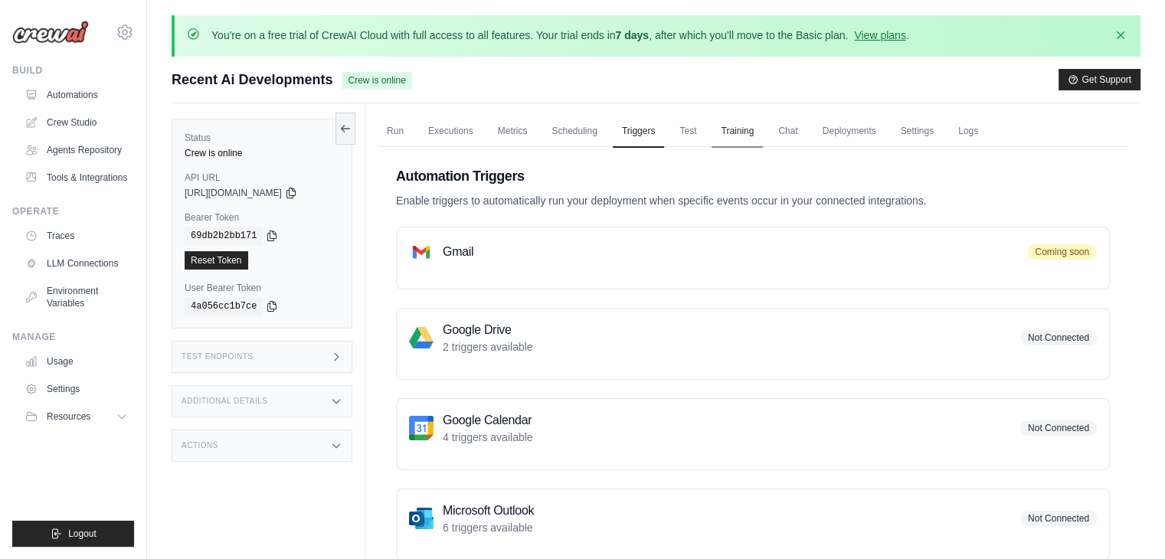
click at [739, 126] on link "Training" at bounding box center [737, 132] width 51 height 32
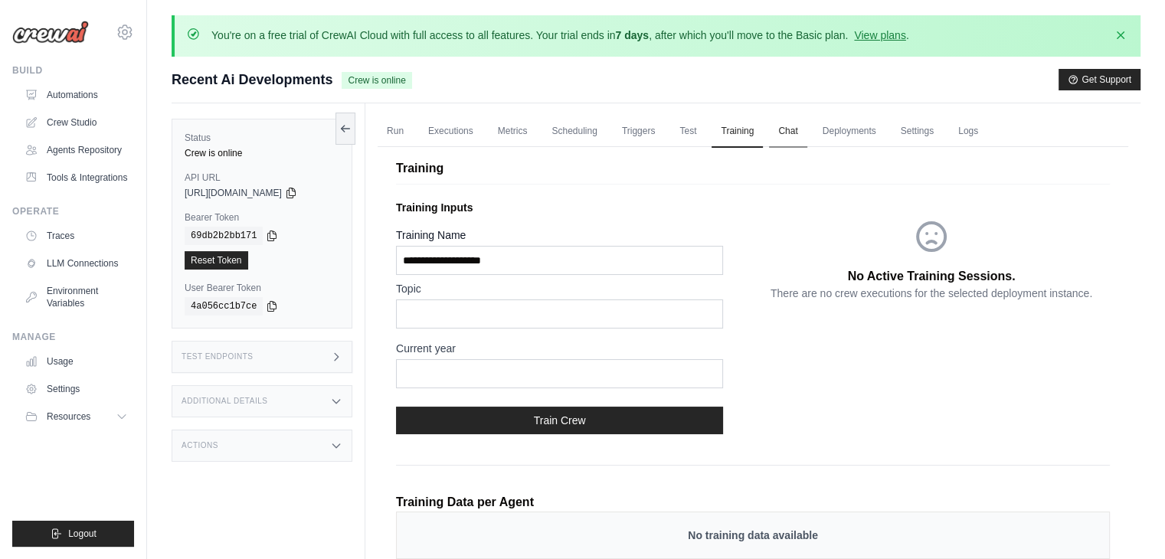
click at [783, 132] on link "Chat" at bounding box center [788, 132] width 38 height 32
click at [856, 133] on link "Deployments" at bounding box center [849, 132] width 72 height 32
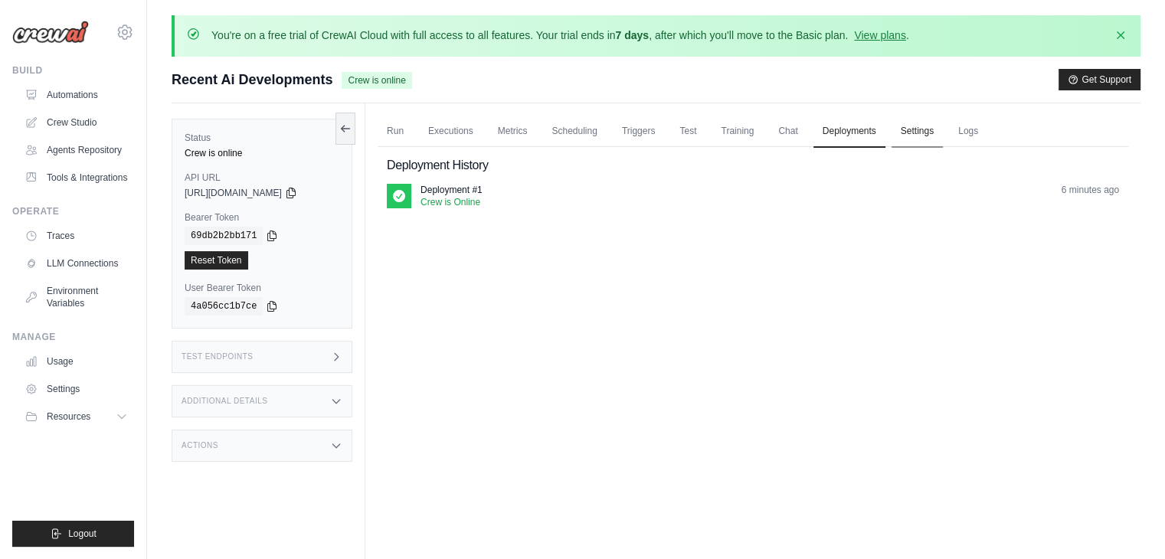
click at [916, 133] on link "Settings" at bounding box center [917, 132] width 51 height 32
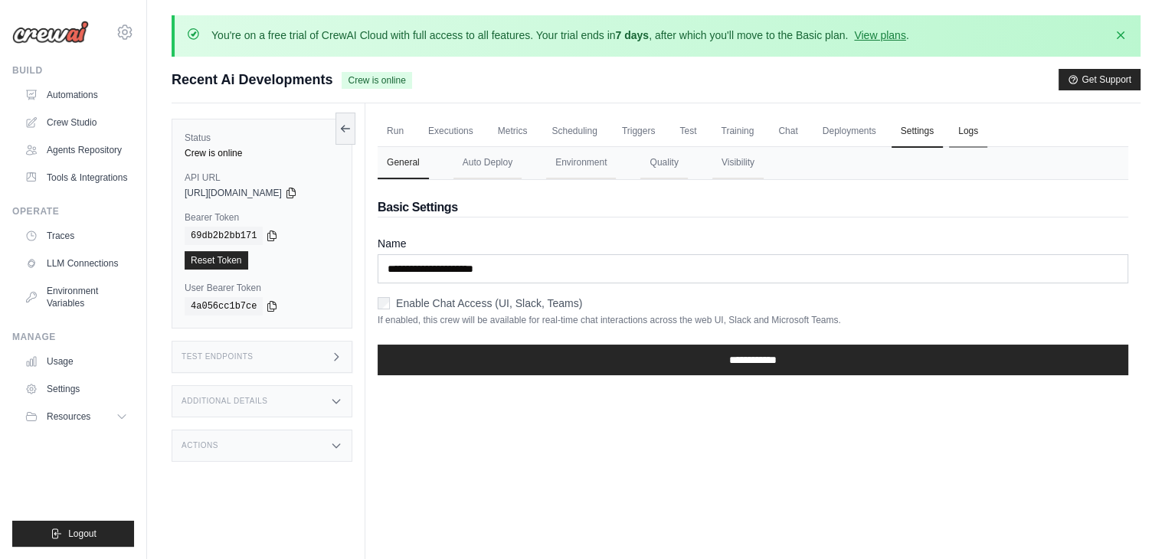
click at [971, 135] on link "Logs" at bounding box center [968, 132] width 38 height 32
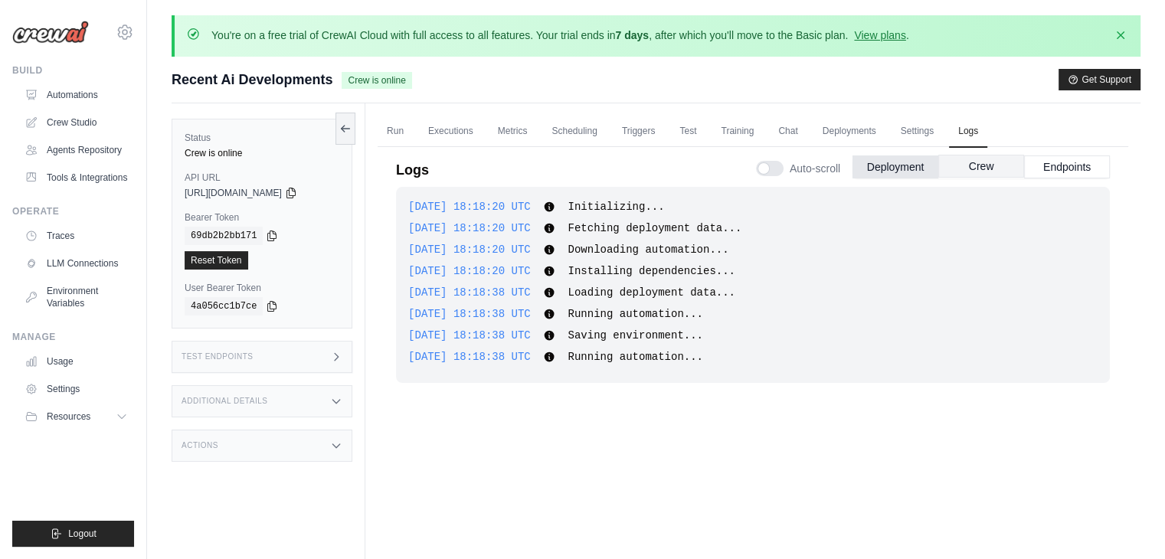
click at [983, 163] on button "Crew" at bounding box center [981, 166] width 86 height 23
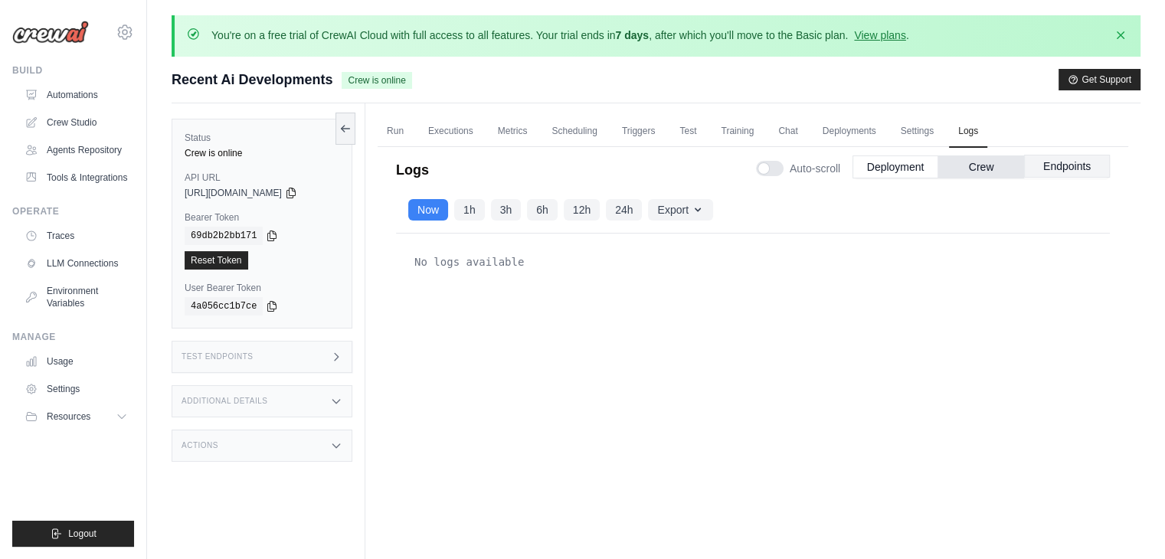
click at [1084, 168] on button "Endpoints" at bounding box center [1067, 166] width 86 height 23
click at [976, 167] on button "Crew" at bounding box center [981, 166] width 86 height 23
click at [901, 169] on button "Deployment" at bounding box center [896, 166] width 86 height 23
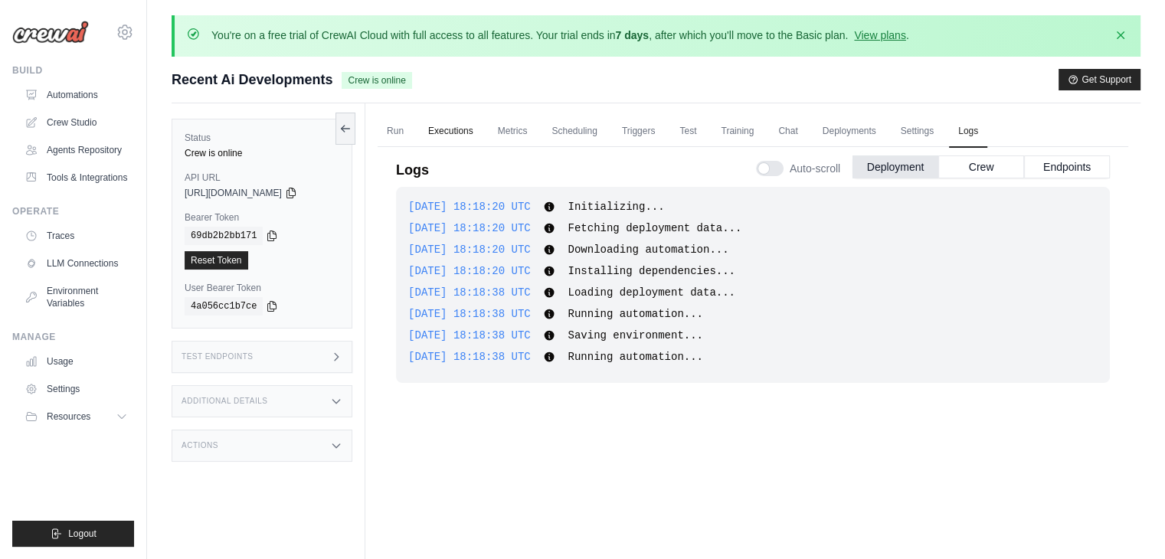
click at [457, 129] on link "Executions" at bounding box center [451, 132] width 64 height 32
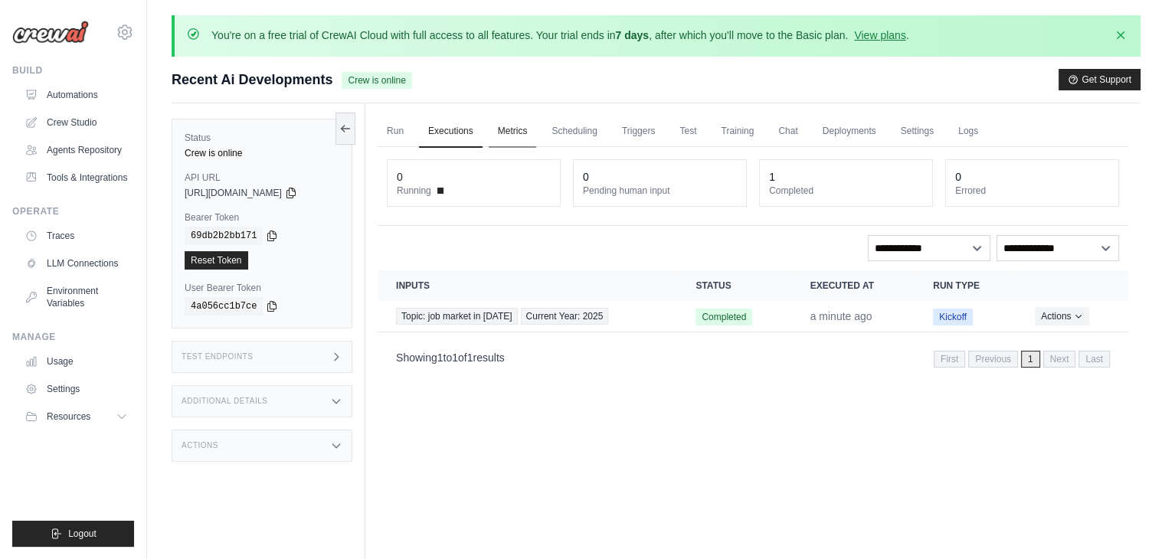
click at [519, 133] on link "Metrics" at bounding box center [513, 132] width 48 height 32
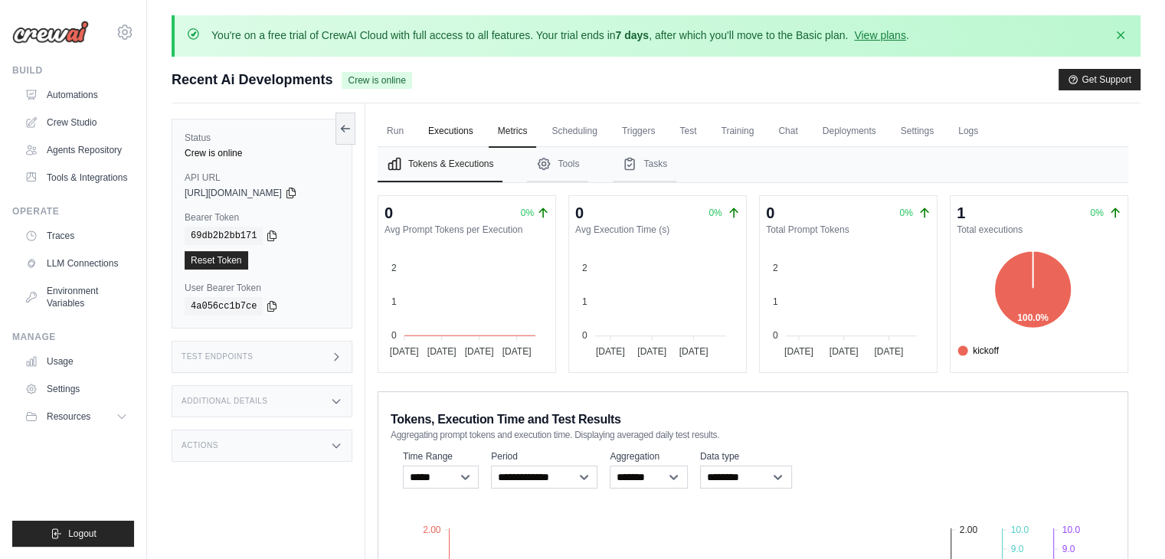
click at [453, 123] on link "Executions" at bounding box center [451, 132] width 64 height 32
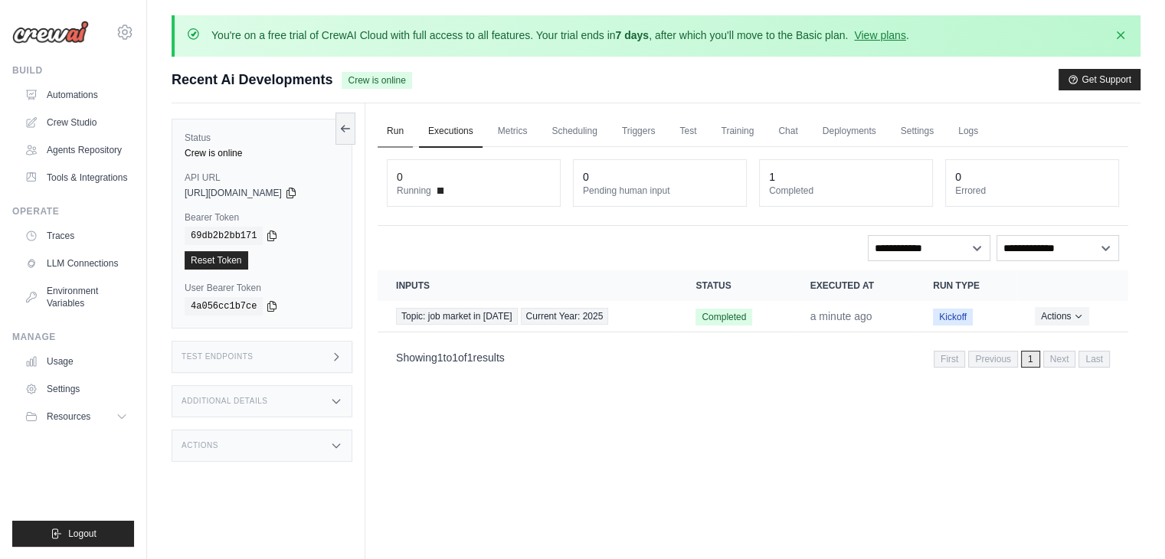
click at [391, 136] on link "Run" at bounding box center [395, 132] width 35 height 32
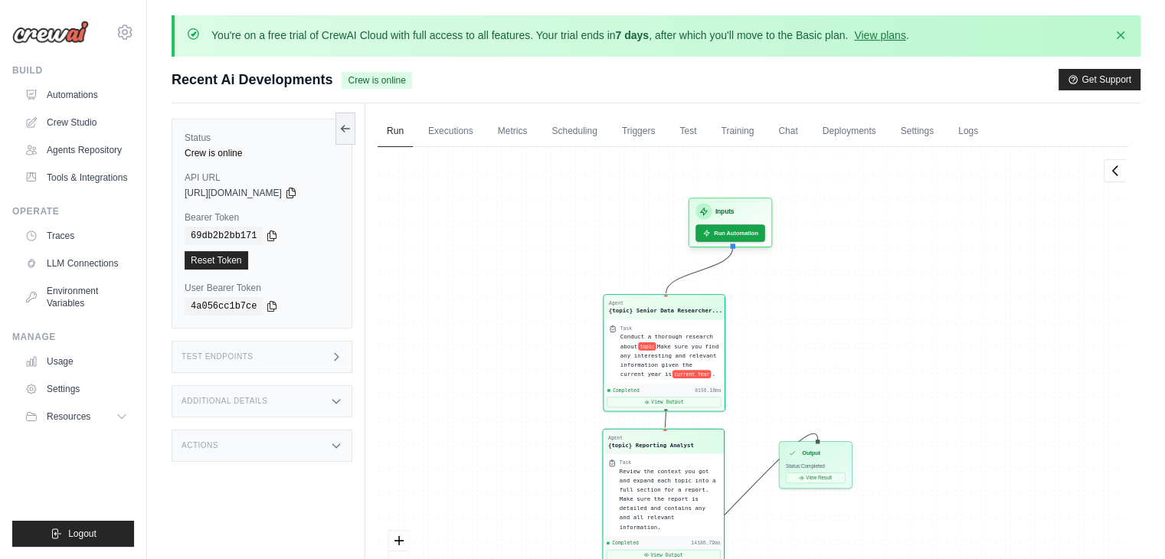
scroll to position [118, 0]
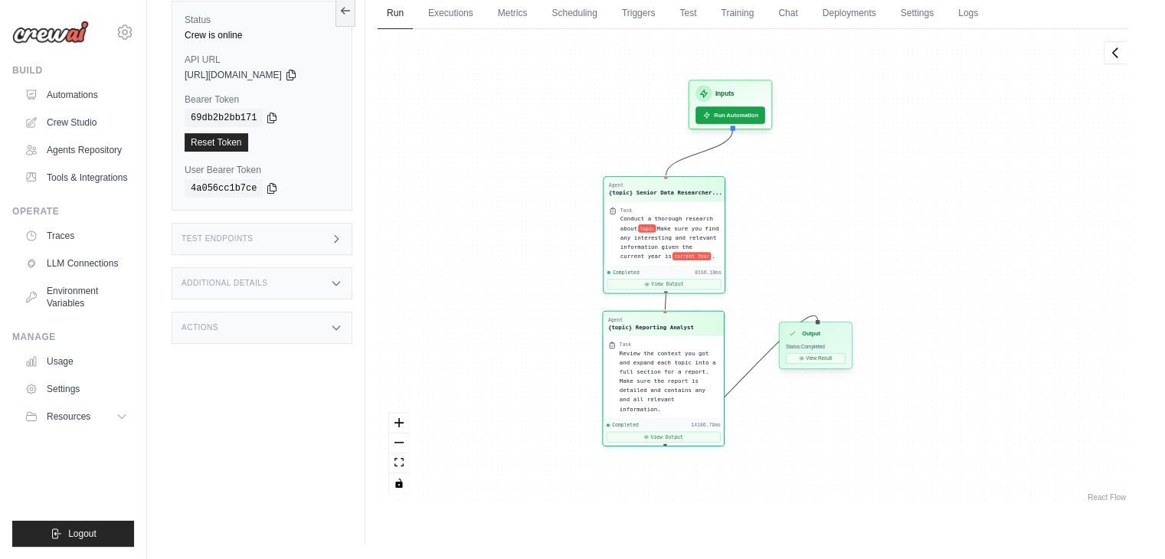
click at [833, 339] on div "Output" at bounding box center [816, 333] width 60 height 13
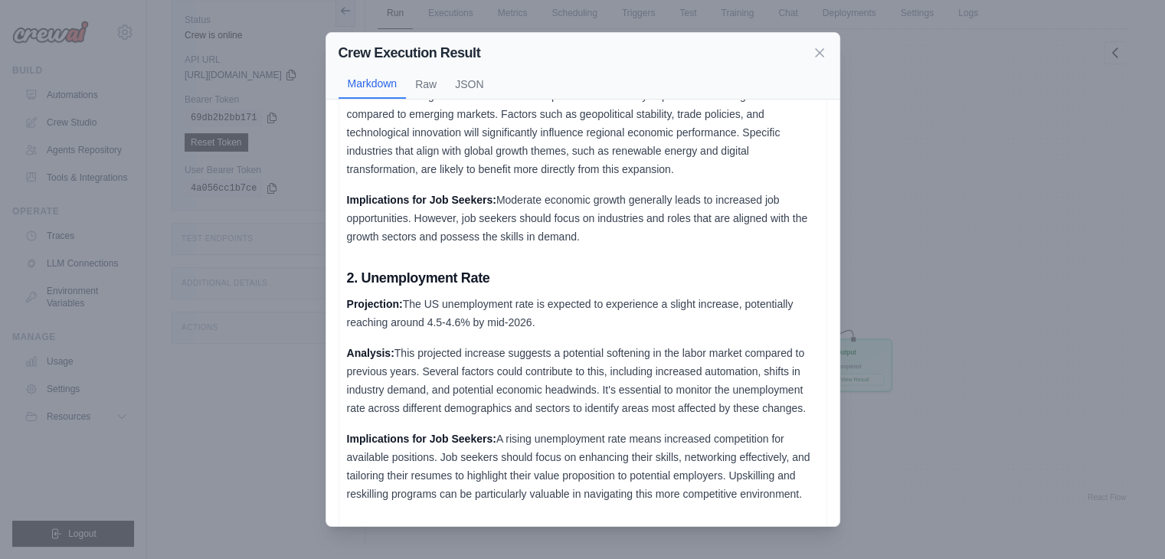
scroll to position [57, 0]
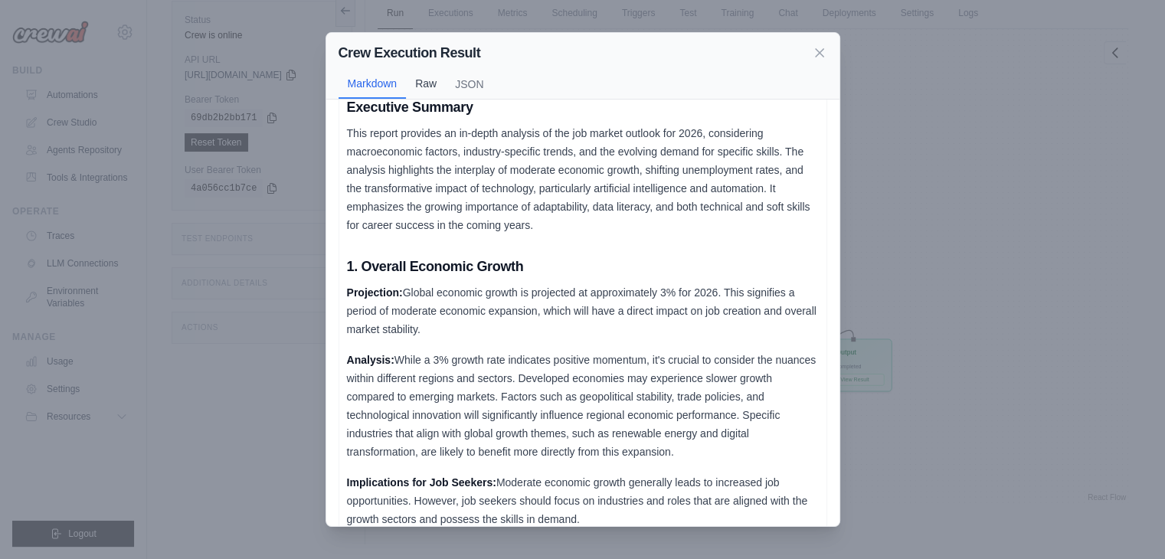
click at [423, 85] on button "Raw" at bounding box center [426, 83] width 40 height 29
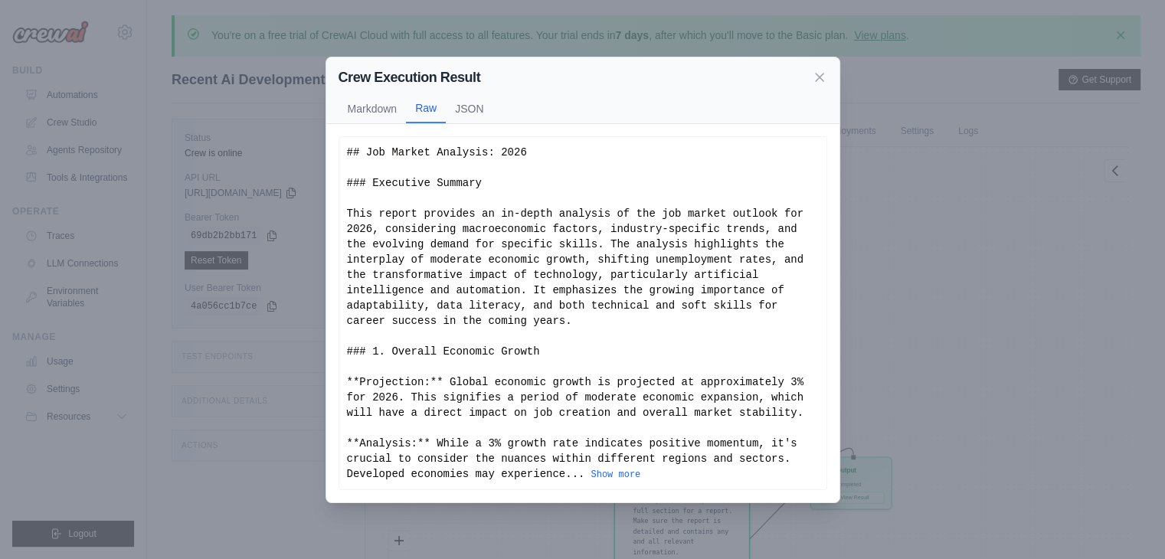
scroll to position [118, 0]
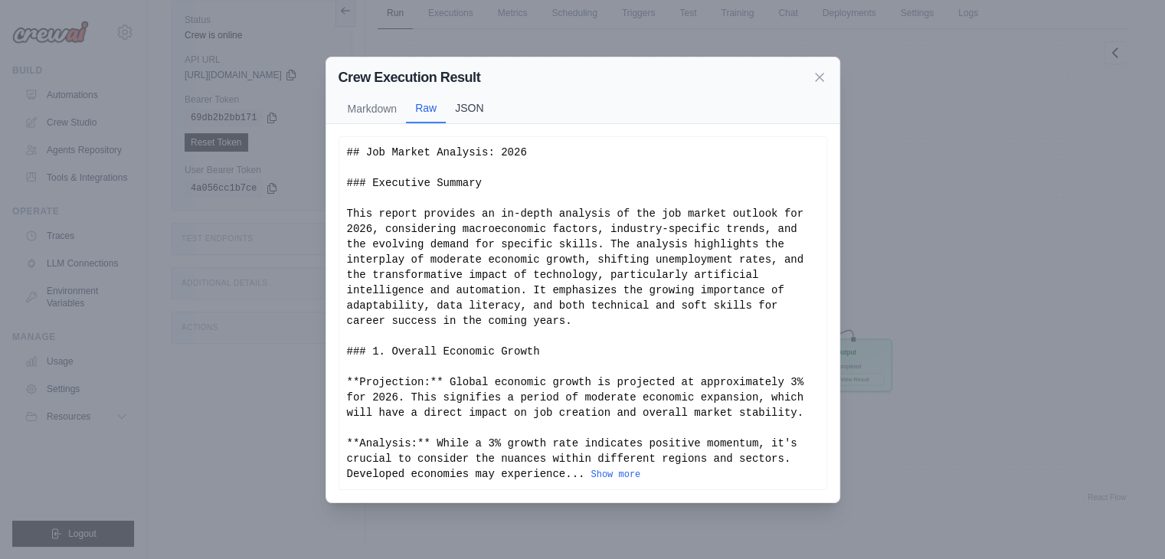
click at [473, 117] on button "JSON" at bounding box center [469, 107] width 47 height 29
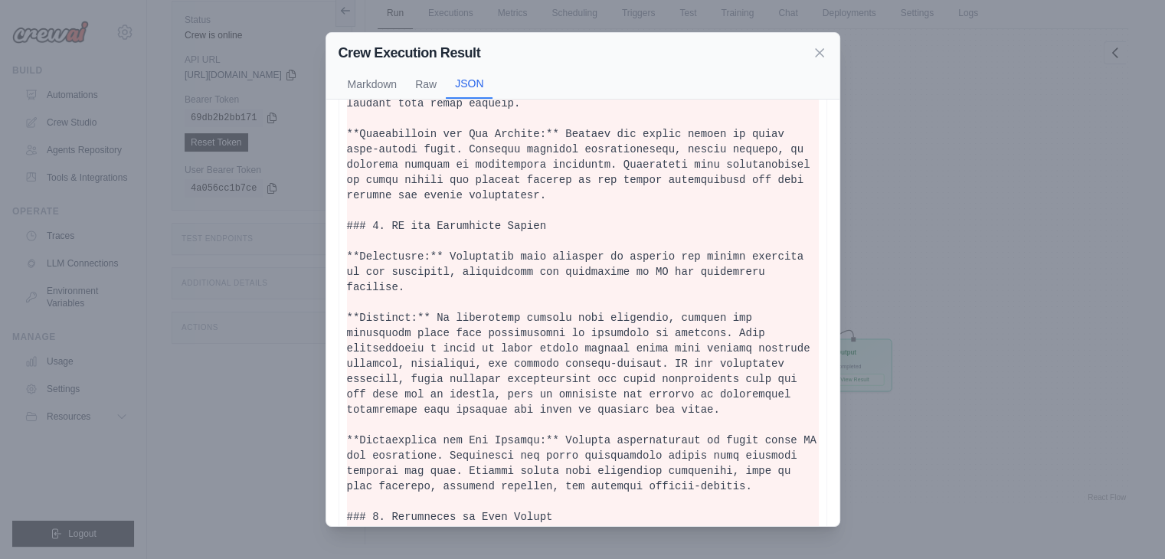
scroll to position [1354, 0]
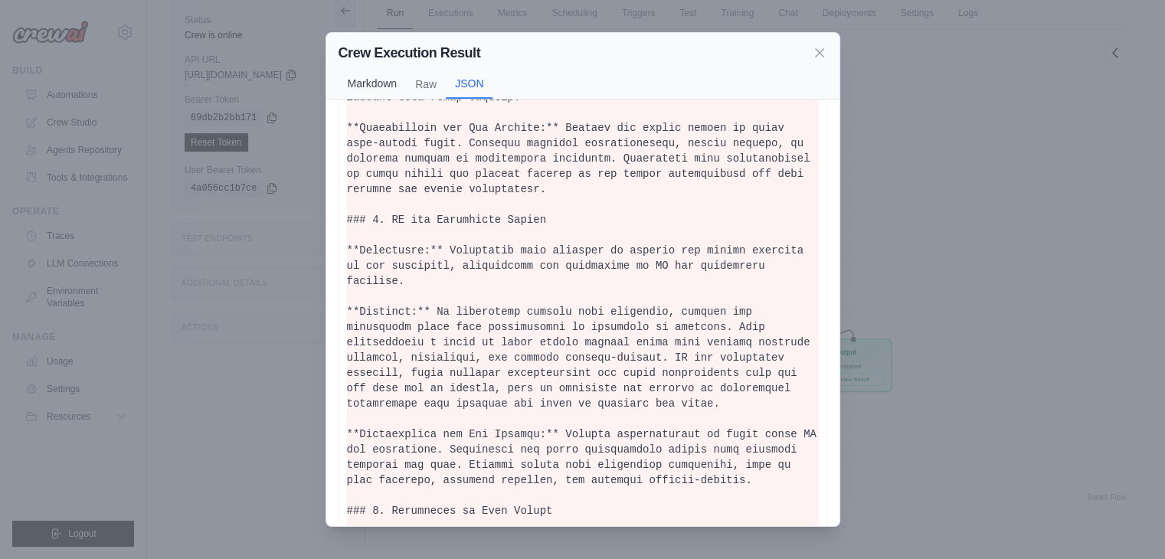
click at [363, 83] on button "Markdown" at bounding box center [373, 83] width 68 height 29
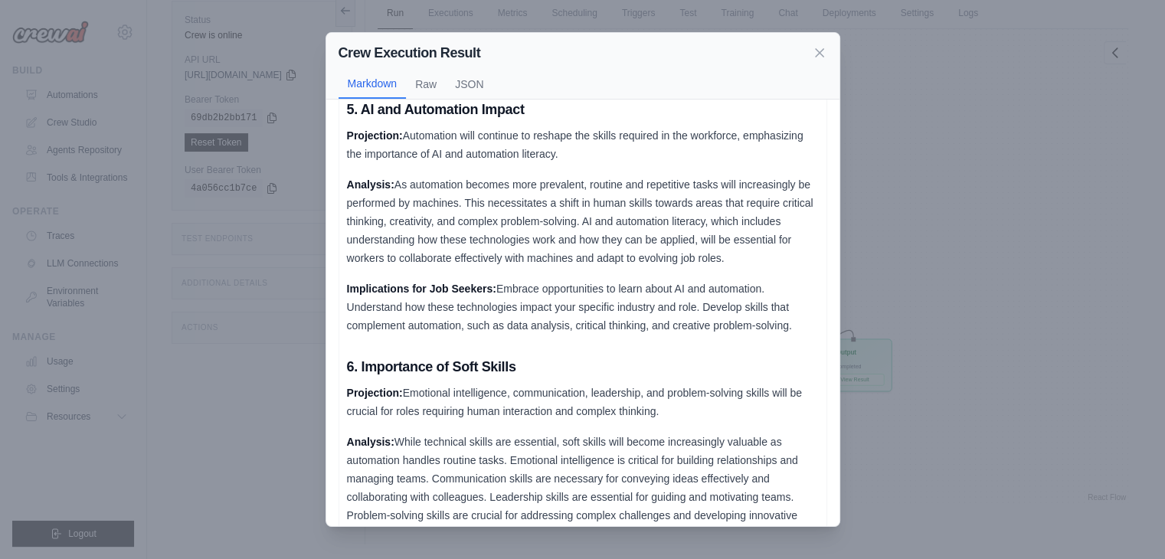
click at [490, 217] on p "Analysis: As automation becomes more prevalent, routine and repetitive tasks wi…" at bounding box center [583, 221] width 472 height 92
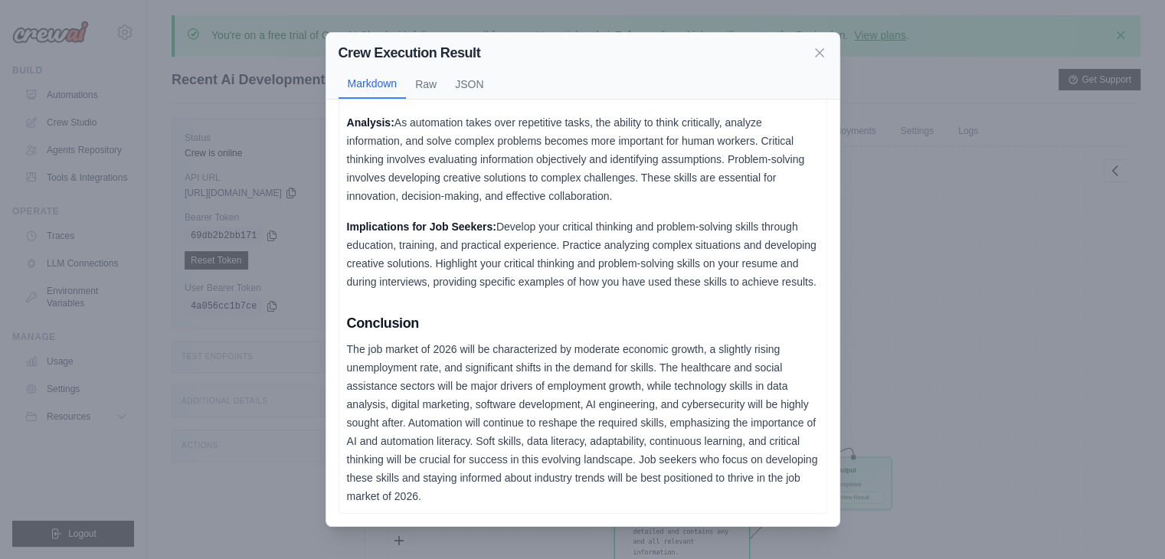
scroll to position [118, 0]
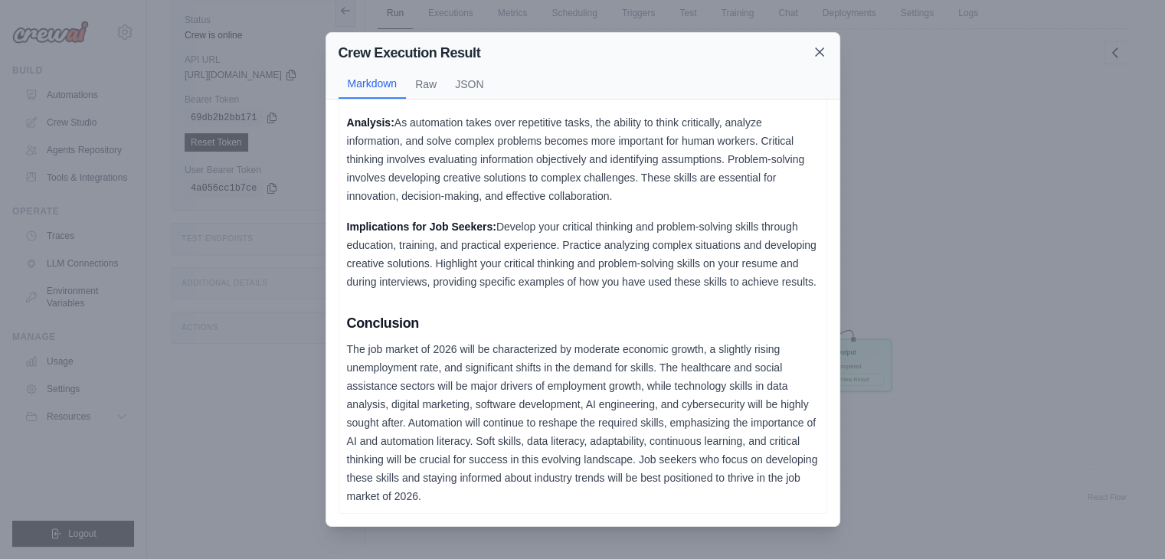
click at [818, 51] on icon at bounding box center [820, 52] width 8 height 8
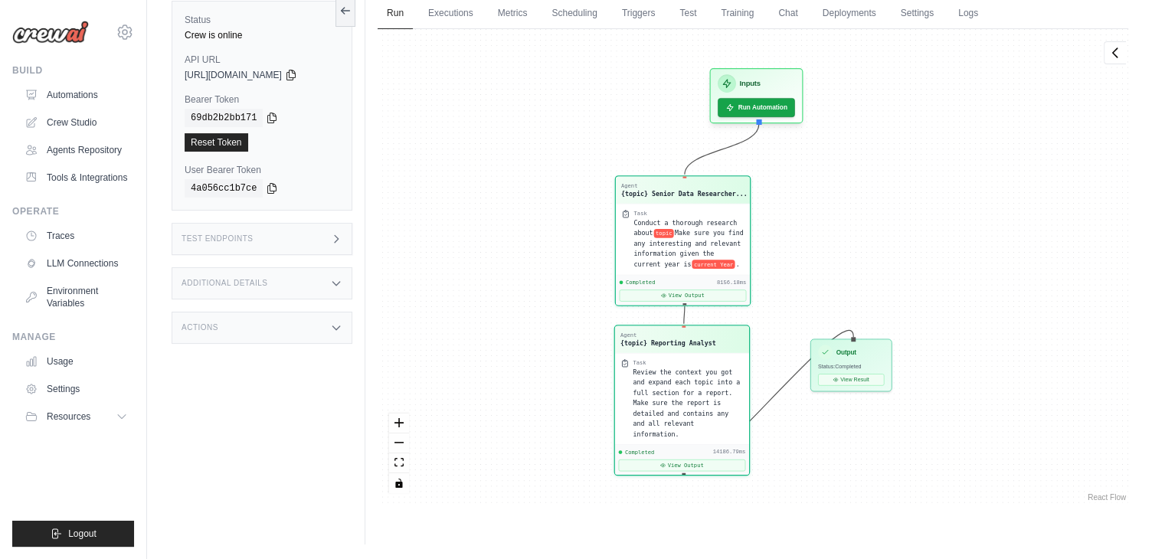
click at [508, 129] on div "Agent {topic} Senior Data Researcher... Task Conduct a thorough research about …" at bounding box center [753, 267] width 751 height 476
click at [518, 5] on link "Metrics" at bounding box center [513, 14] width 48 height 32
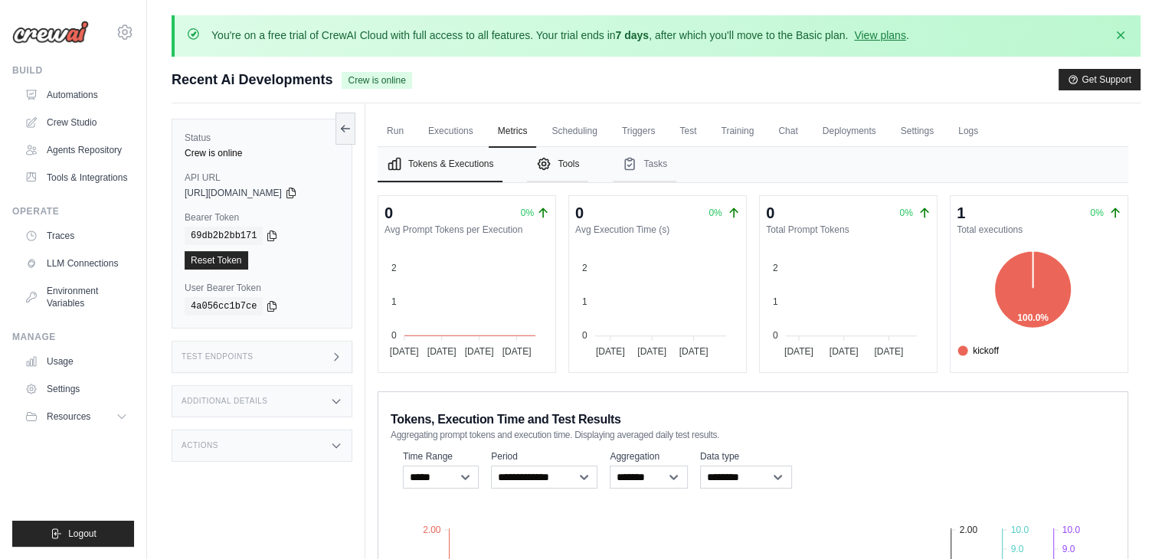
click at [566, 162] on button "Tools" at bounding box center [557, 164] width 61 height 35
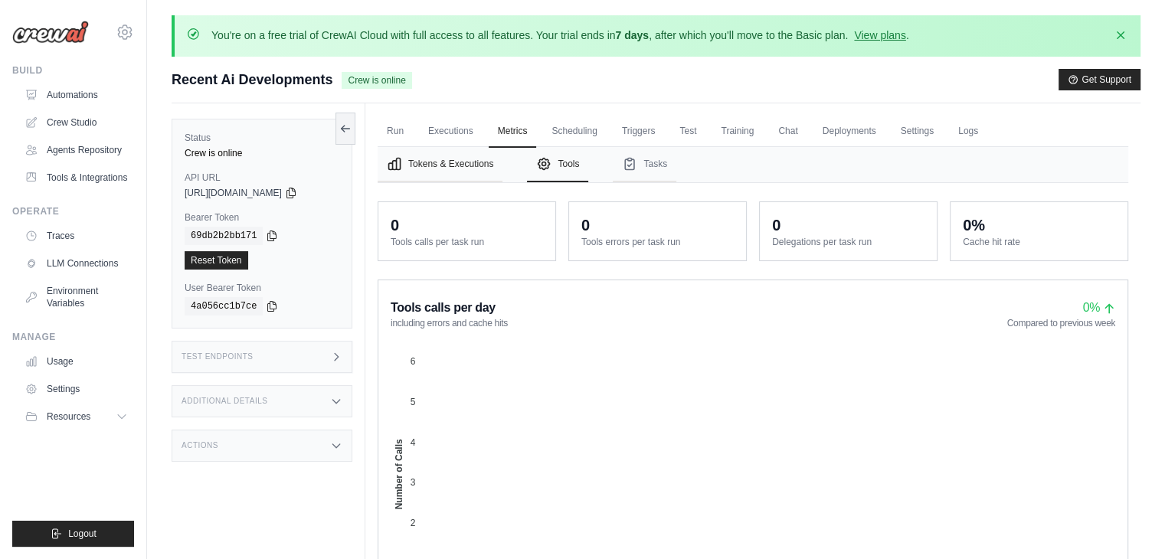
click at [470, 158] on button "Tokens & Executions" at bounding box center [440, 164] width 125 height 35
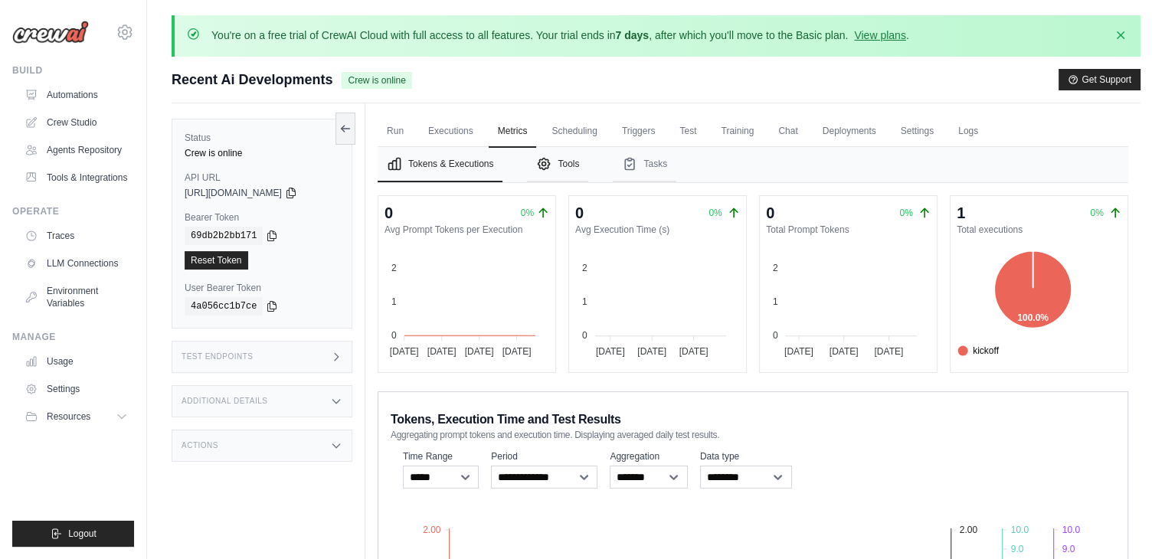
click at [555, 172] on button "Tools" at bounding box center [557, 164] width 61 height 35
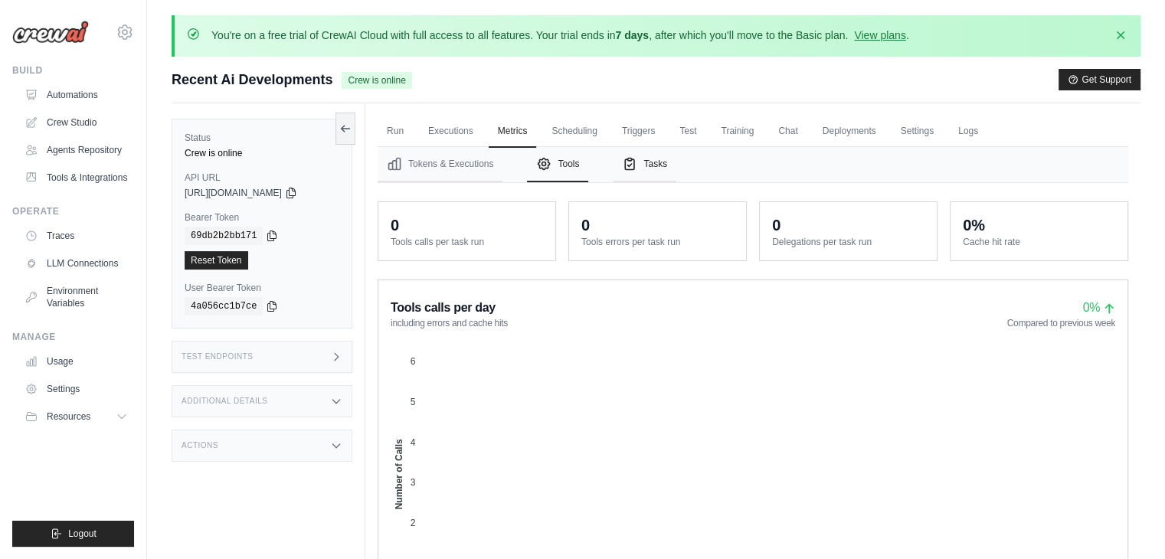
click at [650, 164] on button "Tasks" at bounding box center [645, 164] width 64 height 35
click at [573, 162] on button "Tools" at bounding box center [557, 164] width 61 height 35
click at [297, 191] on icon at bounding box center [291, 192] width 12 height 12
click at [270, 234] on icon at bounding box center [272, 235] width 12 height 12
click at [269, 233] on icon at bounding box center [272, 236] width 8 height 10
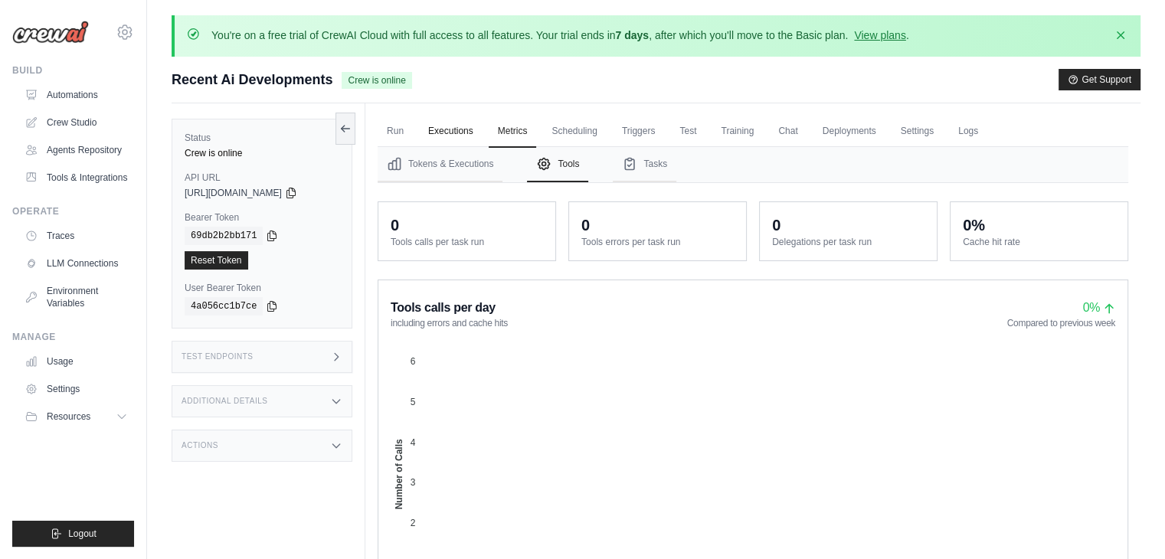
click at [444, 124] on link "Executions" at bounding box center [451, 132] width 64 height 32
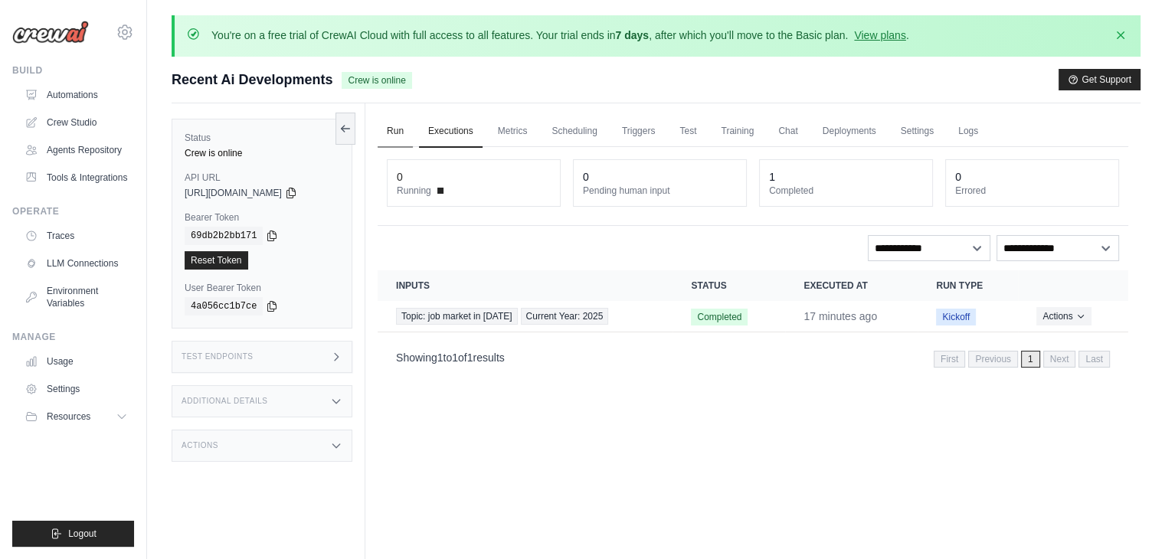
click at [391, 133] on link "Run" at bounding box center [395, 132] width 35 height 32
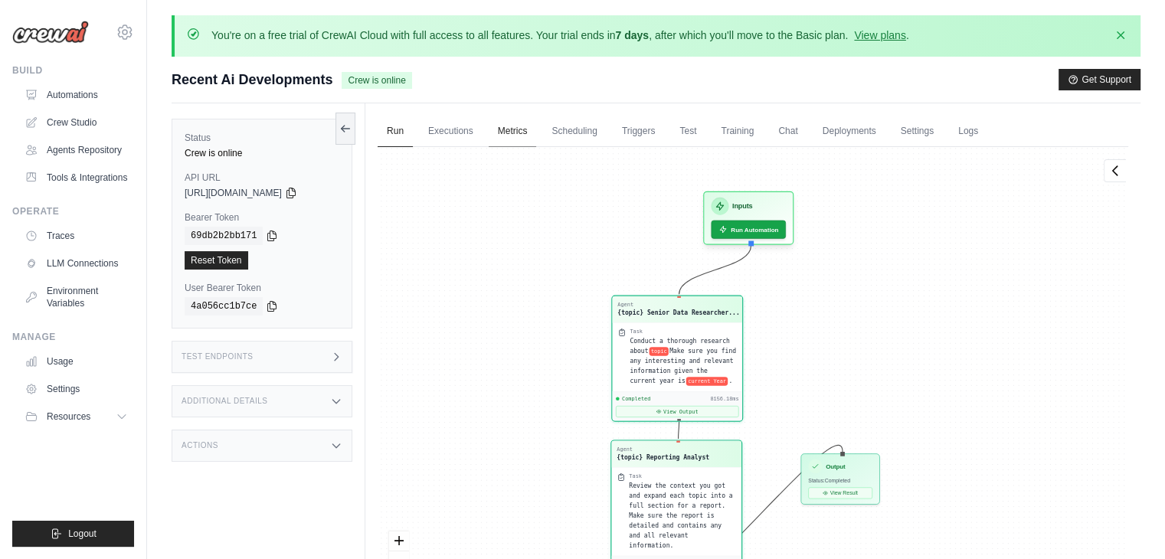
click at [513, 139] on link "Metrics" at bounding box center [513, 132] width 48 height 32
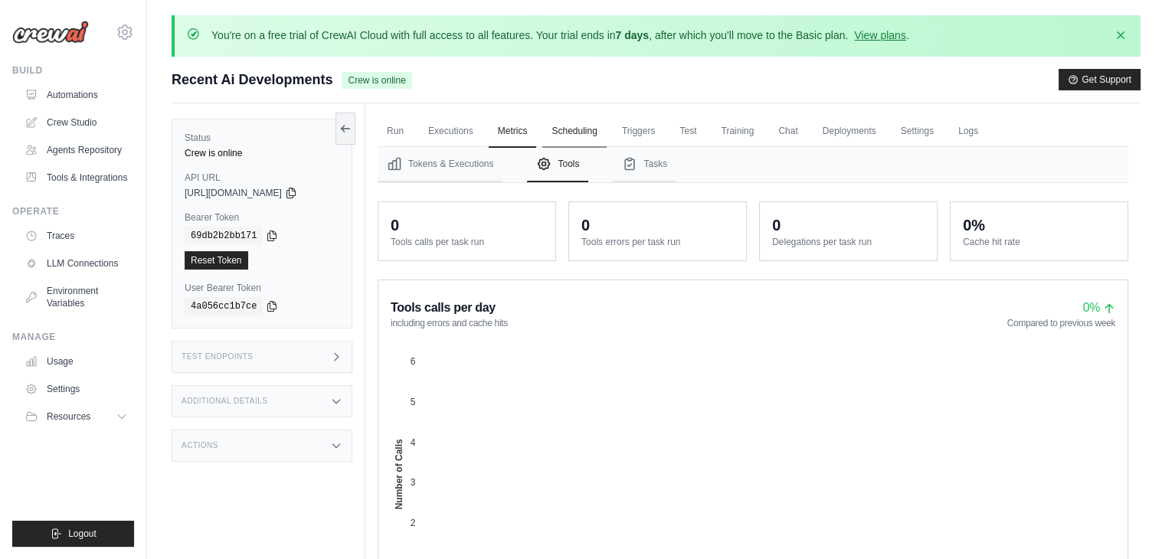
click at [587, 133] on link "Scheduling" at bounding box center [574, 132] width 64 height 32
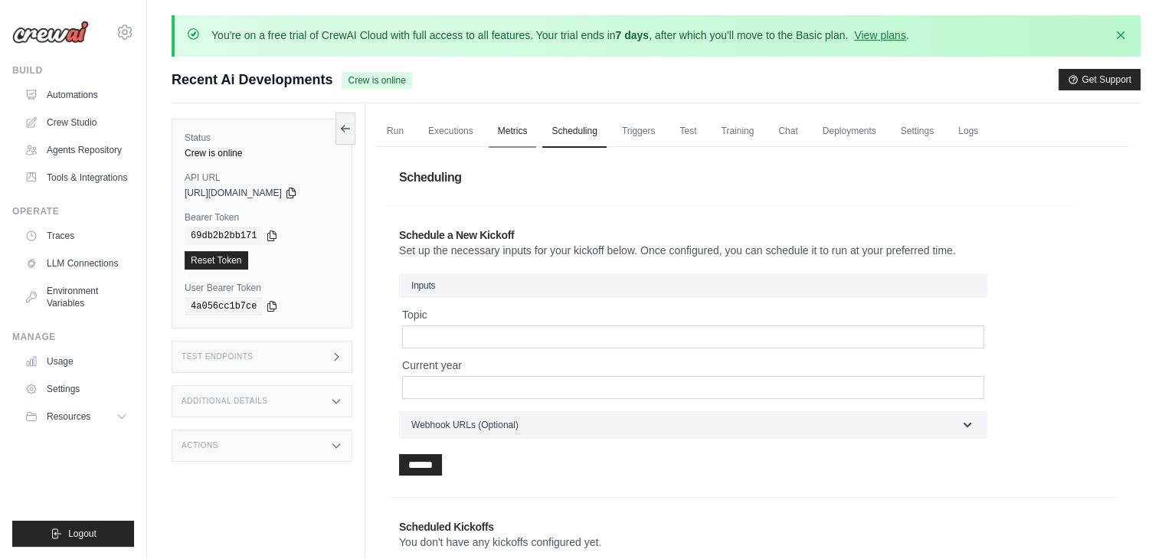
click at [510, 128] on link "Metrics" at bounding box center [513, 132] width 48 height 32
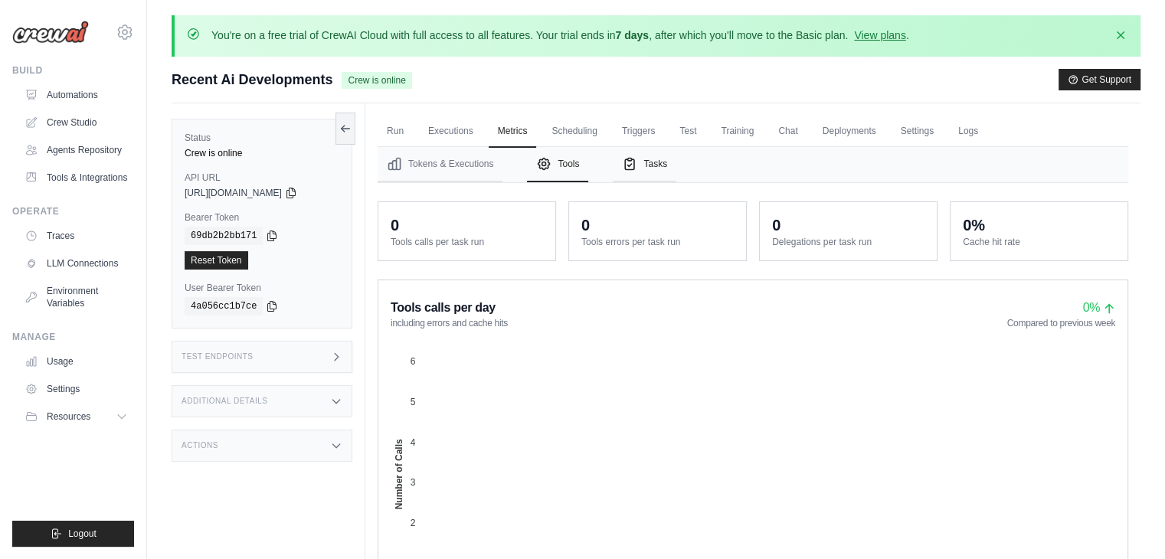
click at [656, 167] on button "Tasks" at bounding box center [645, 164] width 64 height 35
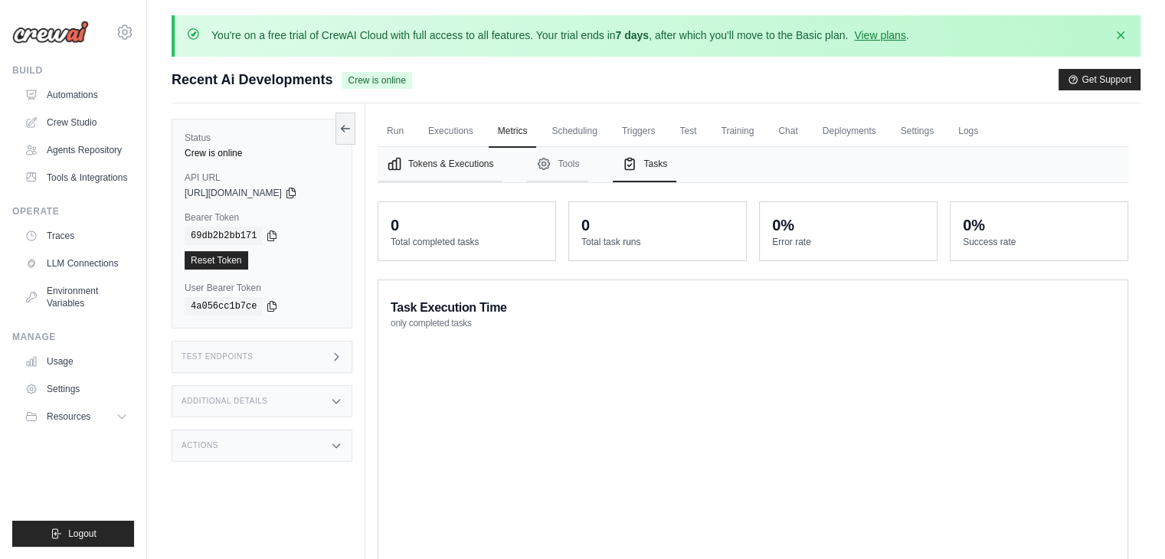
click at [453, 160] on button "Tokens & Executions" at bounding box center [440, 164] width 125 height 35
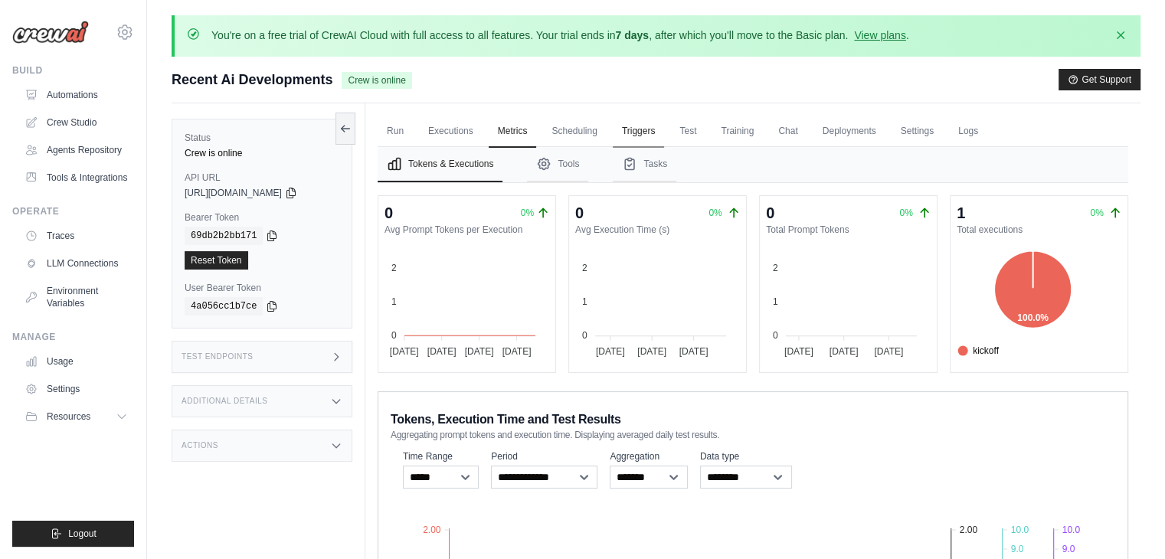
click at [646, 128] on link "Triggers" at bounding box center [639, 132] width 52 height 32
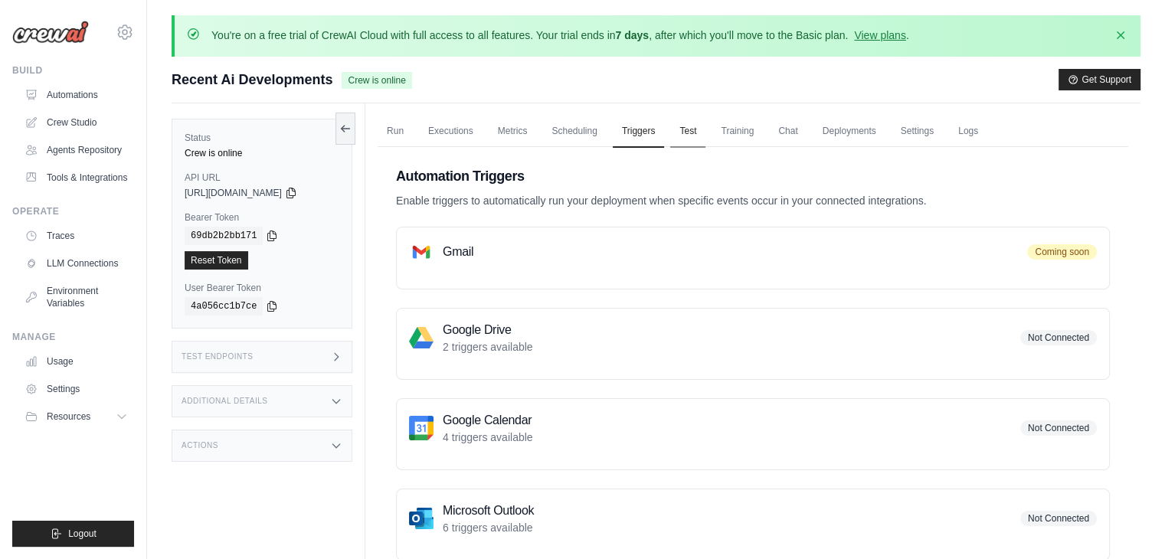
click at [695, 128] on link "Test" at bounding box center [687, 132] width 35 height 32
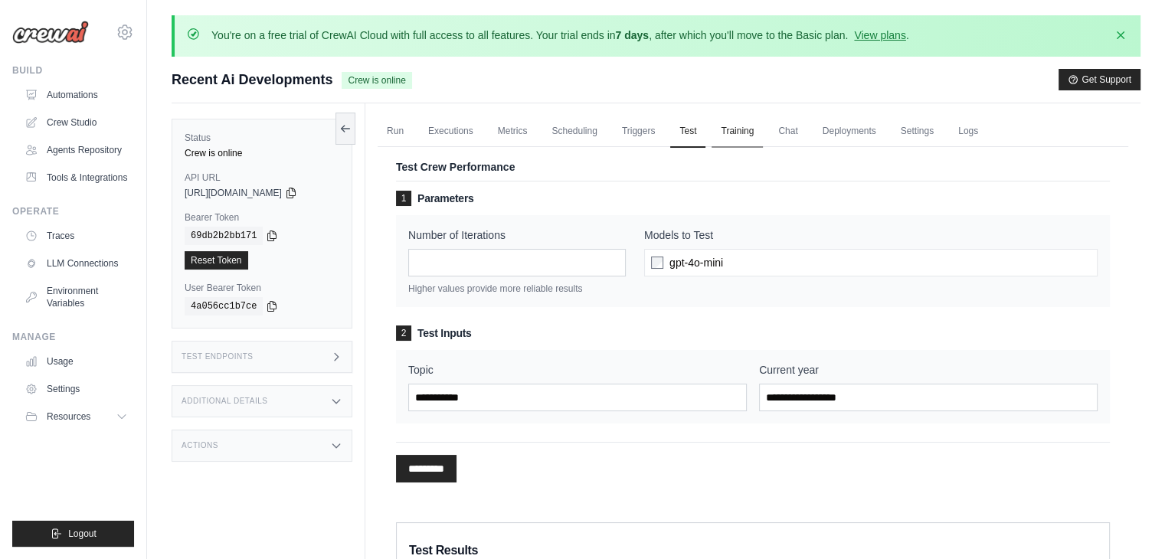
click at [746, 131] on link "Training" at bounding box center [737, 132] width 51 height 32
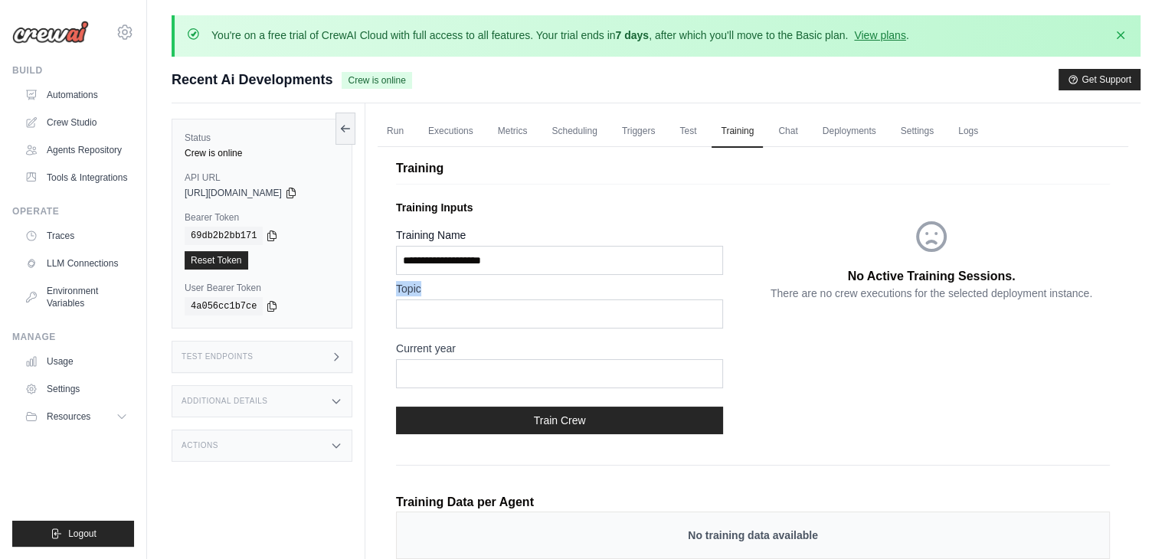
drag, startPoint x: 431, startPoint y: 286, endPoint x: 391, endPoint y: 284, distance: 39.9
click at [391, 284] on div "Training Training Inputs Training Name Topic Current year Train Crew No Active …" at bounding box center [753, 420] width 751 height 565
copy label "Topic"
click at [397, 132] on link "Run" at bounding box center [395, 132] width 35 height 32
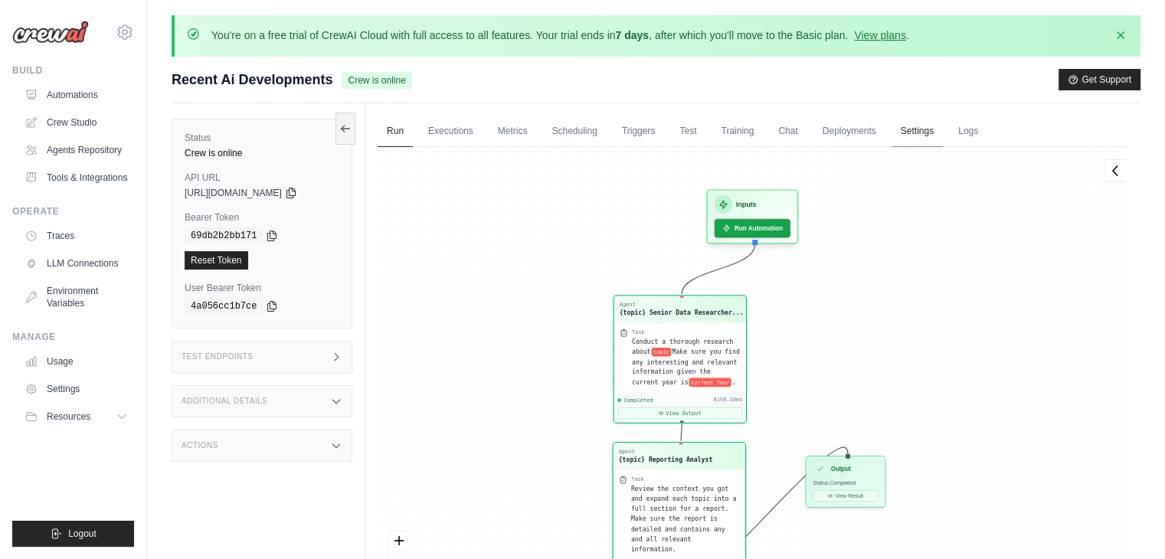
click at [926, 129] on link "Settings" at bounding box center [917, 132] width 51 height 32
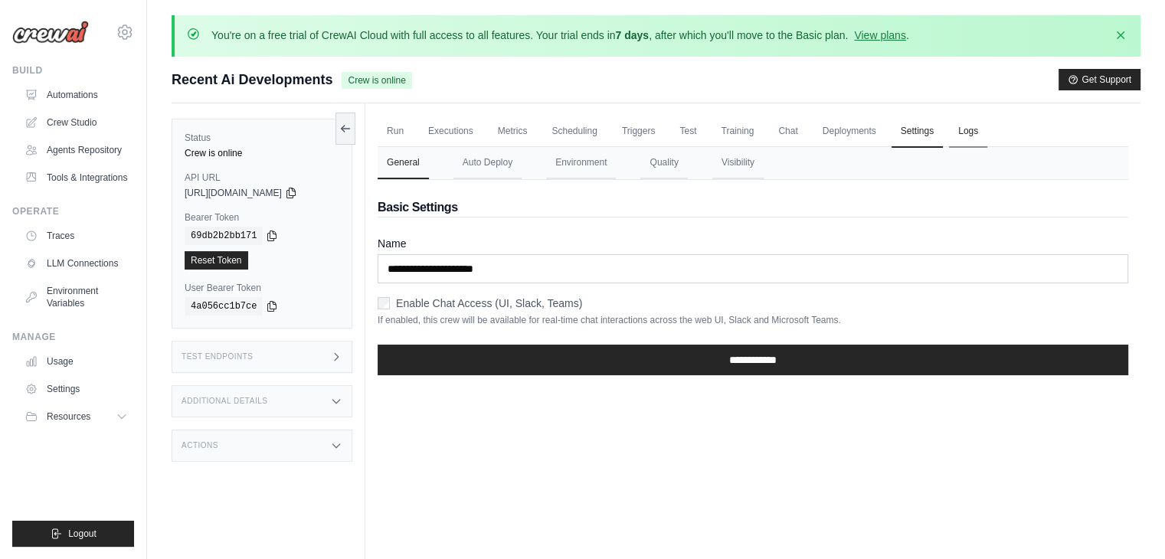
click at [971, 129] on link "Logs" at bounding box center [968, 132] width 38 height 32
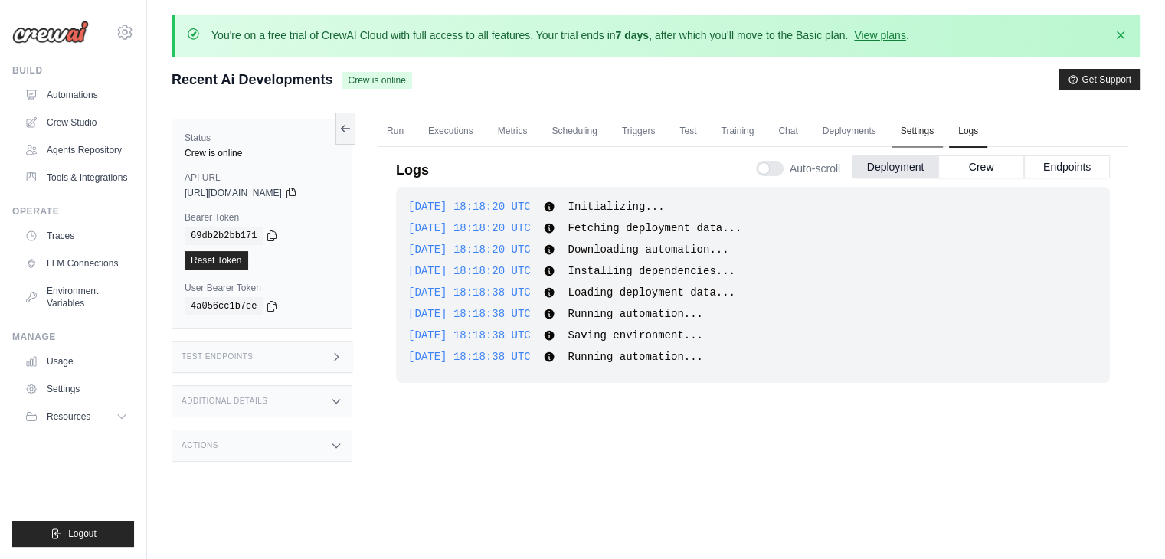
click at [926, 129] on link "Settings" at bounding box center [917, 132] width 51 height 32
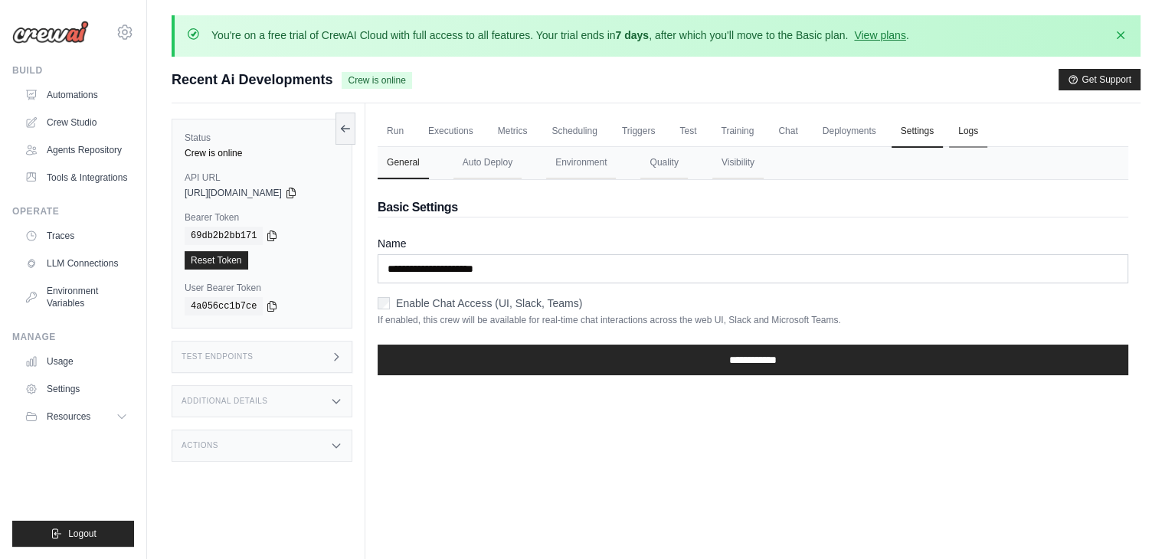
click at [969, 129] on link "Logs" at bounding box center [968, 132] width 38 height 32
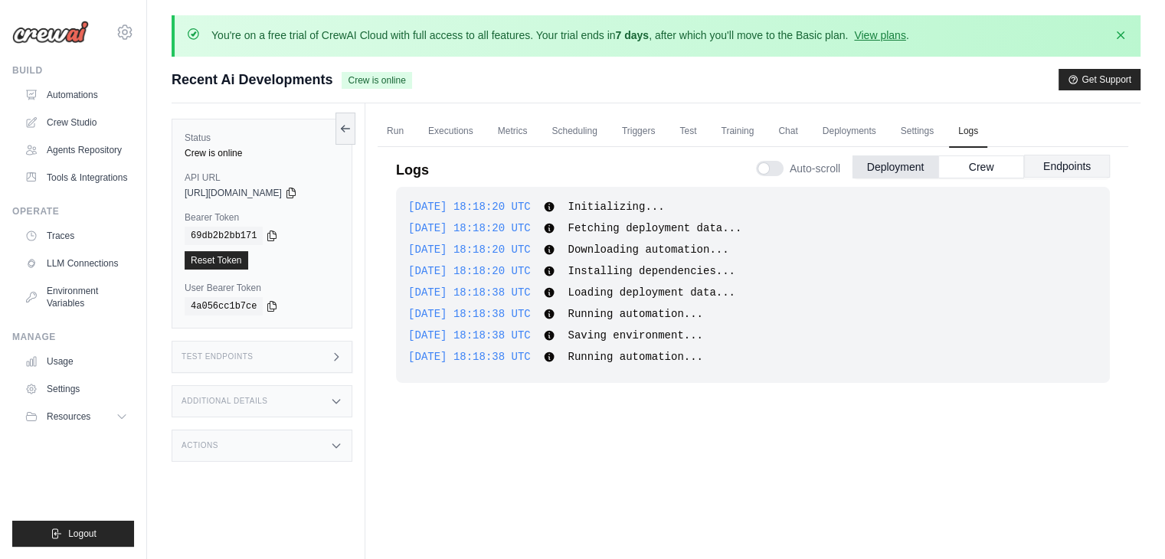
click at [1093, 169] on button "Endpoints" at bounding box center [1067, 166] width 86 height 23
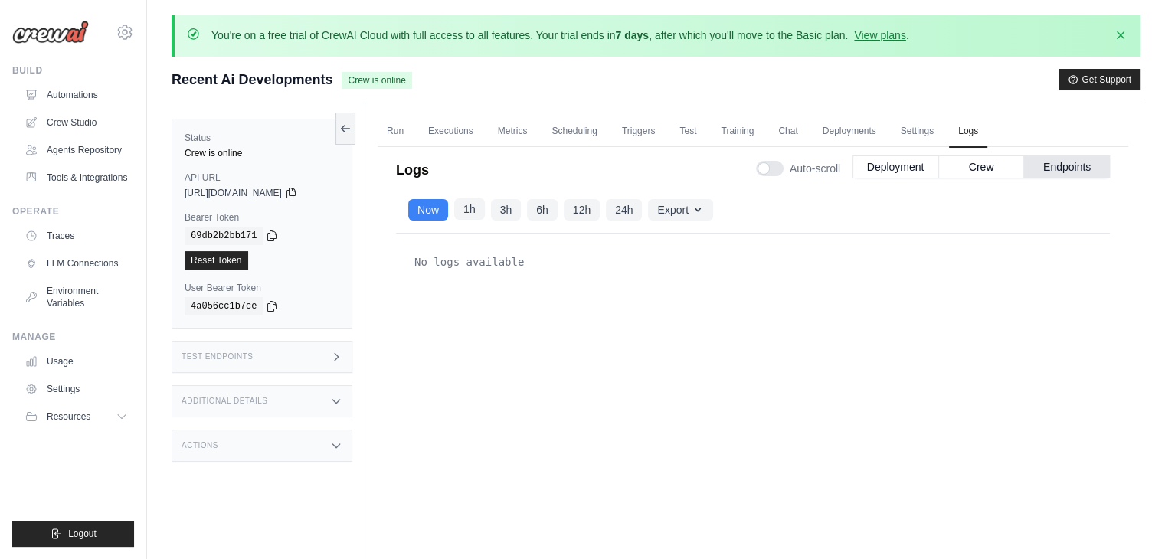
click at [476, 209] on button "1h" at bounding box center [469, 208] width 31 height 21
click at [512, 209] on button "3h" at bounding box center [506, 208] width 31 height 21
click at [665, 208] on button "Export" at bounding box center [680, 208] width 64 height 21
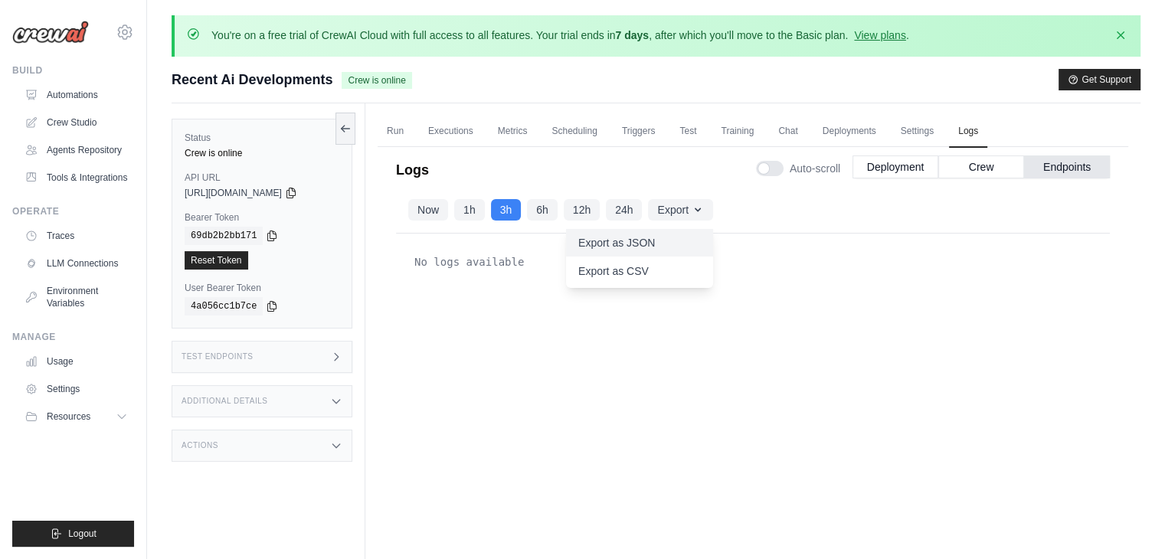
click at [637, 240] on button "Export as JSON" at bounding box center [639, 243] width 147 height 28
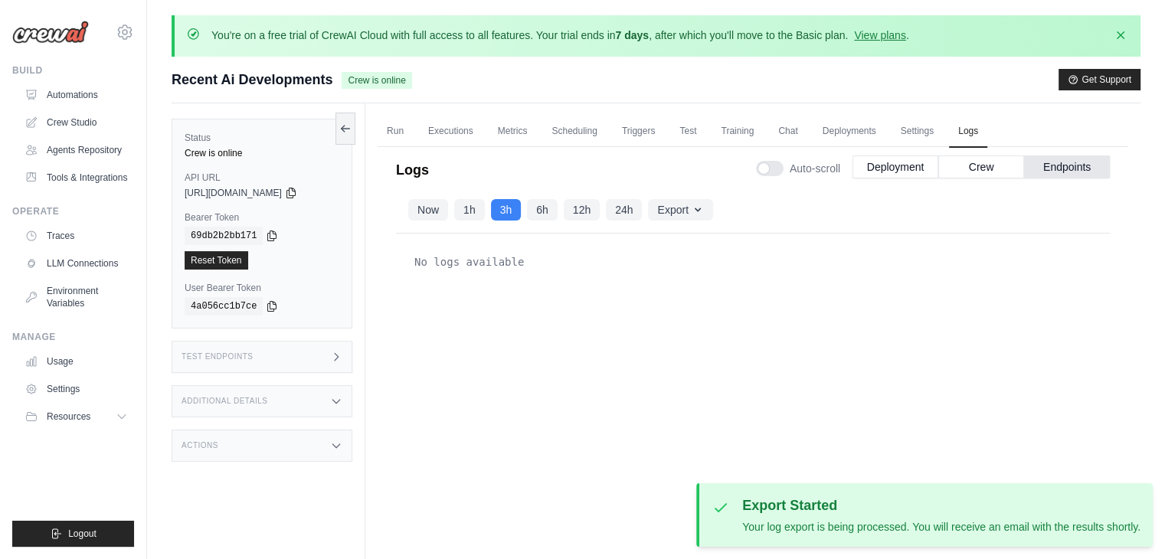
click at [643, 277] on div "No logs available" at bounding box center [753, 415] width 714 height 362
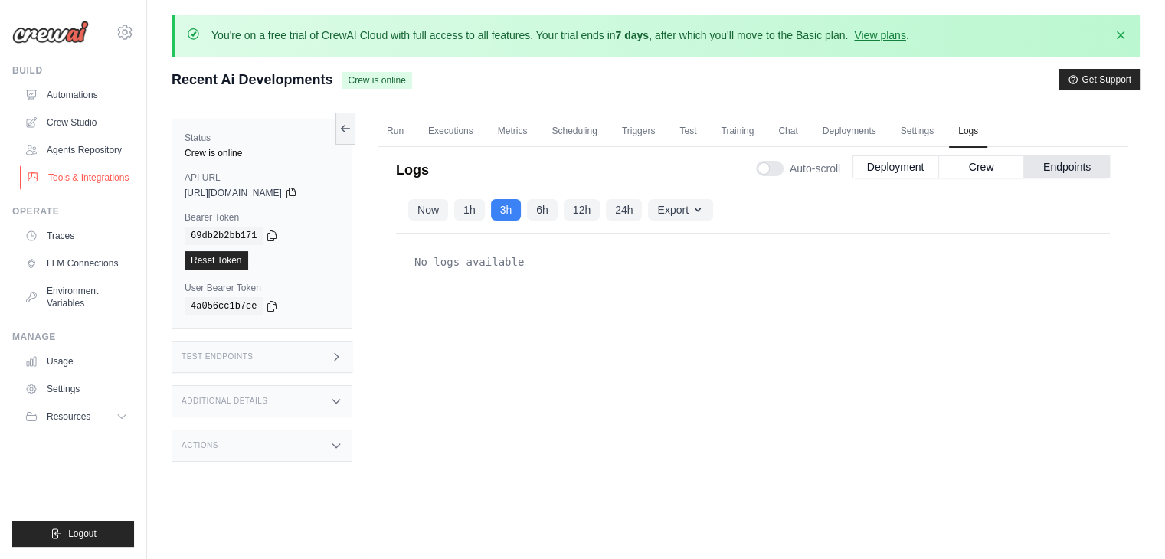
click at [96, 176] on link "Tools & Integrations" at bounding box center [78, 177] width 116 height 25
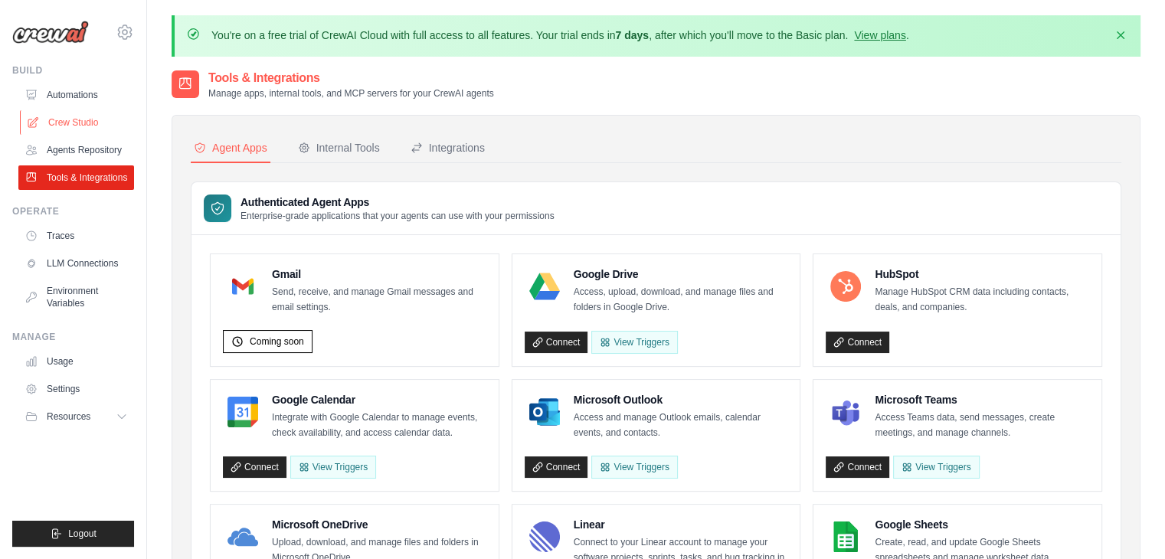
click at [74, 112] on link "Crew Studio" at bounding box center [78, 122] width 116 height 25
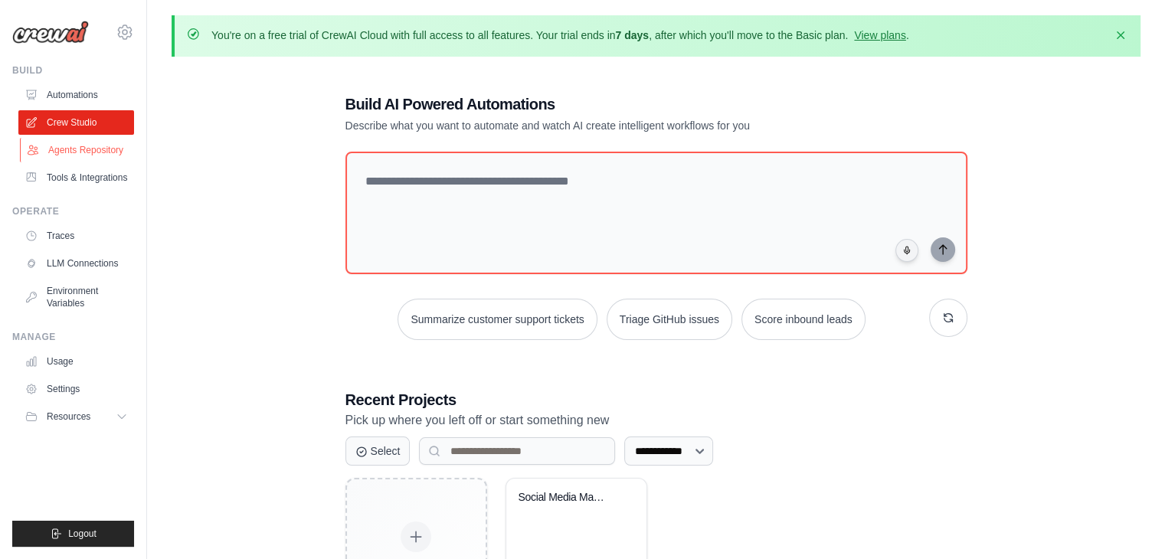
click at [83, 147] on link "Agents Repository" at bounding box center [78, 150] width 116 height 25
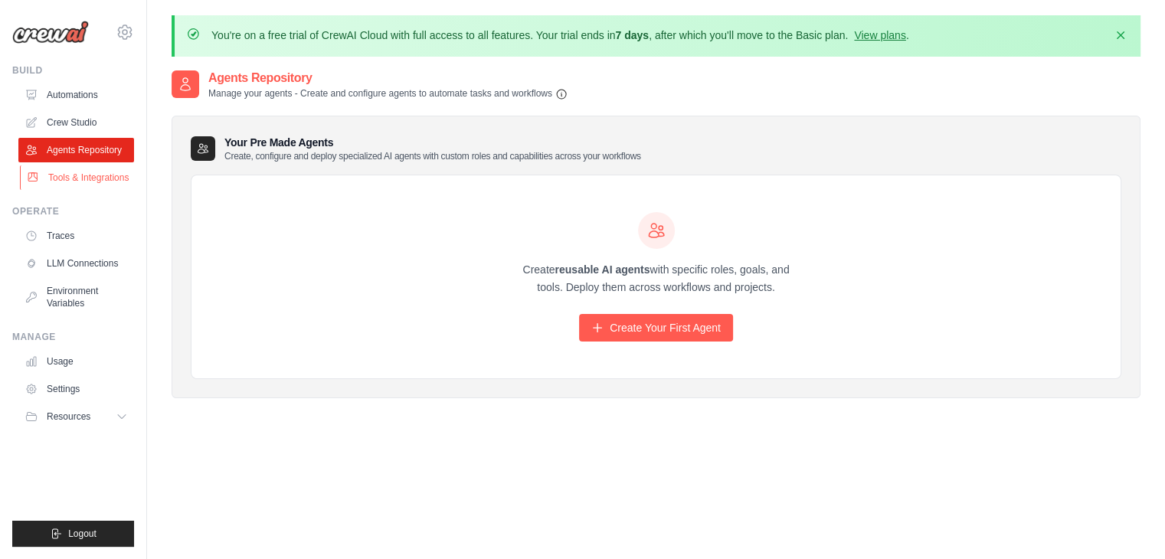
click at [103, 177] on link "Tools & Integrations" at bounding box center [78, 177] width 116 height 25
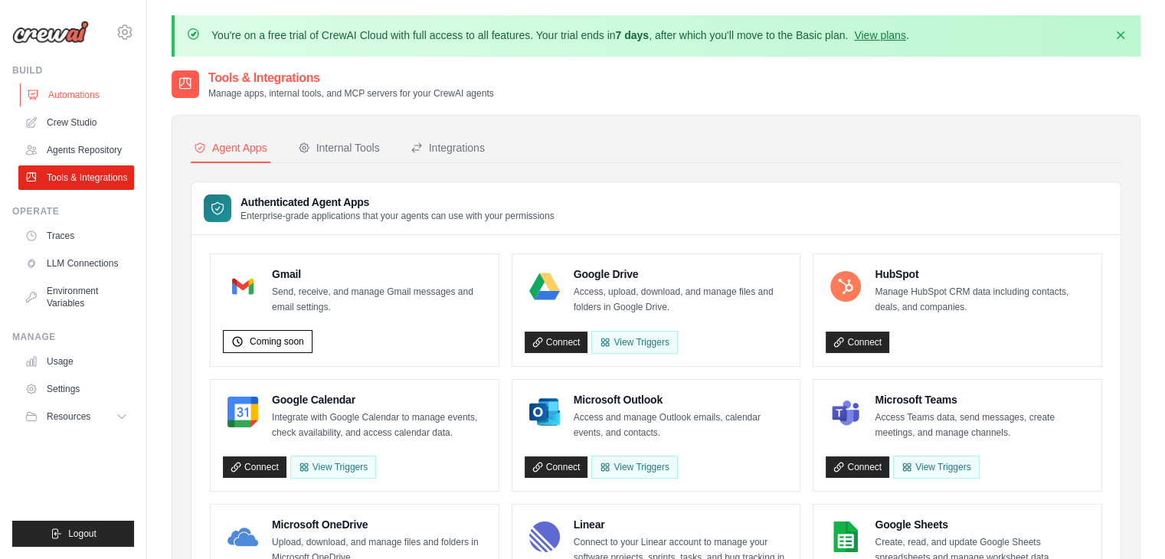
click at [76, 93] on link "Automations" at bounding box center [78, 95] width 116 height 25
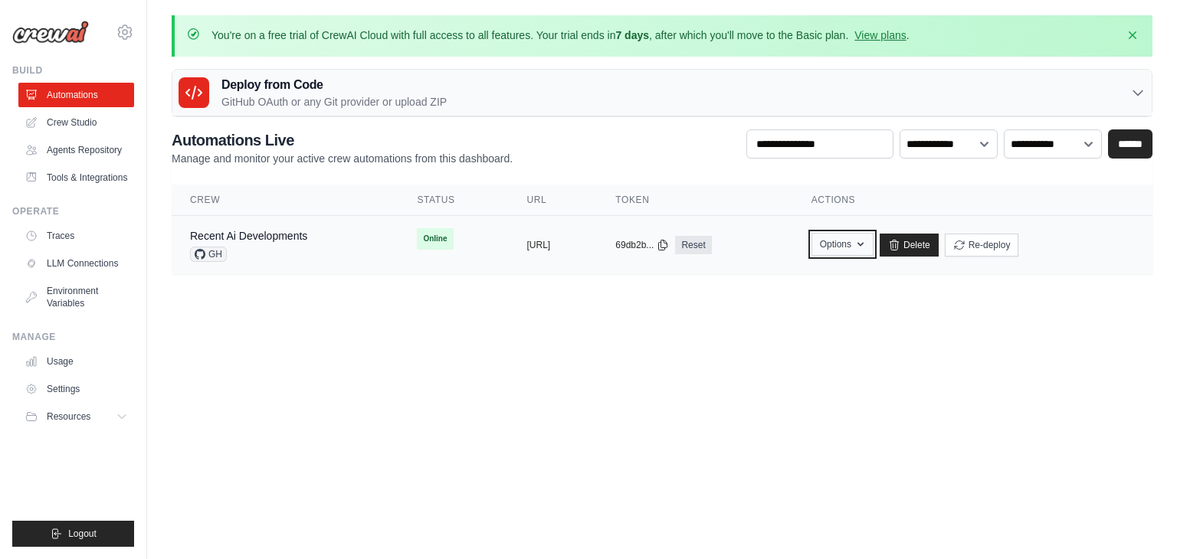
click at [873, 249] on button "Options" at bounding box center [842, 244] width 62 height 23
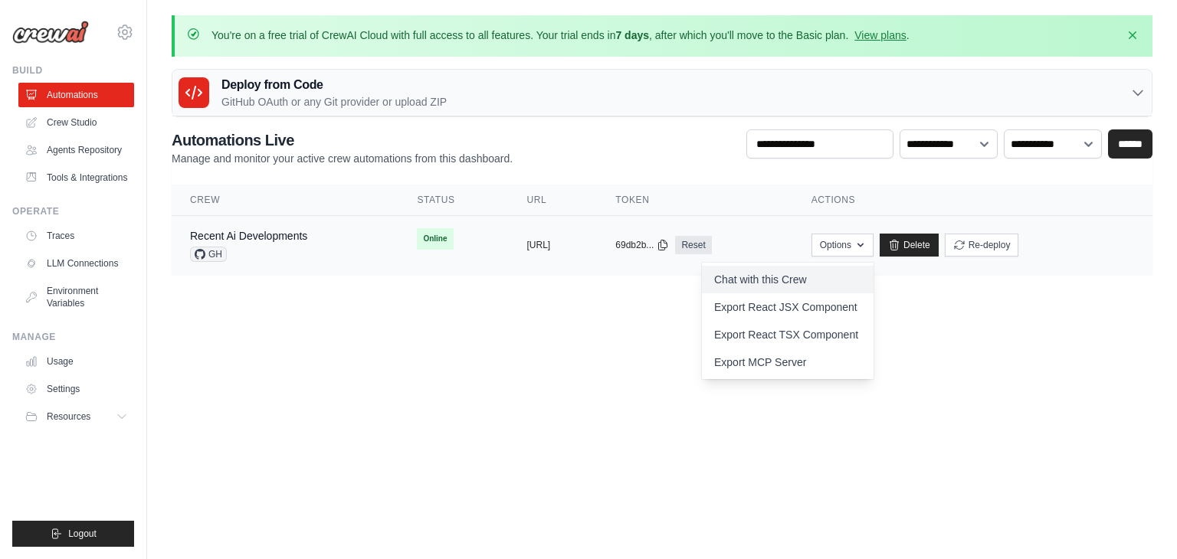
click at [829, 276] on link "Chat with this Crew" at bounding box center [788, 280] width 172 height 28
click at [489, 338] on body "[PERSON_NAME][EMAIL_ADDRESS][DOMAIN_NAME] Settings Build Automations" at bounding box center [588, 279] width 1177 height 559
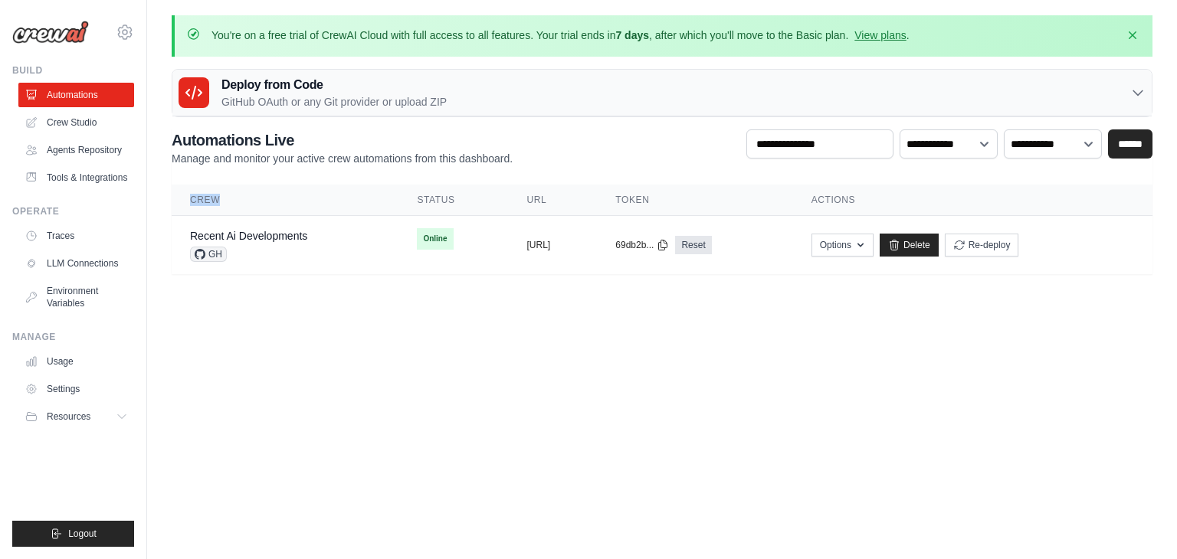
click at [489, 338] on body "[PERSON_NAME][EMAIL_ADDRESS][DOMAIN_NAME] Settings Build Automations" at bounding box center [588, 279] width 1177 height 559
click at [358, 347] on body "[PERSON_NAME][EMAIL_ADDRESS][DOMAIN_NAME] Settings Build Automations" at bounding box center [588, 279] width 1177 height 559
click at [83, 101] on link "Automations" at bounding box center [78, 95] width 116 height 25
click at [526, 246] on div "copied" at bounding box center [542, 239] width 33 height 18
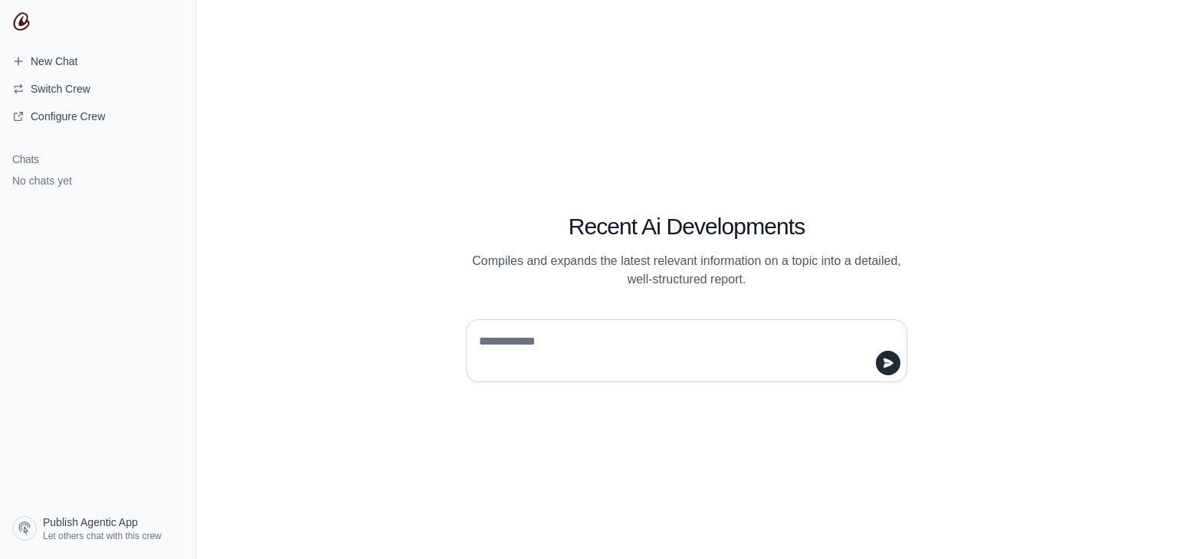
click at [653, 349] on textarea at bounding box center [682, 350] width 412 height 43
type textarea "**********"
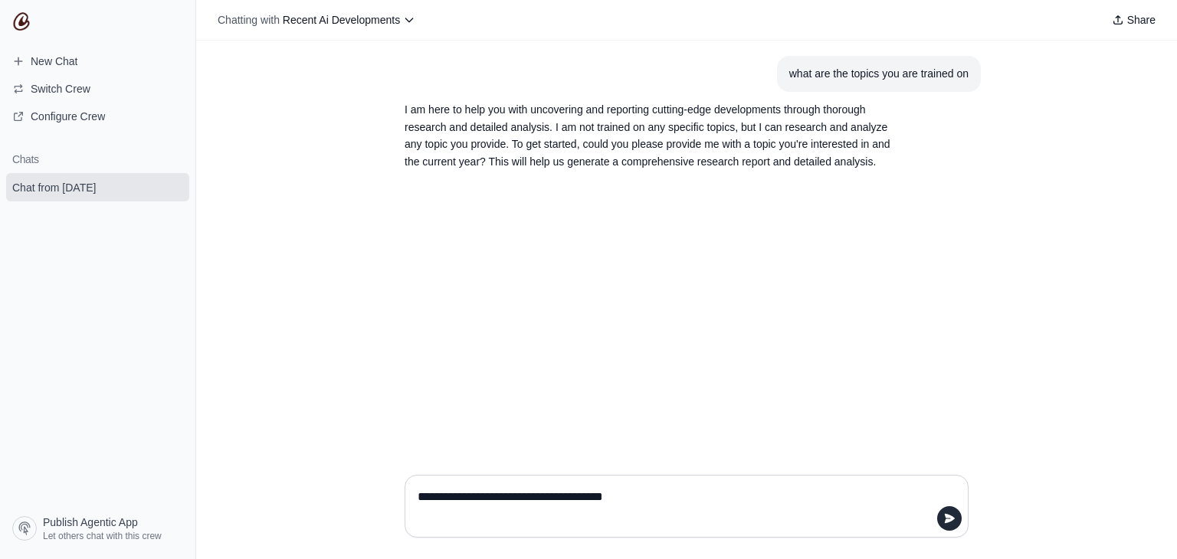
type textarea "**********"
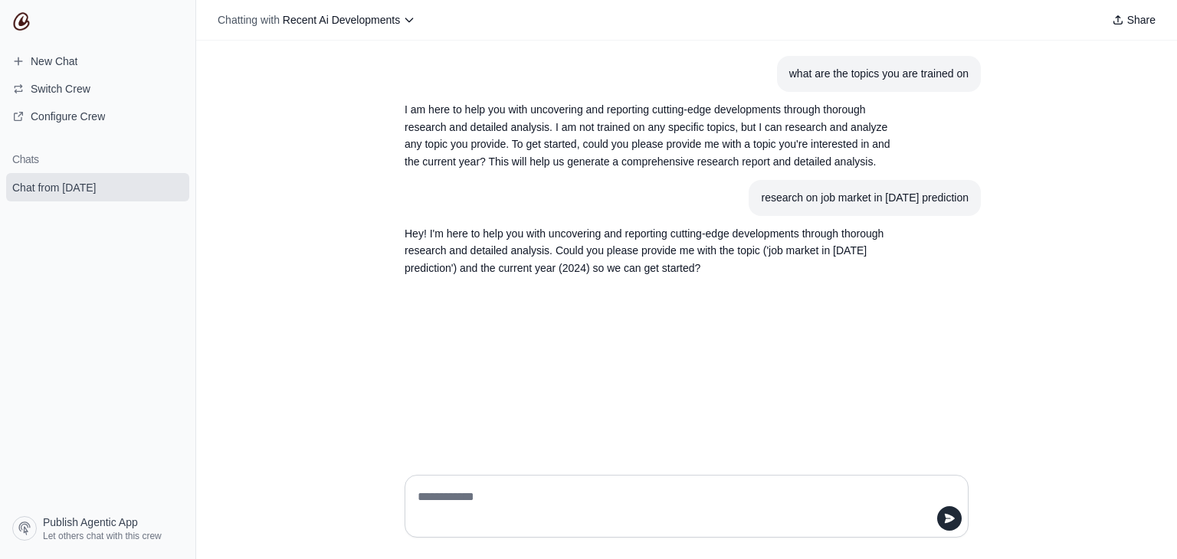
click at [537, 493] on textarea at bounding box center [681, 506] width 535 height 43
type textarea "***"
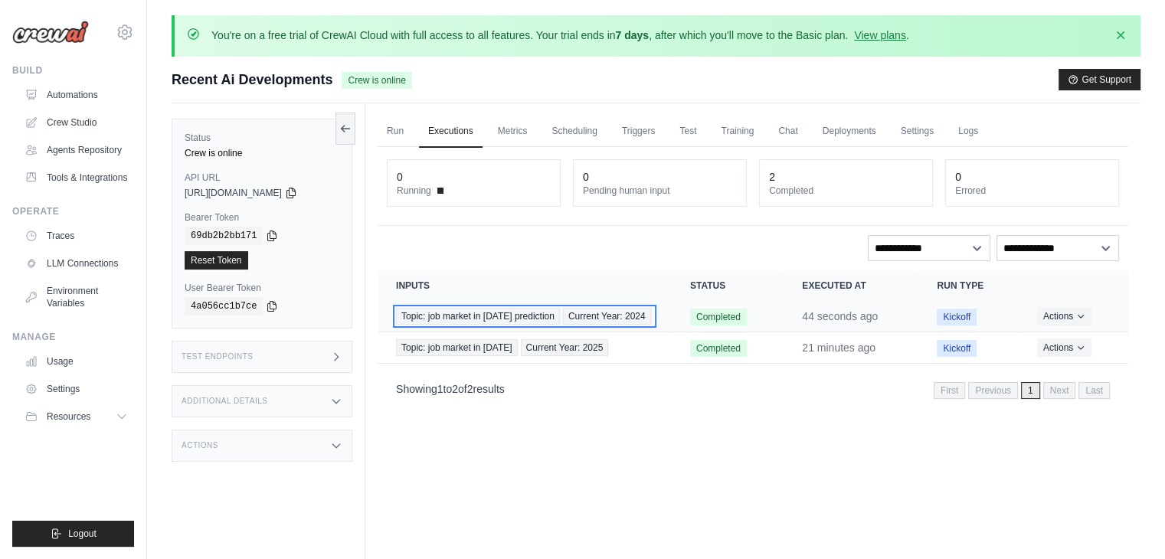
click at [493, 313] on span "Topic: job market in [DATE] prediction" at bounding box center [478, 316] width 164 height 17
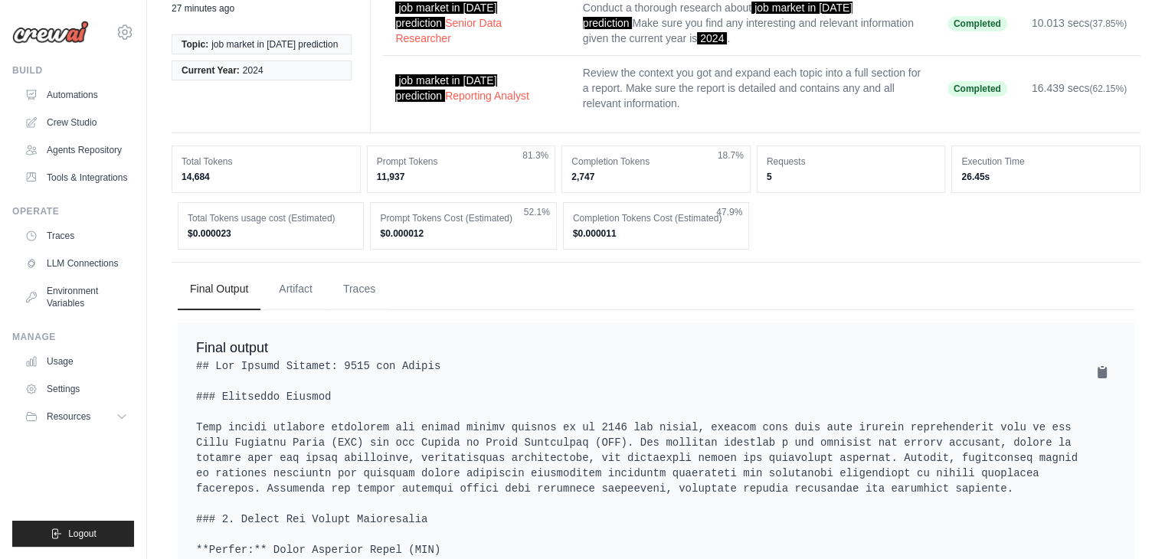
scroll to position [190, 0]
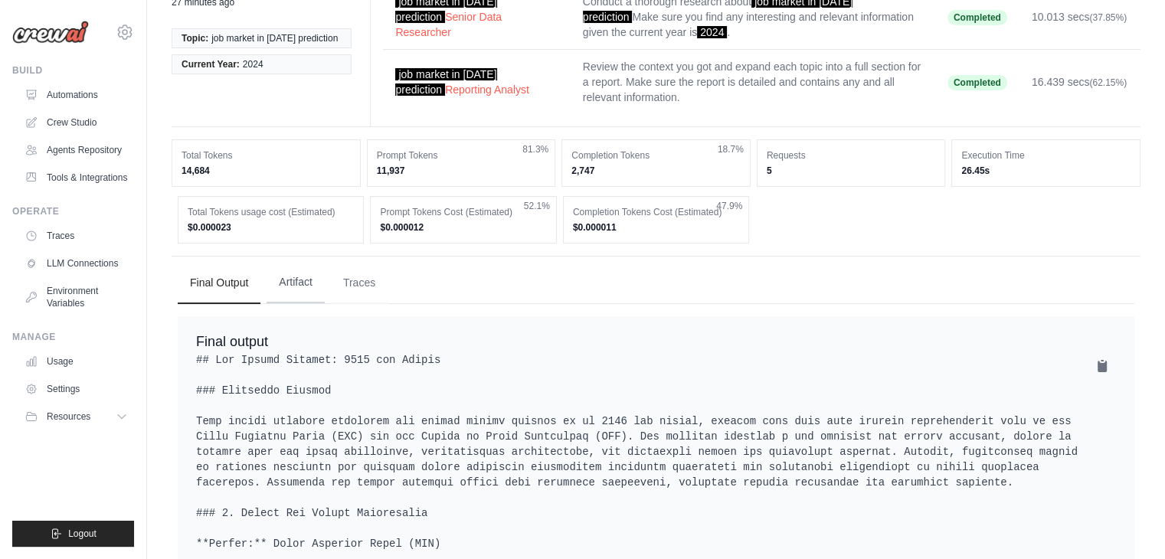
click at [303, 278] on button "Artifact" at bounding box center [296, 282] width 58 height 41
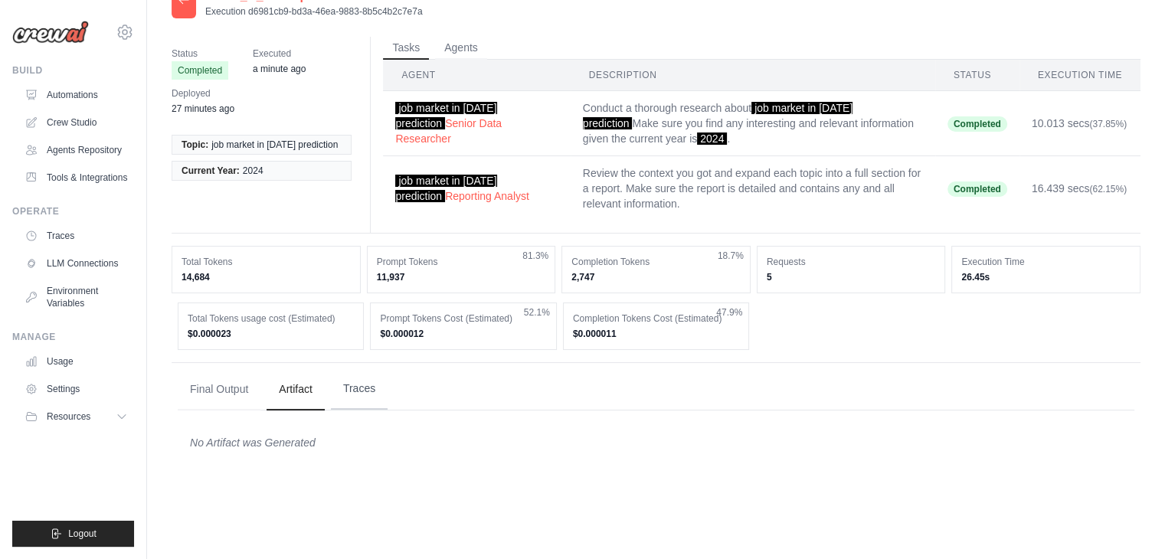
click at [366, 385] on button "Traces" at bounding box center [359, 388] width 57 height 41
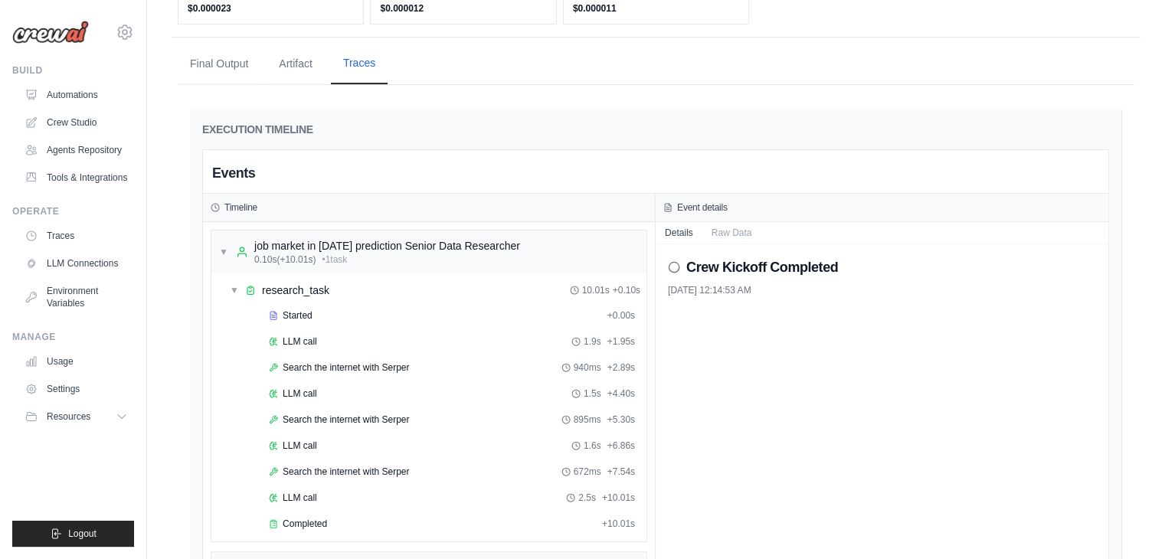
scroll to position [391, 0]
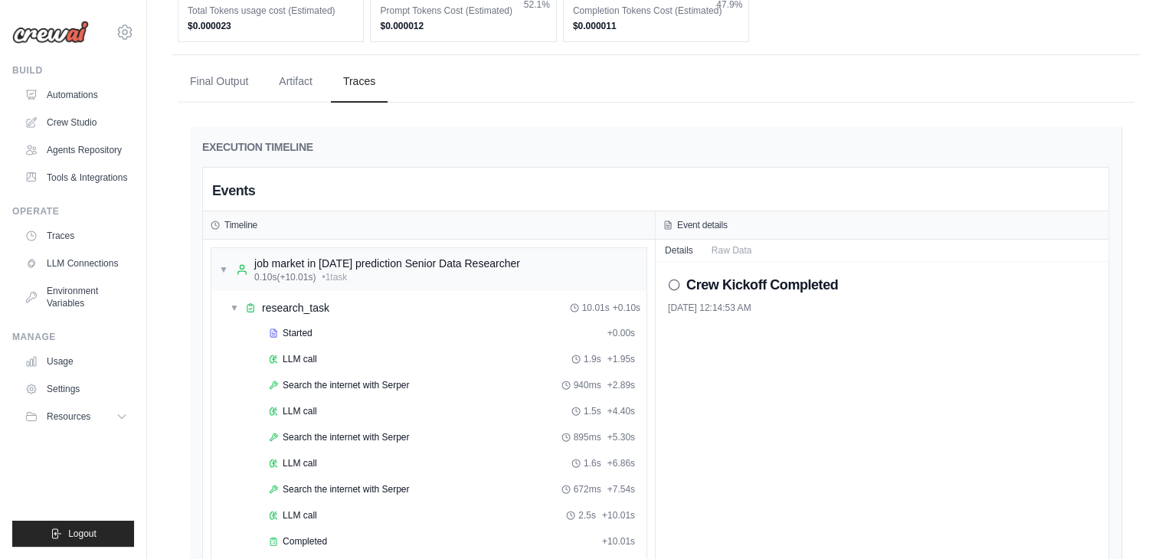
click at [673, 282] on icon at bounding box center [674, 285] width 12 height 12
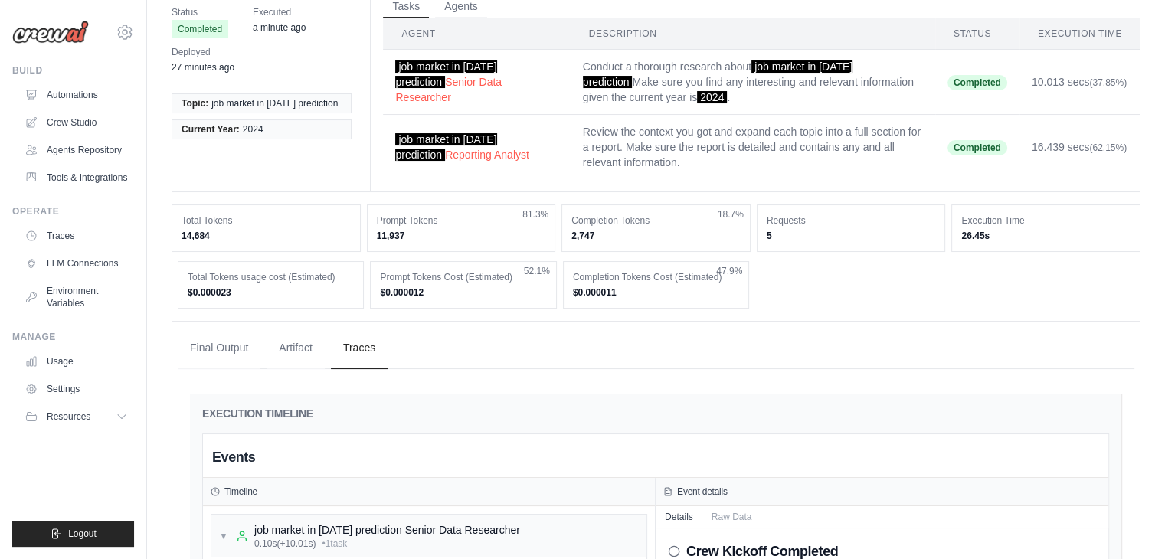
scroll to position [0, 0]
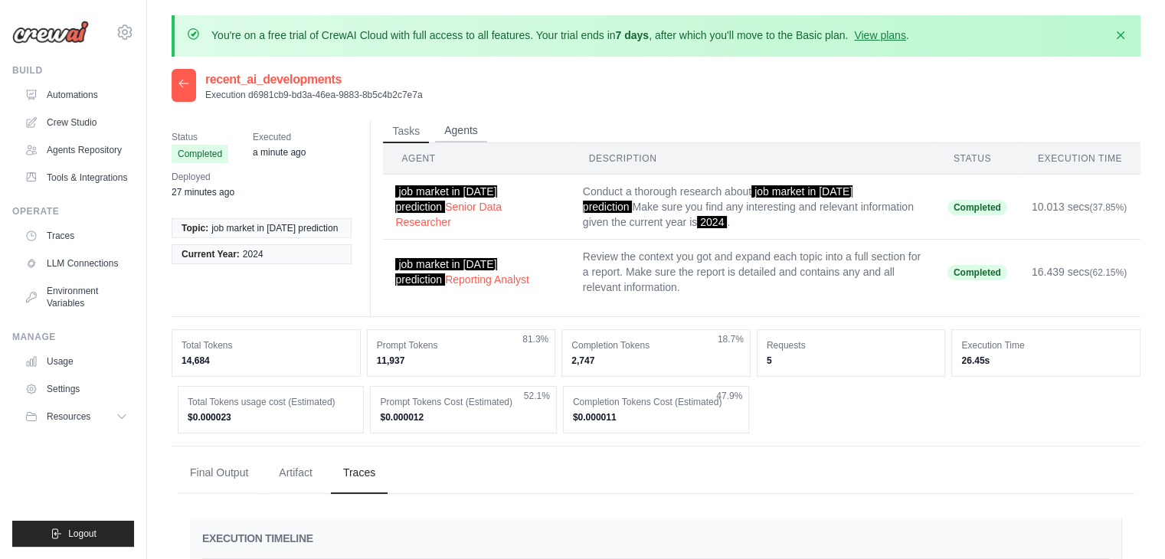
click at [453, 126] on button "Agents" at bounding box center [461, 130] width 52 height 23
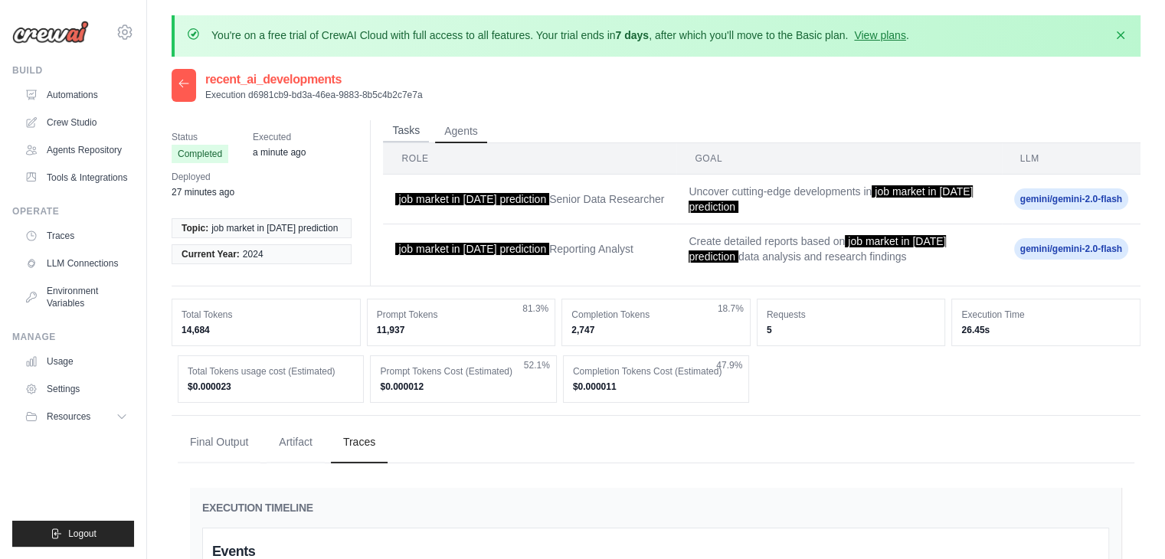
click at [401, 131] on button "Tasks" at bounding box center [406, 130] width 46 height 23
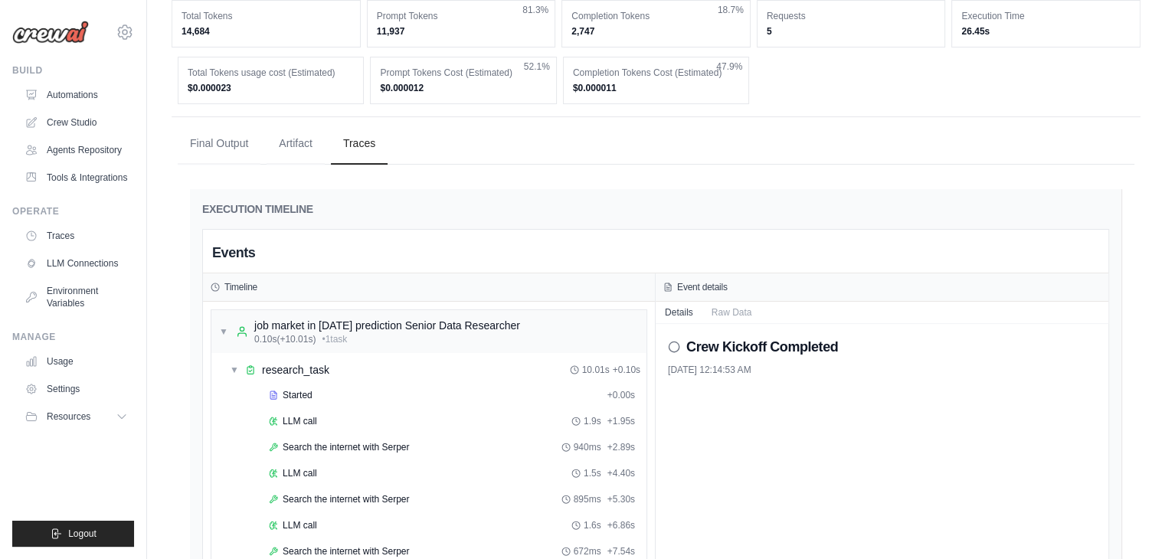
scroll to position [303, 0]
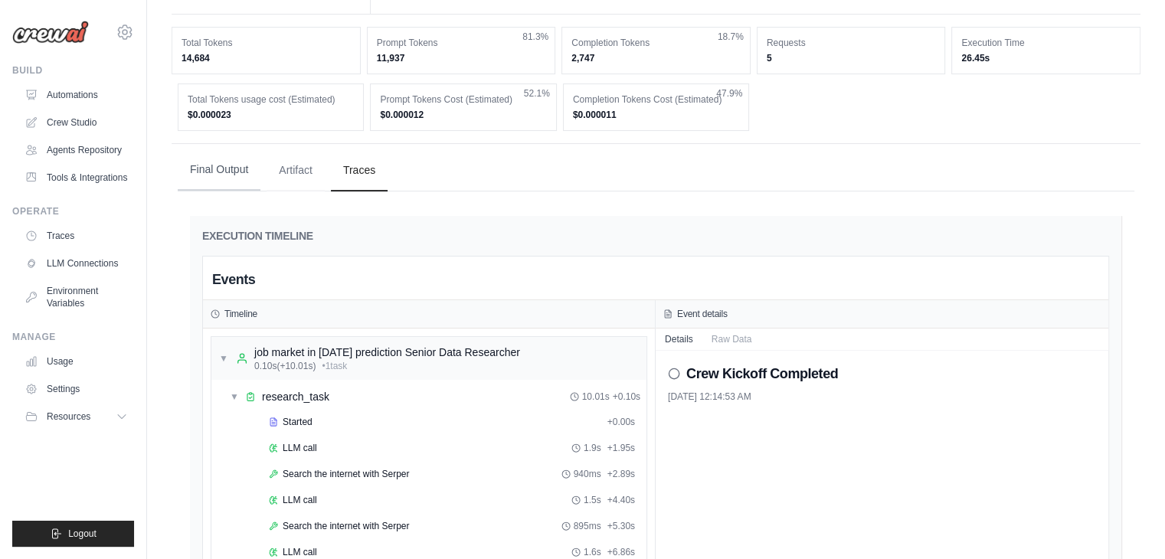
click at [218, 175] on button "Final Output" at bounding box center [219, 169] width 83 height 41
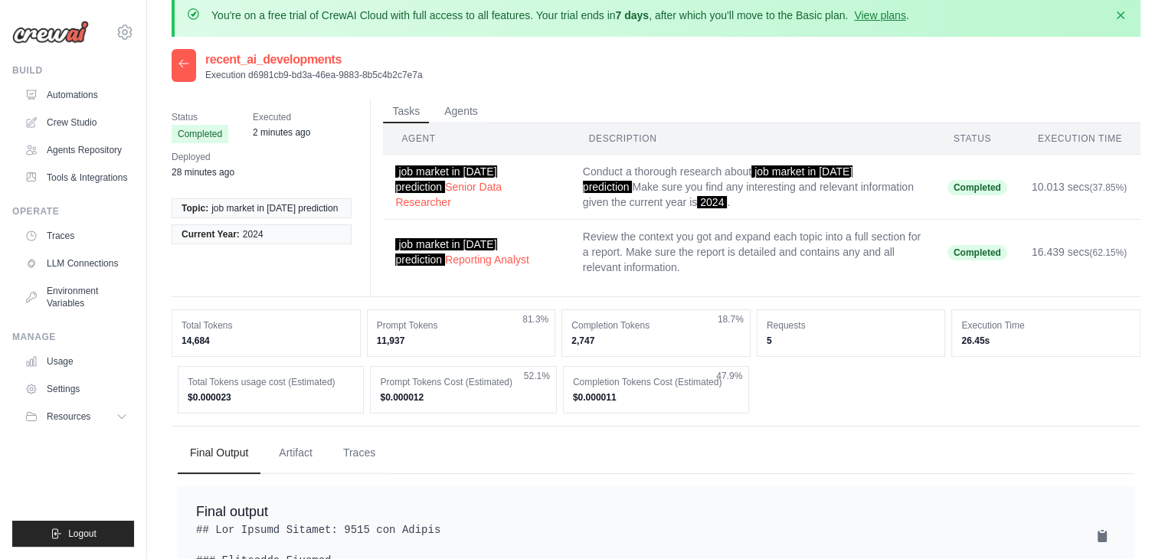
scroll to position [0, 0]
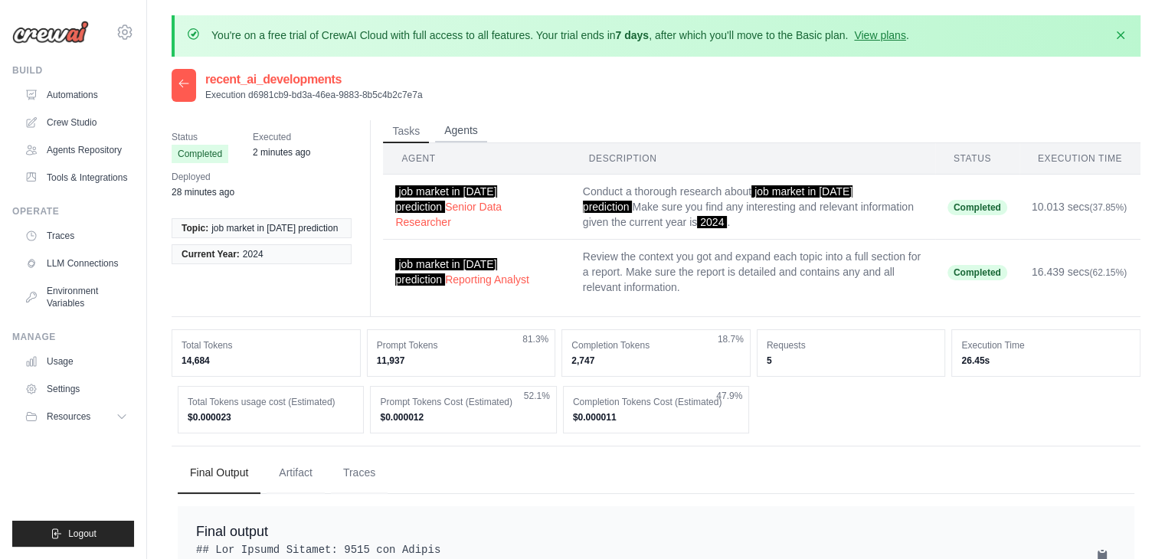
click at [465, 124] on button "Agents" at bounding box center [461, 130] width 52 height 23
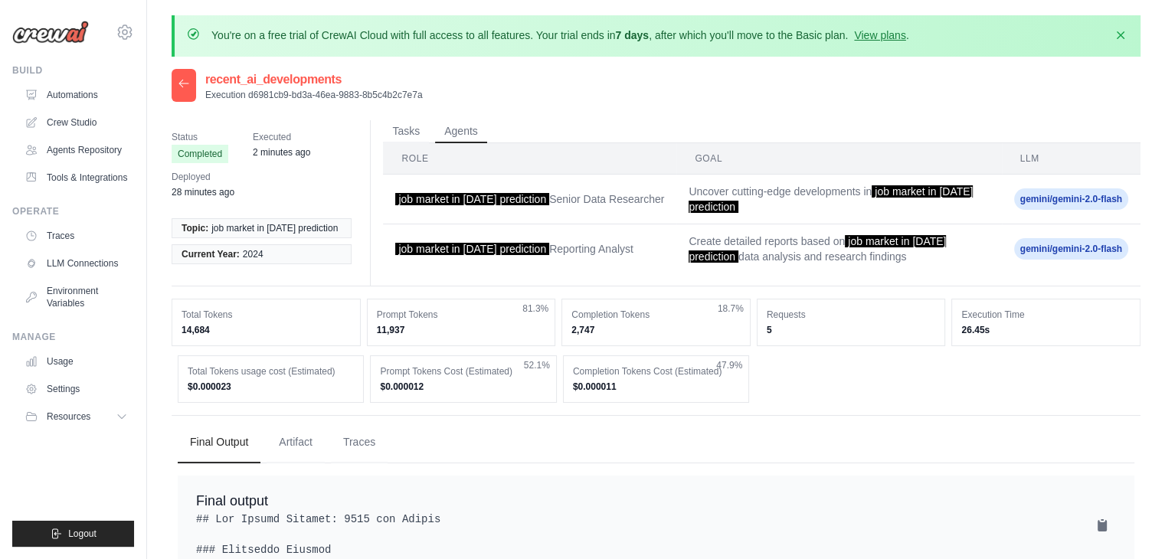
click at [408, 133] on button "Tasks" at bounding box center [406, 130] width 46 height 23
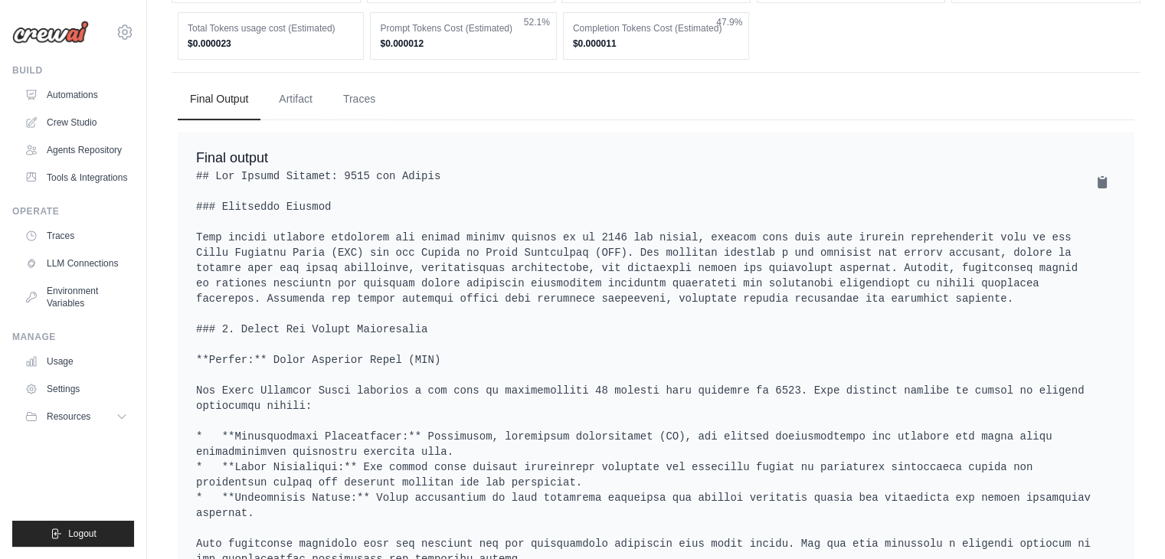
scroll to position [375, 0]
click at [362, 97] on button "Traces" at bounding box center [359, 97] width 57 height 41
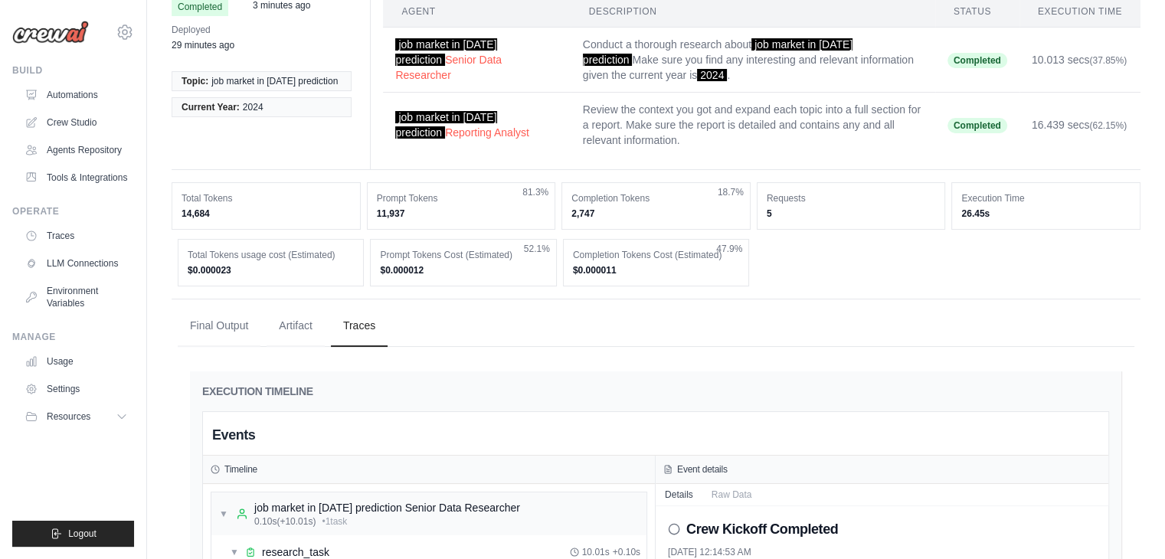
scroll to position [0, 0]
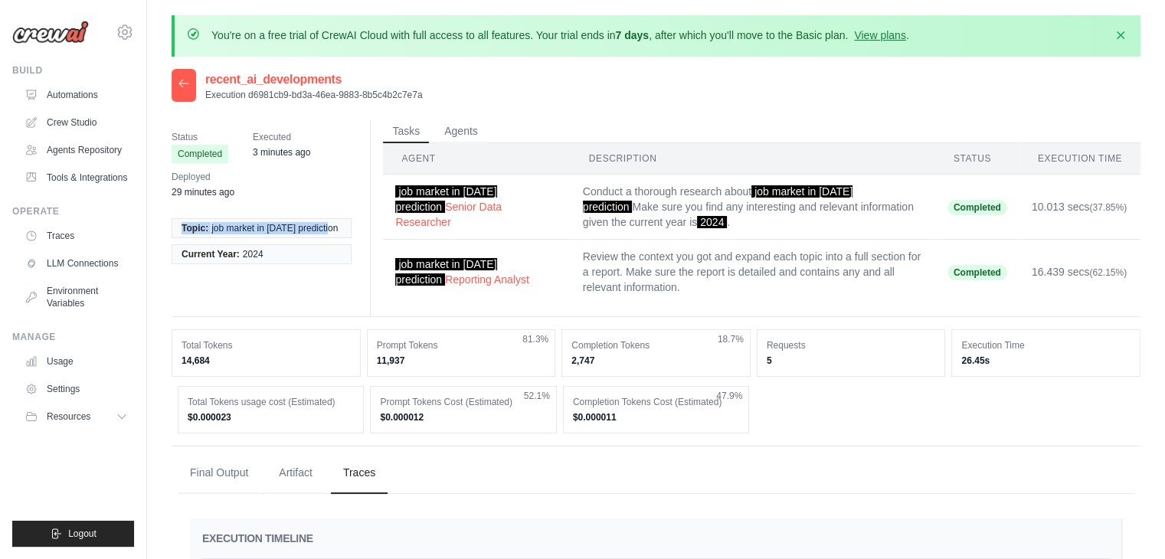
drag, startPoint x: 182, startPoint y: 227, endPoint x: 335, endPoint y: 228, distance: 154.0
click at [335, 228] on li "Topic: job market in 2030 prediction" at bounding box center [262, 228] width 180 height 20
copy li "Topic: job market in 2030 prediction"
drag, startPoint x: 237, startPoint y: 253, endPoint x: 176, endPoint y: 252, distance: 60.5
click at [176, 252] on li "Current Year: 2024" at bounding box center [262, 254] width 180 height 20
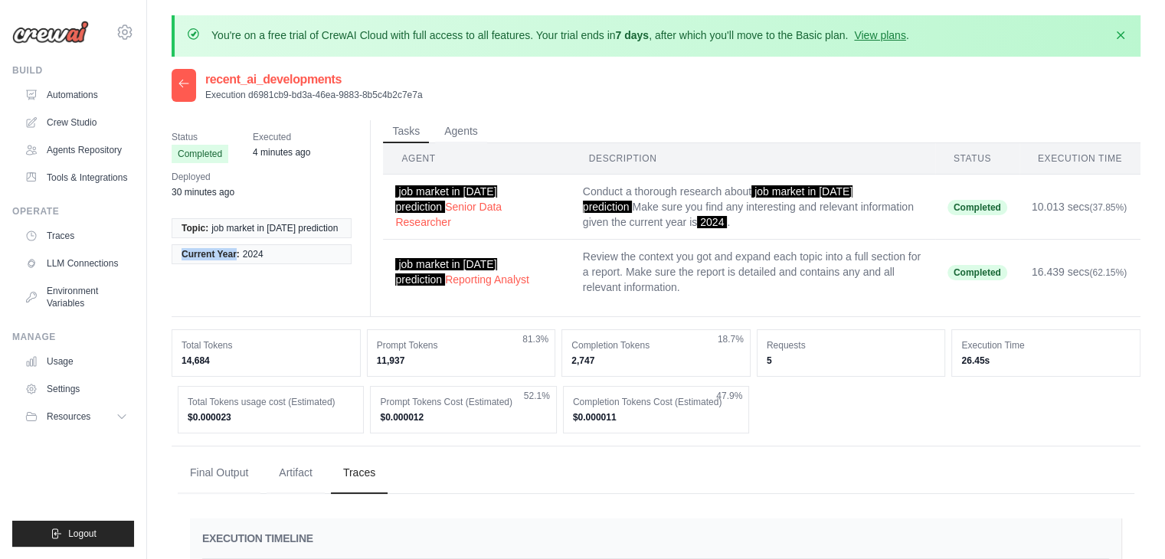
copy span "Current Year"
drag, startPoint x: 184, startPoint y: 225, endPoint x: 267, endPoint y: 248, distance: 85.9
click at [267, 248] on ul "Topic: job market in 2030 prediction Current Year: 2024" at bounding box center [262, 241] width 180 height 46
copy ul "Topic: job market in 2030 prediction Current Year: 2024"
click at [241, 252] on li "Current Year: 2024" at bounding box center [262, 254] width 180 height 20
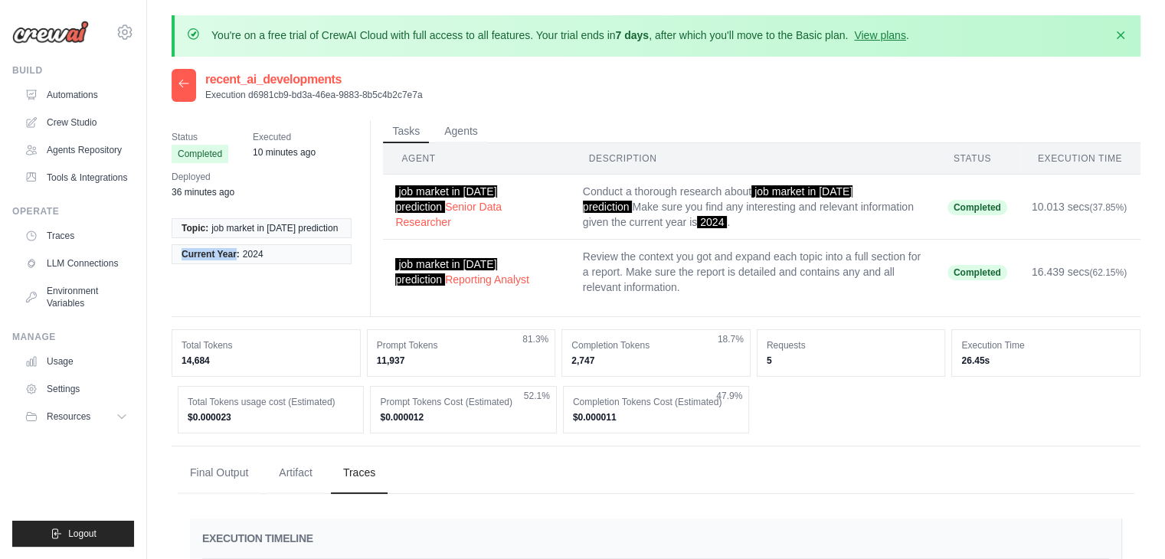
drag, startPoint x: 237, startPoint y: 252, endPoint x: 178, endPoint y: 252, distance: 59.0
click at [178, 252] on li "Current Year: 2024" at bounding box center [262, 254] width 180 height 20
copy span "Current Year"
click at [459, 135] on button "Agents" at bounding box center [461, 130] width 52 height 23
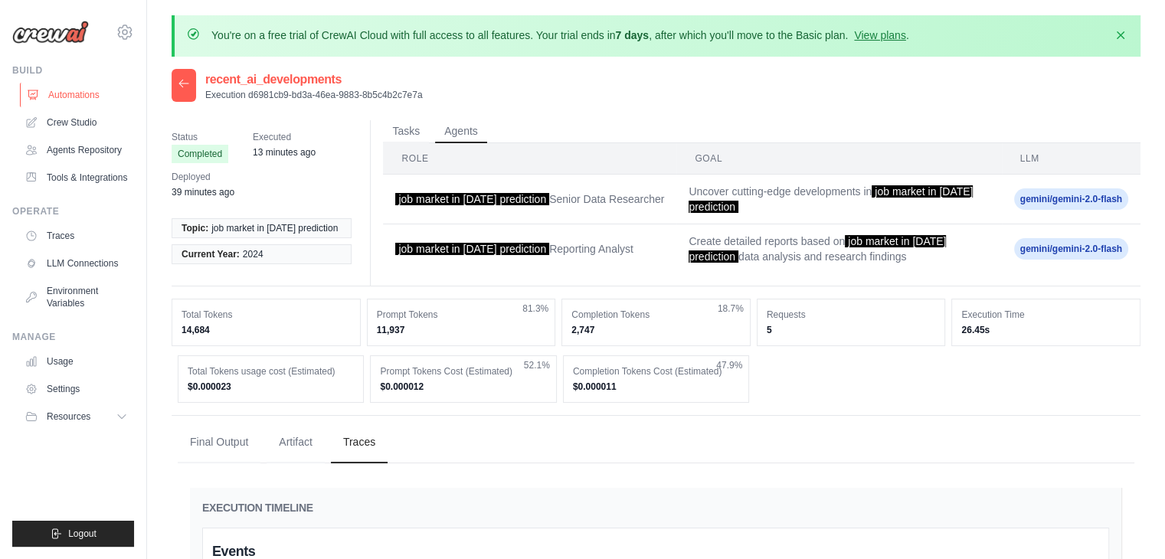
click at [83, 97] on link "Automations" at bounding box center [78, 95] width 116 height 25
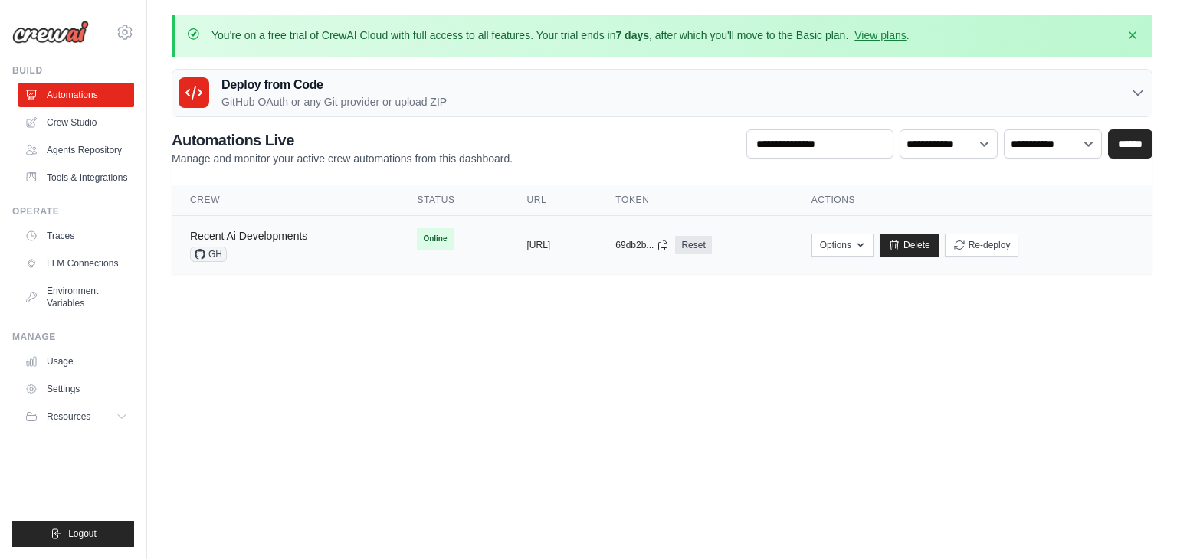
click at [261, 237] on link "Recent Ai Developments" at bounding box center [248, 236] width 117 height 12
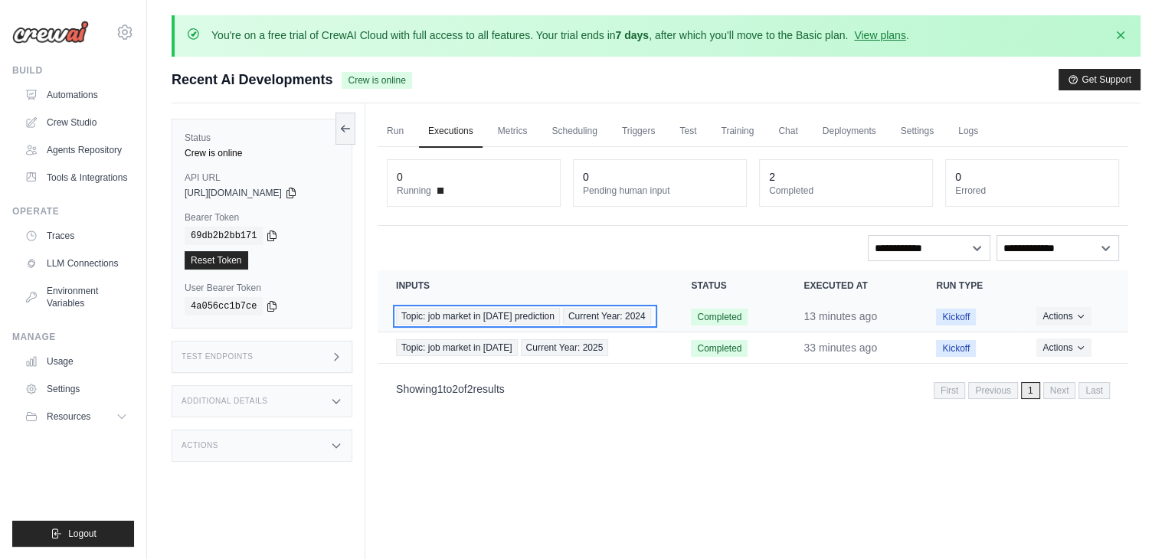
click at [474, 313] on span "Topic: job market in 2030 prediction" at bounding box center [478, 316] width 164 height 17
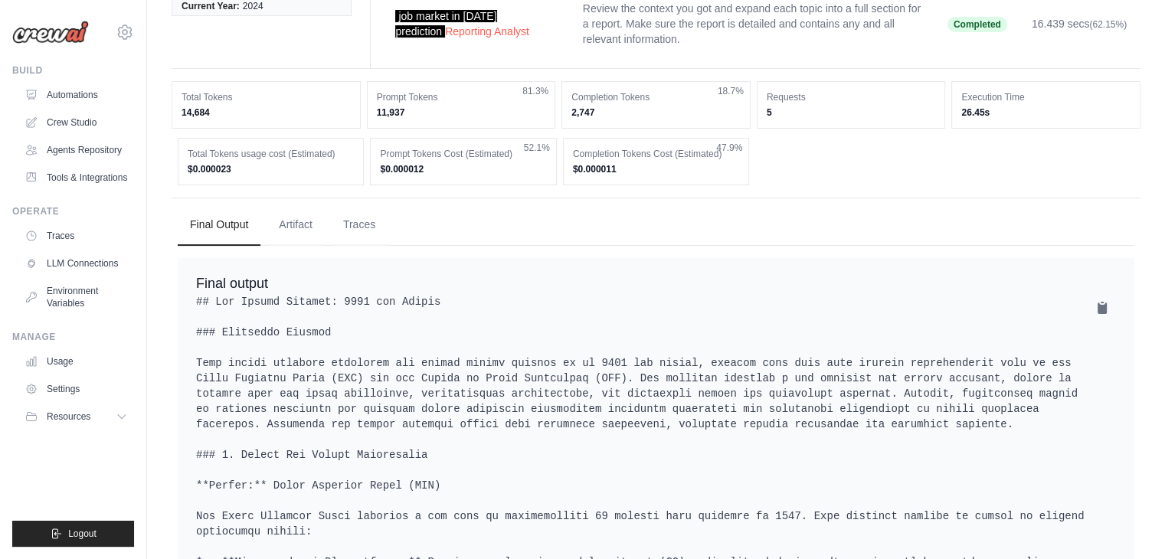
scroll to position [260, 0]
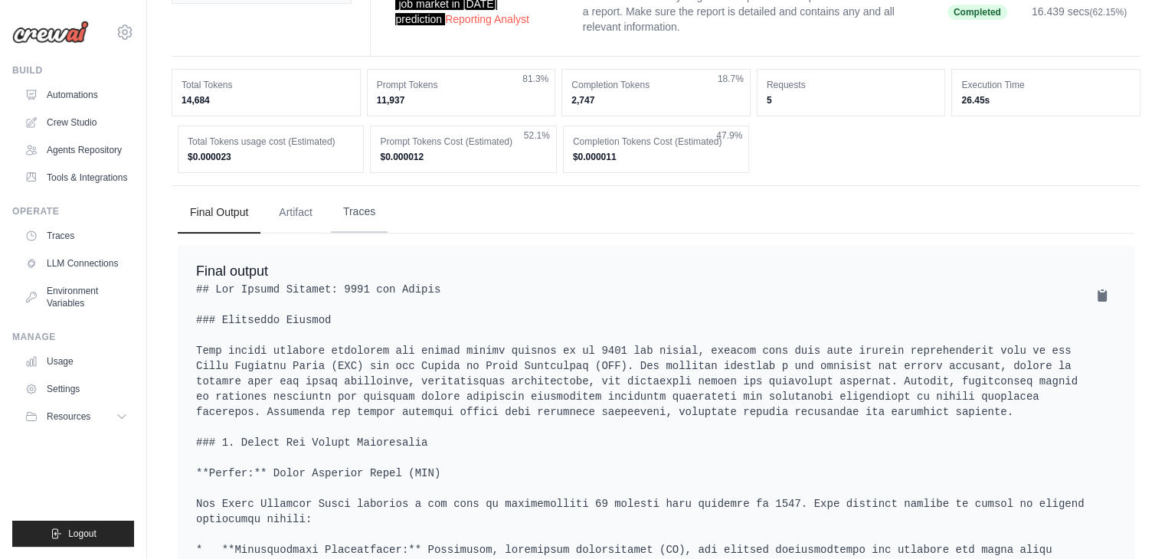
click at [349, 209] on button "Traces" at bounding box center [359, 211] width 57 height 41
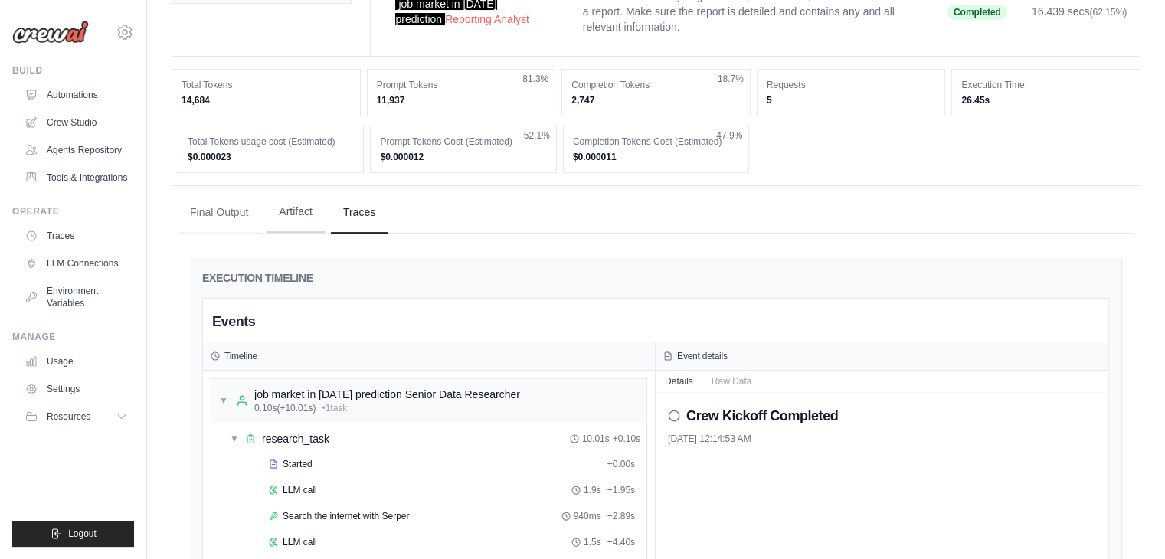
click at [300, 212] on button "Artifact" at bounding box center [296, 211] width 58 height 41
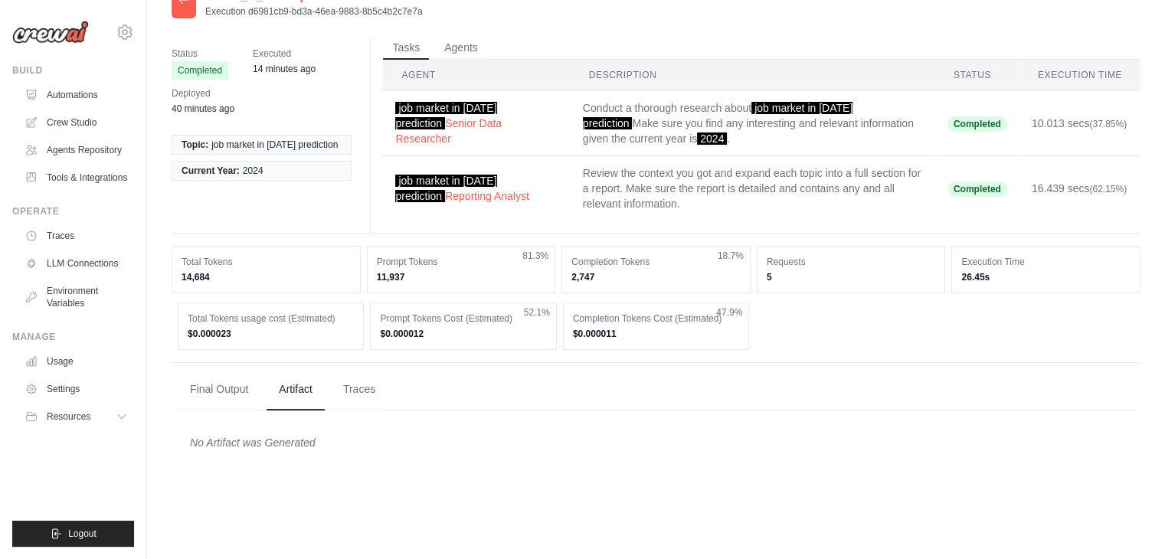
scroll to position [0, 0]
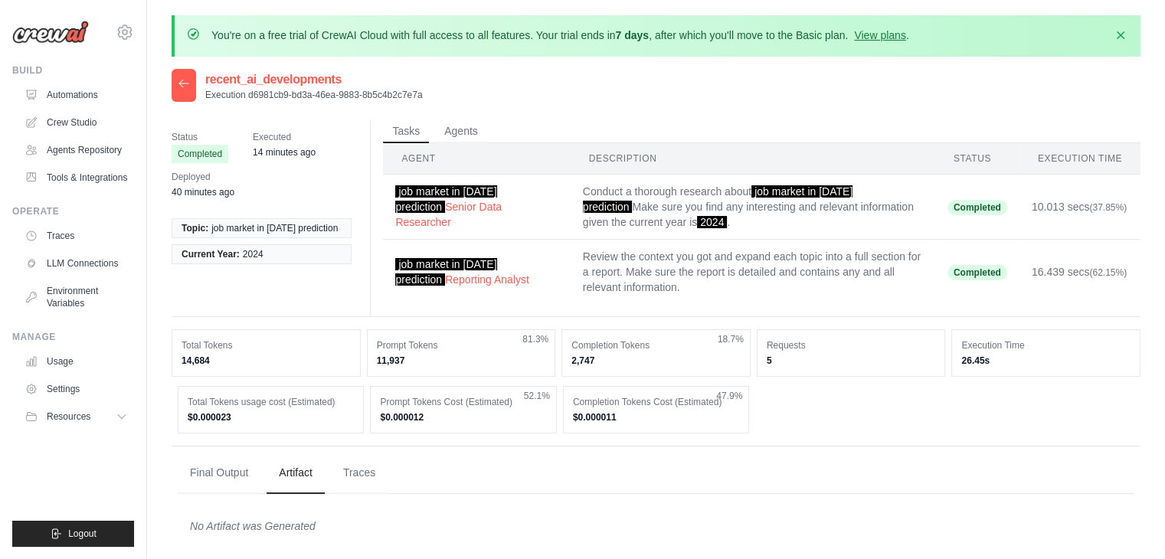
click at [178, 87] on icon at bounding box center [184, 83] width 12 height 12
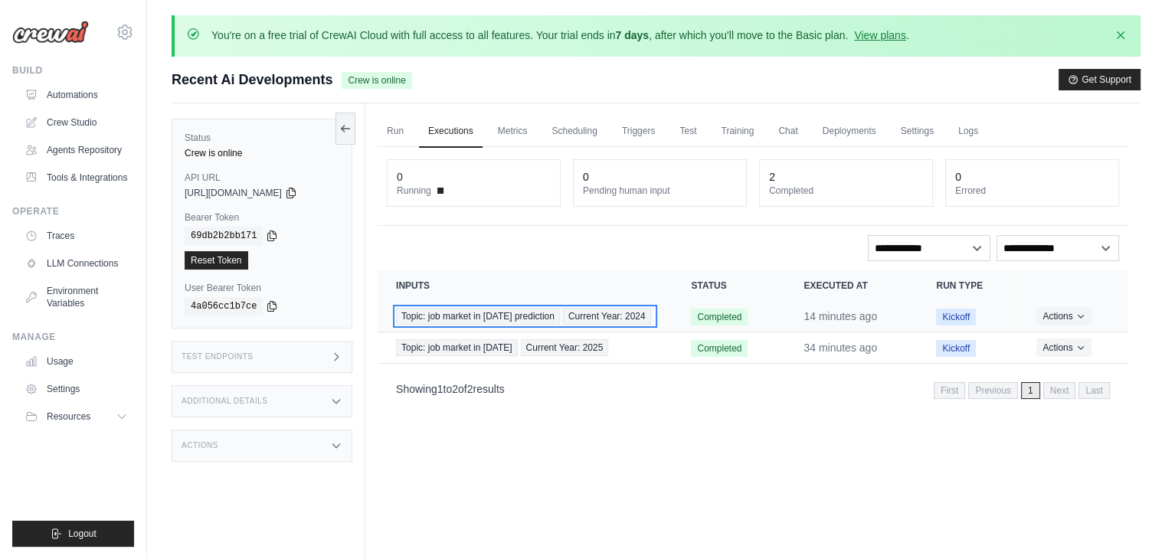
click at [473, 311] on span "Topic: job market in [DATE] prediction" at bounding box center [478, 316] width 164 height 17
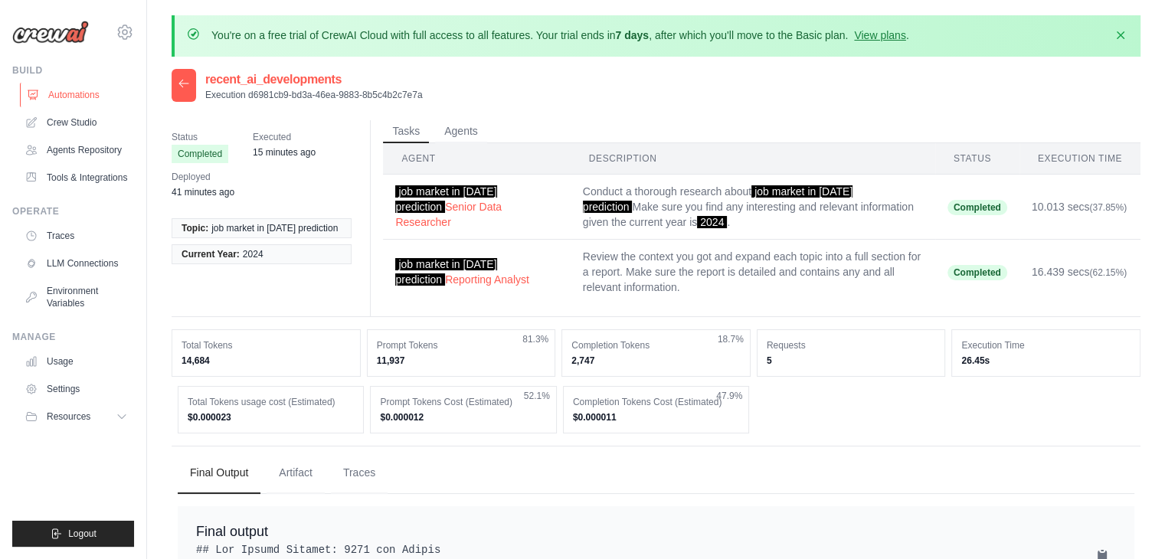
click at [70, 93] on link "Automations" at bounding box center [78, 95] width 116 height 25
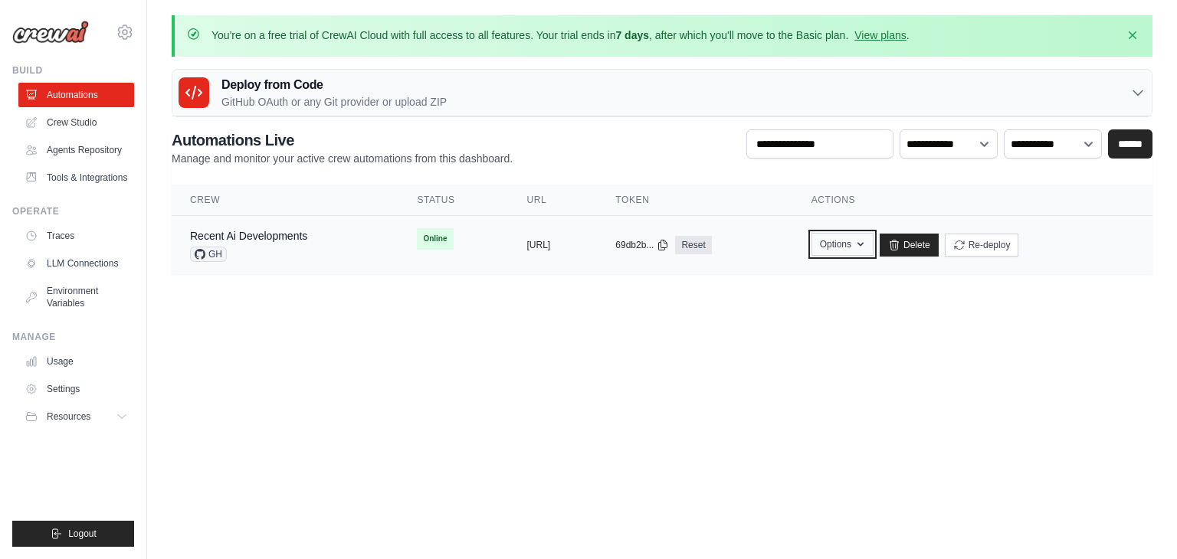
click at [866, 247] on icon "button" at bounding box center [860, 244] width 12 height 12
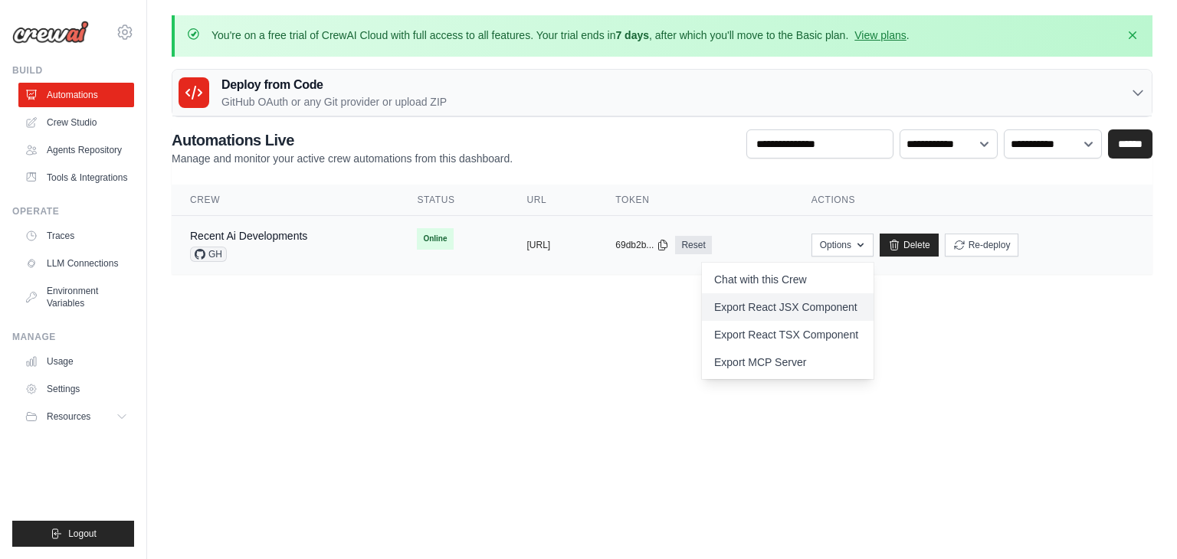
click at [853, 309] on link "Export React JSX Component" at bounding box center [788, 307] width 172 height 28
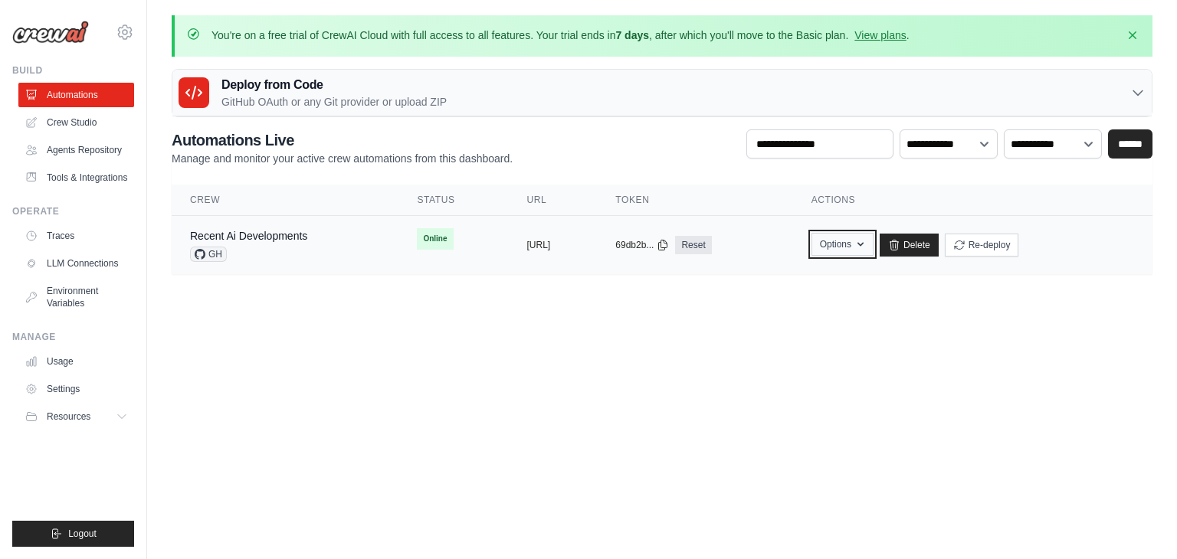
click at [866, 244] on icon "button" at bounding box center [860, 244] width 12 height 12
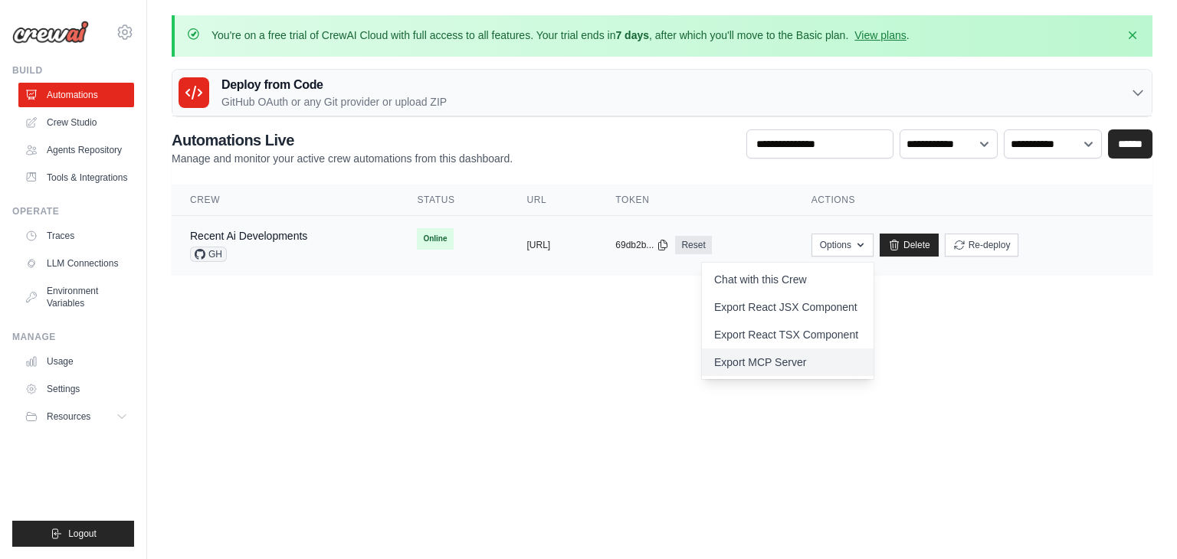
click at [804, 358] on link "Export MCP Server" at bounding box center [788, 363] width 172 height 28
click at [534, 362] on body "[PERSON_NAME][EMAIL_ADDRESS][DOMAIN_NAME] Settings Build Automations" at bounding box center [588, 279] width 1177 height 559
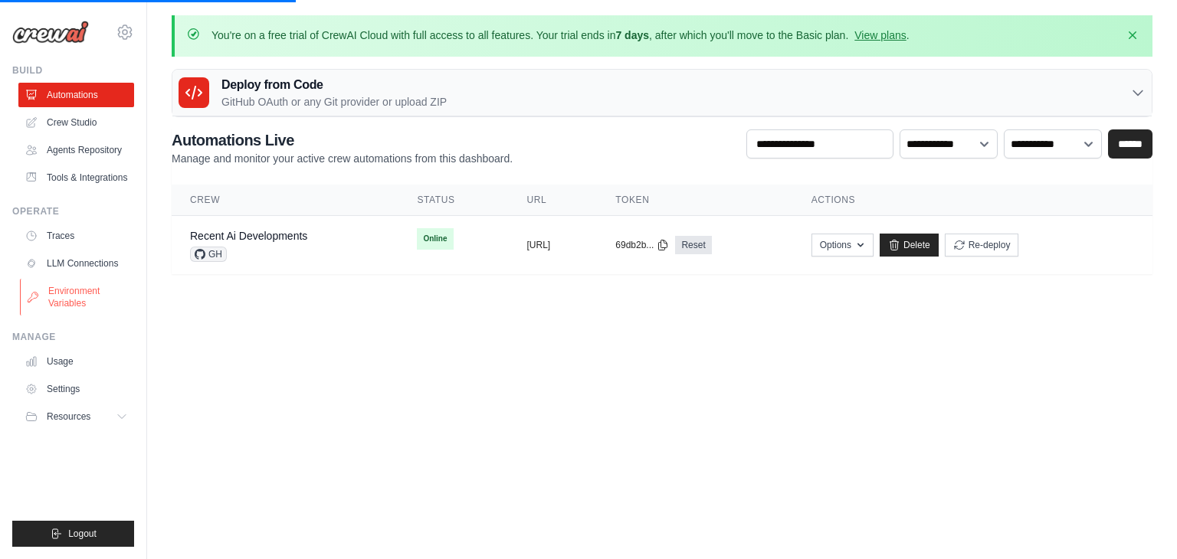
click at [77, 293] on link "Environment Variables" at bounding box center [78, 297] width 116 height 37
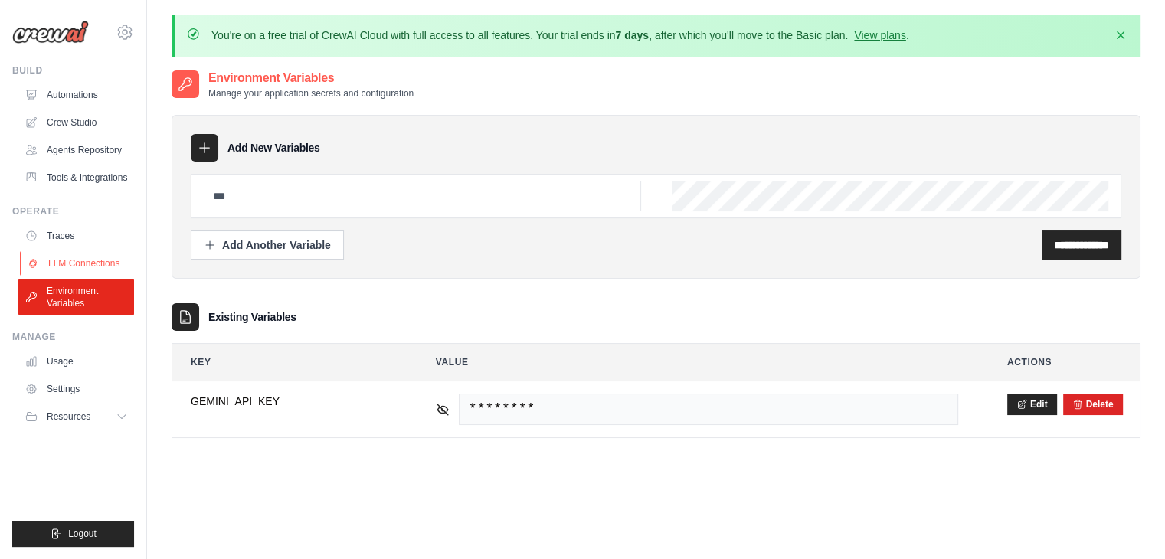
click at [77, 266] on link "LLM Connections" at bounding box center [78, 263] width 116 height 25
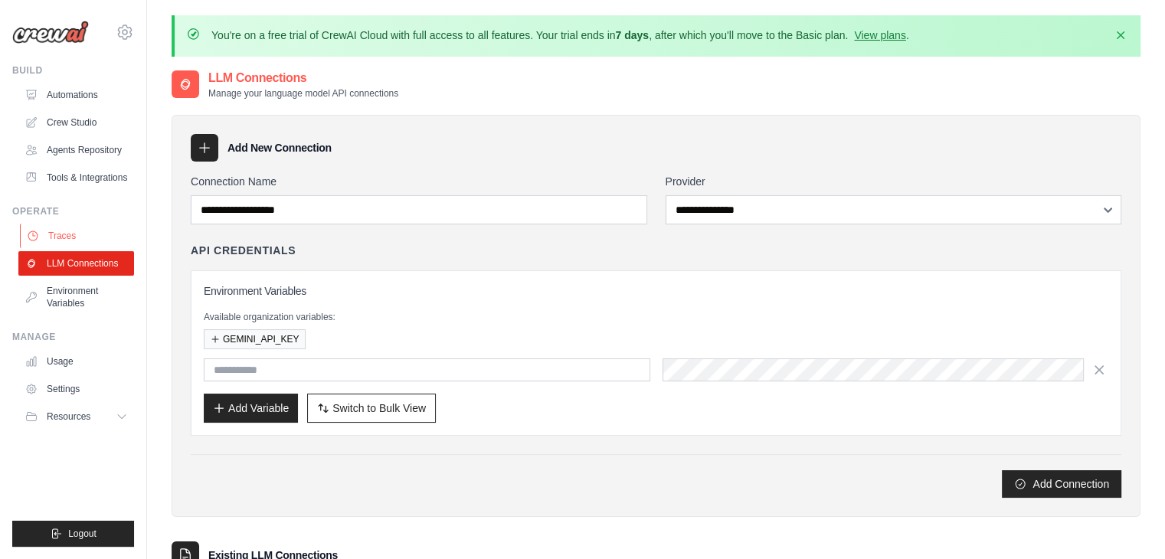
click at [70, 237] on link "Traces" at bounding box center [78, 236] width 116 height 25
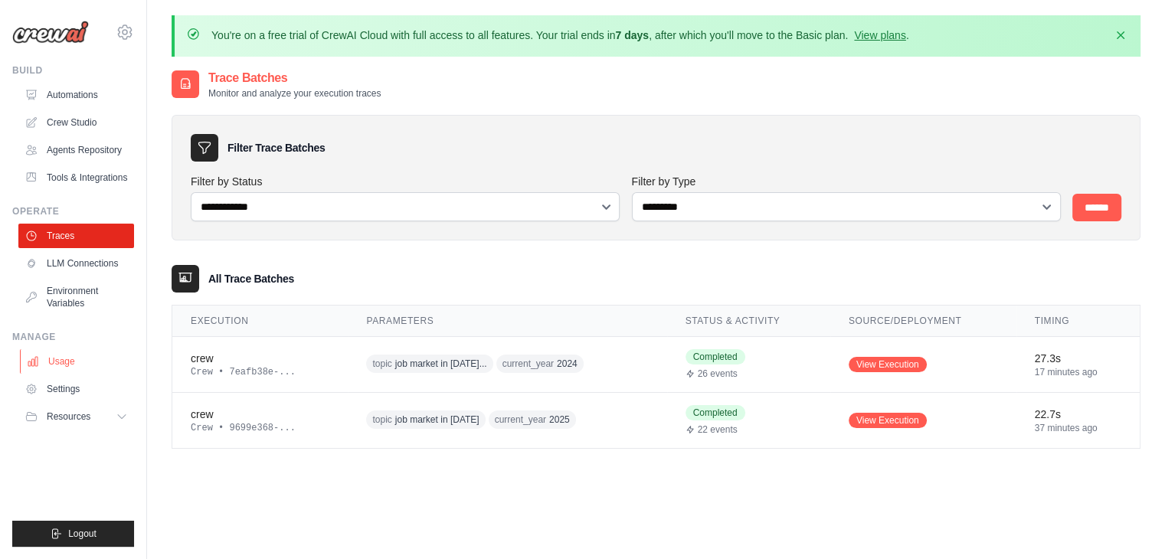
click at [60, 356] on link "Usage" at bounding box center [78, 361] width 116 height 25
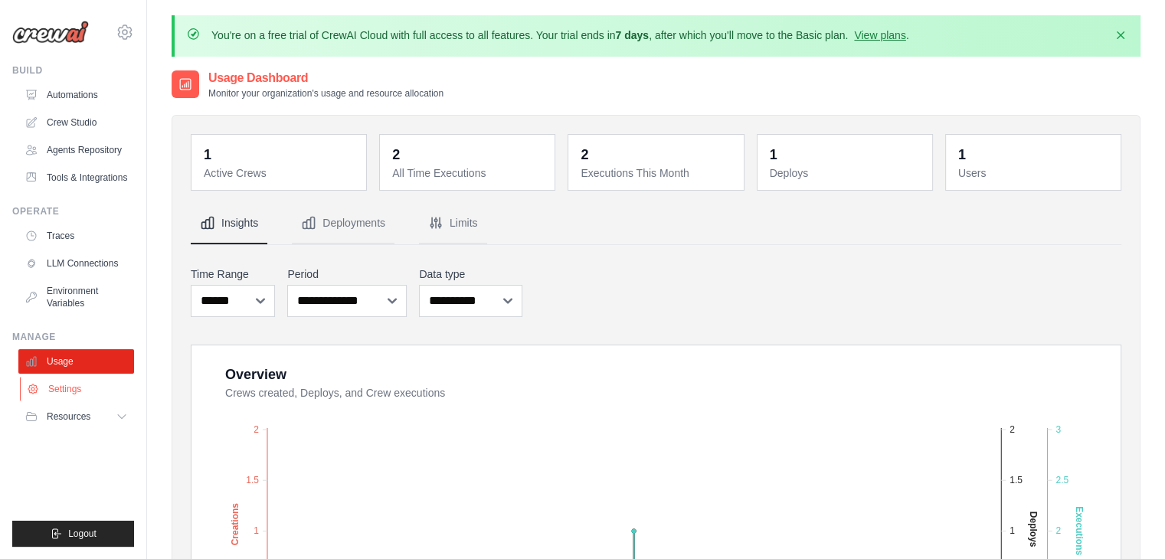
click at [70, 387] on link "Settings" at bounding box center [78, 389] width 116 height 25
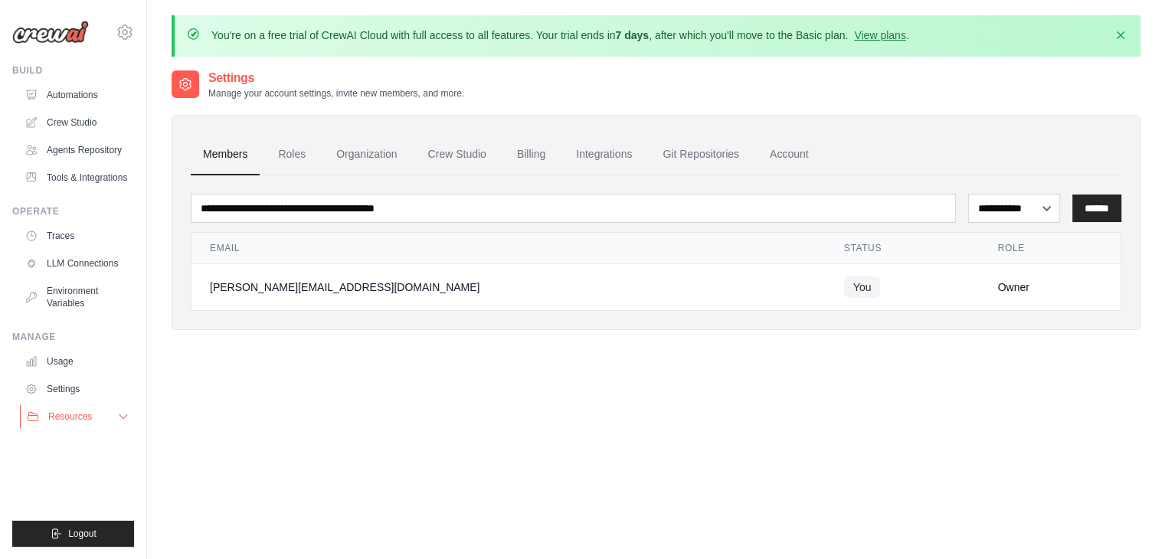
click at [68, 419] on span "Resources" at bounding box center [70, 417] width 44 height 12
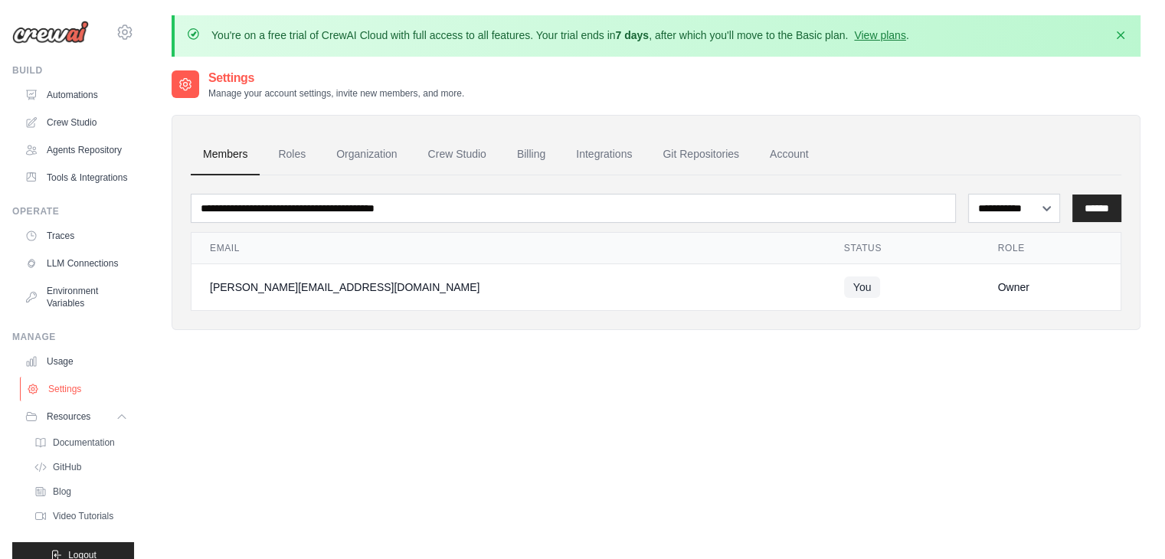
scroll to position [58, 0]
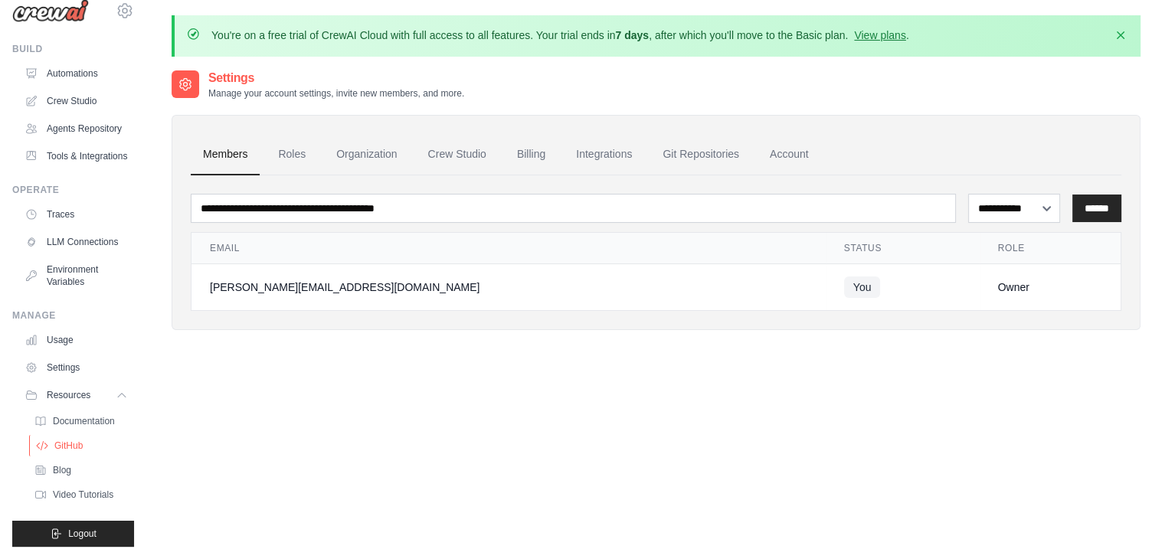
click at [70, 441] on span "GitHub" at bounding box center [68, 446] width 28 height 12
click at [300, 149] on link "Roles" at bounding box center [292, 154] width 52 height 41
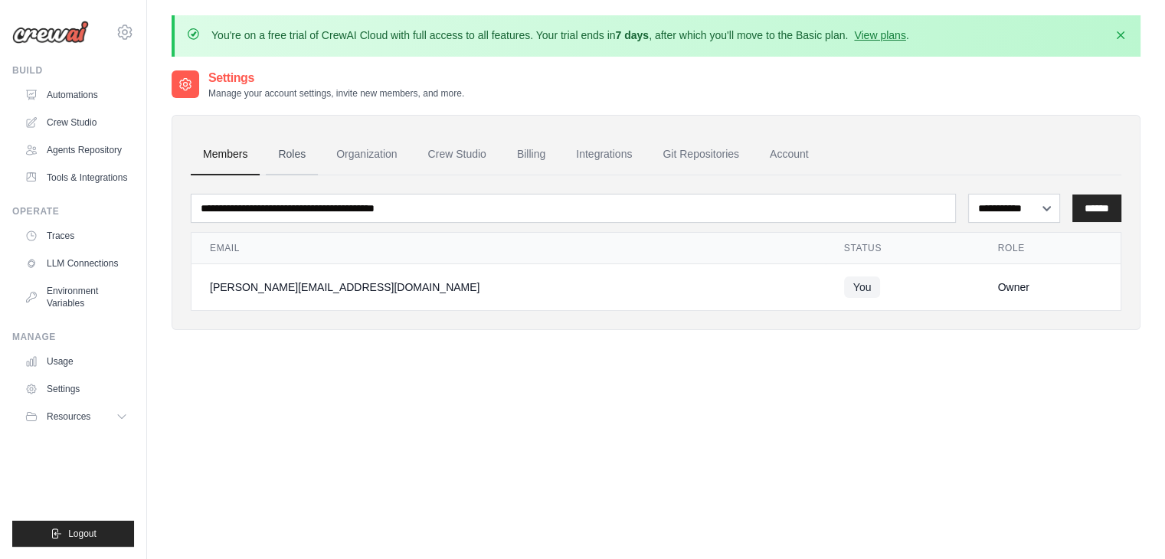
scroll to position [0, 0]
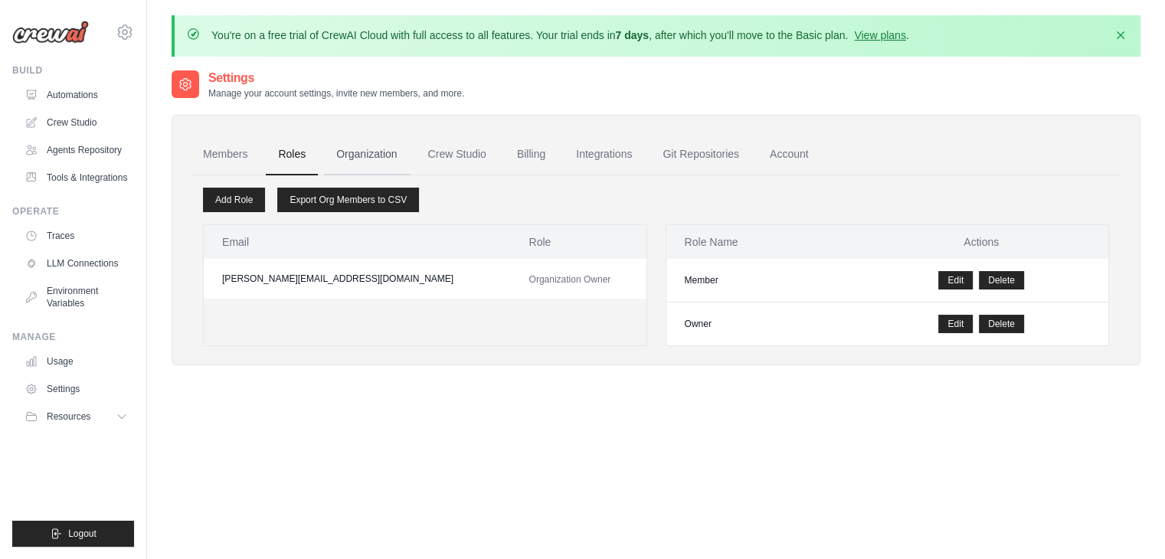
click at [372, 154] on link "Organization" at bounding box center [366, 154] width 85 height 41
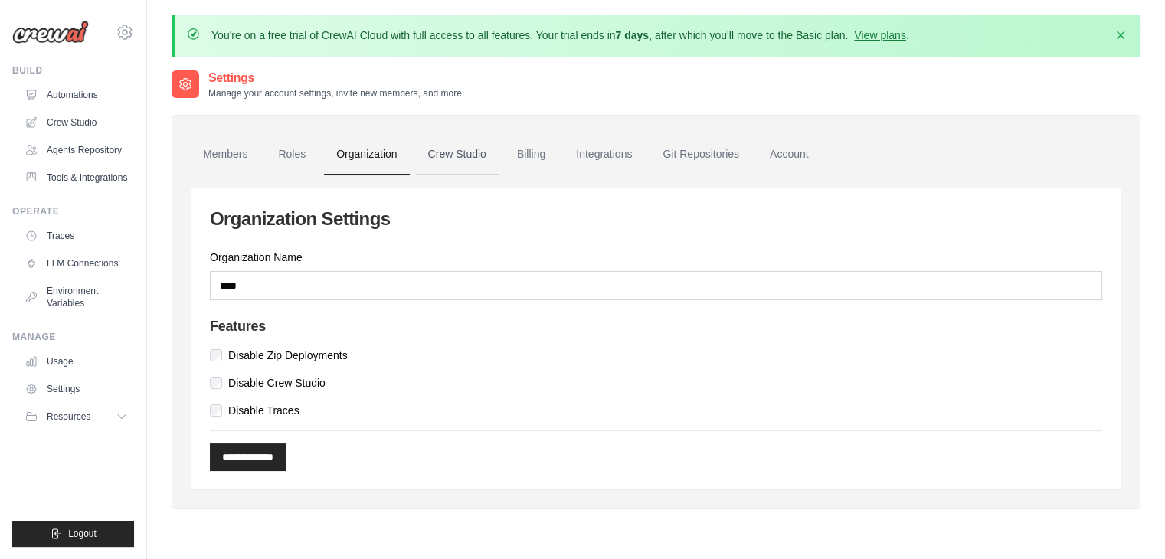
click at [464, 155] on link "Crew Studio" at bounding box center [457, 154] width 83 height 41
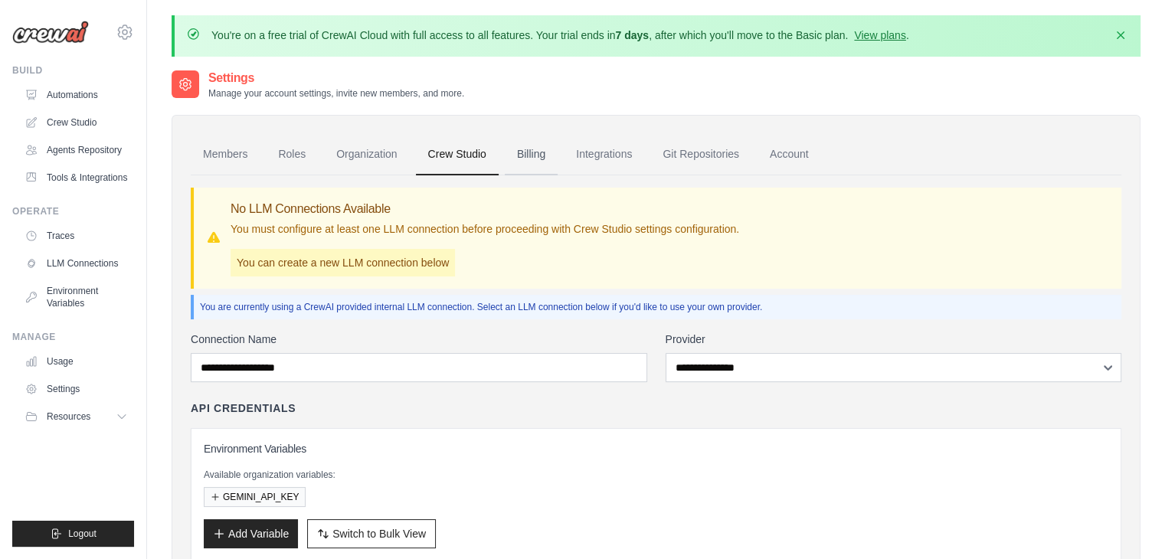
click at [534, 156] on link "Billing" at bounding box center [531, 154] width 53 height 41
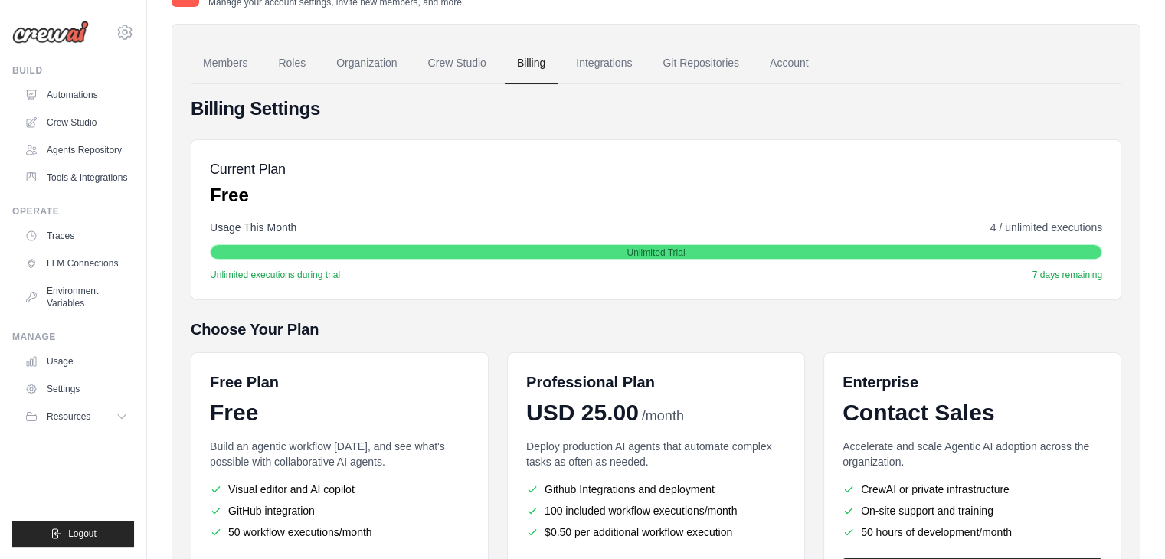
scroll to position [68, 0]
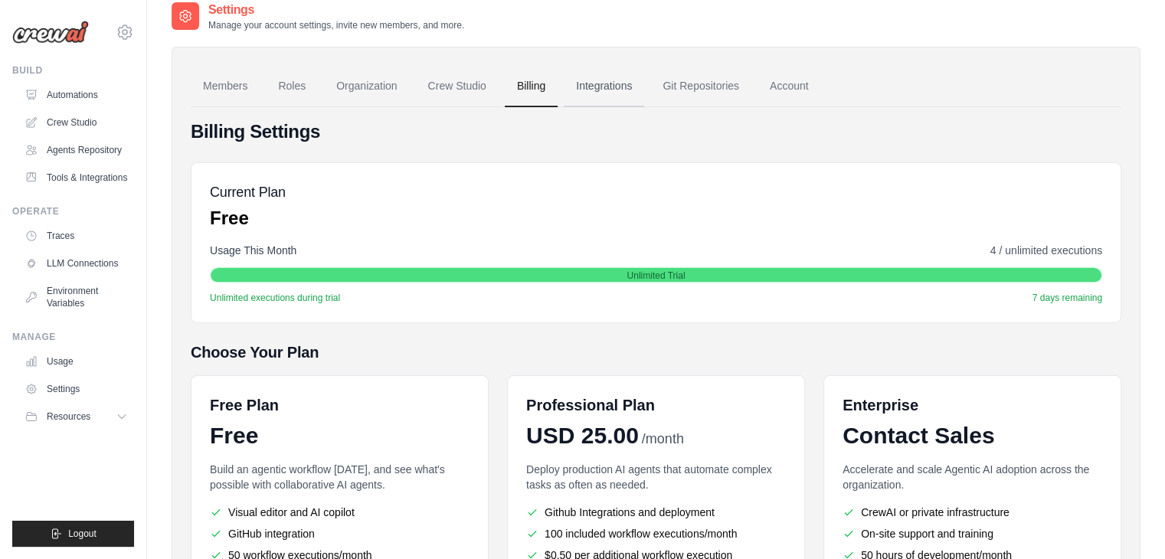
click at [621, 85] on link "Integrations" at bounding box center [604, 86] width 80 height 41
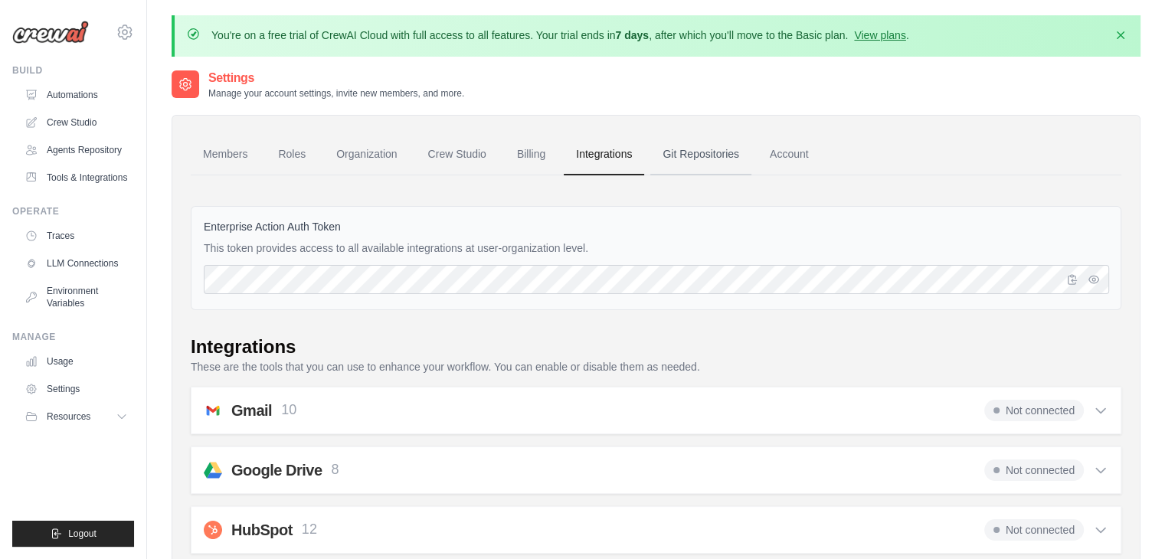
click at [695, 154] on link "Git Repositories" at bounding box center [700, 154] width 101 height 41
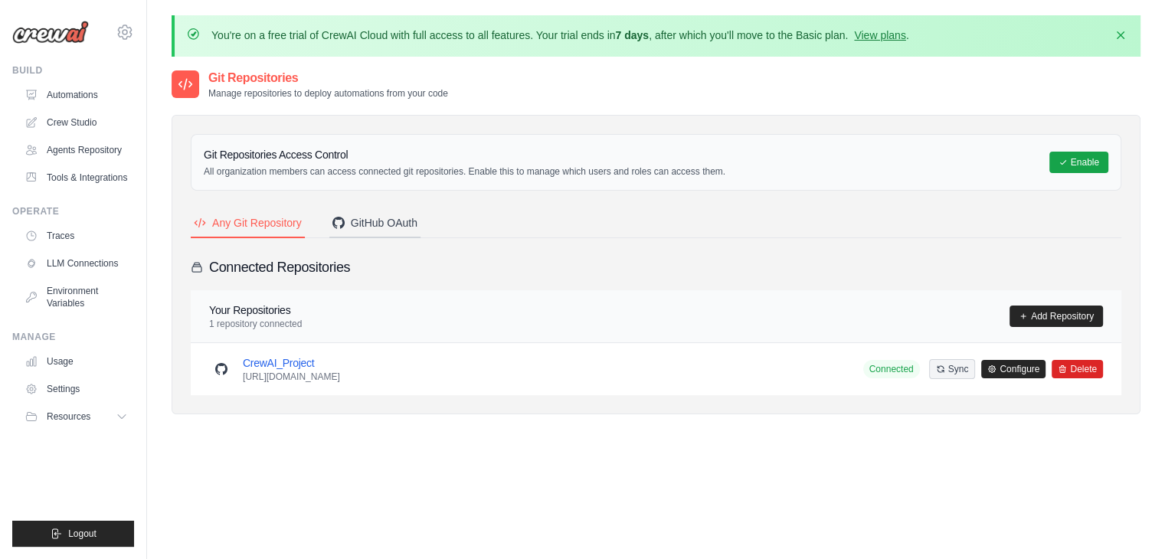
click at [376, 234] on button "GitHub OAuth" at bounding box center [374, 223] width 91 height 29
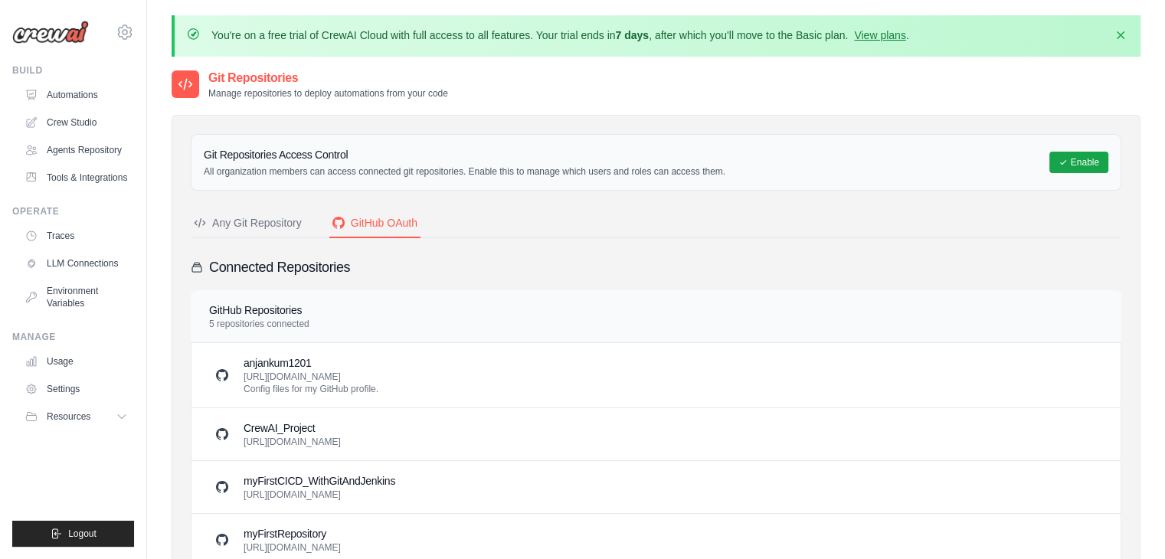
click at [263, 221] on div "Any Git Repository" at bounding box center [248, 222] width 108 height 15
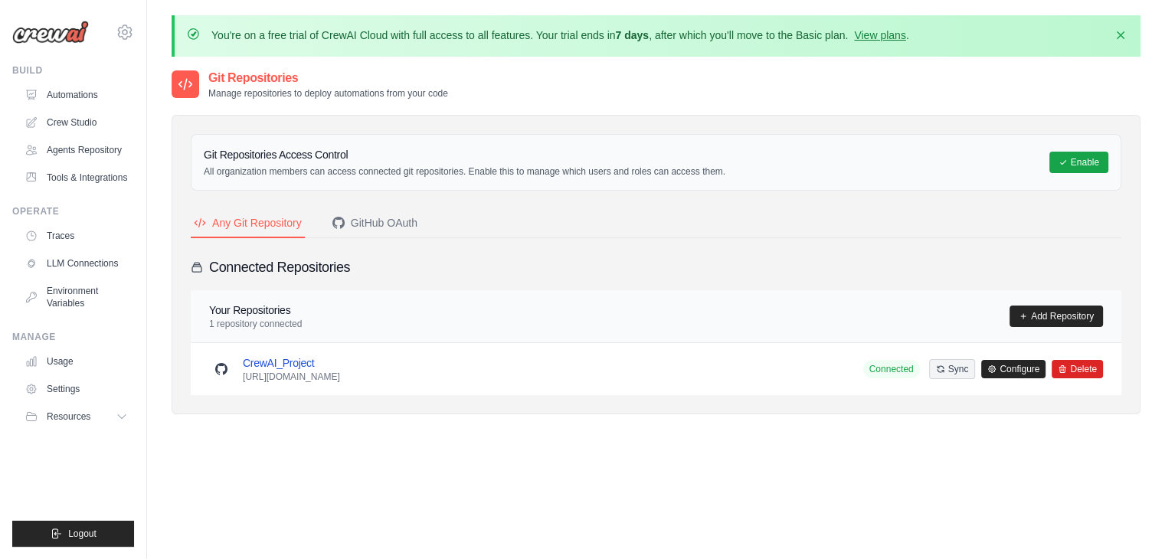
click at [287, 359] on link "CrewAI_Project" at bounding box center [278, 363] width 71 height 12
